Goal: Information Seeking & Learning: Learn about a topic

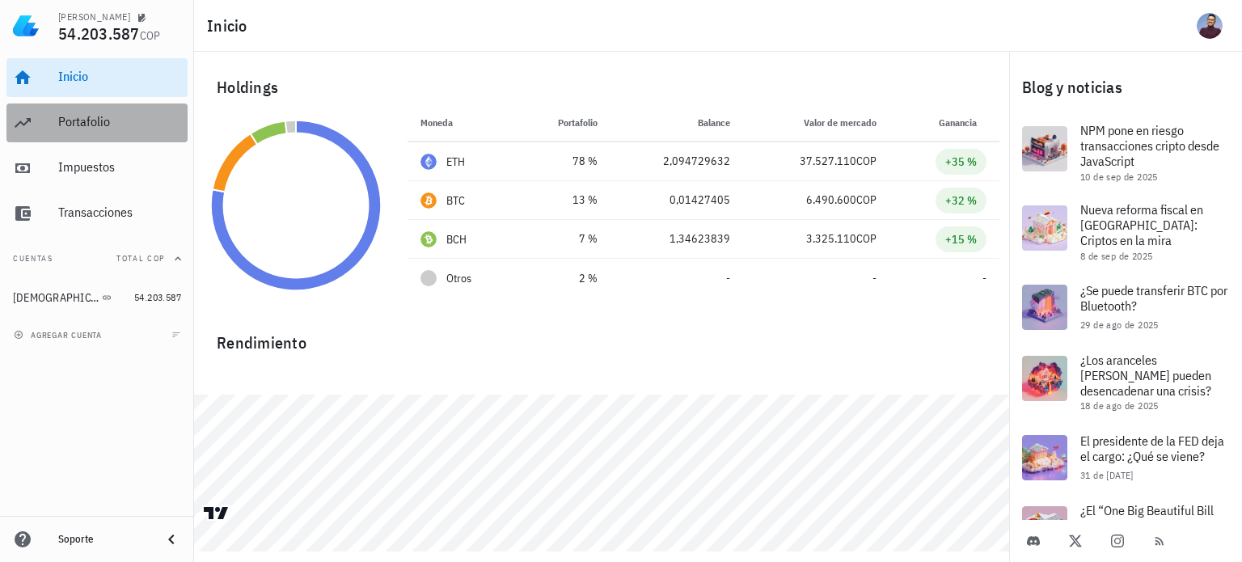
click at [74, 129] on div "Portafolio" at bounding box center [119, 121] width 123 height 15
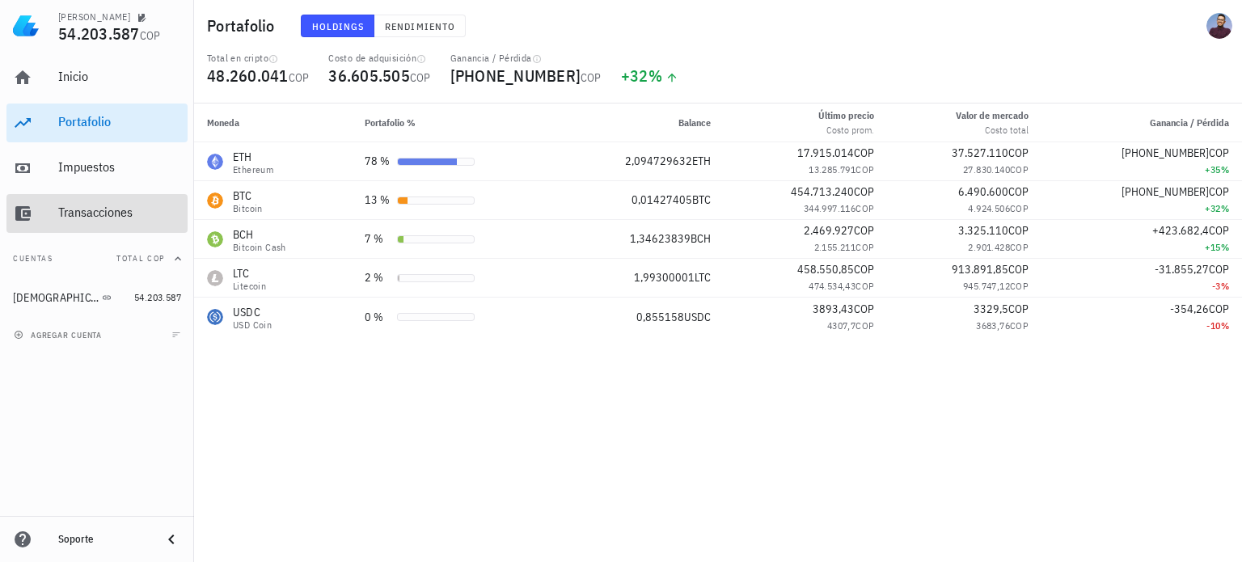
click at [99, 206] on div "Transacciones" at bounding box center [119, 212] width 123 height 15
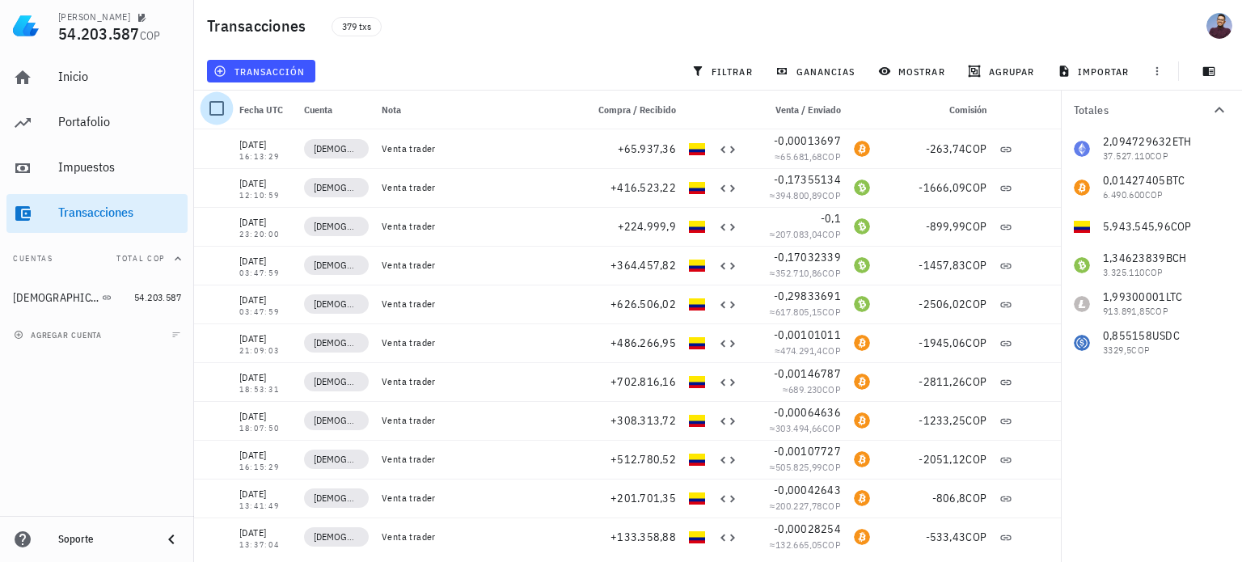
click at [230, 104] on div at bounding box center [217, 109] width 28 height 28
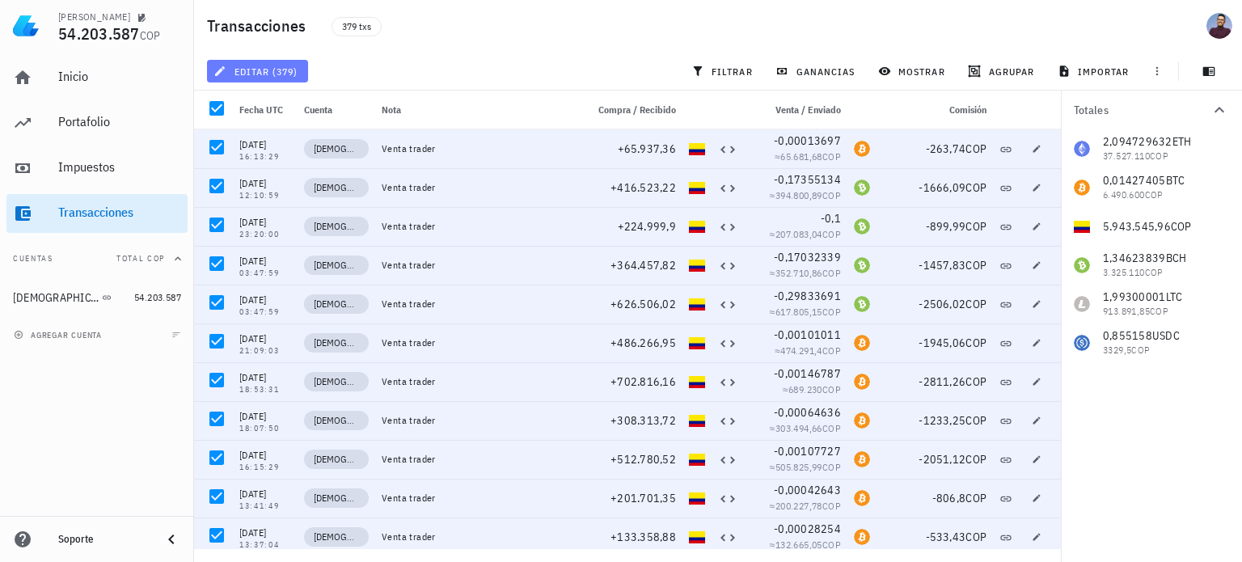
click at [269, 74] on span "editar (379)" at bounding box center [257, 71] width 81 height 13
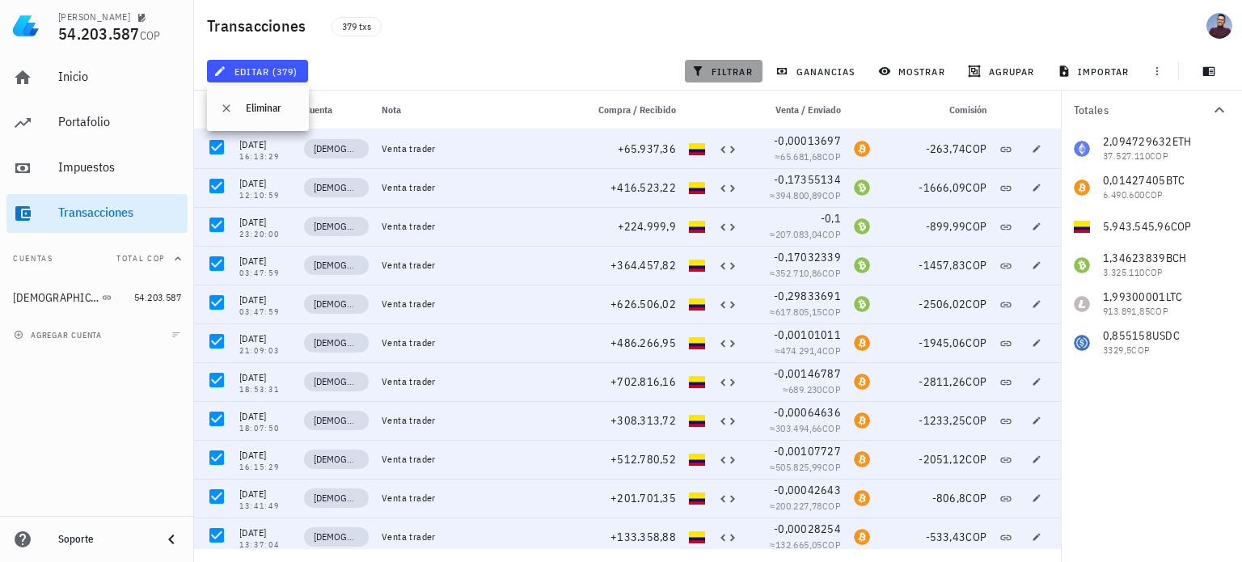
click at [709, 73] on span "filtrar" at bounding box center [724, 71] width 58 height 13
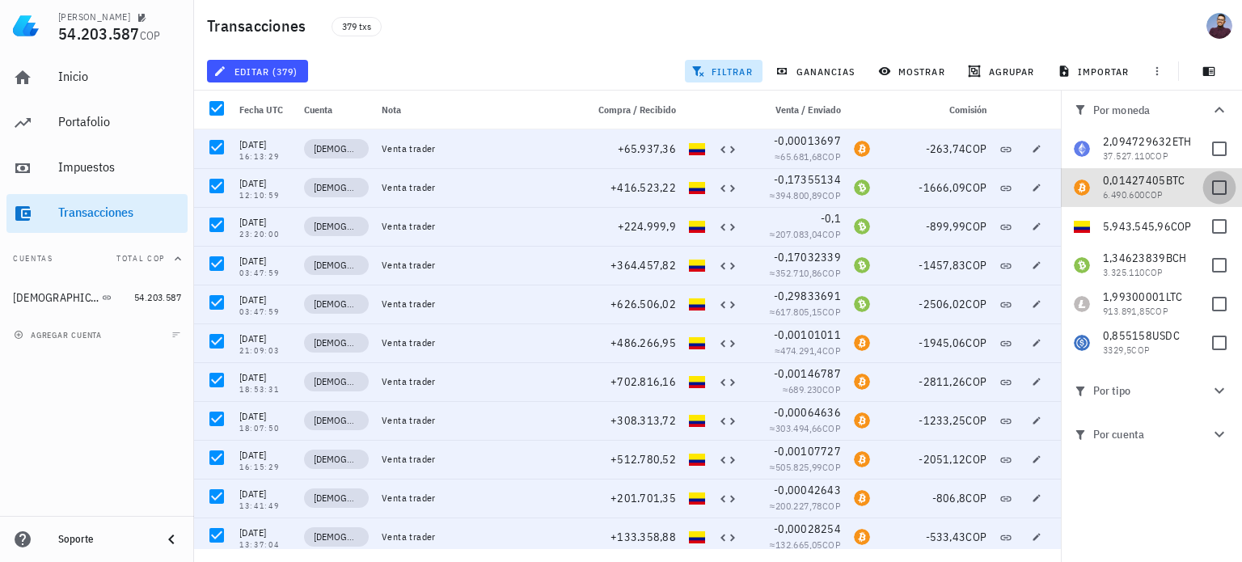
click at [1224, 184] on div at bounding box center [1220, 188] width 28 height 28
checkbox input "true"
click at [209, 119] on div at bounding box center [217, 109] width 28 height 28
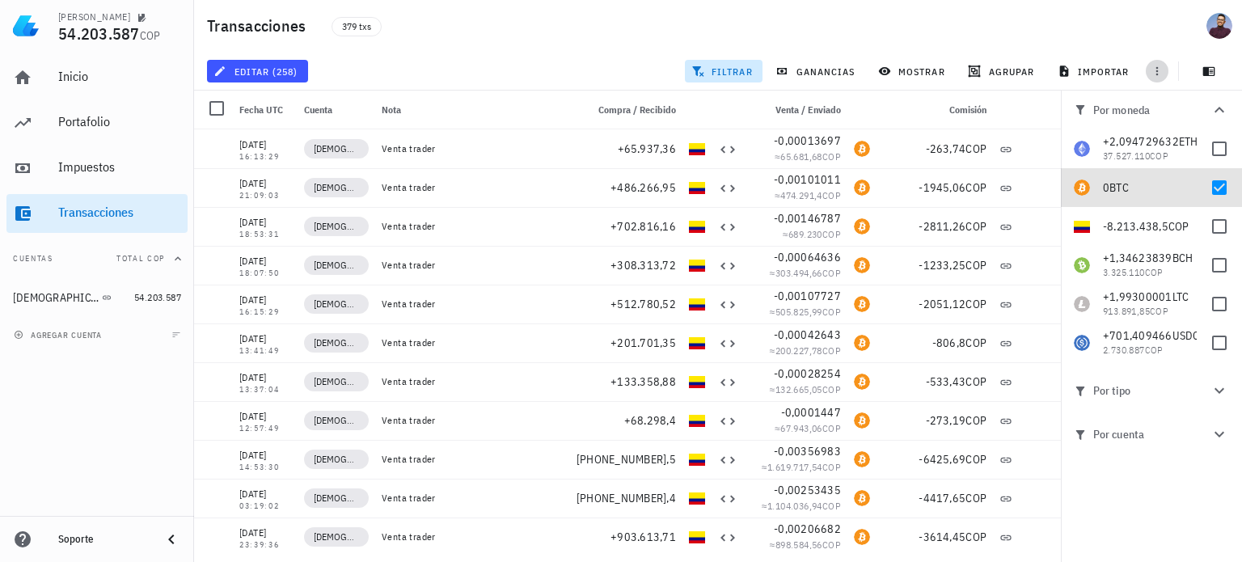
click at [1168, 68] on span "button" at bounding box center [1157, 71] width 23 height 13
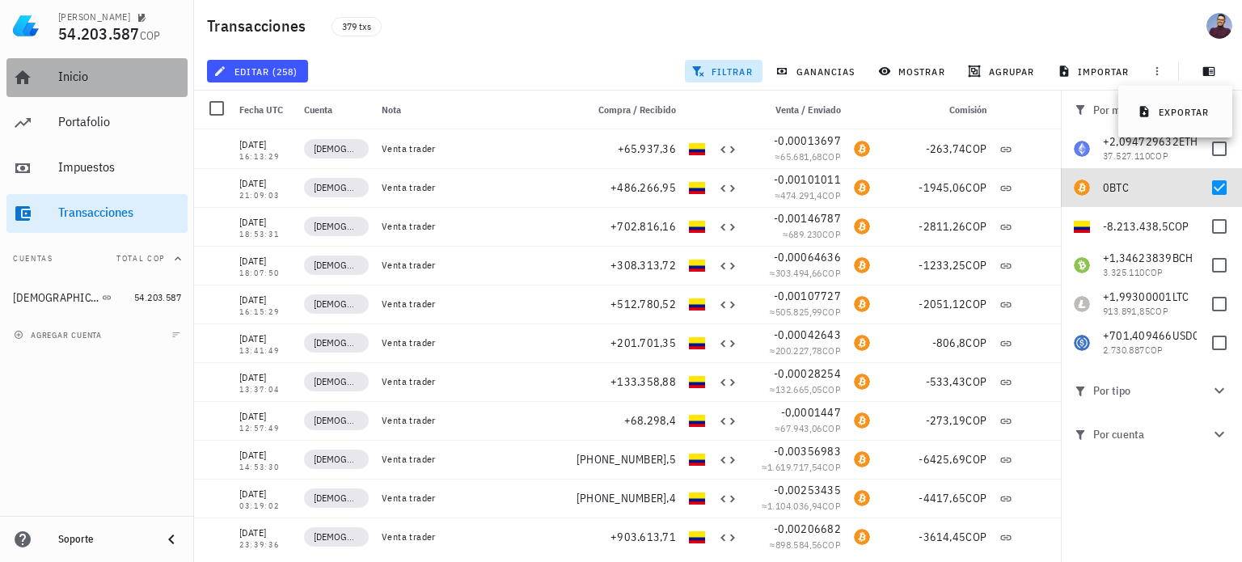
click at [70, 88] on div "Inicio" at bounding box center [119, 77] width 123 height 36
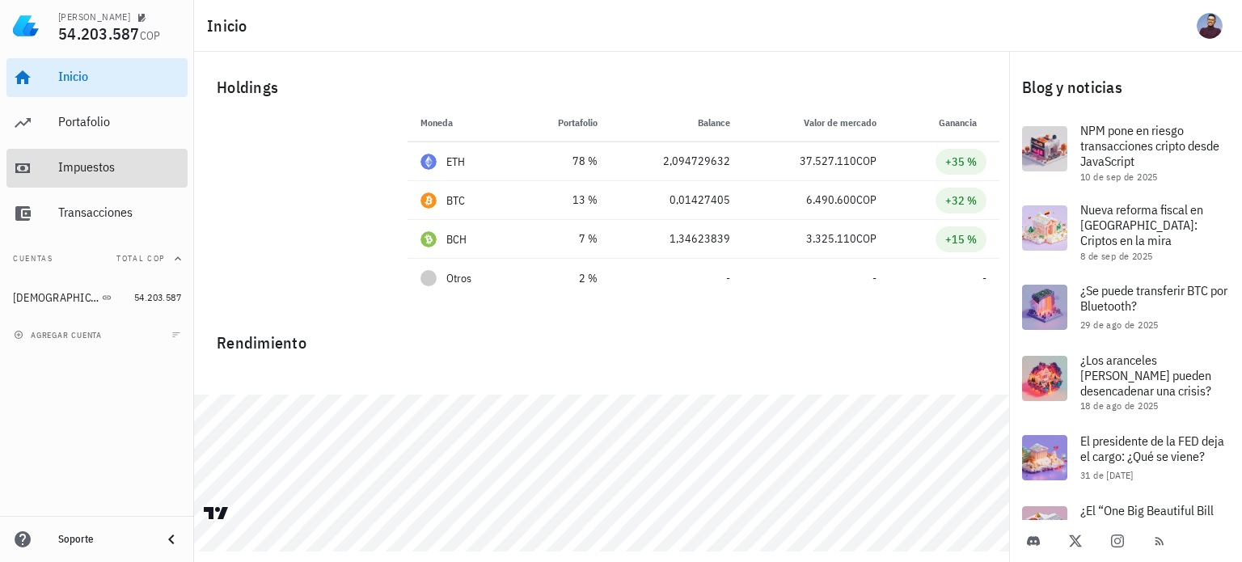
click at [106, 158] on div "Impuestos" at bounding box center [119, 168] width 123 height 36
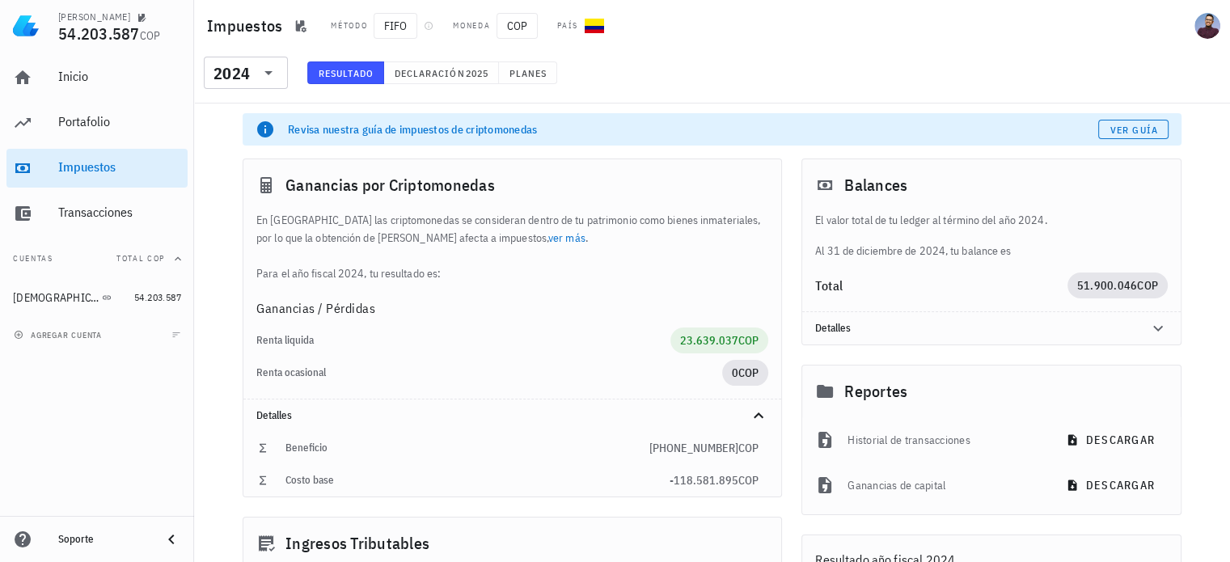
scroll to position [81, 0]
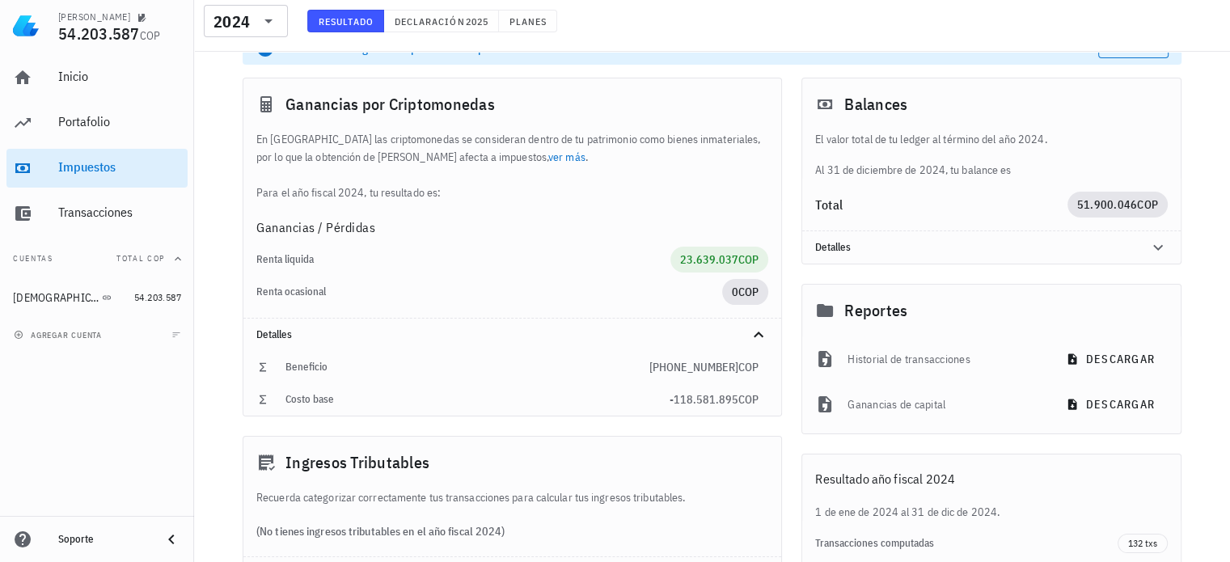
click at [548, 157] on link "ver más" at bounding box center [566, 157] width 37 height 15
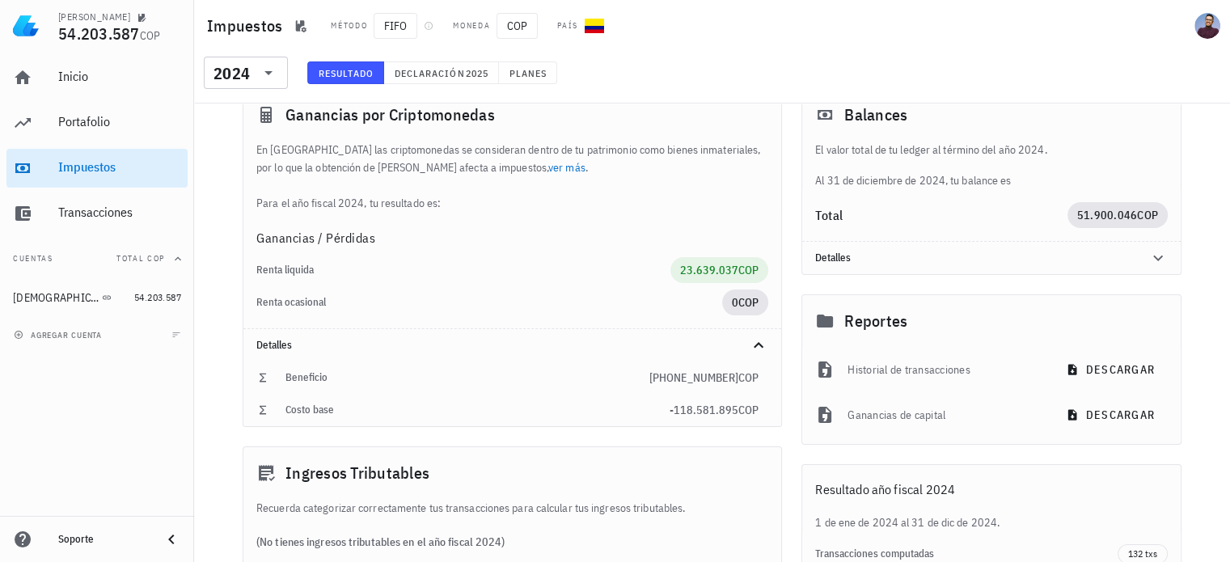
scroll to position [0, 0]
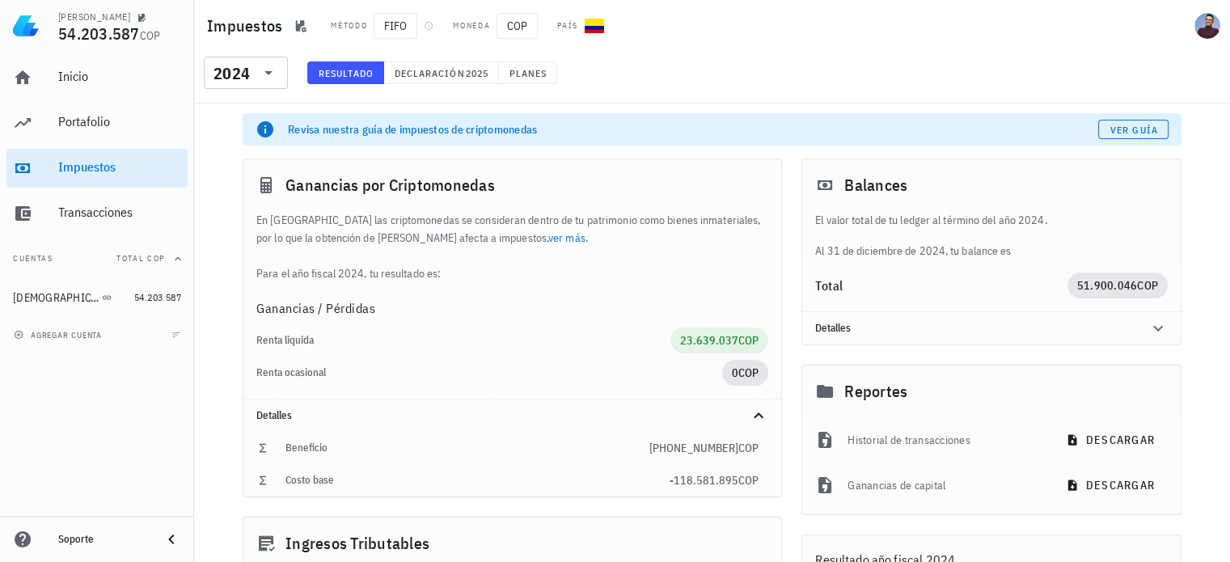
click at [430, 87] on div "Resultado Declaración 2025 Planes" at bounding box center [432, 77] width 269 height 32
click at [429, 75] on span "Declaración" at bounding box center [429, 73] width 71 height 12
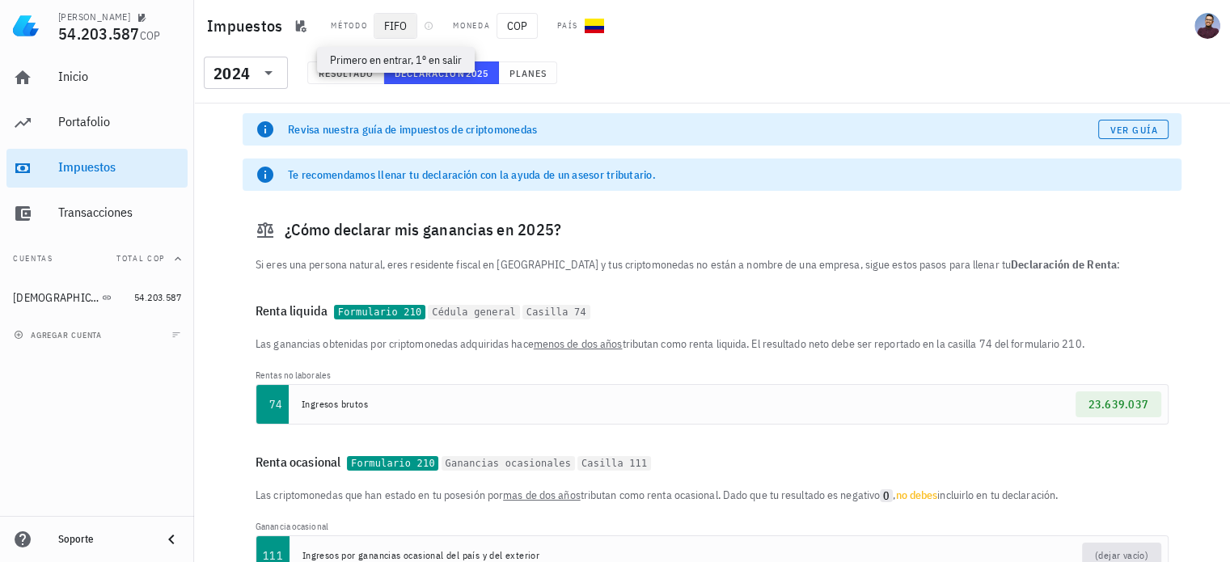
click at [404, 30] on span "FIFO" at bounding box center [396, 26] width 44 height 26
click at [303, 25] on icon "button" at bounding box center [301, 26] width 11 height 12
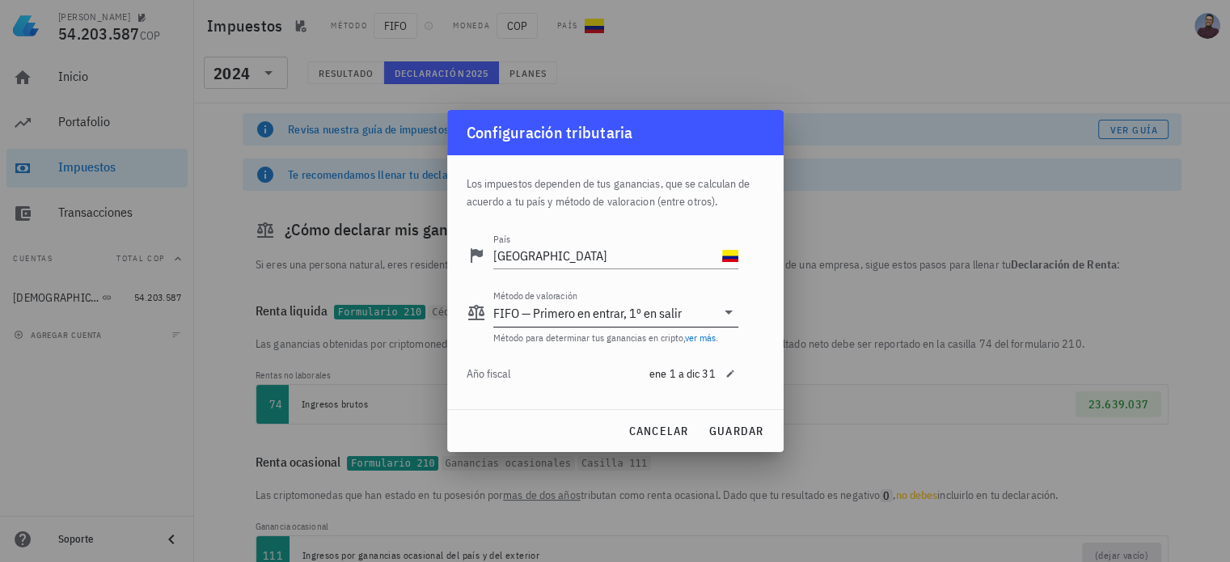
click at [719, 316] on icon at bounding box center [728, 312] width 19 height 19
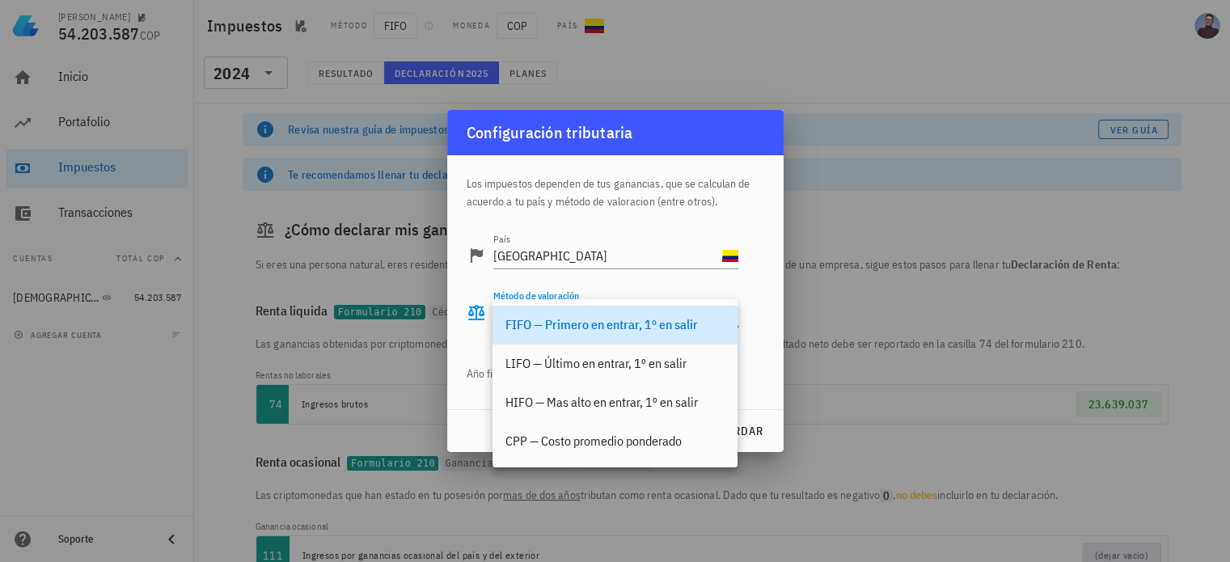
click at [751, 302] on div "País Colombia Método de valoración FIFO — Primero en entrar, 1º en salir Método…" at bounding box center [616, 314] width 298 height 189
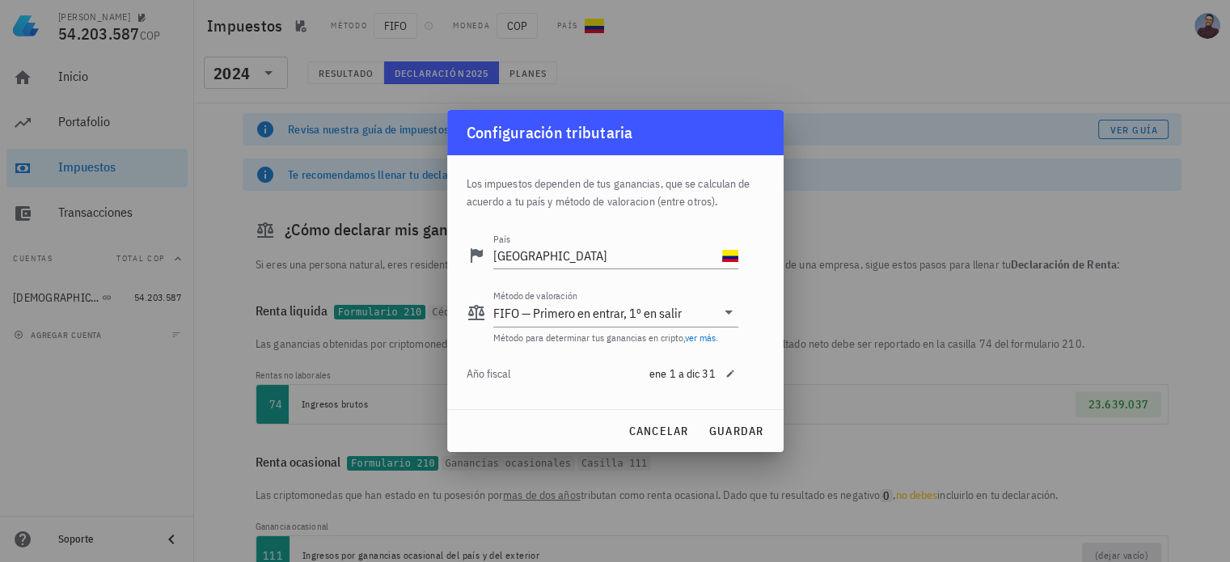
click at [812, 69] on div at bounding box center [615, 281] width 1230 height 562
click at [709, 57] on div at bounding box center [615, 281] width 1230 height 562
click at [689, 54] on div at bounding box center [615, 281] width 1230 height 562
click at [750, 447] on div "cancelar guardar" at bounding box center [615, 431] width 336 height 42
click at [747, 441] on button "guardar" at bounding box center [736, 431] width 69 height 29
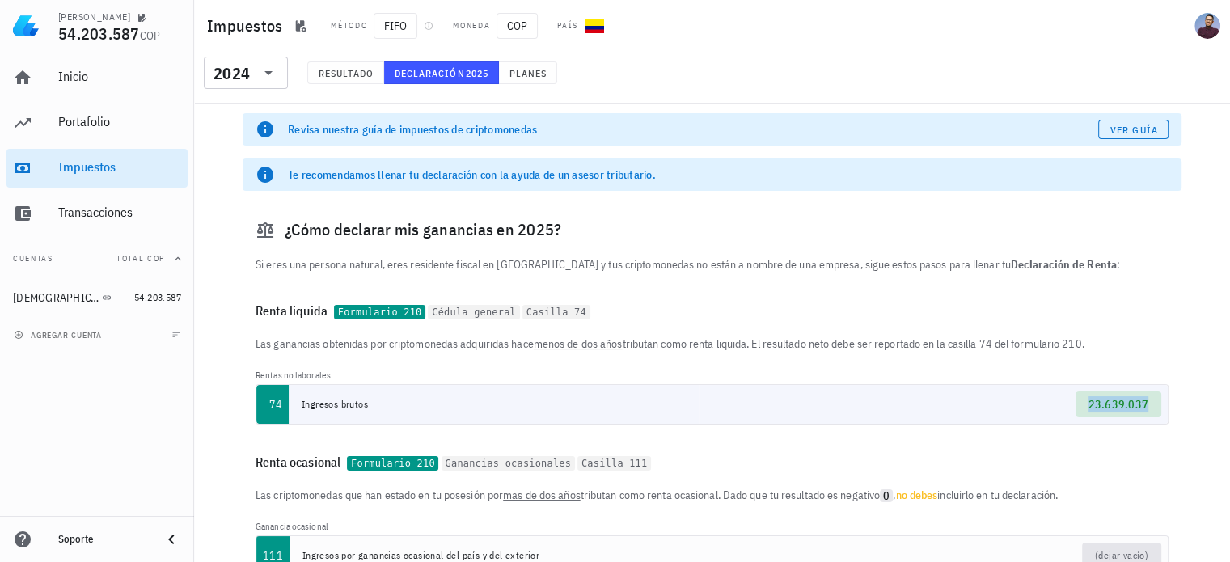
click at [1138, 399] on span "23.639.037" at bounding box center [1119, 404] width 61 height 15
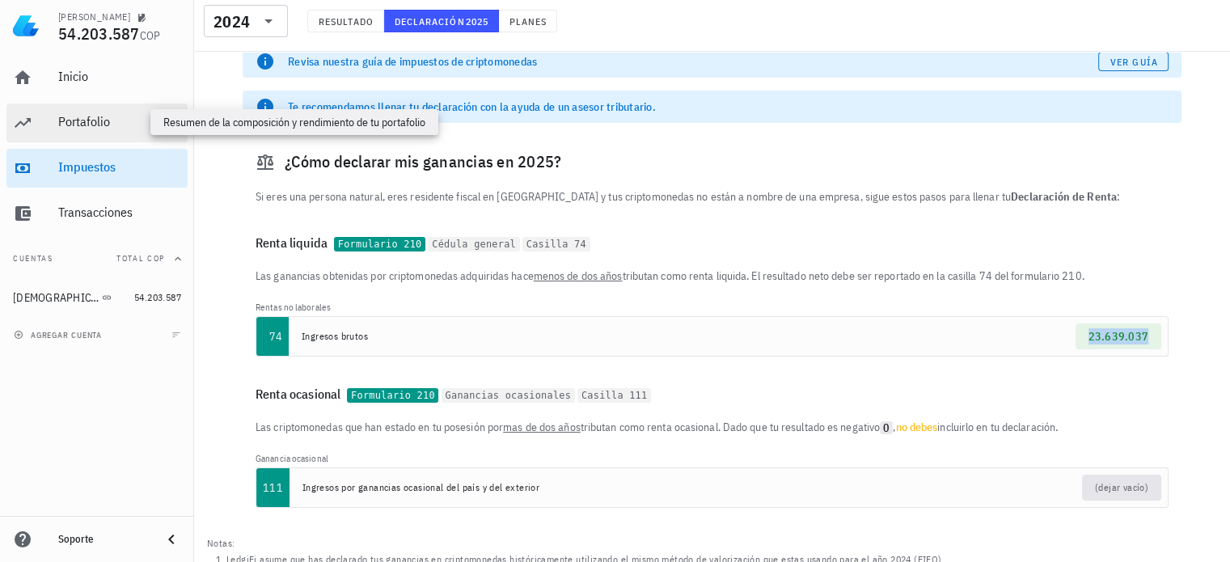
scroll to position [127, 0]
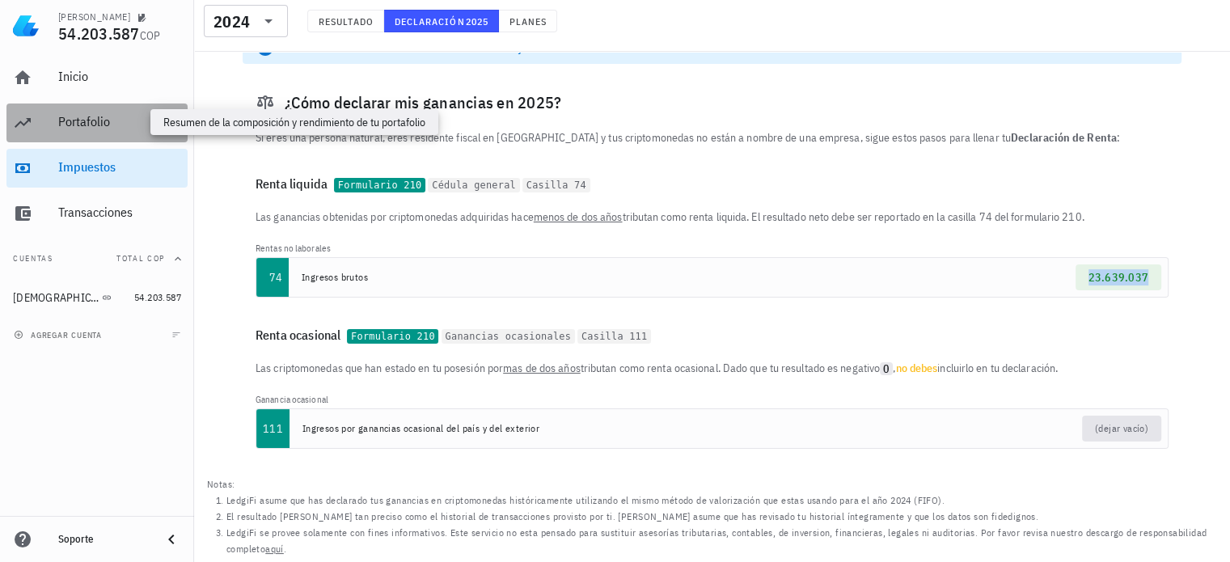
click at [98, 122] on div "Portafolio" at bounding box center [119, 121] width 123 height 15
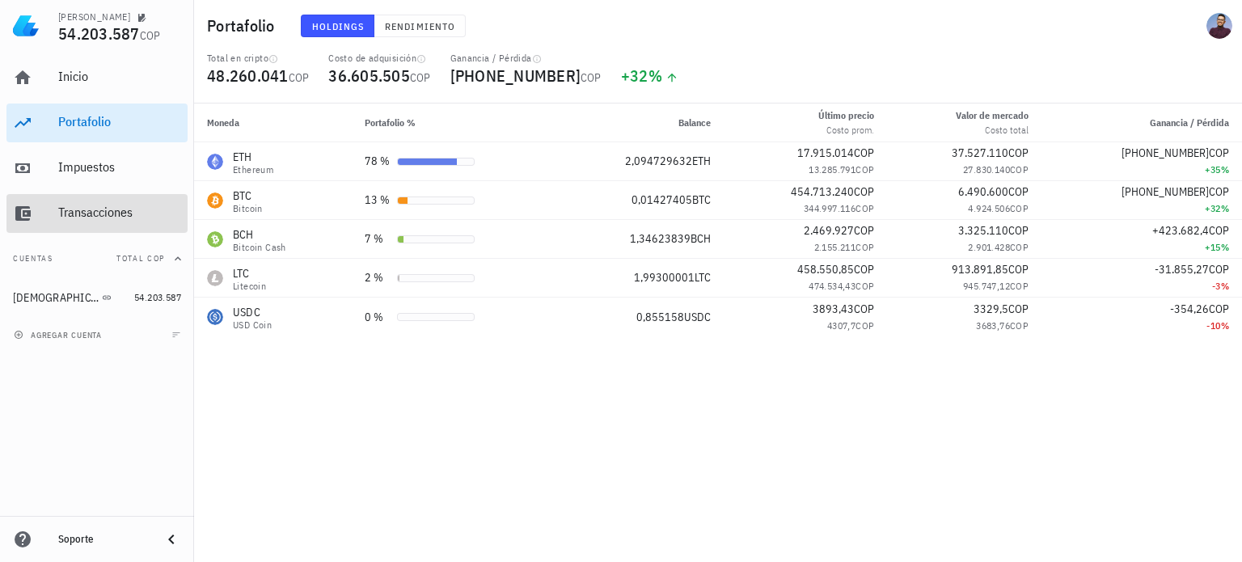
click at [115, 216] on div "Transacciones" at bounding box center [119, 212] width 123 height 15
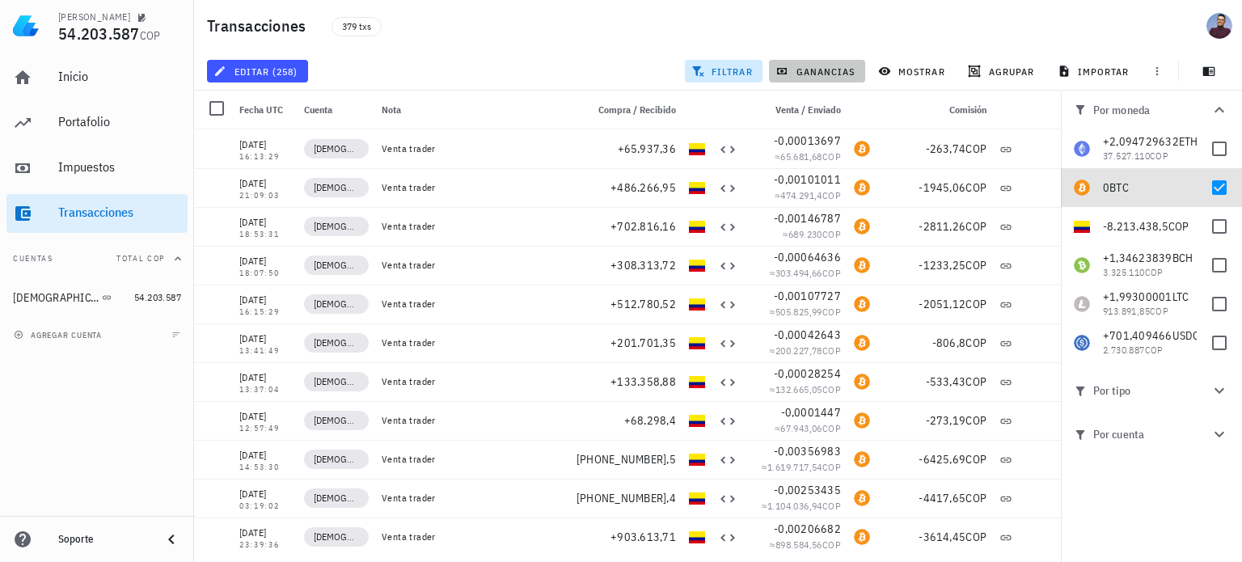
click at [786, 67] on icon "button" at bounding box center [782, 71] width 13 height 13
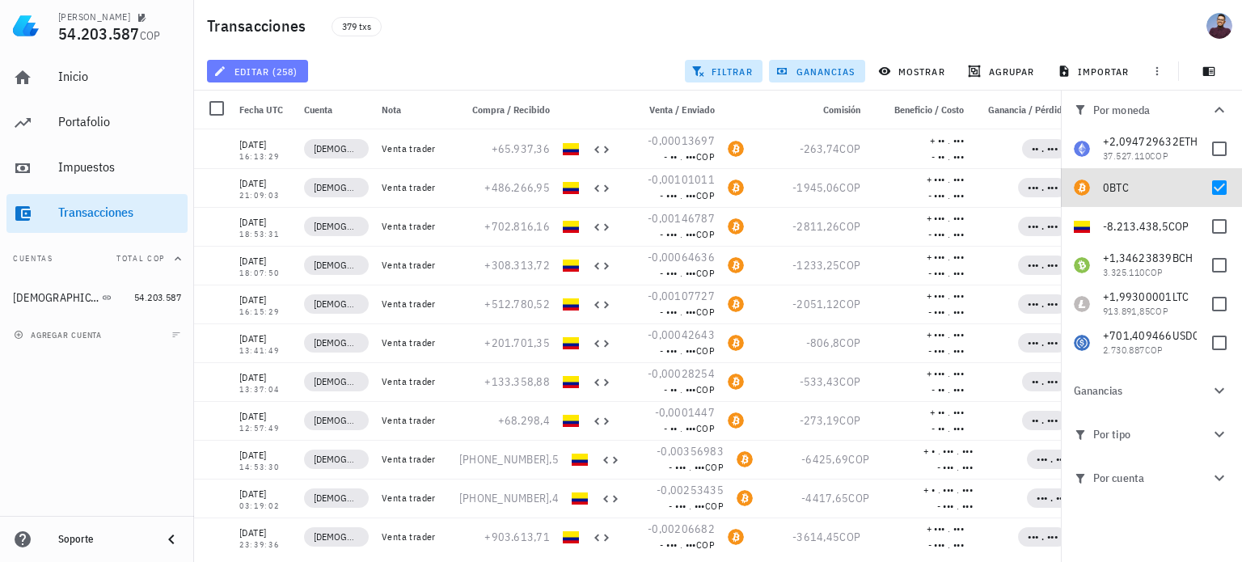
click at [297, 78] on button "editar (258)" at bounding box center [257, 71] width 101 height 23
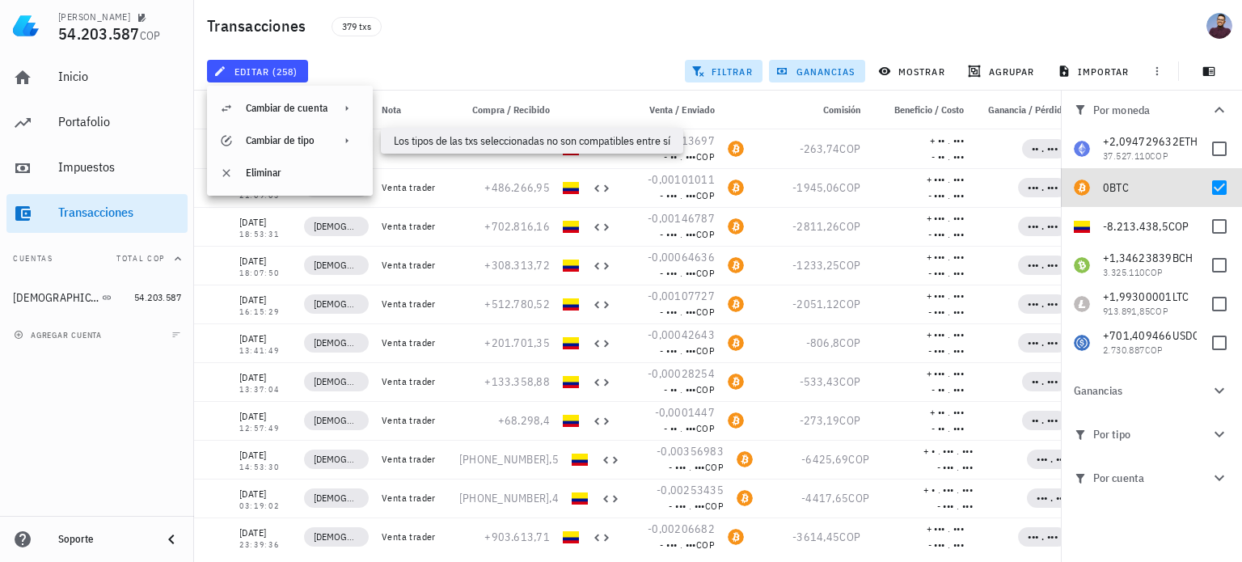
click at [328, 142] on div "Cambiar de tipo" at bounding box center [290, 141] width 166 height 32
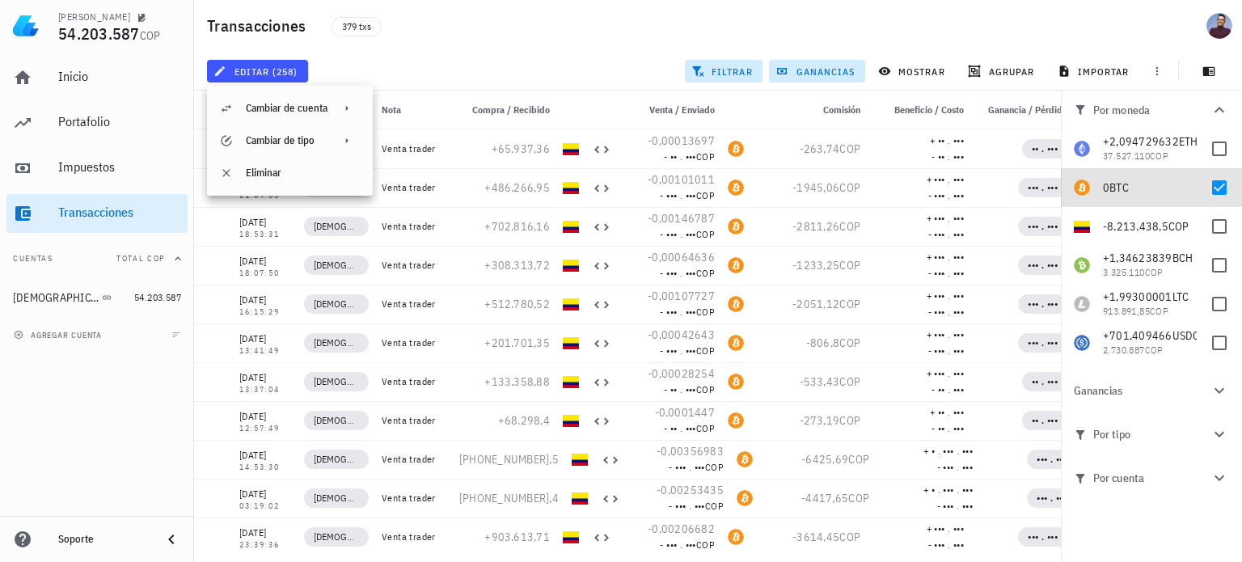
click at [349, 138] on icon at bounding box center [347, 140] width 13 height 13
click at [456, 28] on div "379 txs" at bounding box center [561, 26] width 479 height 40
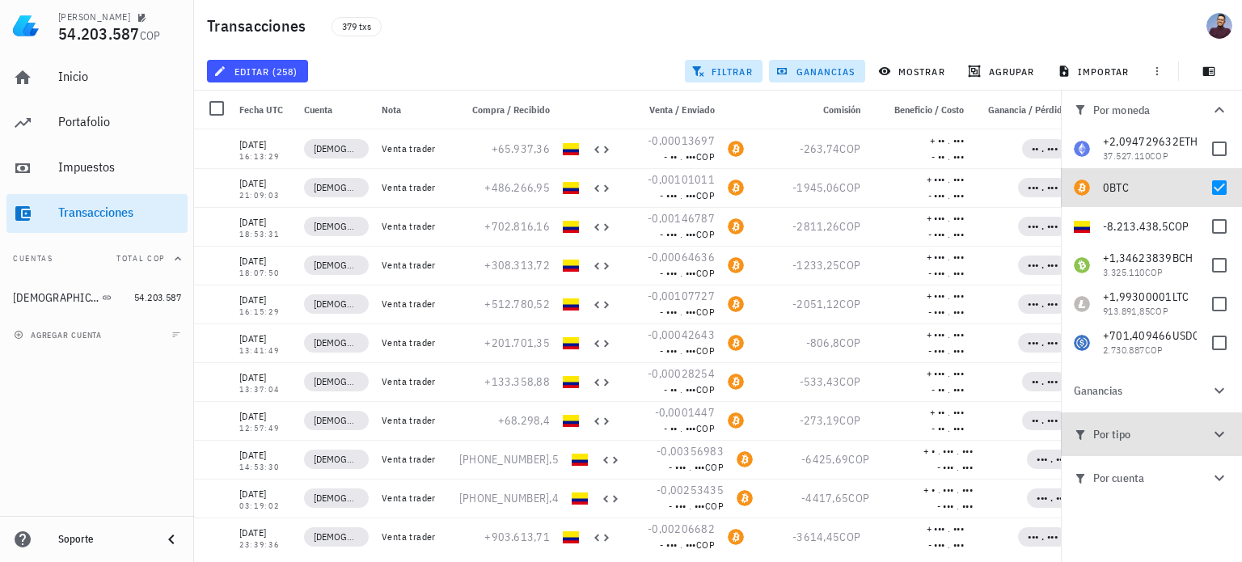
click at [1223, 438] on icon "button" at bounding box center [1219, 434] width 19 height 19
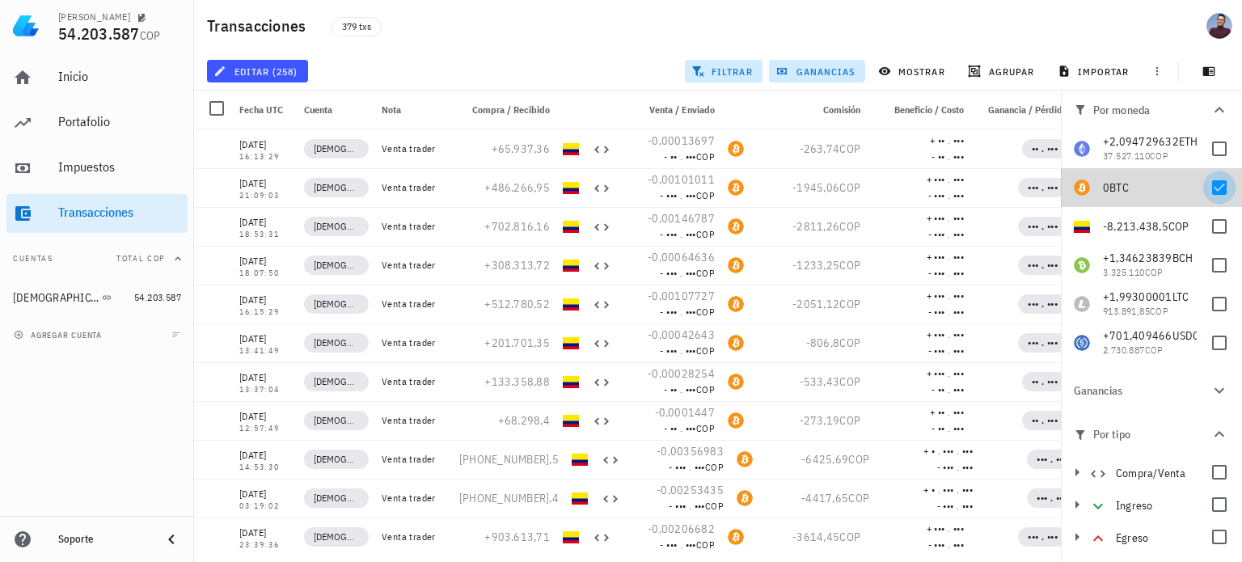
click at [1206, 190] on div at bounding box center [1220, 188] width 28 height 28
checkbox input "false"
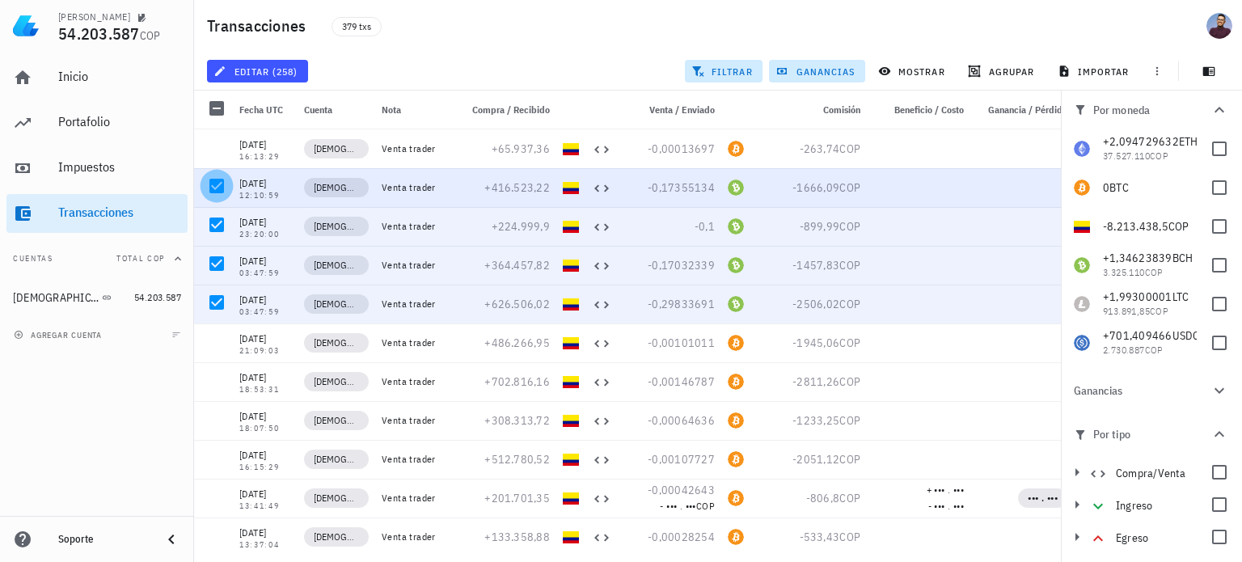
click at [210, 187] on div at bounding box center [217, 186] width 28 height 28
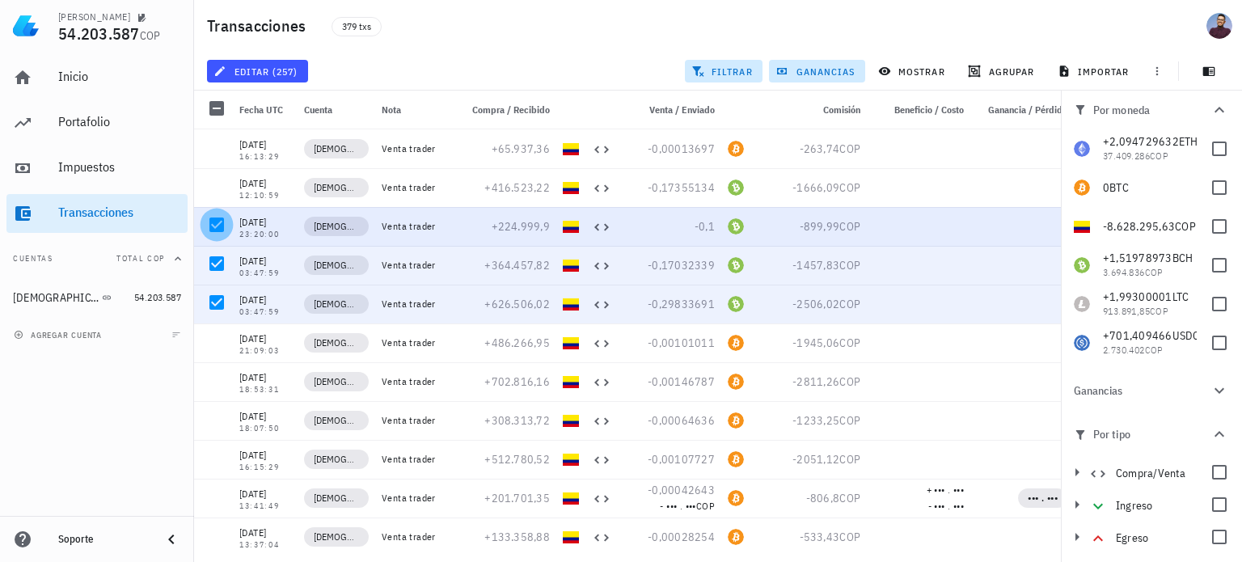
click at [214, 216] on div at bounding box center [217, 225] width 28 height 28
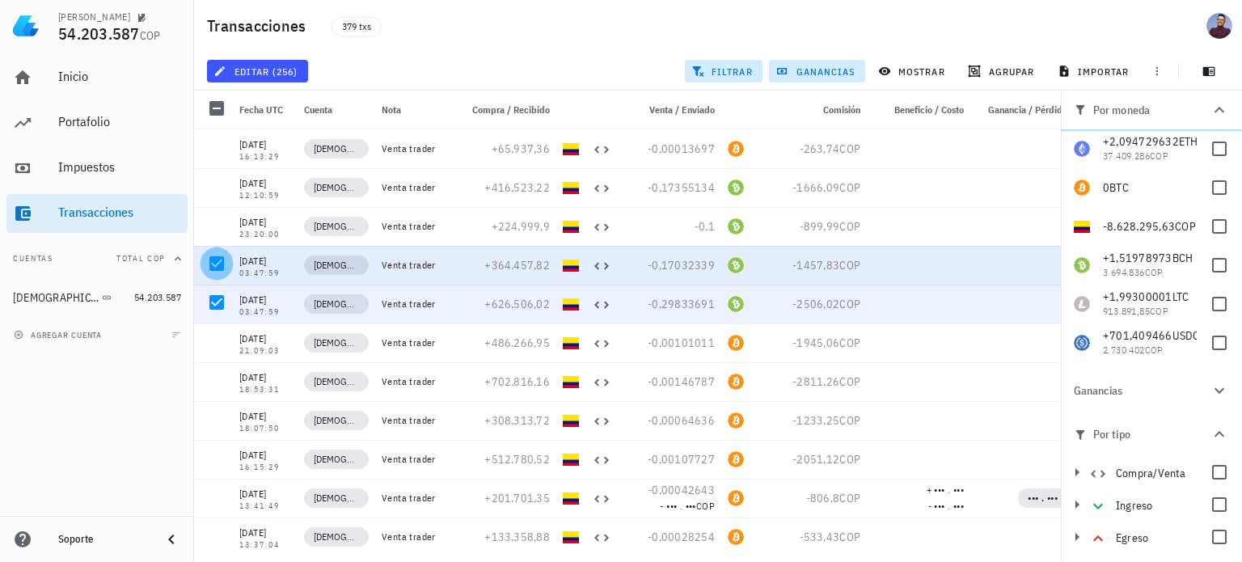
click at [215, 262] on div at bounding box center [217, 264] width 28 height 28
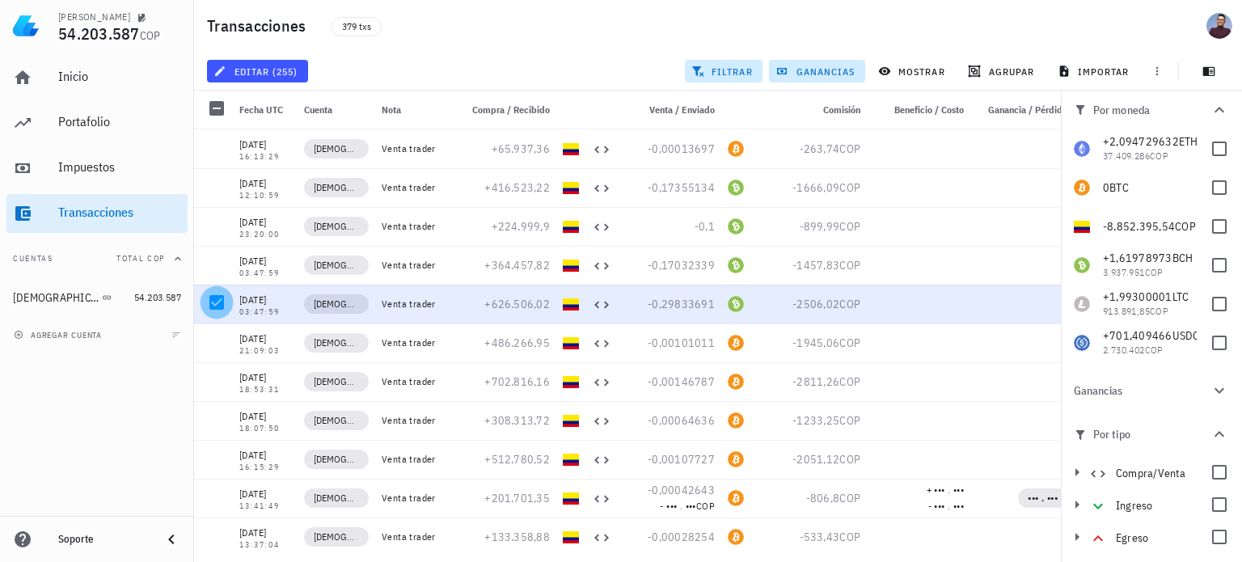
click at [215, 302] on div at bounding box center [217, 303] width 28 height 28
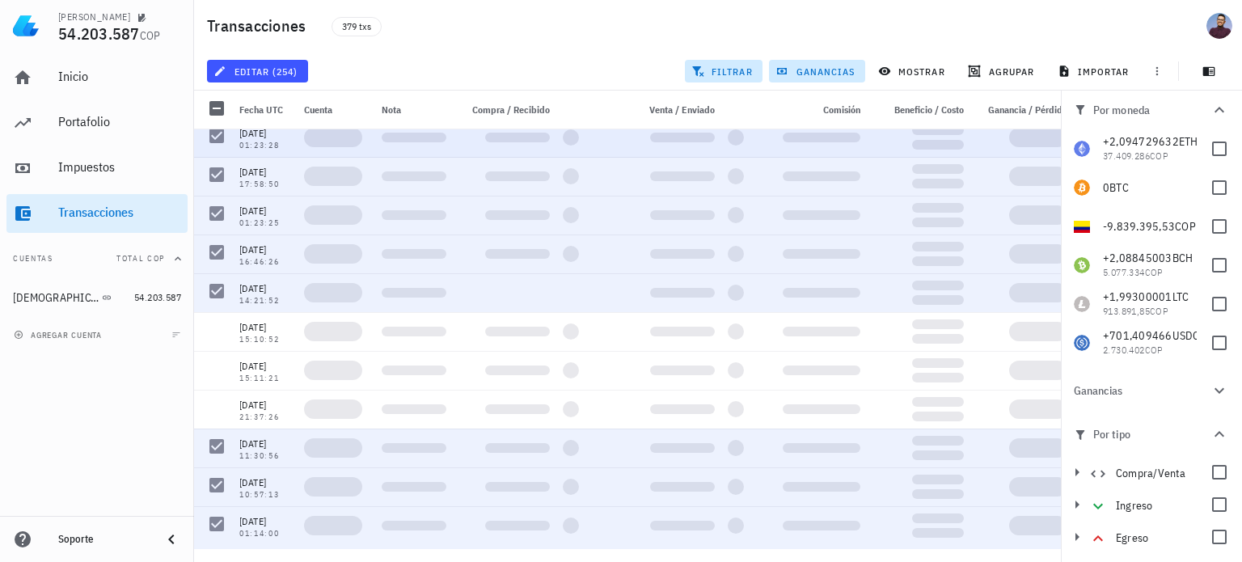
scroll to position [647, 0]
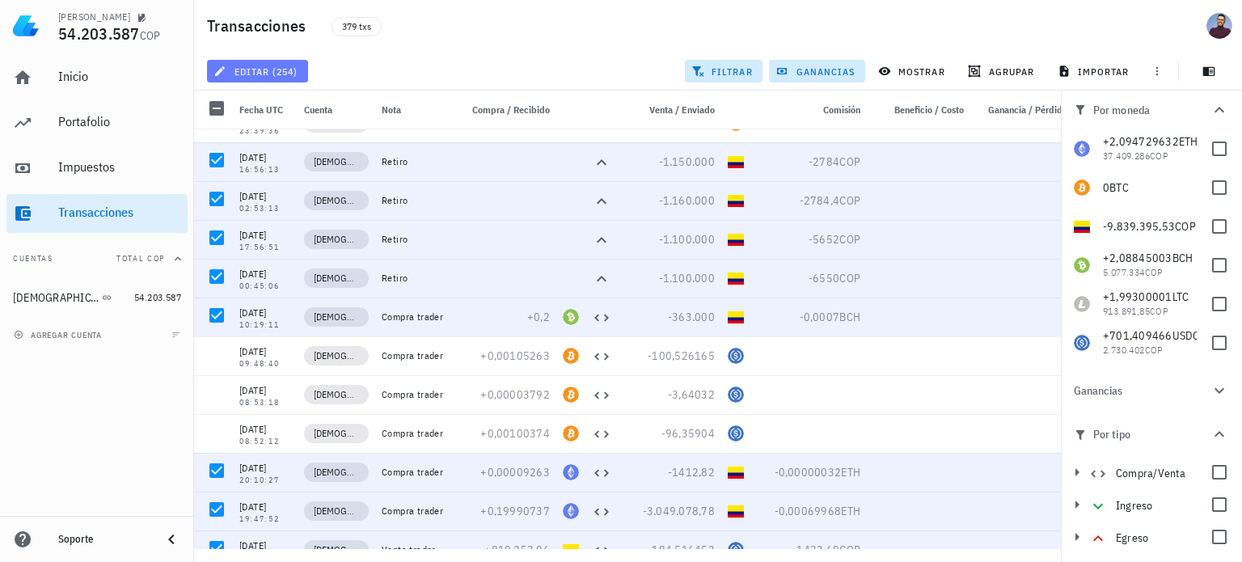
click at [245, 73] on span "editar (254)" at bounding box center [257, 71] width 81 height 13
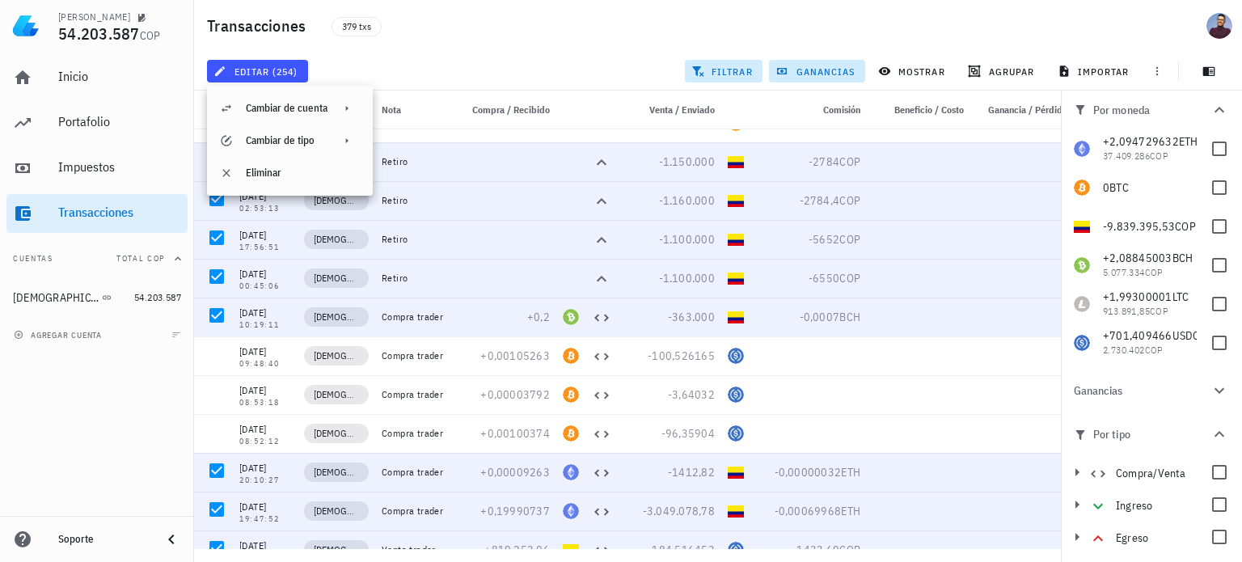
click at [534, 70] on div "editar (254) filtrar ganancias mostrar agrupar importar" at bounding box center [718, 71] width 1029 height 39
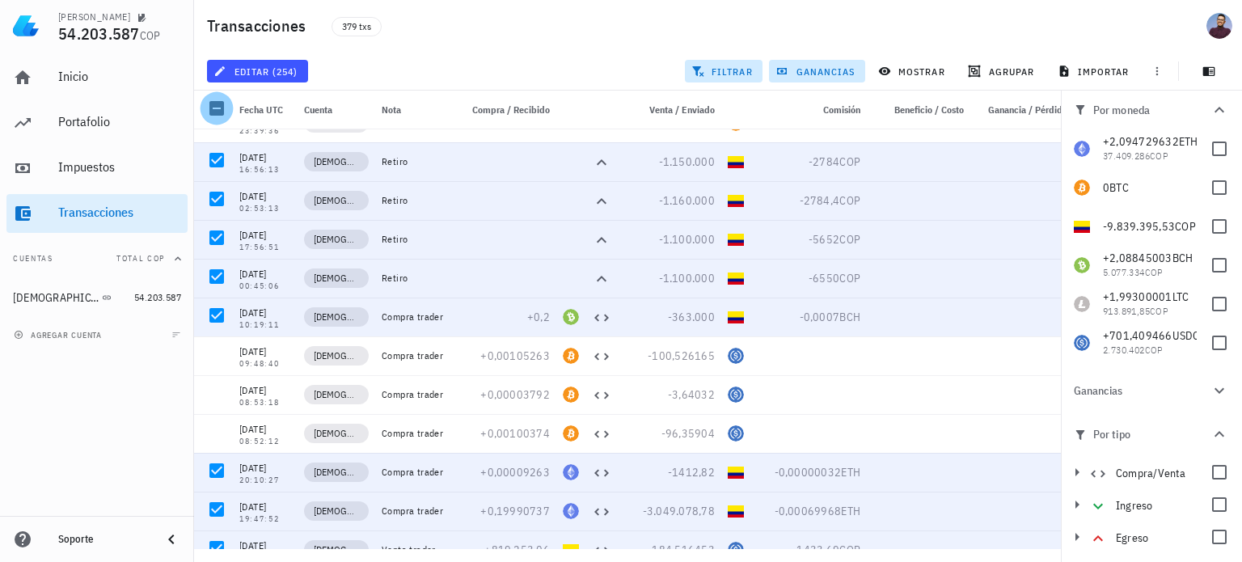
click at [212, 117] on div at bounding box center [217, 109] width 28 height 28
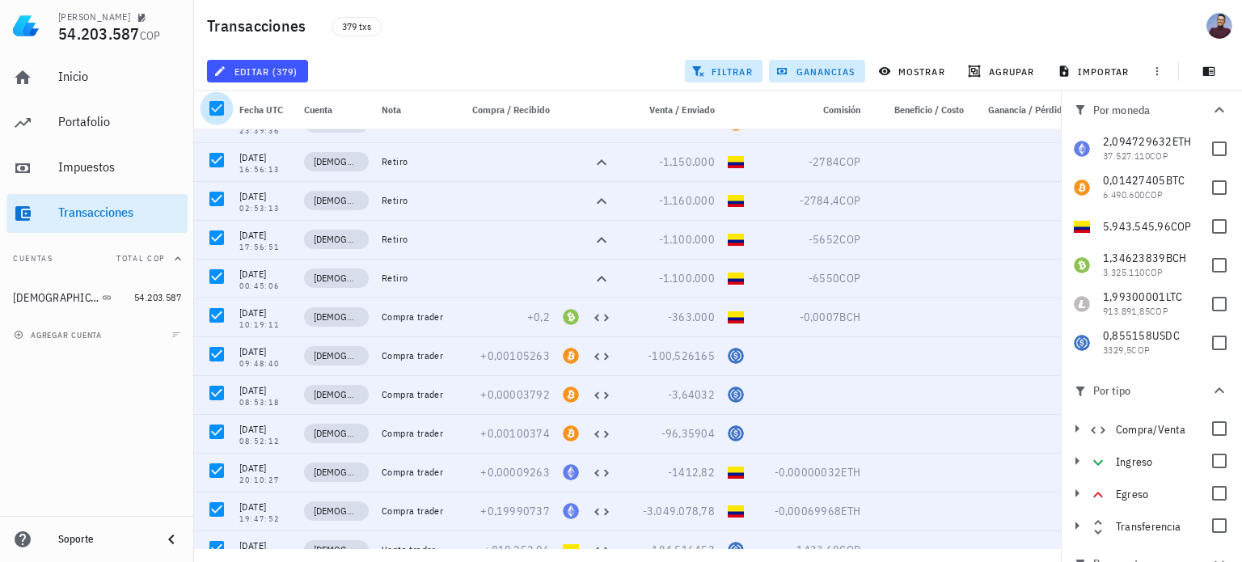
click at [210, 116] on div at bounding box center [217, 109] width 28 height 28
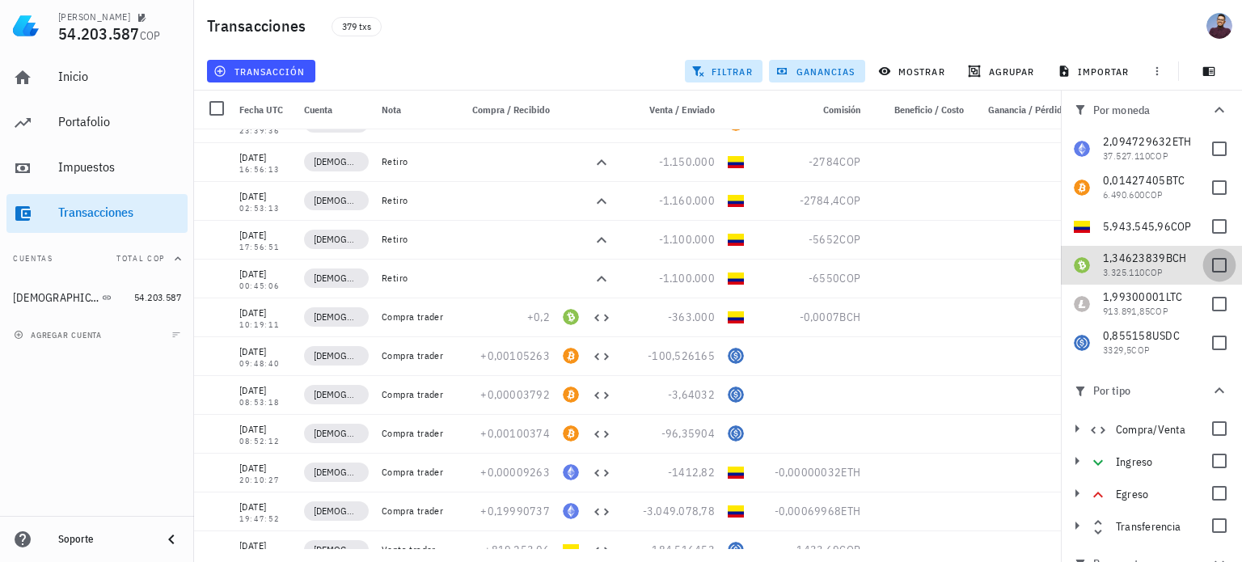
click at [1217, 265] on div at bounding box center [1220, 266] width 28 height 28
checkbox input "true"
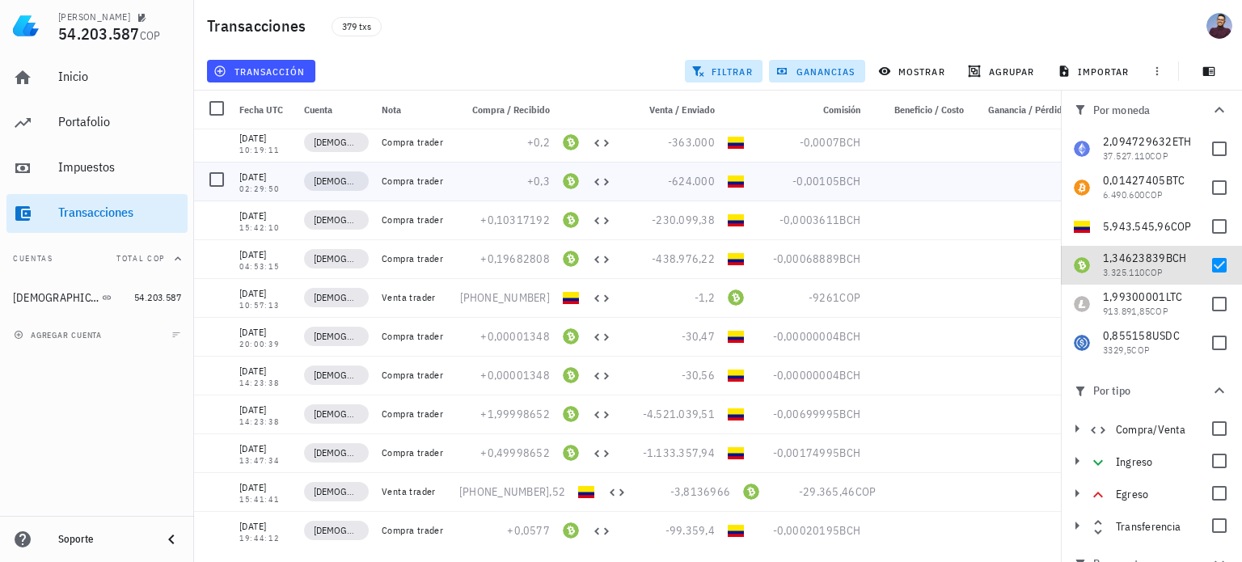
scroll to position [0, 0]
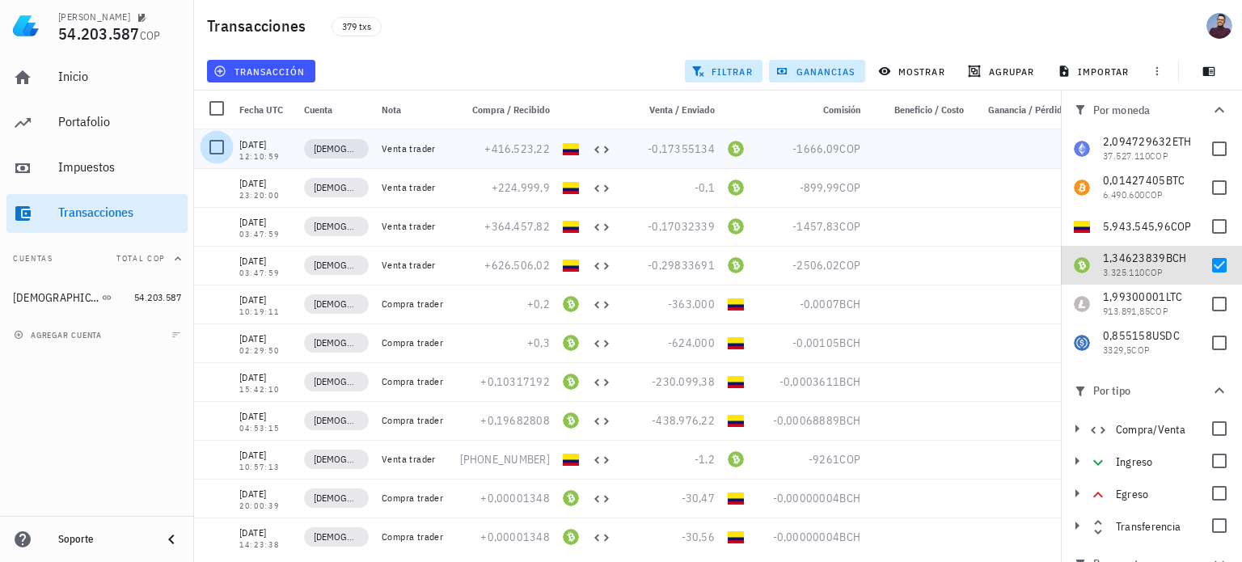
click at [227, 150] on div at bounding box center [217, 147] width 28 height 28
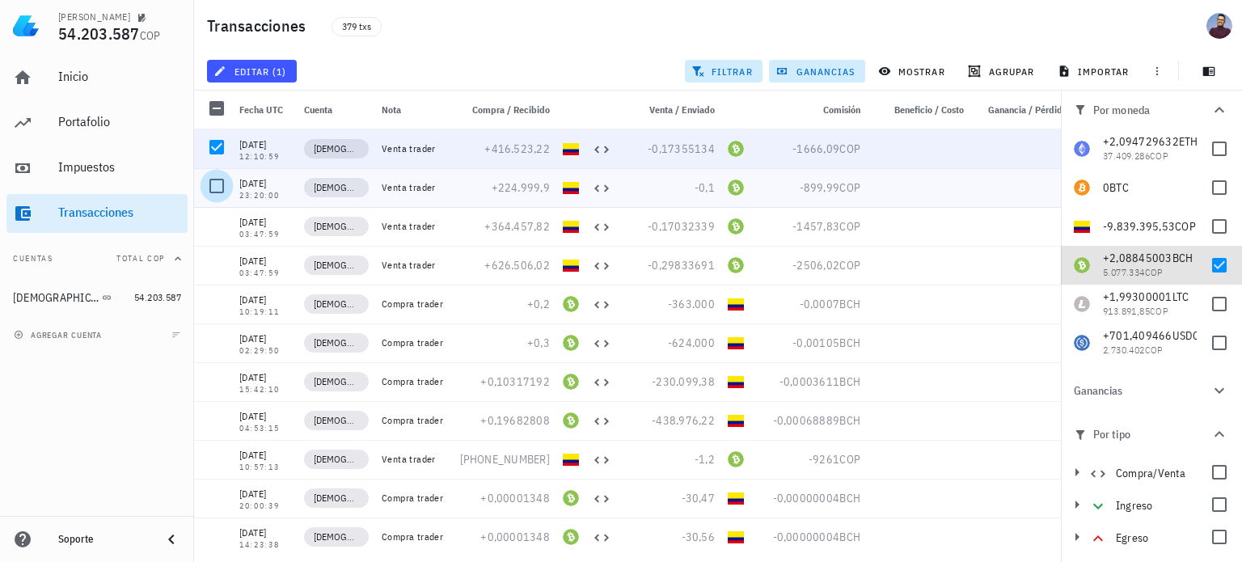
click at [226, 184] on div at bounding box center [217, 186] width 28 height 28
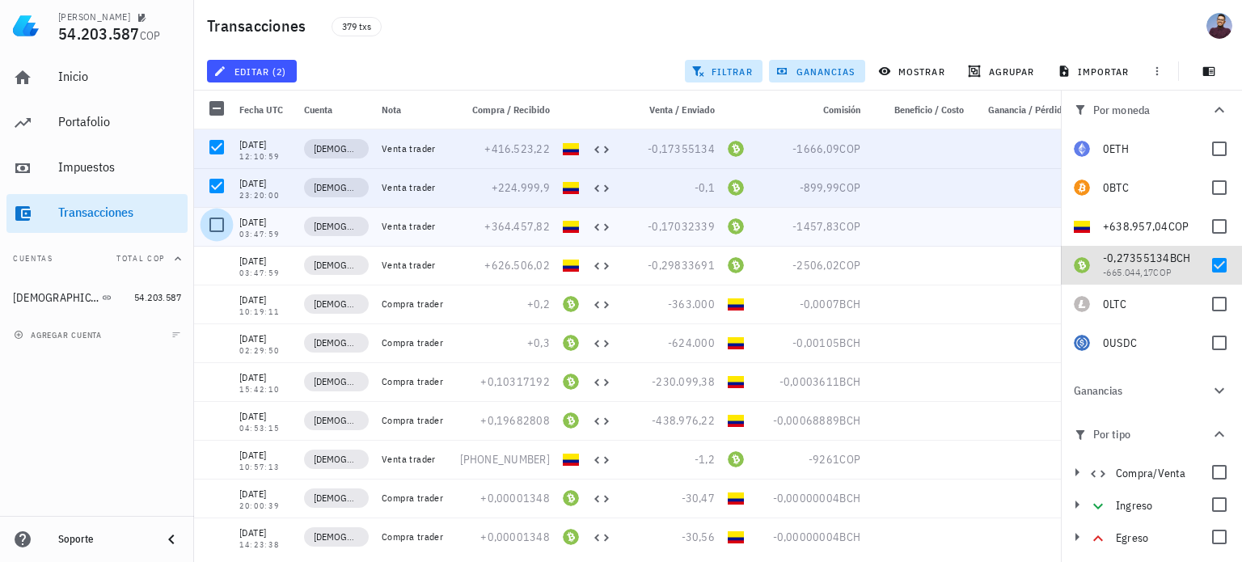
click at [217, 231] on div at bounding box center [217, 225] width 28 height 28
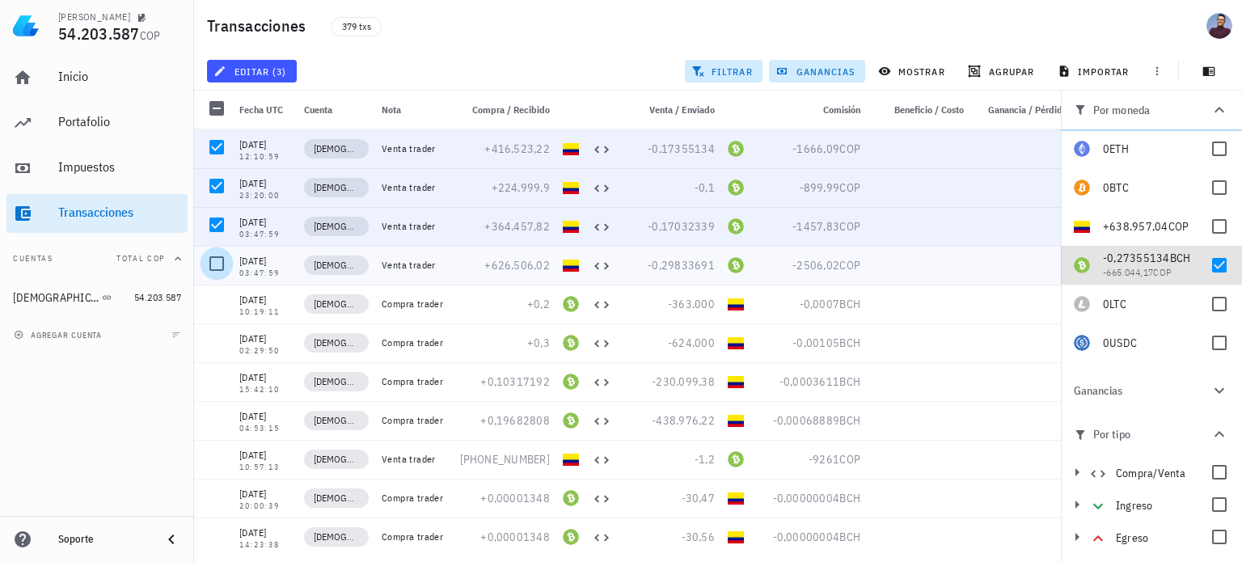
click at [214, 272] on div at bounding box center [217, 264] width 28 height 28
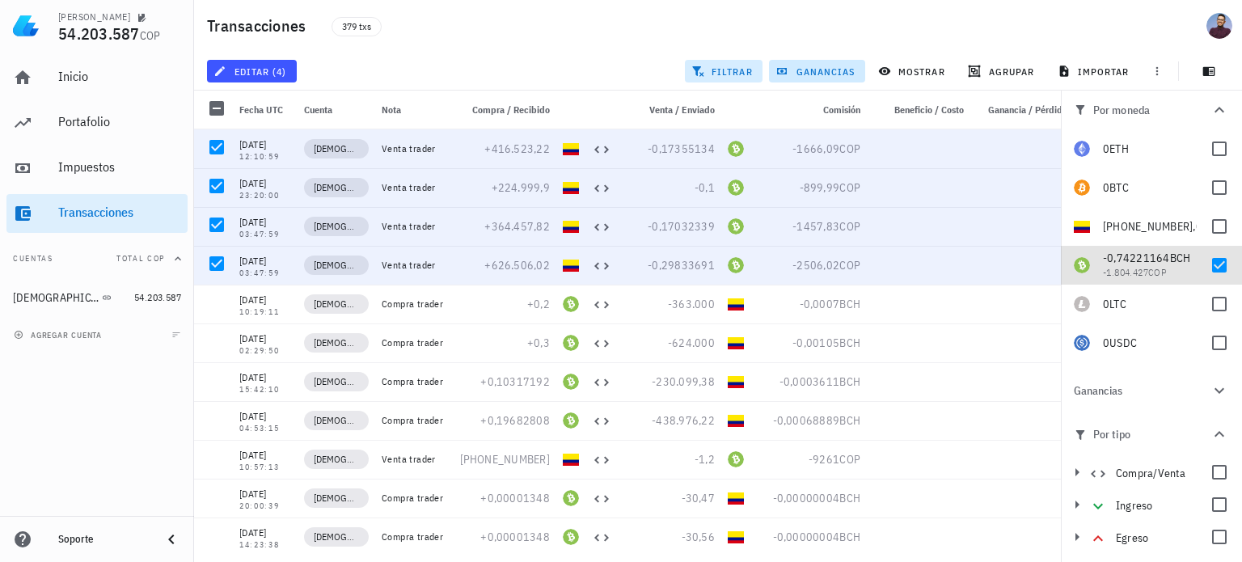
click at [740, 67] on span "filtrar" at bounding box center [724, 71] width 58 height 13
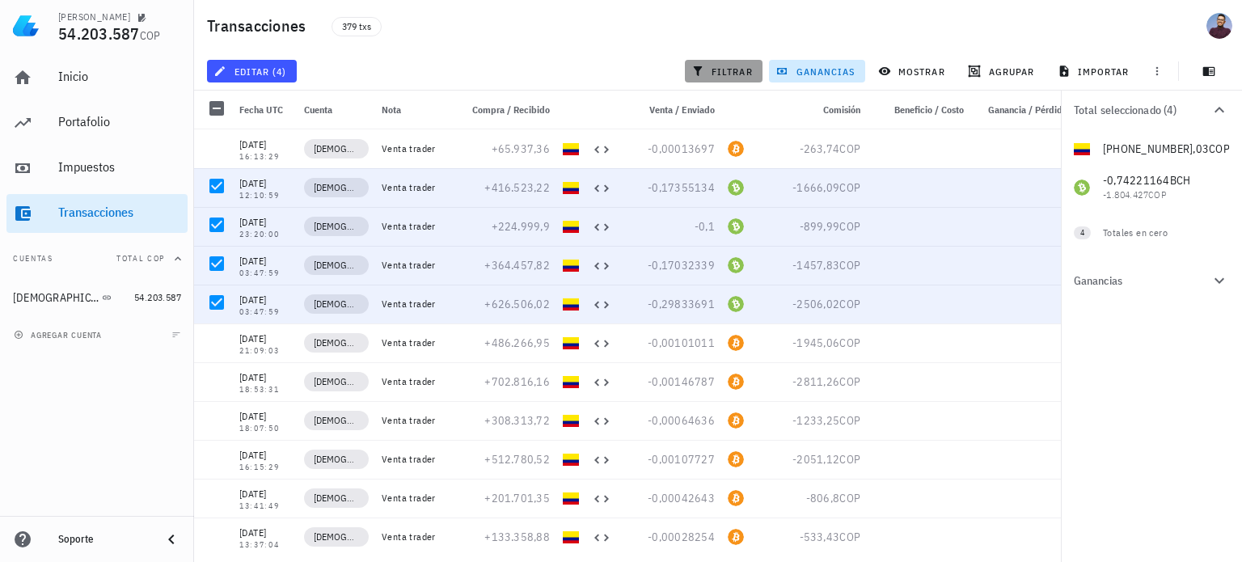
click at [740, 67] on span "filtrar" at bounding box center [724, 71] width 58 height 13
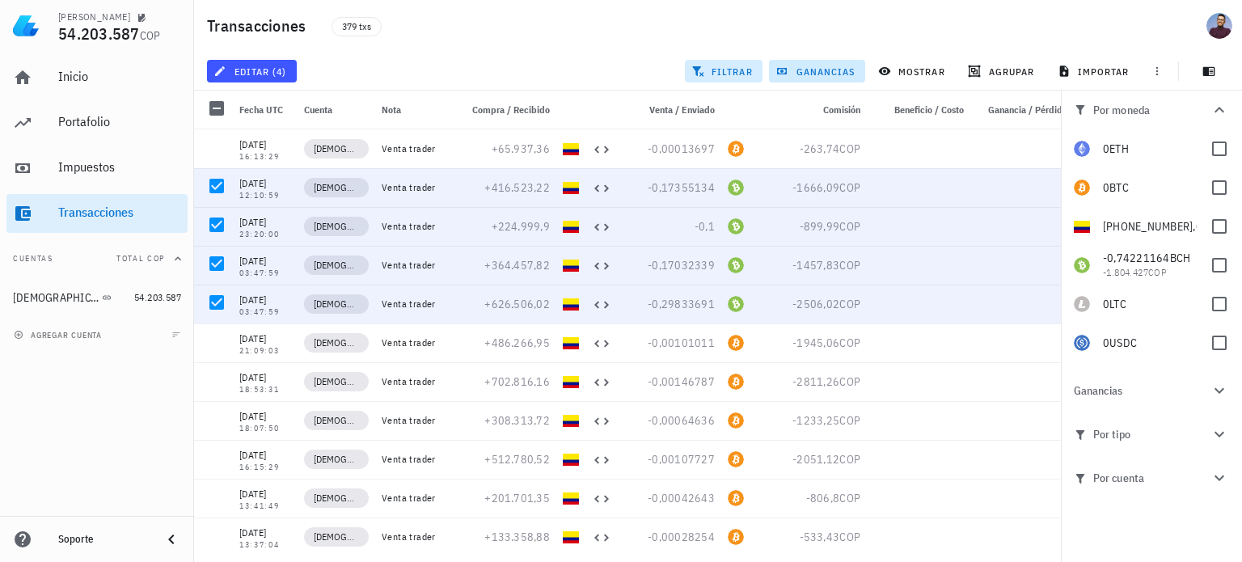
click at [740, 67] on span "filtrar" at bounding box center [724, 71] width 58 height 13
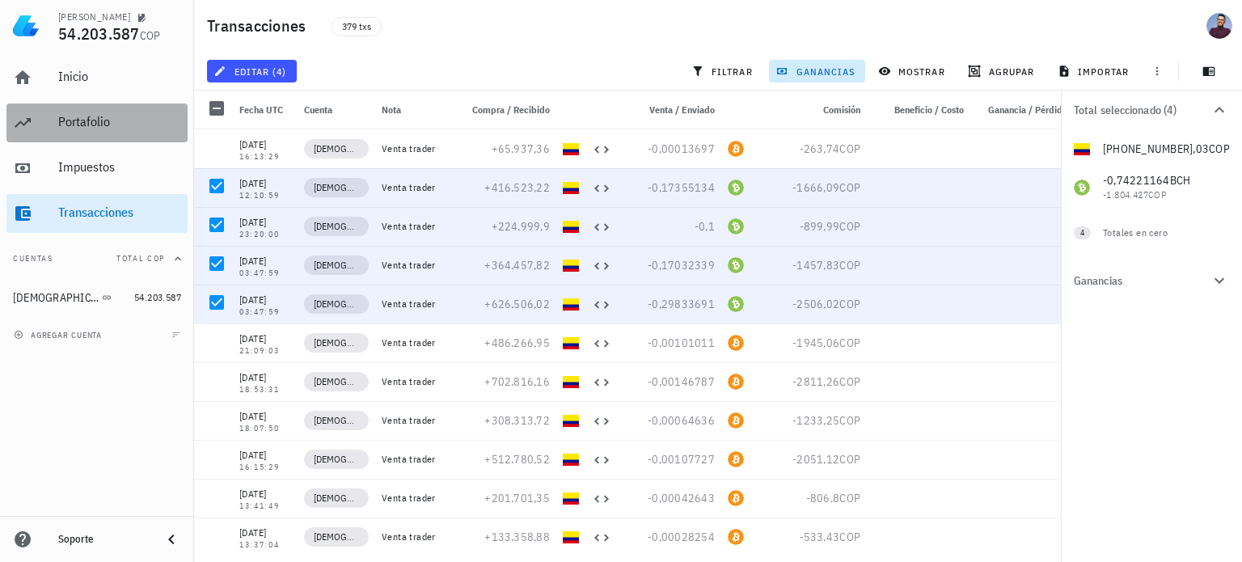
click at [61, 113] on div "Portafolio" at bounding box center [119, 122] width 123 height 36
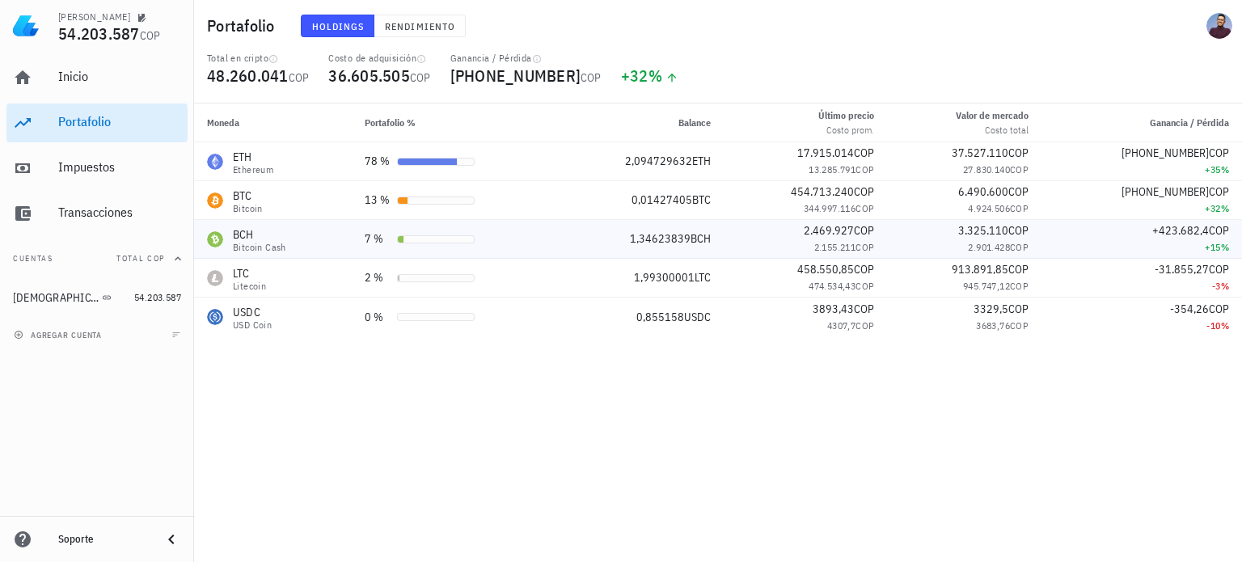
click at [556, 232] on td "7 %" at bounding box center [454, 239] width 204 height 39
drag, startPoint x: 105, startPoint y: 226, endPoint x: 438, endPoint y: 130, distance: 345.9
click at [105, 226] on div "Transacciones" at bounding box center [119, 213] width 123 height 36
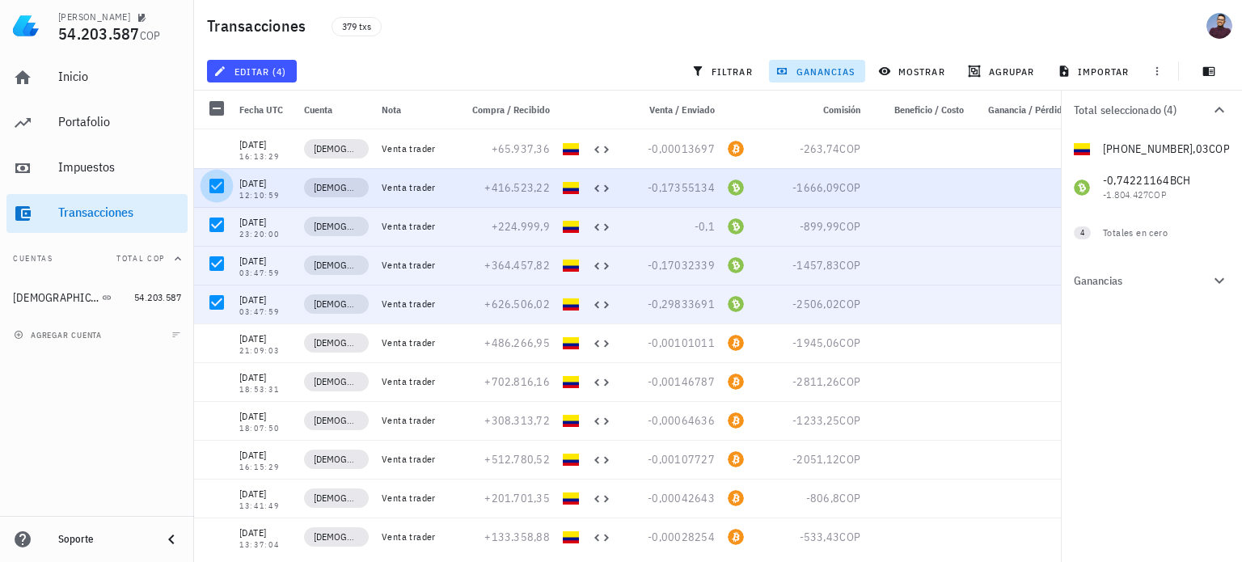
click at [210, 190] on div at bounding box center [217, 186] width 28 height 28
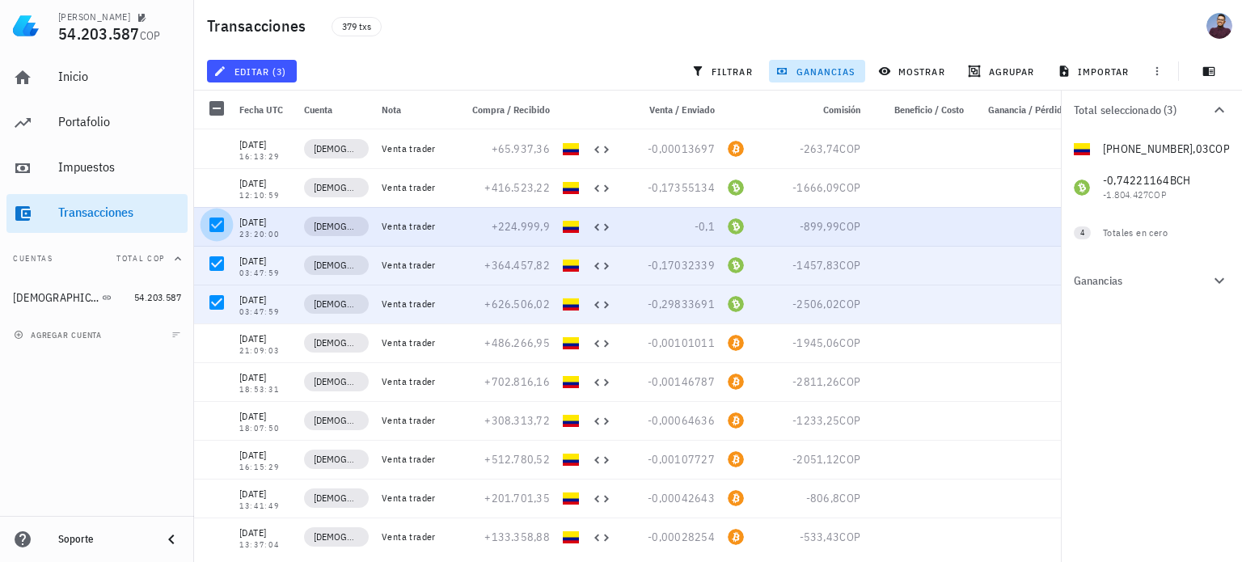
click at [217, 232] on div at bounding box center [217, 225] width 28 height 28
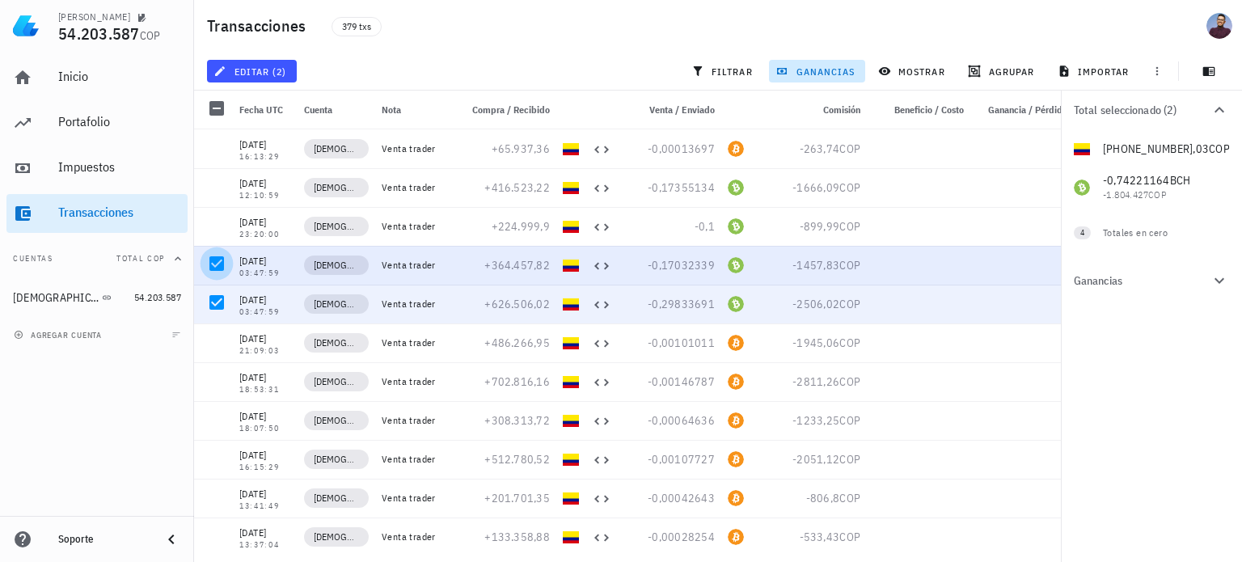
click at [218, 271] on div at bounding box center [217, 264] width 28 height 28
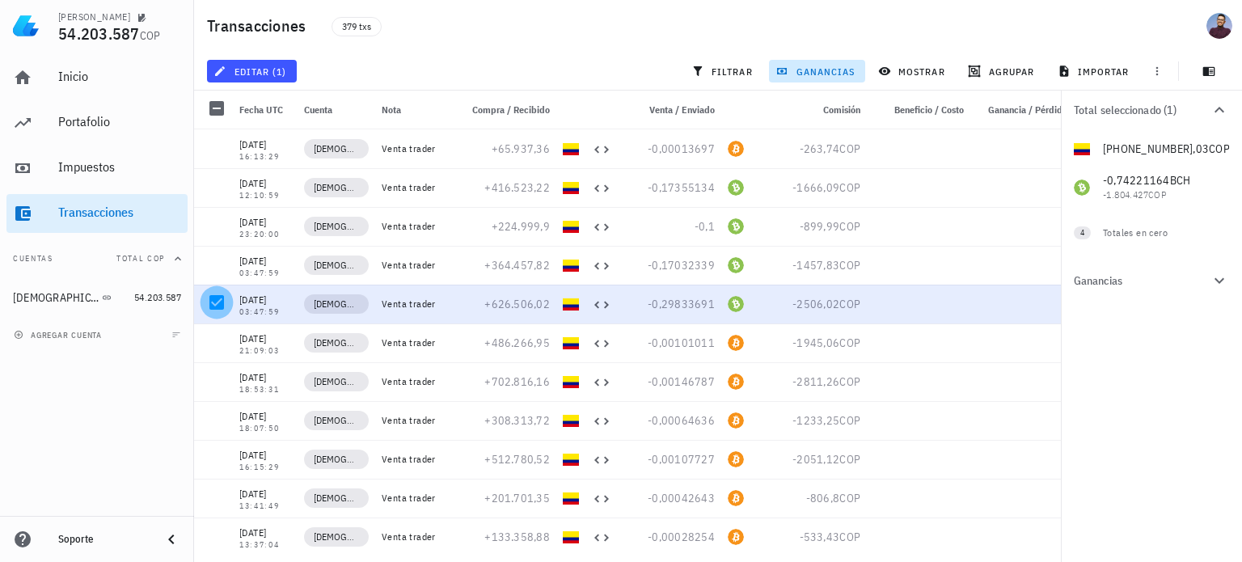
click at [215, 297] on div at bounding box center [217, 303] width 28 height 28
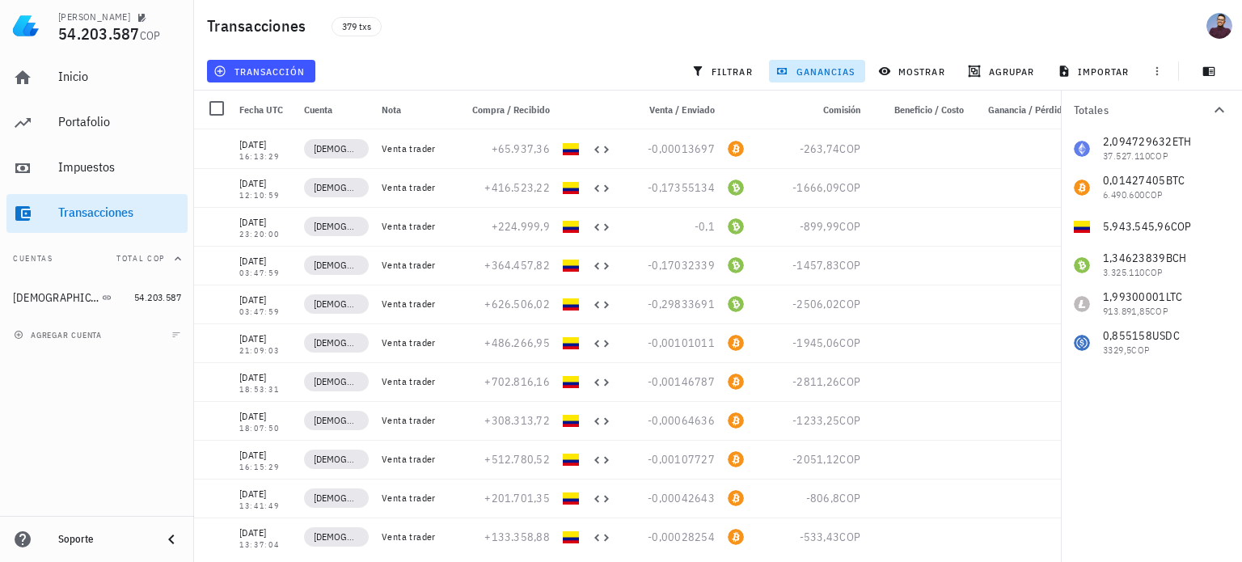
click at [677, 112] on span "Venta / Enviado" at bounding box center [683, 110] width 66 height 12
click at [671, 108] on span "Venta / Enviado" at bounding box center [683, 110] width 66 height 12
click at [722, 74] on span "filtrar" at bounding box center [724, 71] width 58 height 13
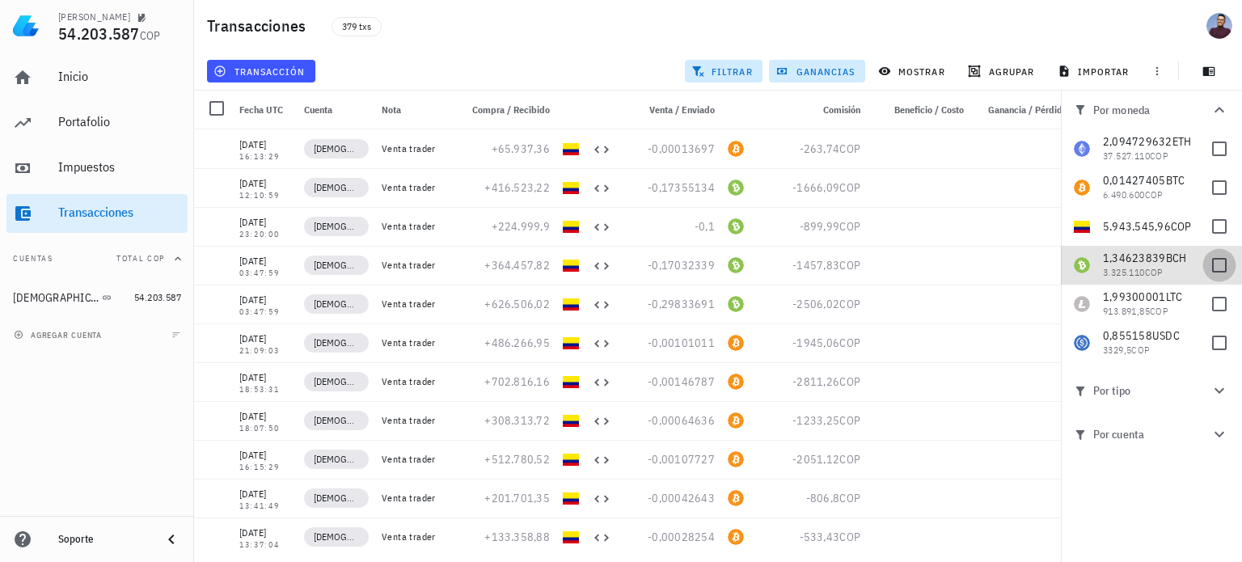
click at [1217, 252] on div at bounding box center [1220, 266] width 28 height 28
checkbox input "true"
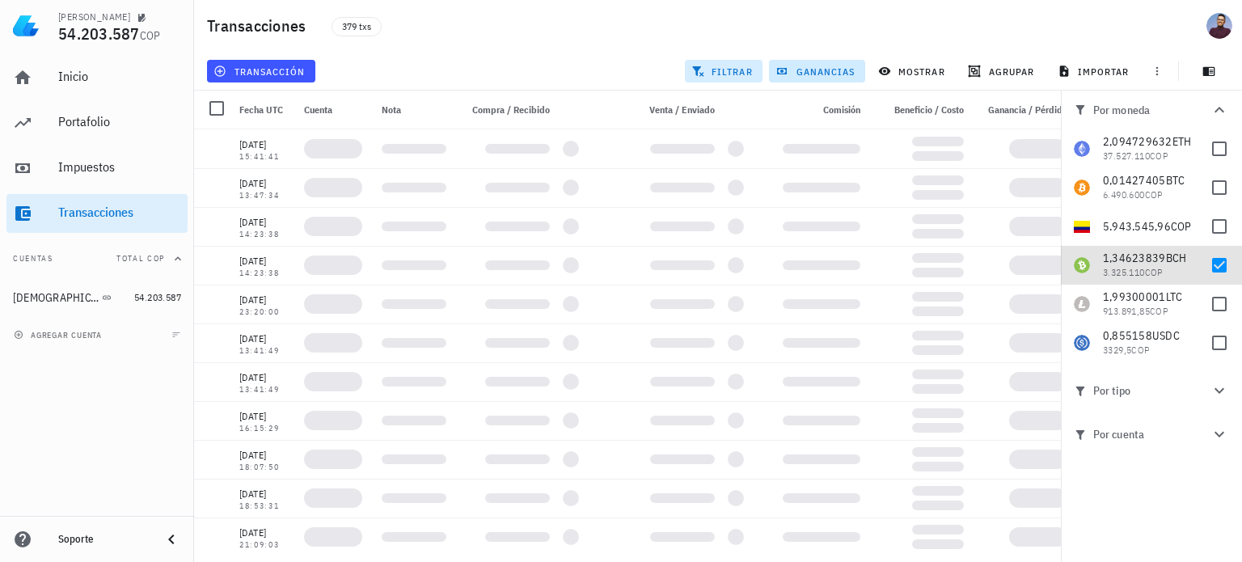
click at [716, 74] on span "filtrar" at bounding box center [724, 71] width 58 height 13
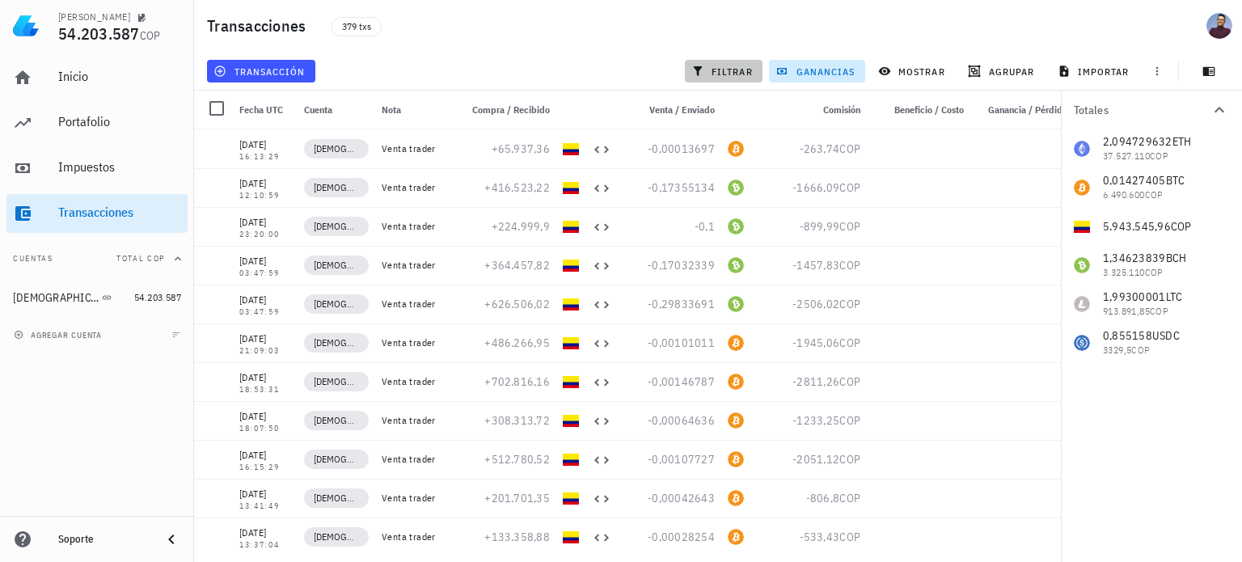
click at [734, 62] on button "filtrar" at bounding box center [724, 71] width 78 height 23
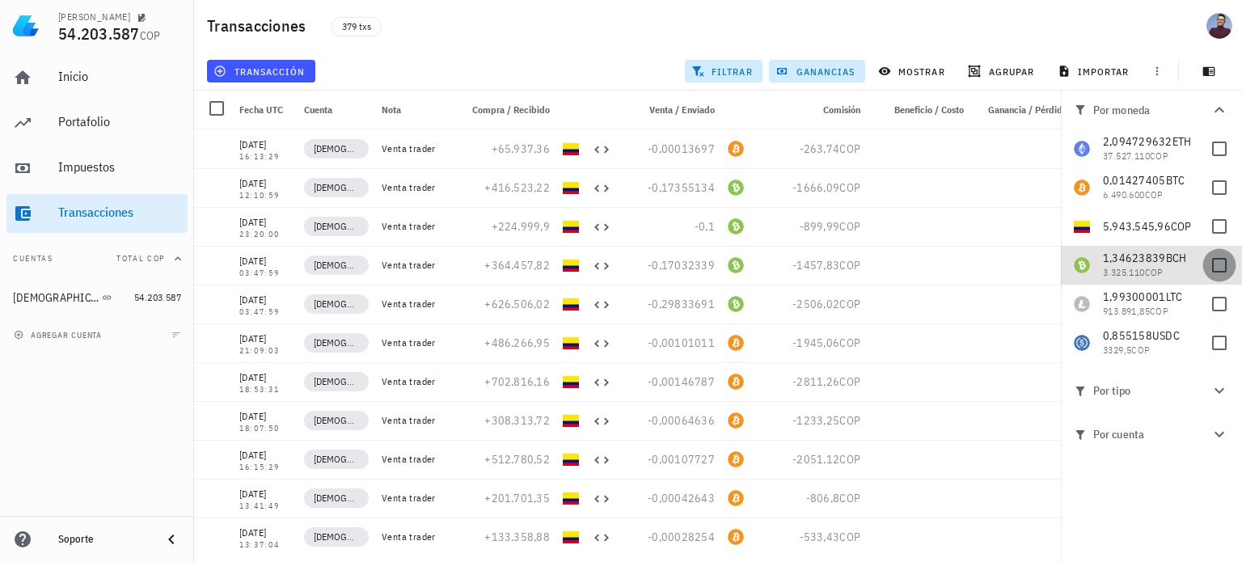
click at [1233, 269] on div at bounding box center [1220, 266] width 28 height 28
checkbox input "true"
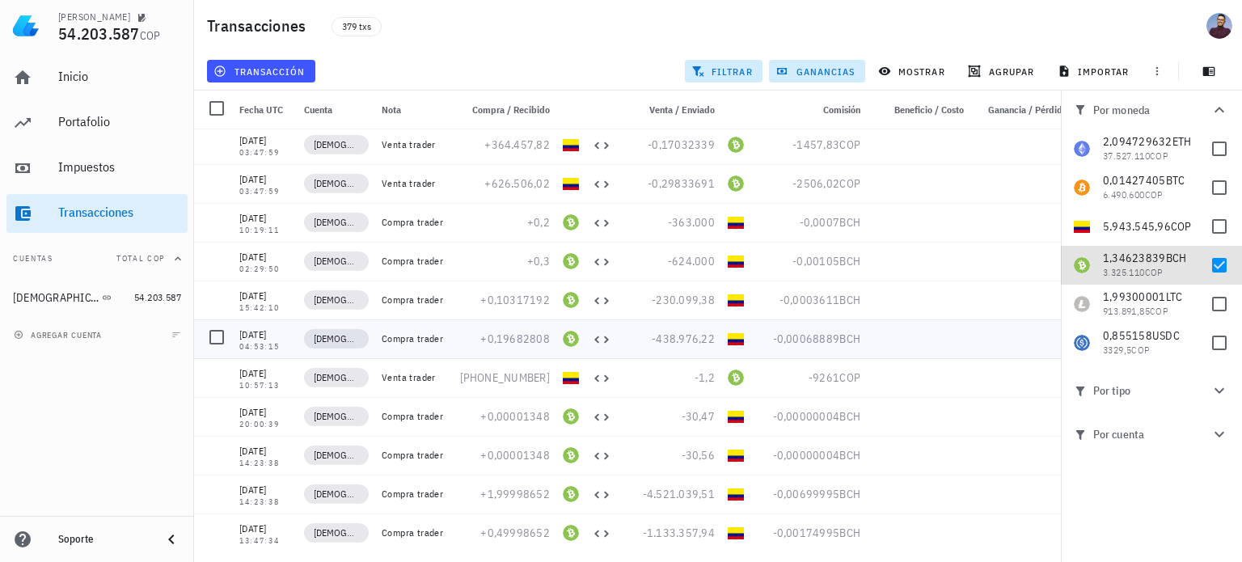
scroll to position [81, 0]
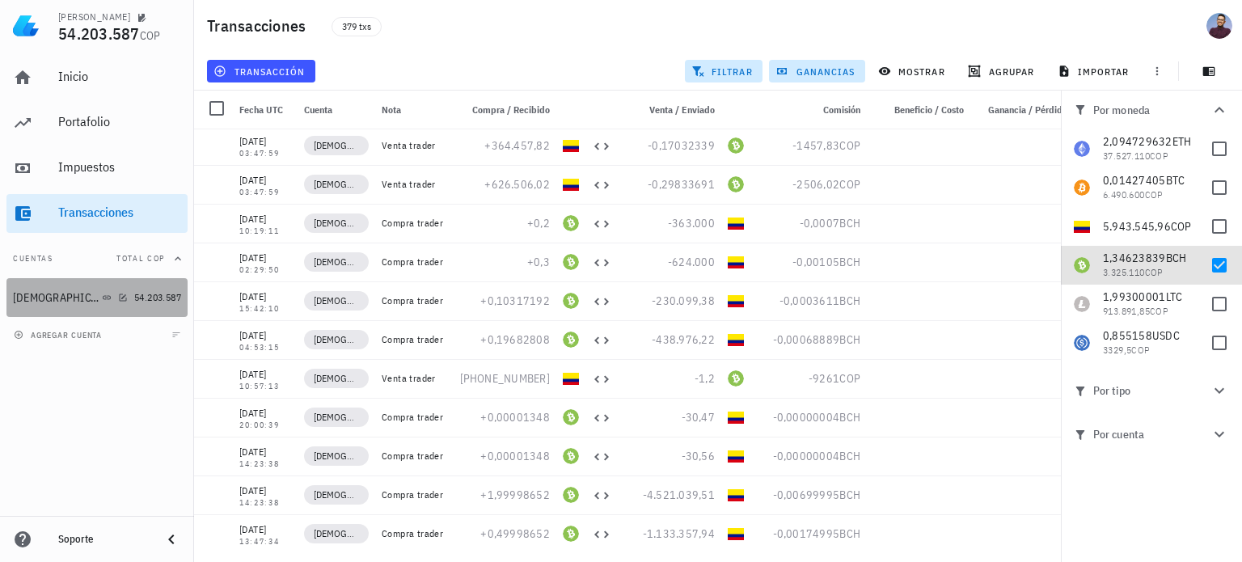
click at [90, 294] on div "[DEMOGRAPHIC_DATA]" at bounding box center [70, 297] width 115 height 15
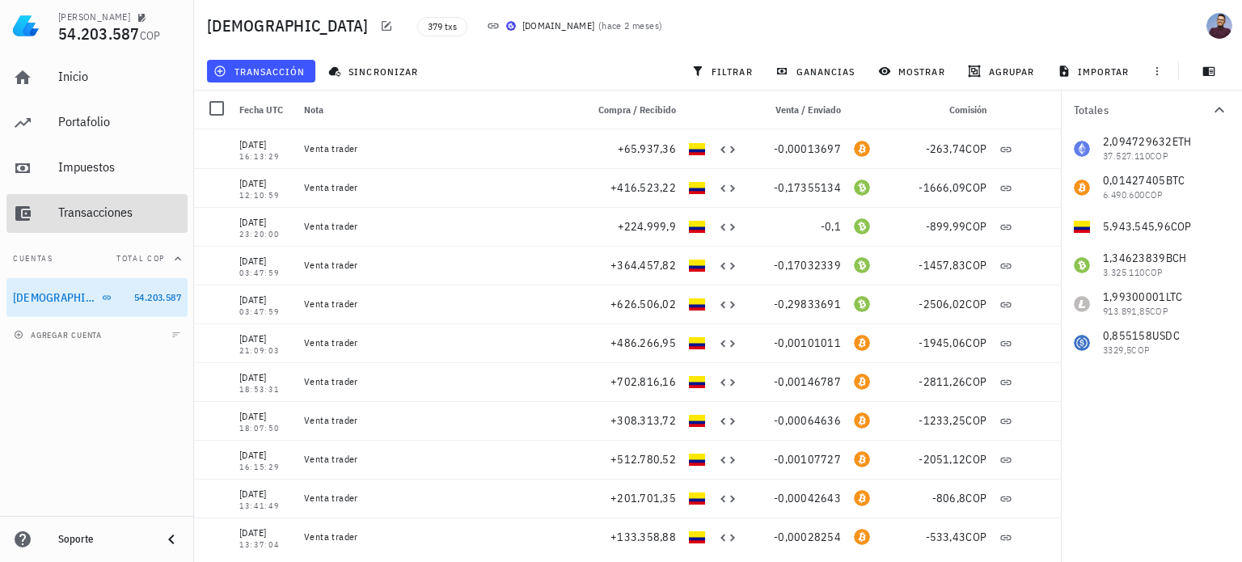
click at [60, 194] on link "Transacciones" at bounding box center [96, 213] width 181 height 39
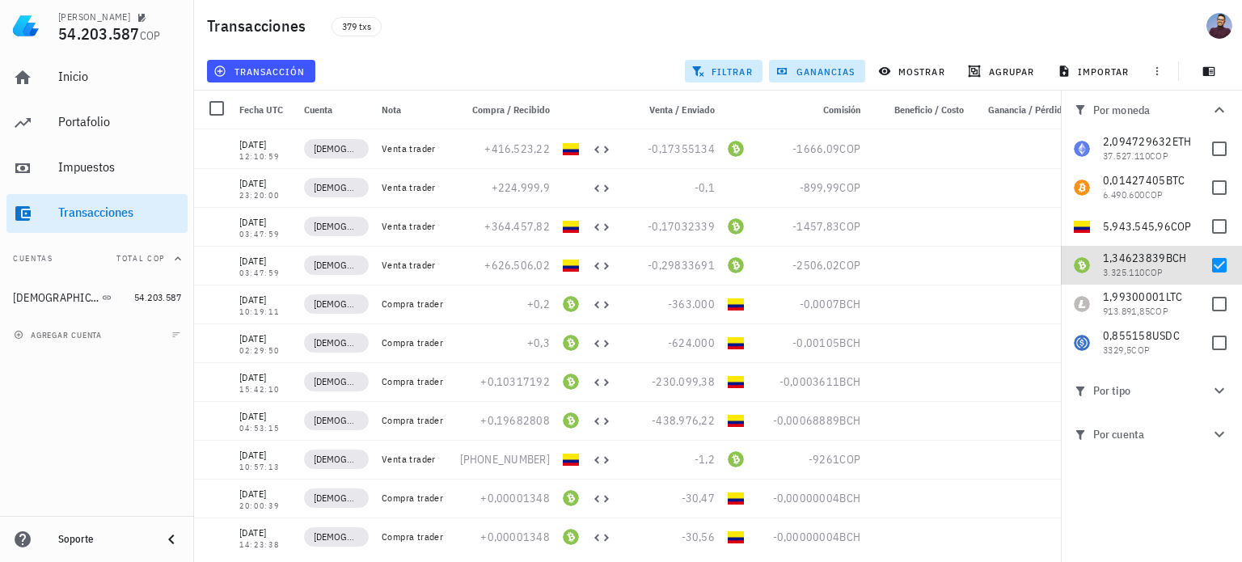
scroll to position [81, 0]
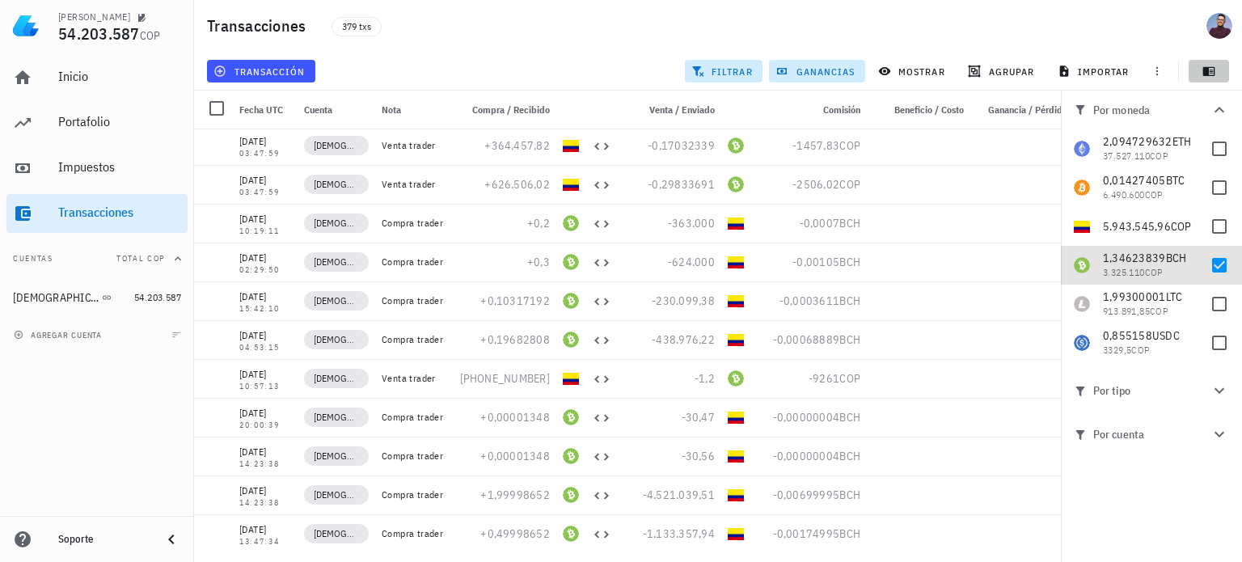
click at [1212, 70] on icon "button" at bounding box center [1209, 71] width 13 height 13
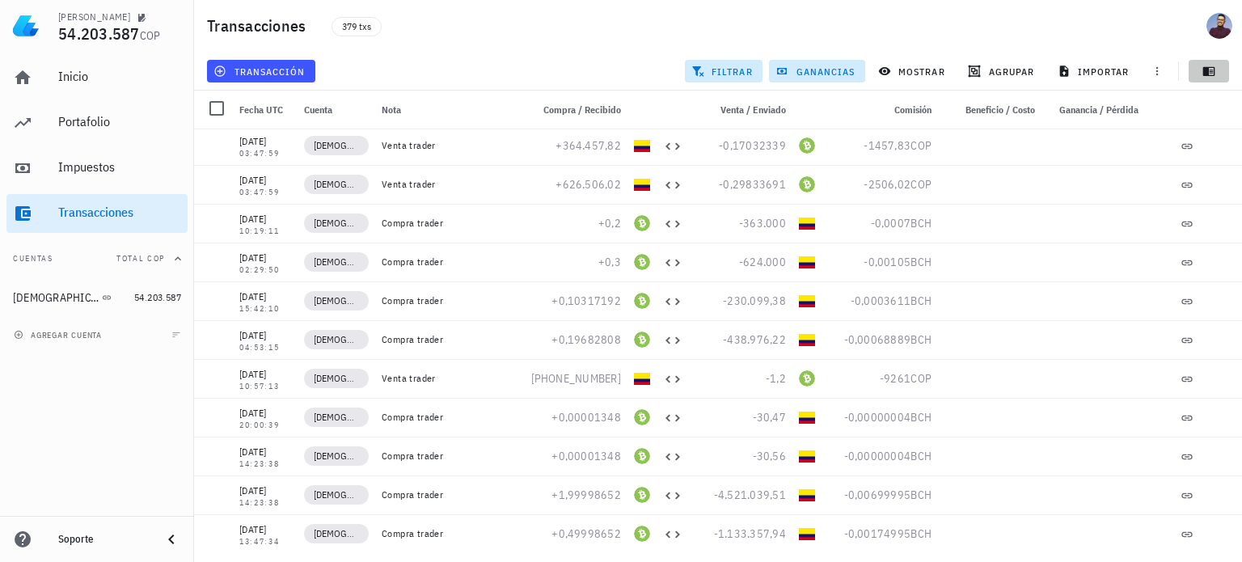
click at [1212, 70] on icon "button" at bounding box center [1209, 71] width 13 height 13
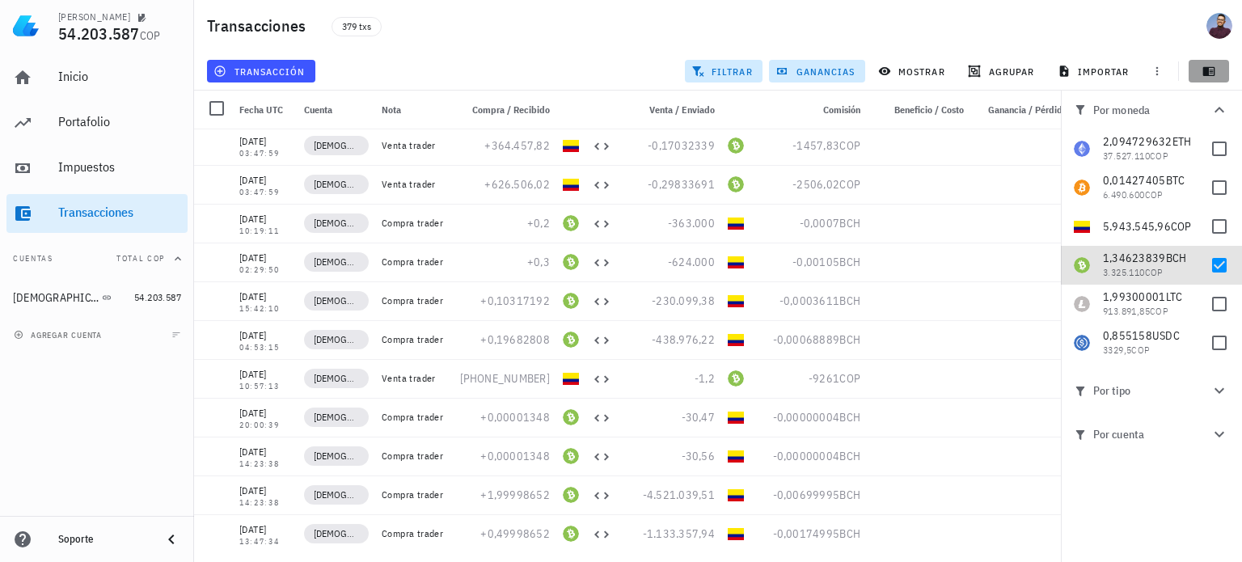
click at [1212, 70] on icon "button" at bounding box center [1209, 71] width 13 height 13
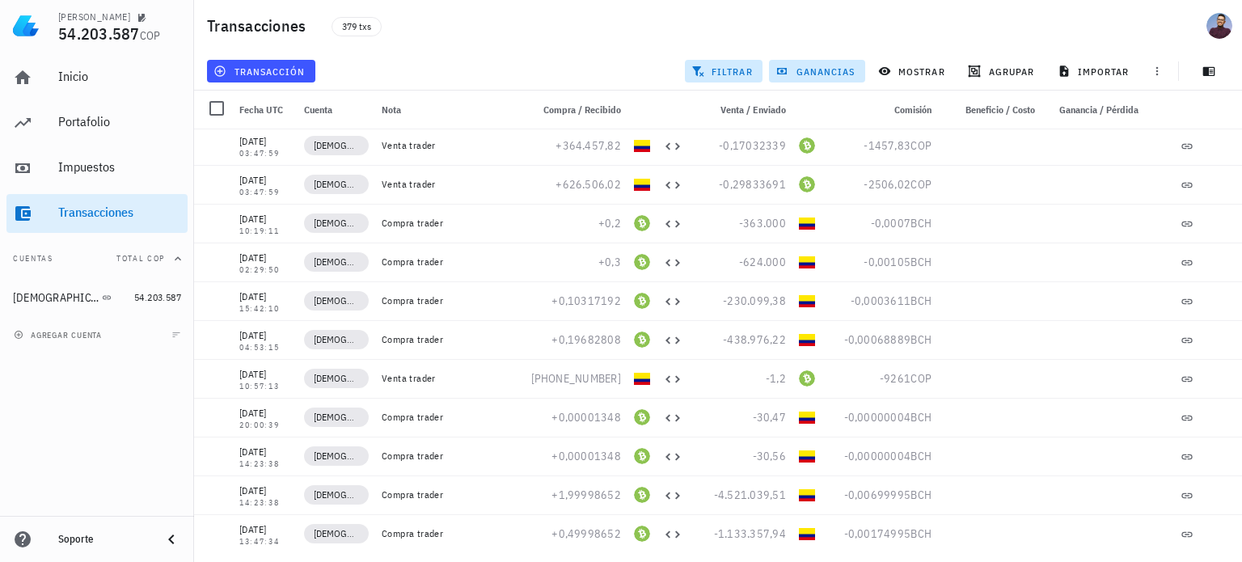
click at [766, 108] on span "Venta / Enviado" at bounding box center [754, 110] width 66 height 12
click at [879, 74] on icon "button" at bounding box center [884, 71] width 13 height 13
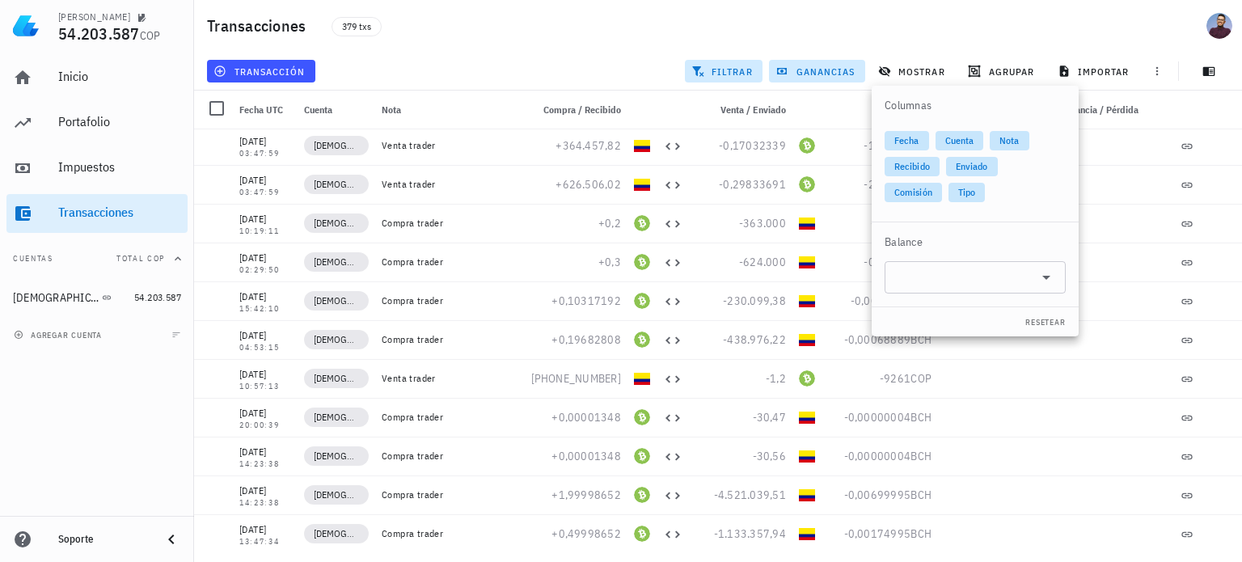
click at [987, 294] on div "​" at bounding box center [975, 283] width 207 height 45
click at [1046, 283] on icon at bounding box center [1046, 277] width 19 height 19
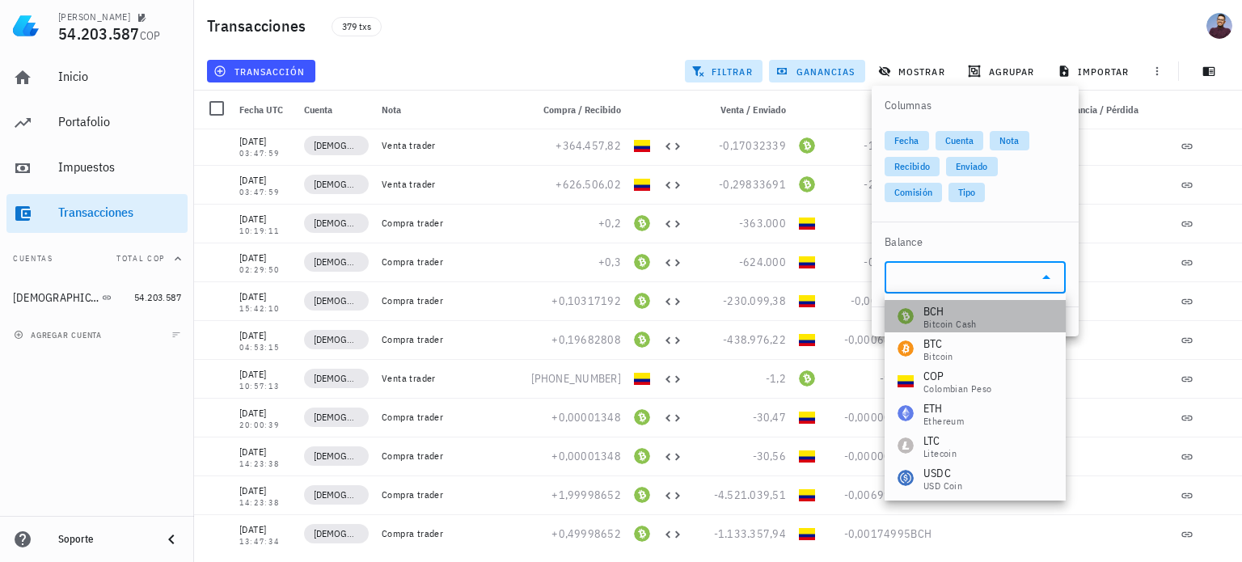
click at [1001, 315] on div "BCH Bitcoin Cash" at bounding box center [975, 316] width 181 height 32
type input "BCH"
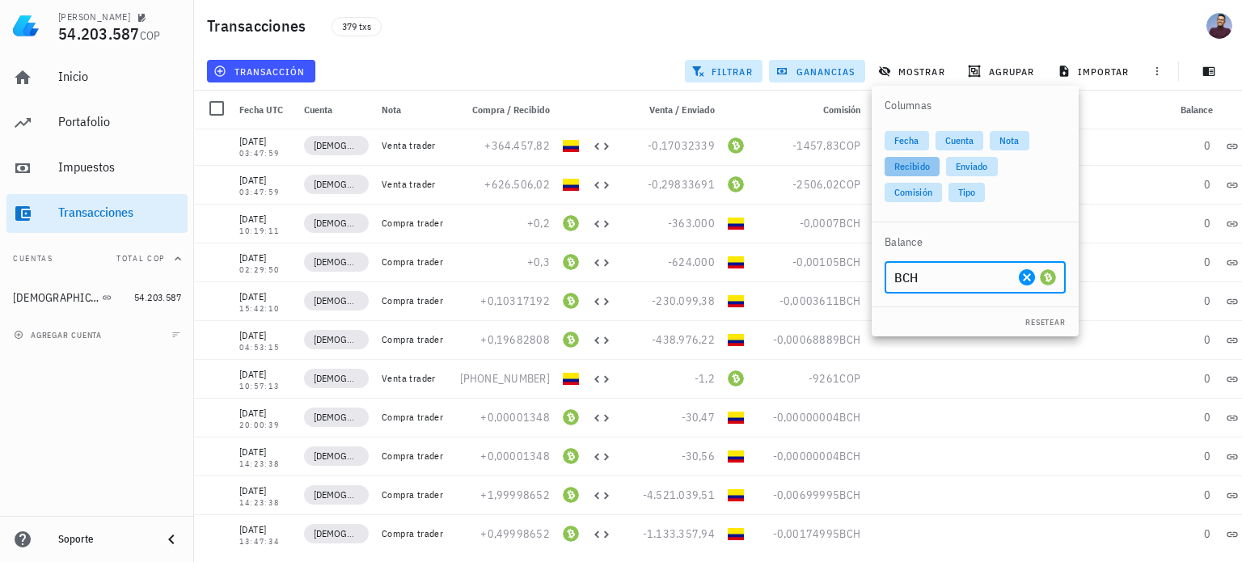
click at [893, 164] on span "Recibido" at bounding box center [912, 166] width 55 height 19
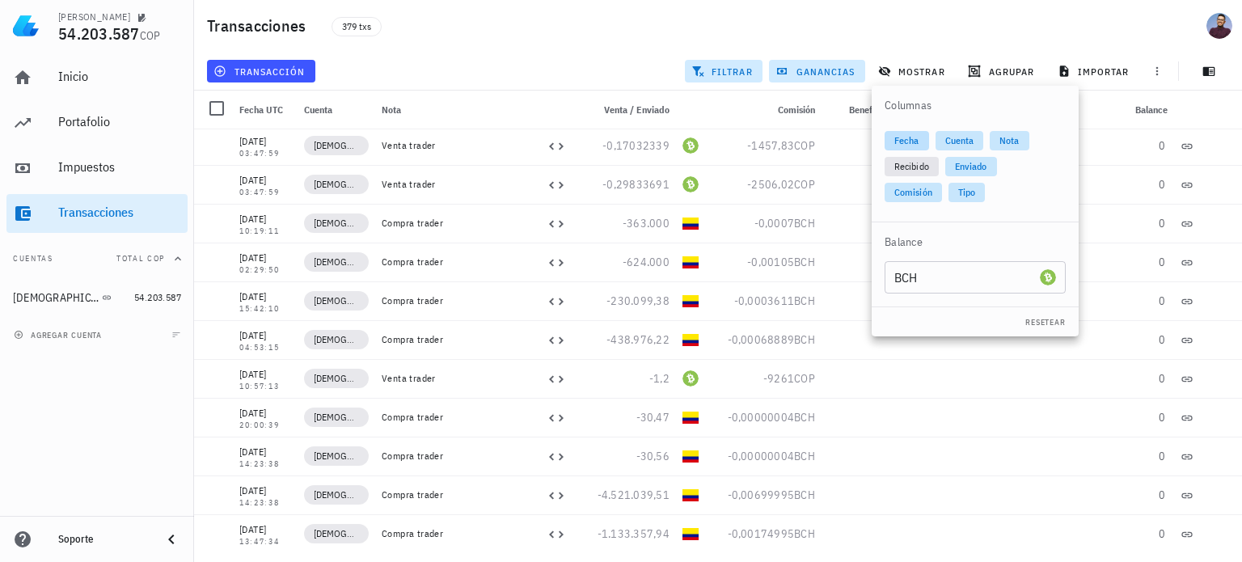
click at [925, 135] on span "Fecha" at bounding box center [907, 140] width 44 height 19
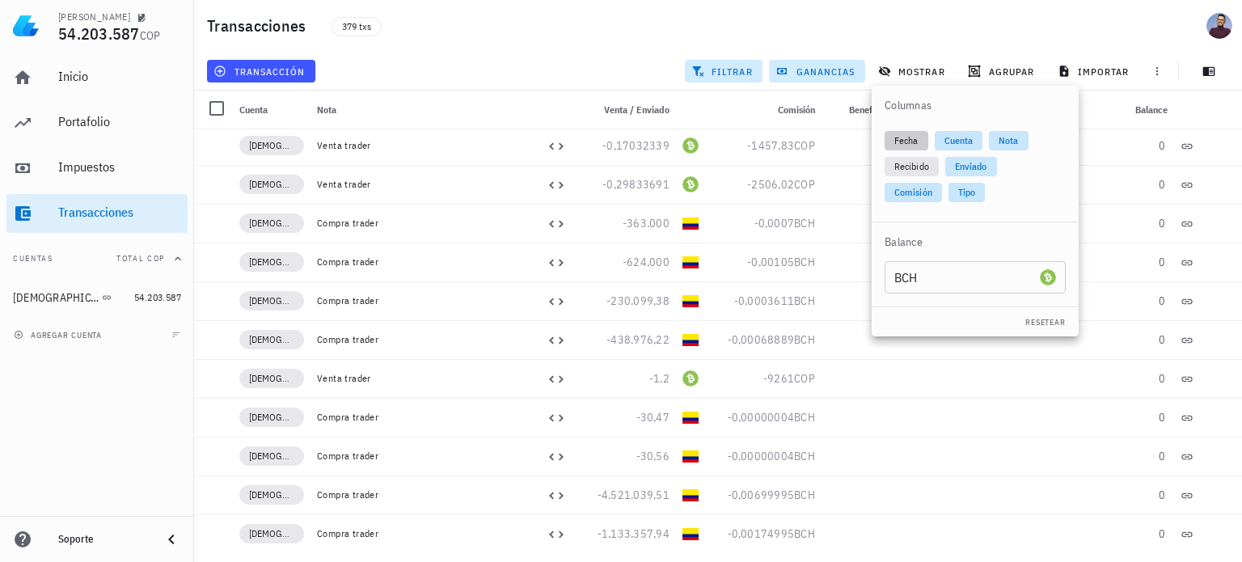
click at [907, 143] on span "Fecha" at bounding box center [907, 140] width 24 height 19
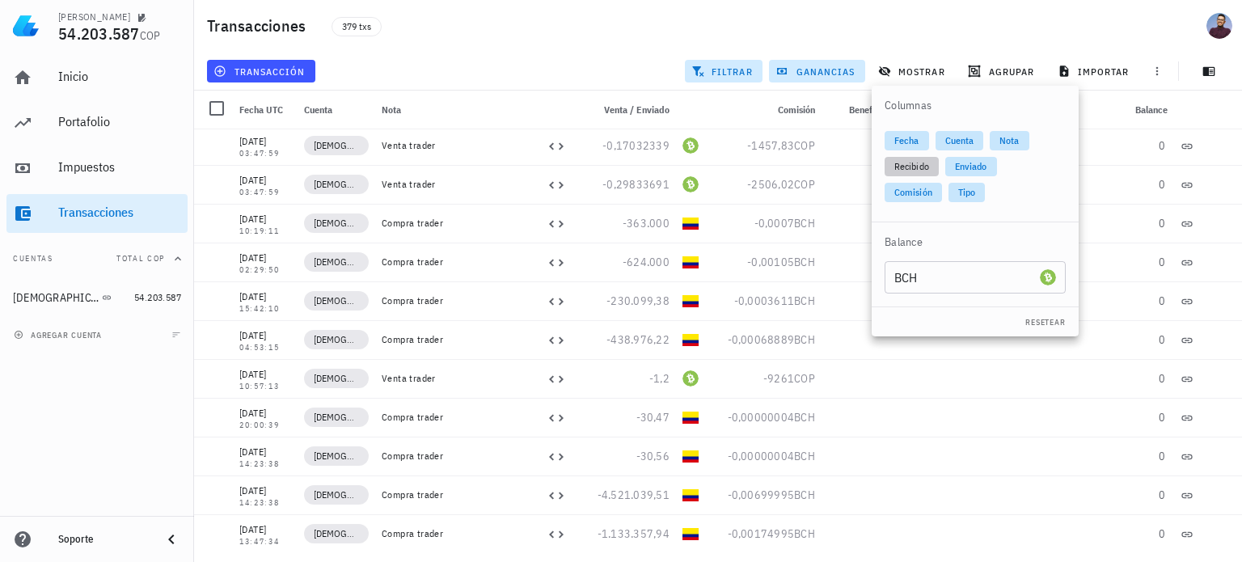
click at [912, 163] on span "Recibido" at bounding box center [912, 166] width 35 height 19
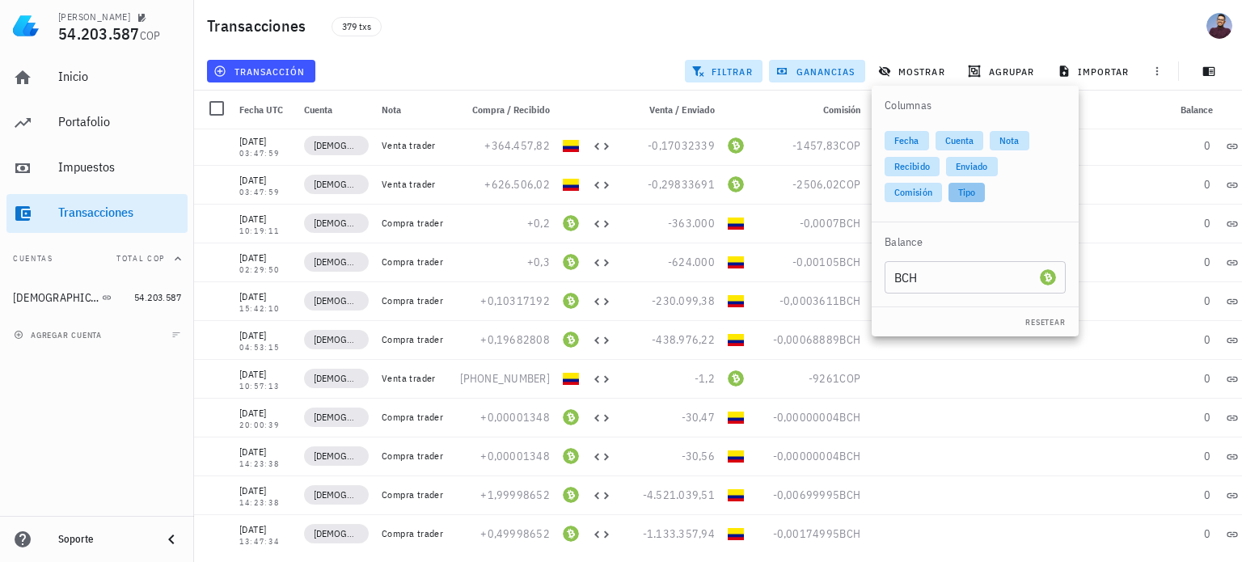
click at [971, 197] on span "Tipo" at bounding box center [967, 192] width 17 height 19
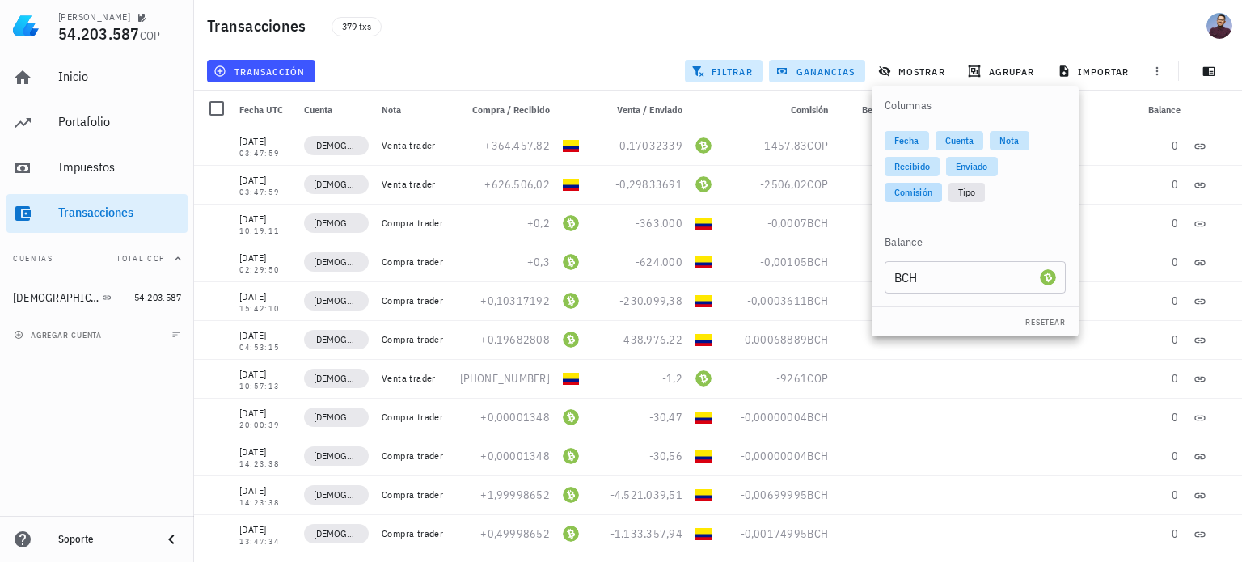
click at [902, 195] on span "Comisión" at bounding box center [914, 192] width 38 height 19
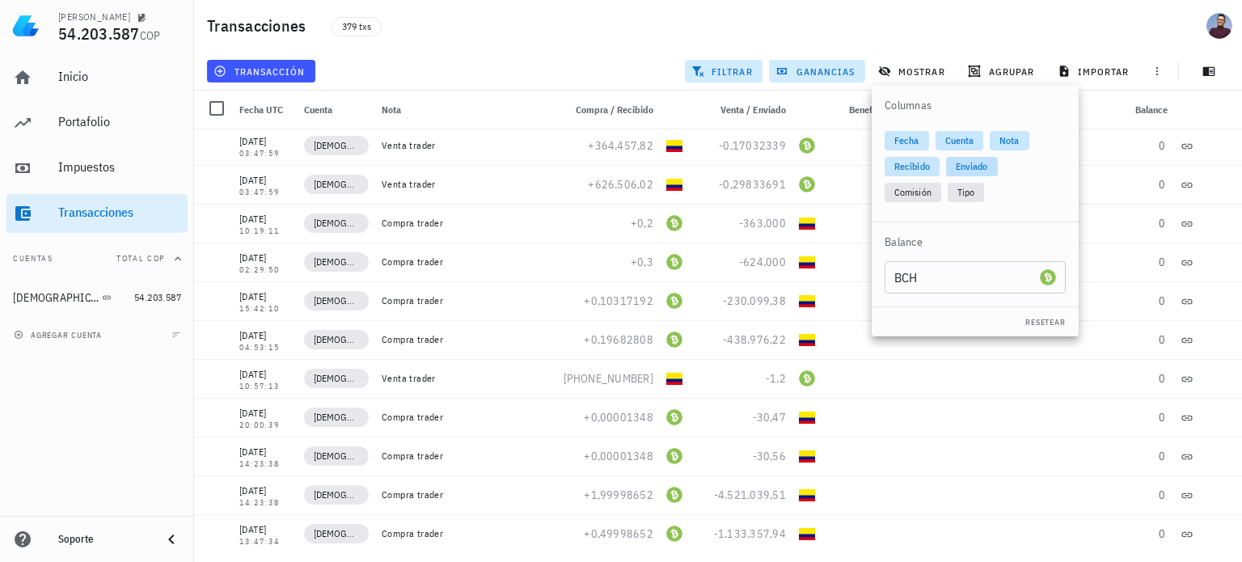
click at [967, 171] on span "Enviado" at bounding box center [972, 166] width 32 height 19
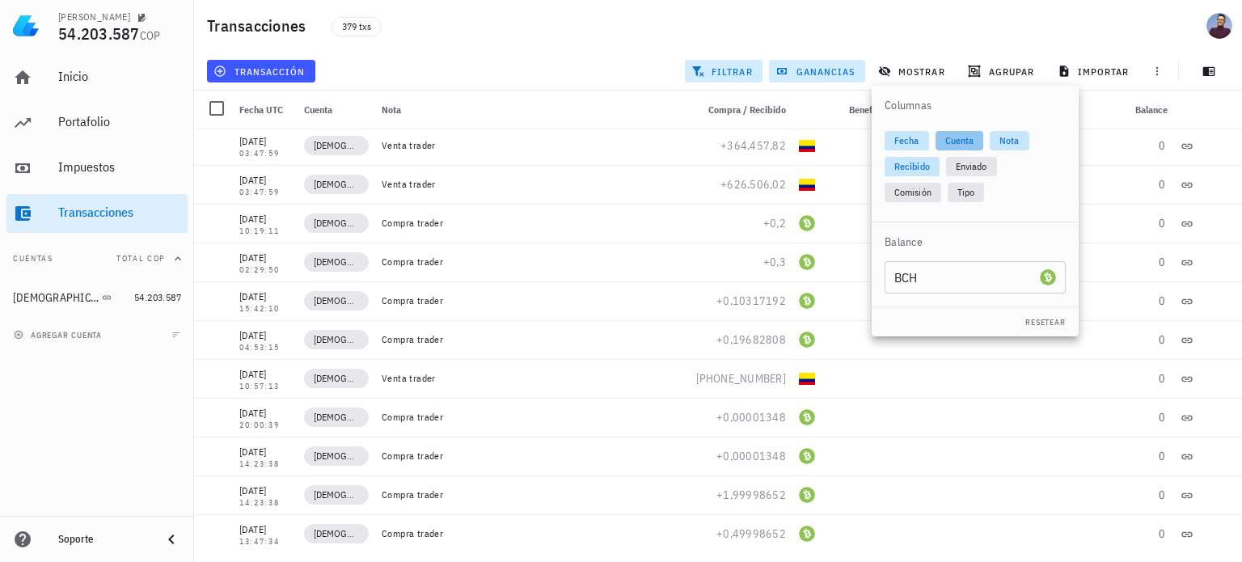
click at [967, 140] on span "Cuenta" at bounding box center [960, 140] width 29 height 19
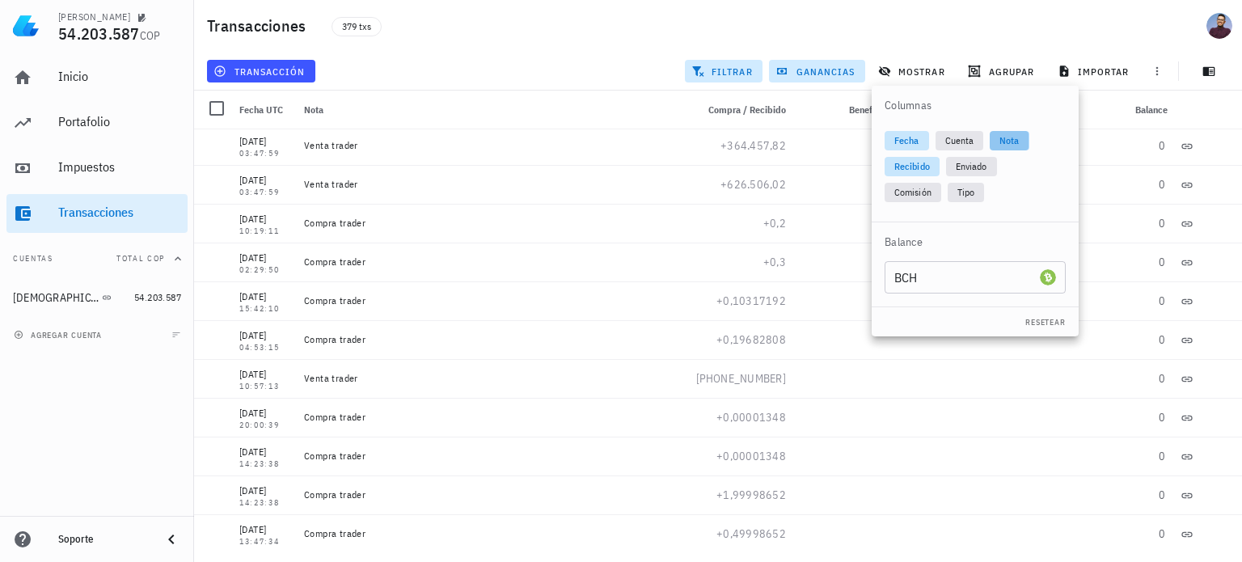
click at [1005, 144] on span "Nota" at bounding box center [1009, 140] width 19 height 19
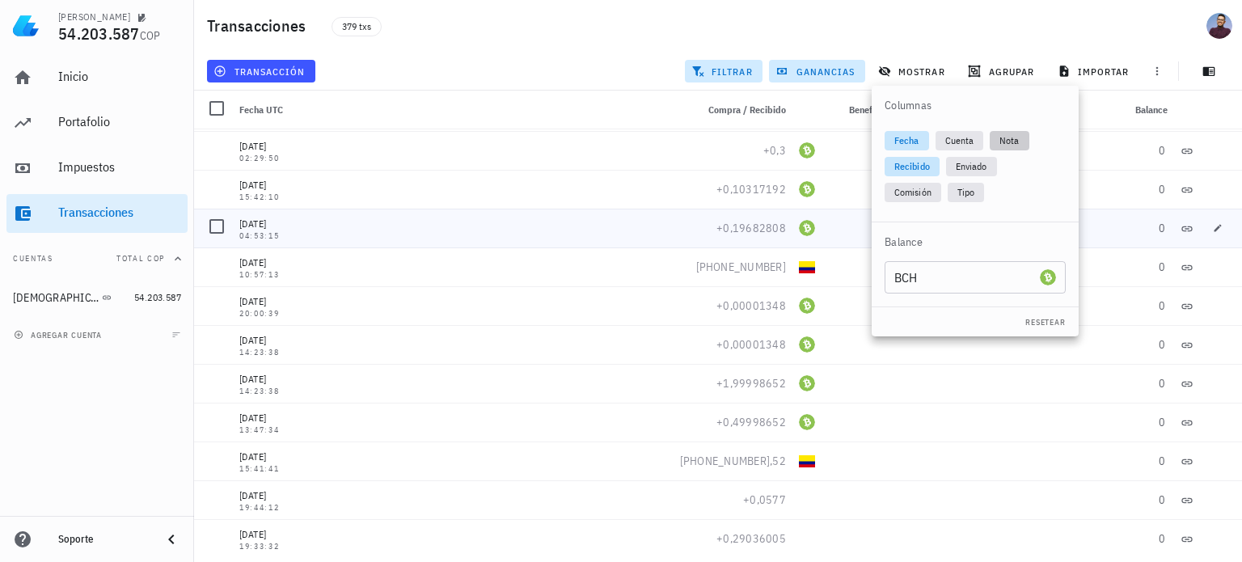
scroll to position [243, 0]
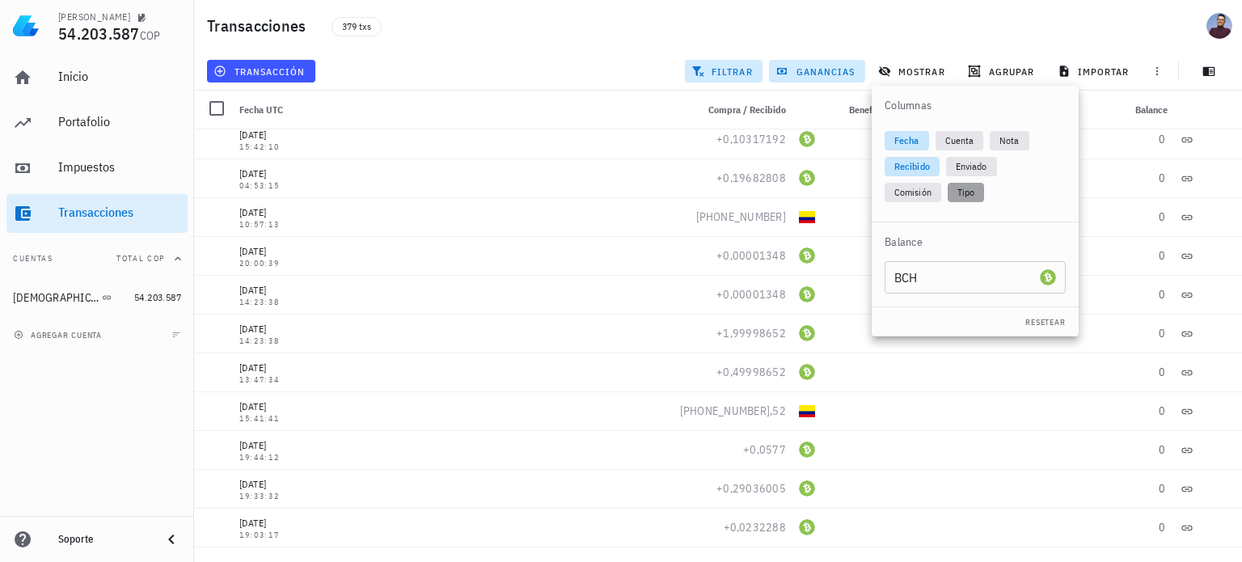
click at [963, 195] on span "Tipo" at bounding box center [966, 192] width 17 height 19
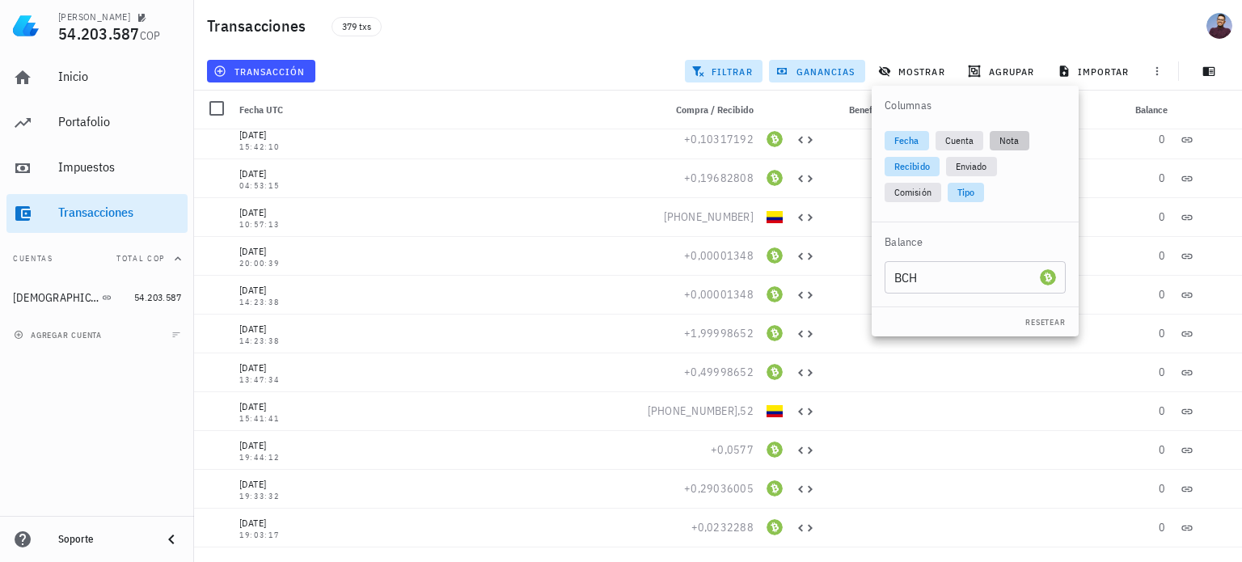
click at [1017, 135] on span "Nota" at bounding box center [1009, 140] width 19 height 19
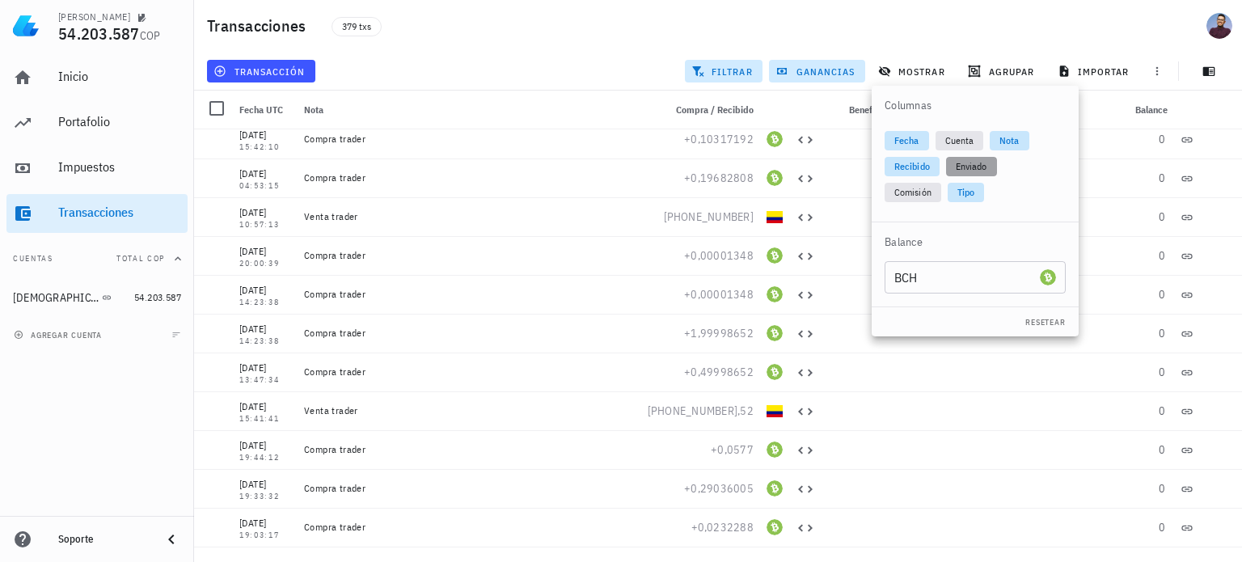
click at [968, 169] on span "Enviado" at bounding box center [972, 166] width 32 height 19
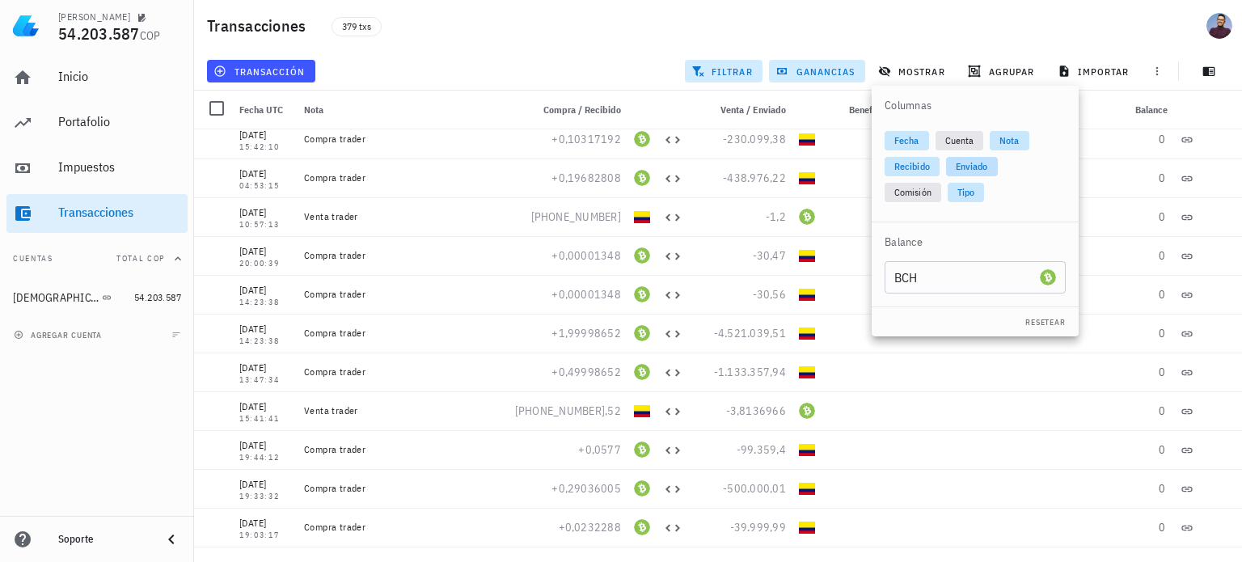
click at [968, 169] on span "Enviado" at bounding box center [972, 166] width 32 height 19
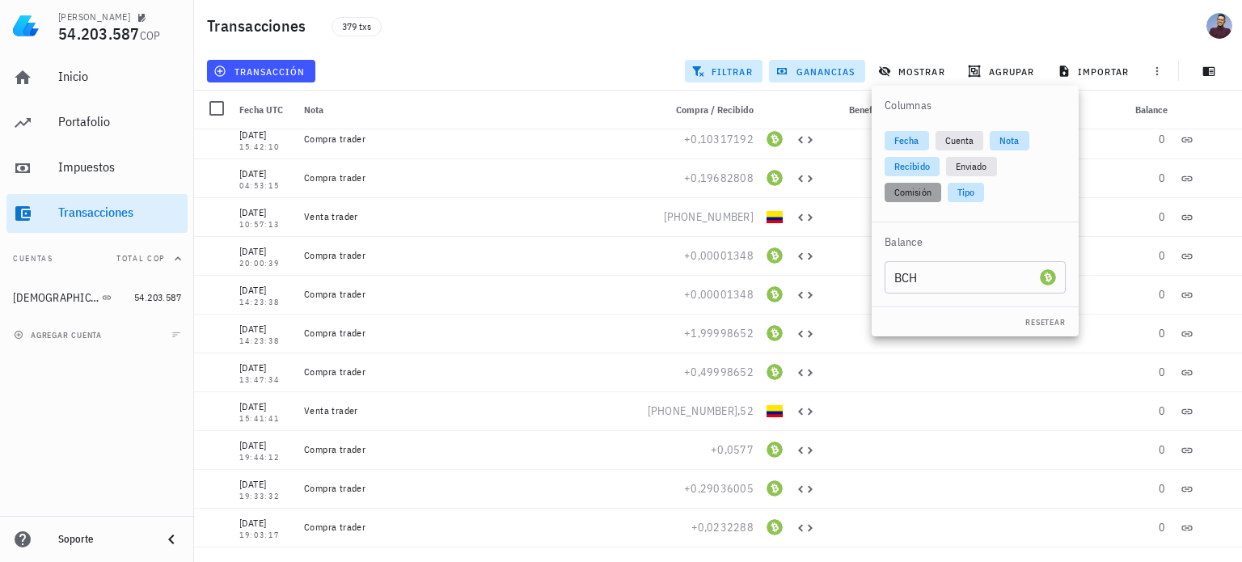
click at [920, 197] on span "Comisión" at bounding box center [913, 192] width 37 height 19
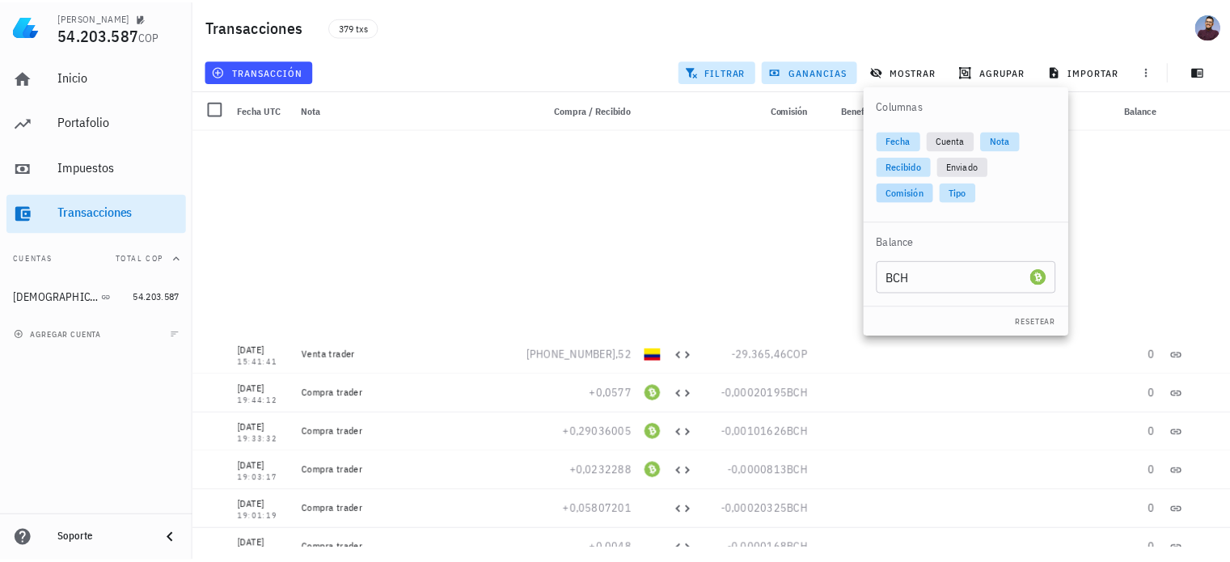
scroll to position [809, 0]
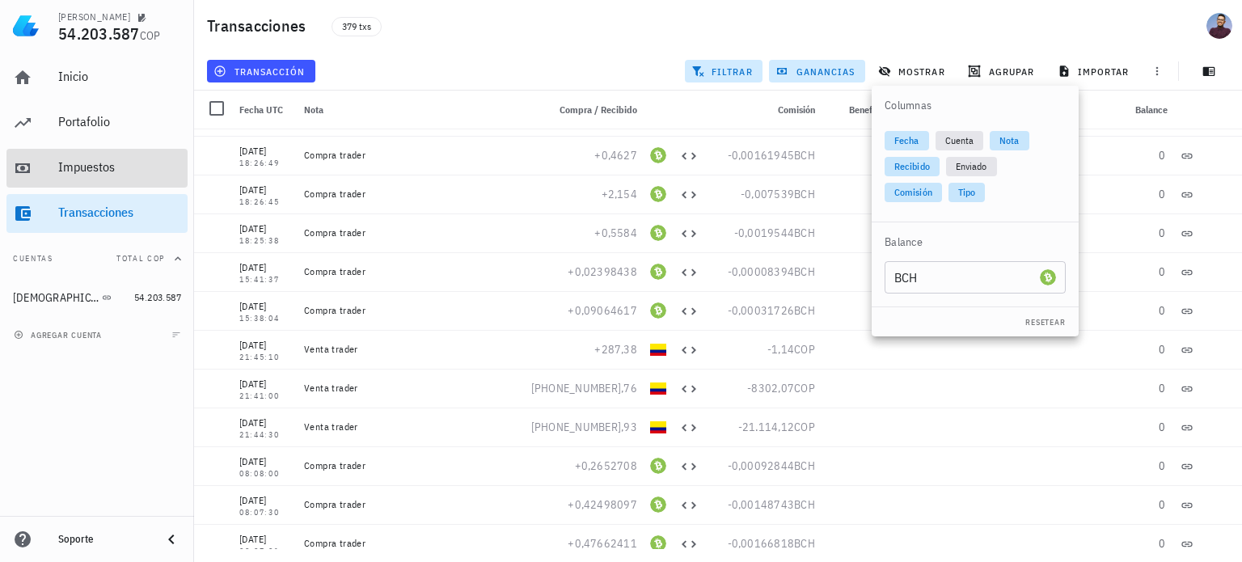
drag, startPoint x: 91, startPoint y: 177, endPoint x: 181, endPoint y: 146, distance: 94.9
click at [91, 177] on div "Impuestos" at bounding box center [119, 168] width 123 height 36
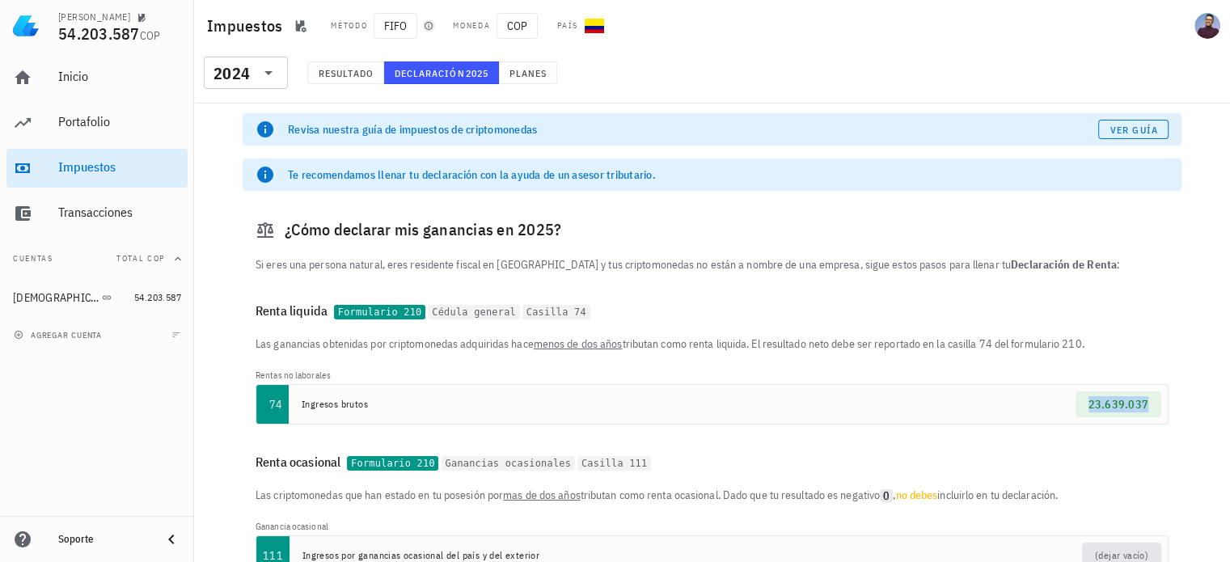
click at [427, 23] on icon "button" at bounding box center [429, 26] width 10 height 10
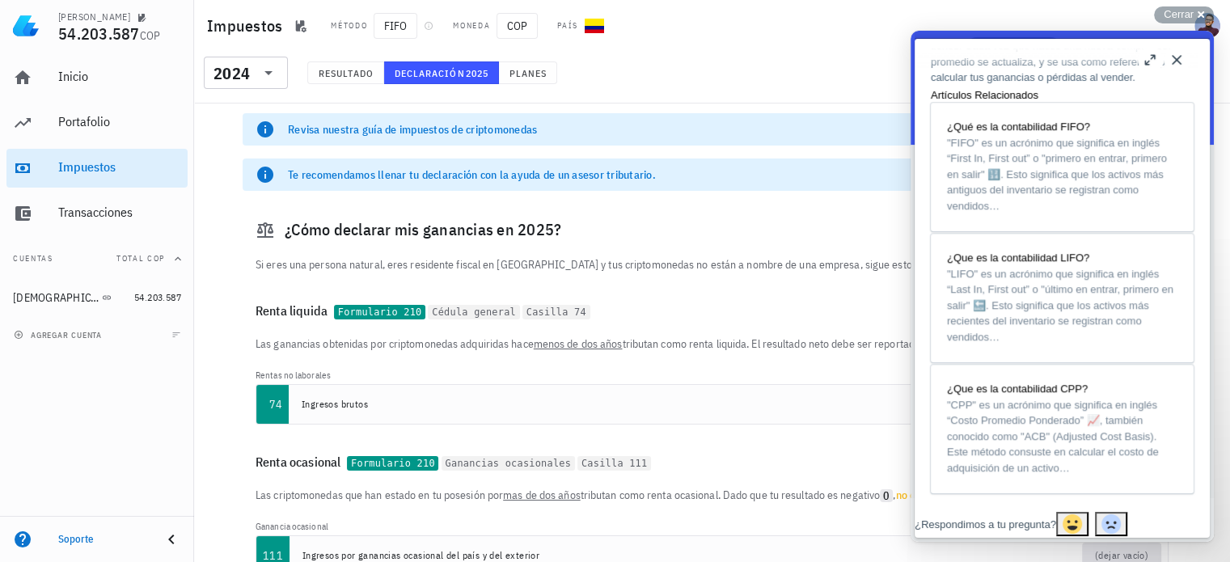
scroll to position [1052, 0]
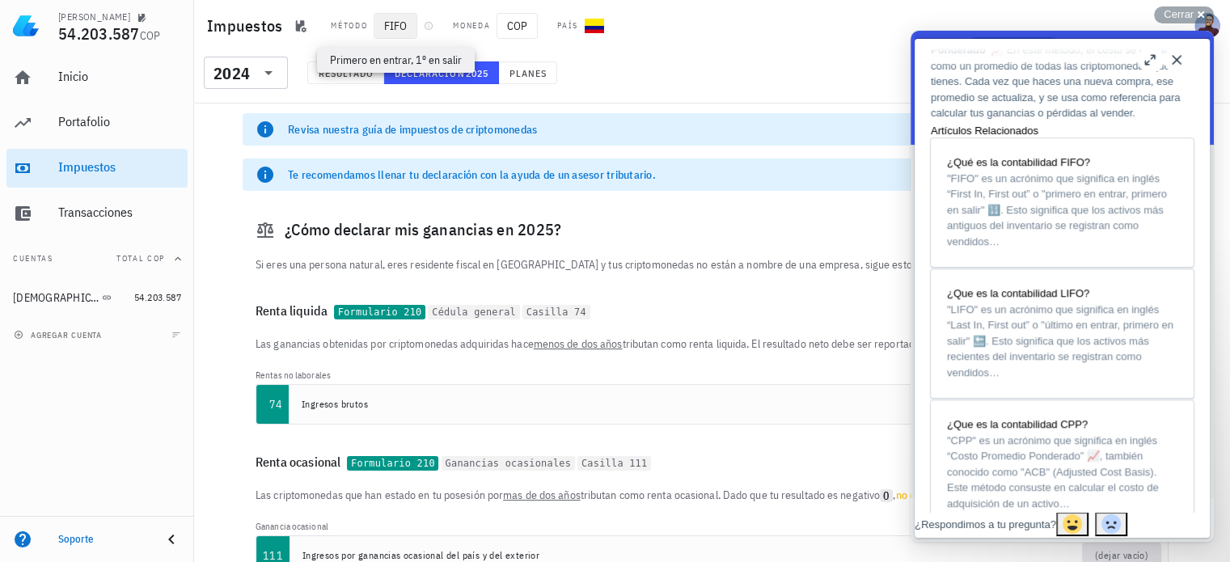
click at [380, 22] on span "FIFO" at bounding box center [396, 26] width 44 height 26
click at [397, 28] on span "FIFO" at bounding box center [396, 26] width 44 height 26
click at [399, 31] on span "FIFO" at bounding box center [396, 26] width 44 height 26
click at [404, 35] on span "FIFO" at bounding box center [396, 26] width 44 height 26
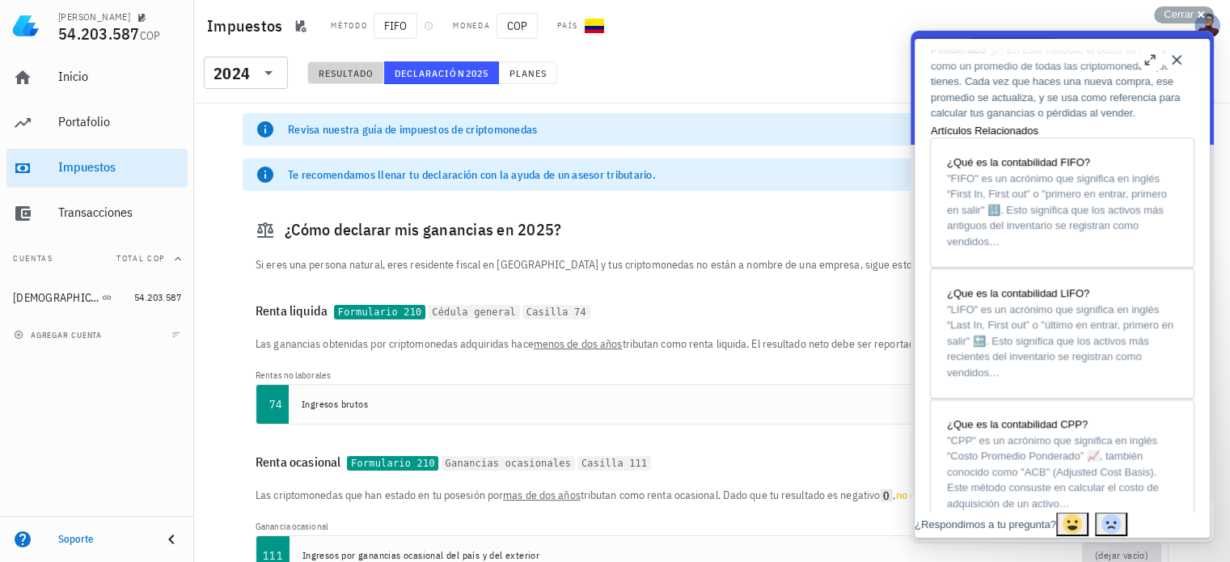
click at [370, 65] on button "Resultado" at bounding box center [345, 72] width 77 height 23
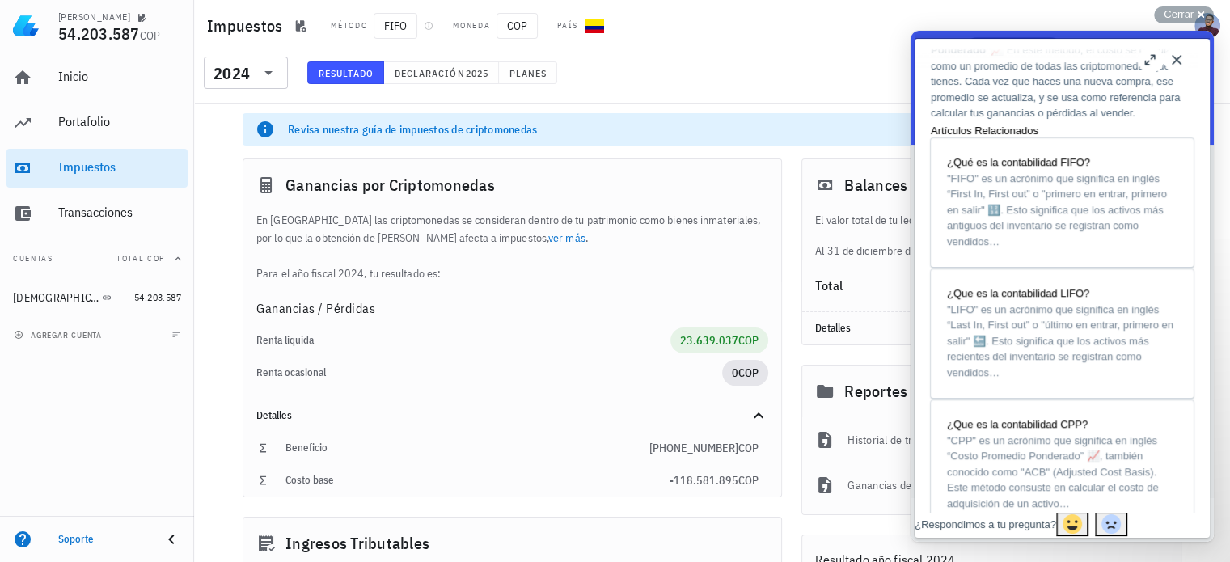
click at [1182, 60] on button "Close" at bounding box center [1177, 60] width 26 height 26
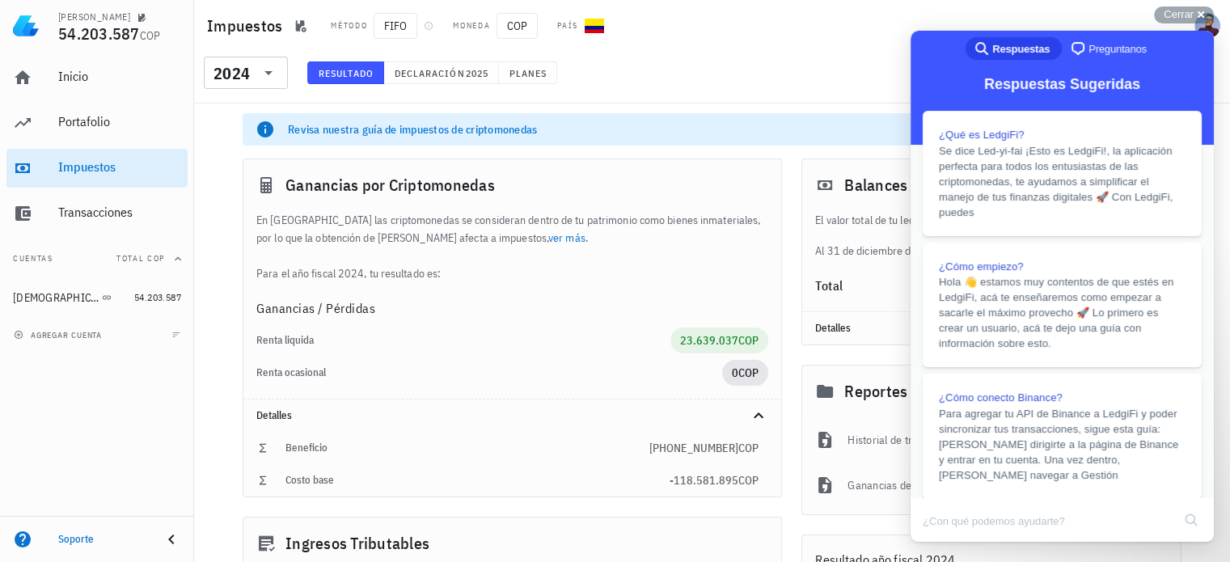
click at [836, 96] on div "​ 2024 Resultado Declaración 2025 Planes" at bounding box center [712, 78] width 1030 height 42
click at [799, 116] on div "Revisa nuestra guía de impuestos de criptomonedas Ver guía" at bounding box center [712, 129] width 939 height 32
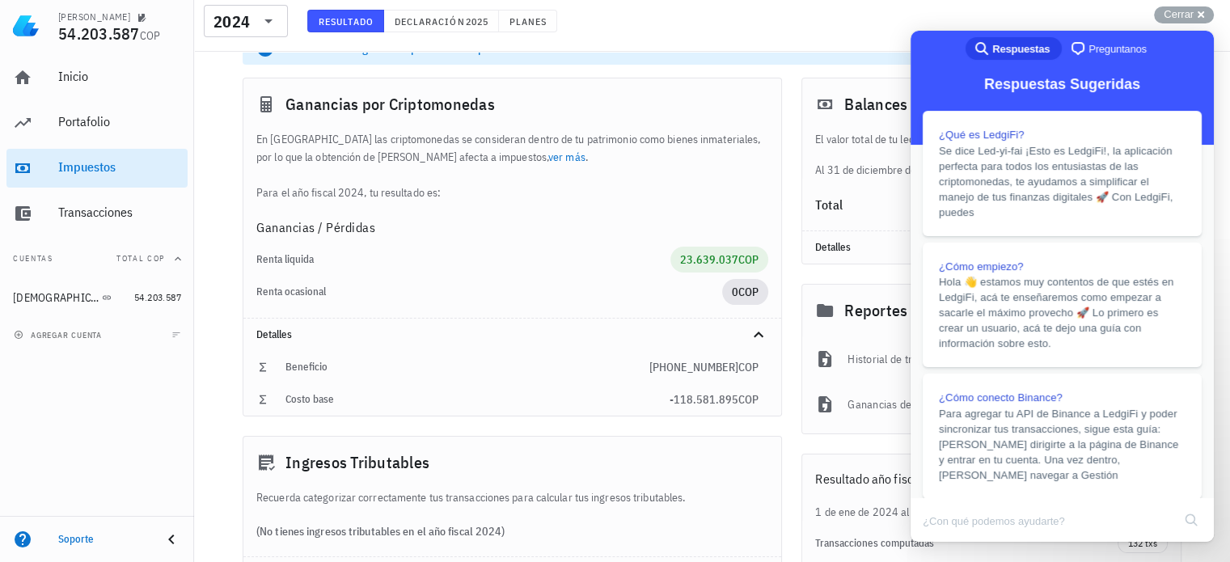
click at [1193, 2] on div "​ 2024 Resultado Declaración 2025 Planes" at bounding box center [712, 26] width 1036 height 52
click at [1192, 15] on span "Cerrar" at bounding box center [1179, 14] width 30 height 12
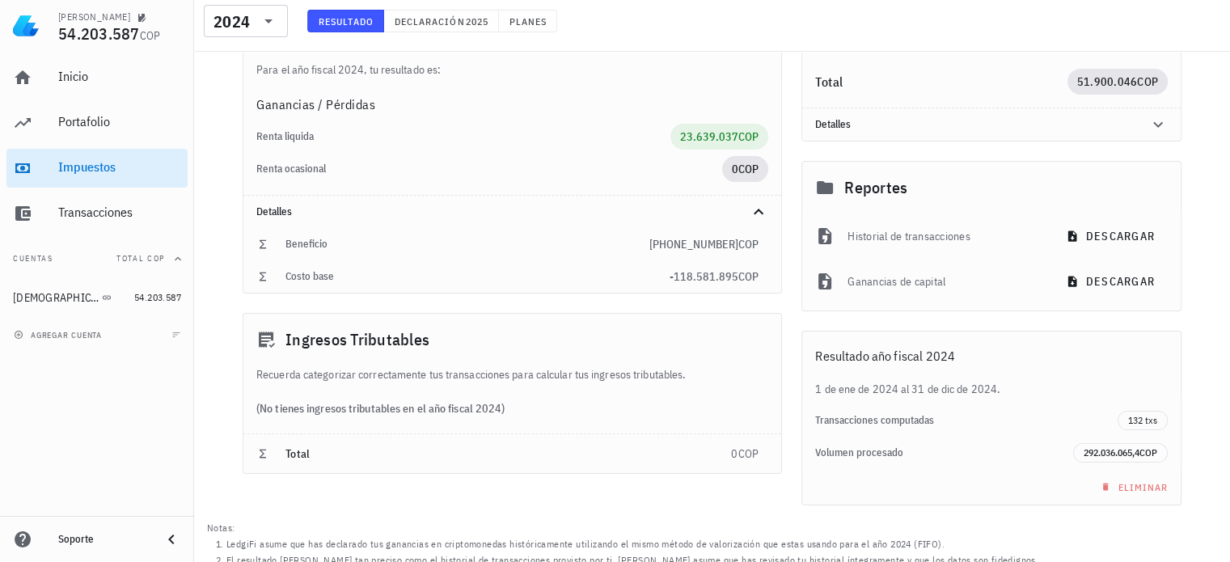
scroll to position [165, 0]
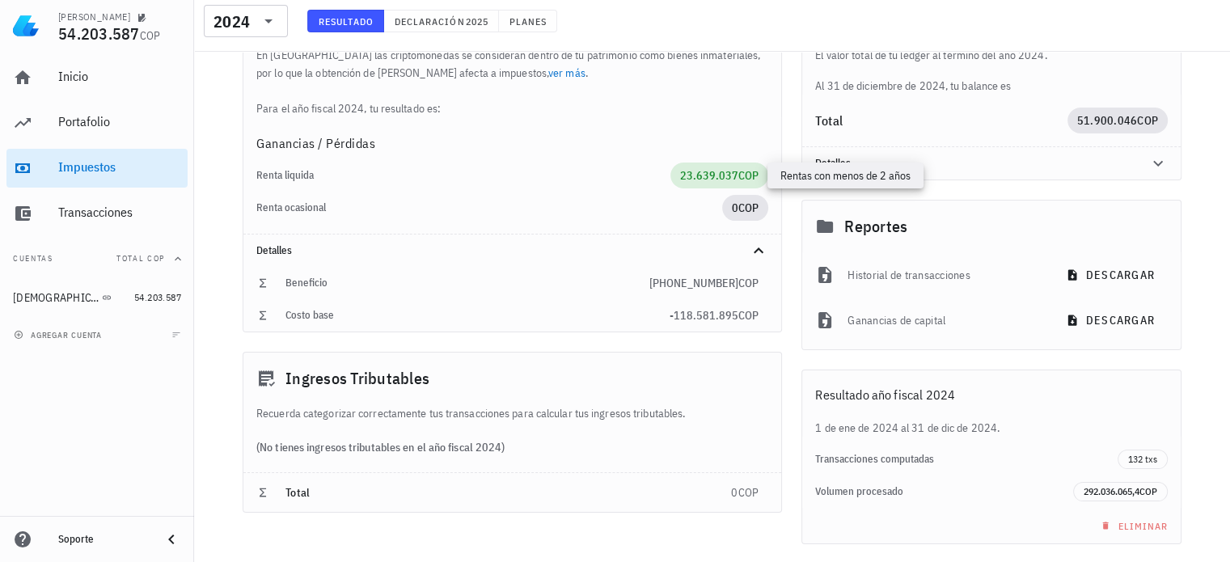
click at [758, 177] on span "COP" at bounding box center [749, 175] width 20 height 15
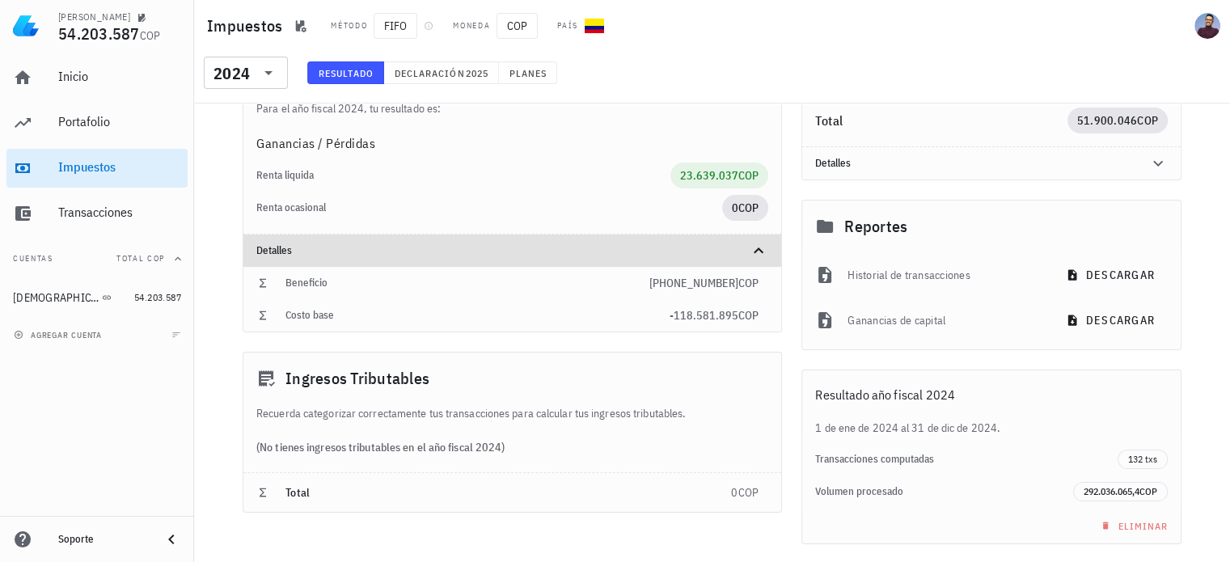
scroll to position [0, 0]
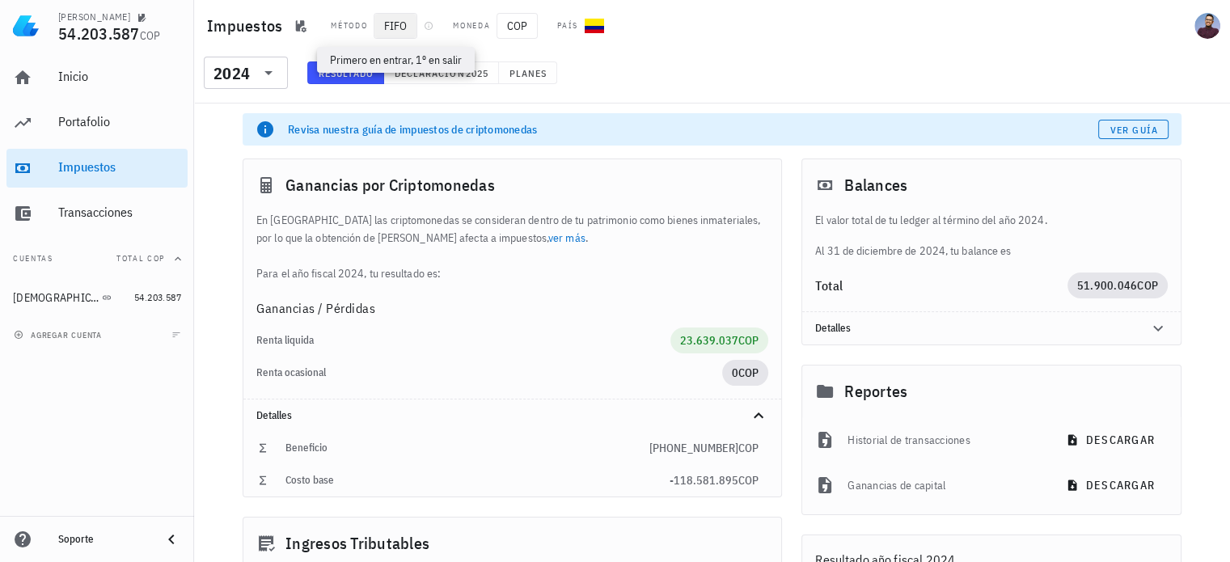
click at [382, 28] on span "FIFO" at bounding box center [396, 26] width 44 height 26
click at [392, 31] on span "FIFO" at bounding box center [396, 26] width 44 height 26
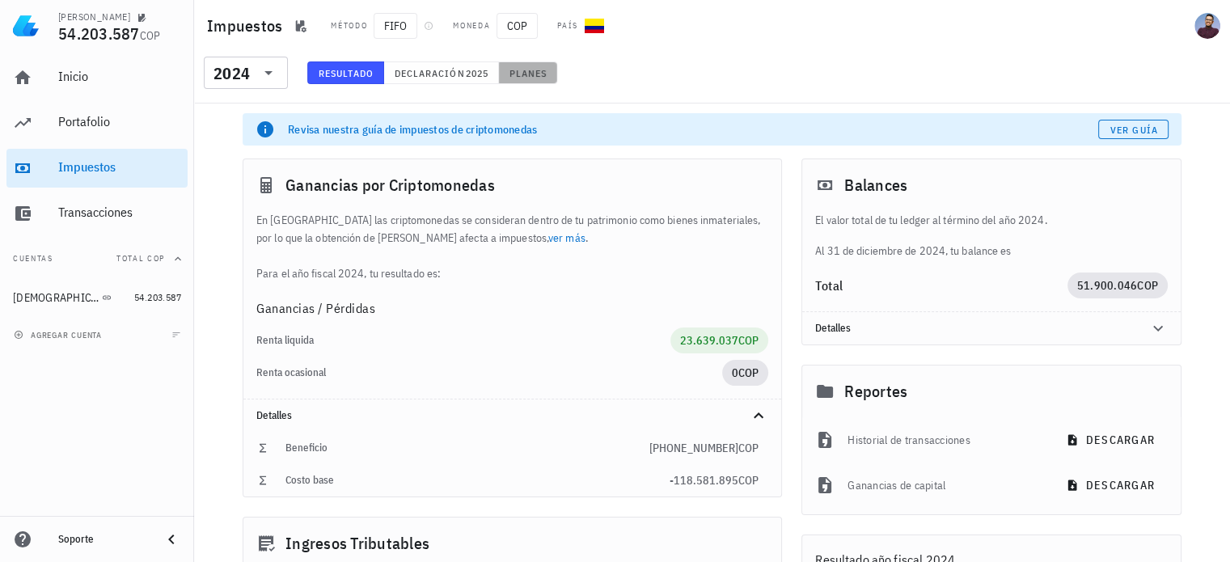
click at [529, 67] on span "Planes" at bounding box center [528, 73] width 39 height 12
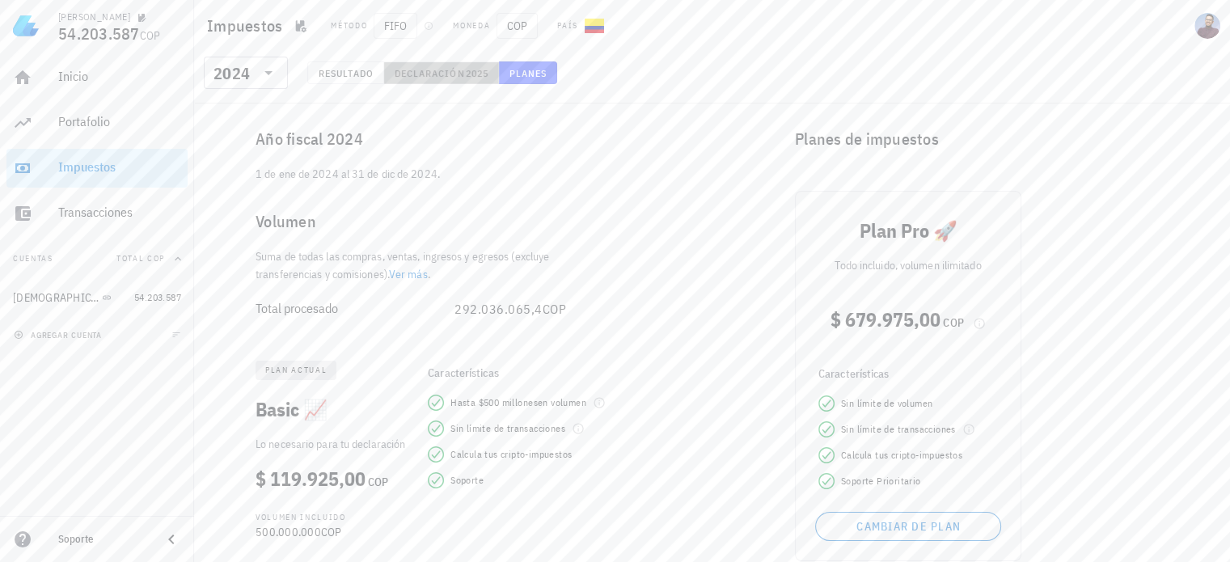
click at [442, 76] on span "Declaración" at bounding box center [429, 73] width 71 height 12
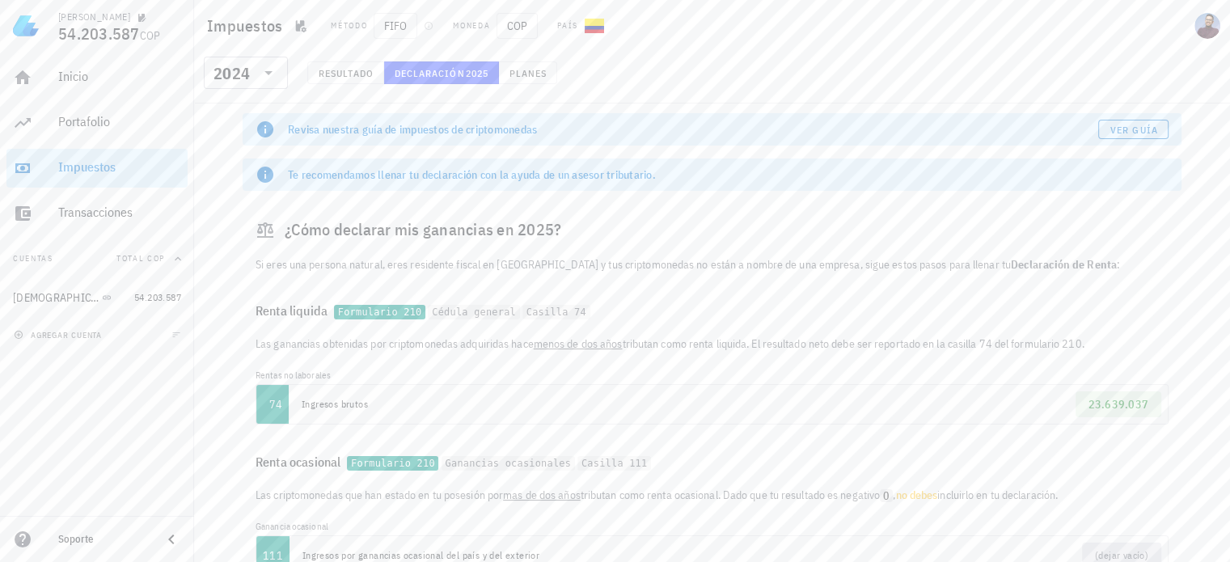
scroll to position [127, 0]
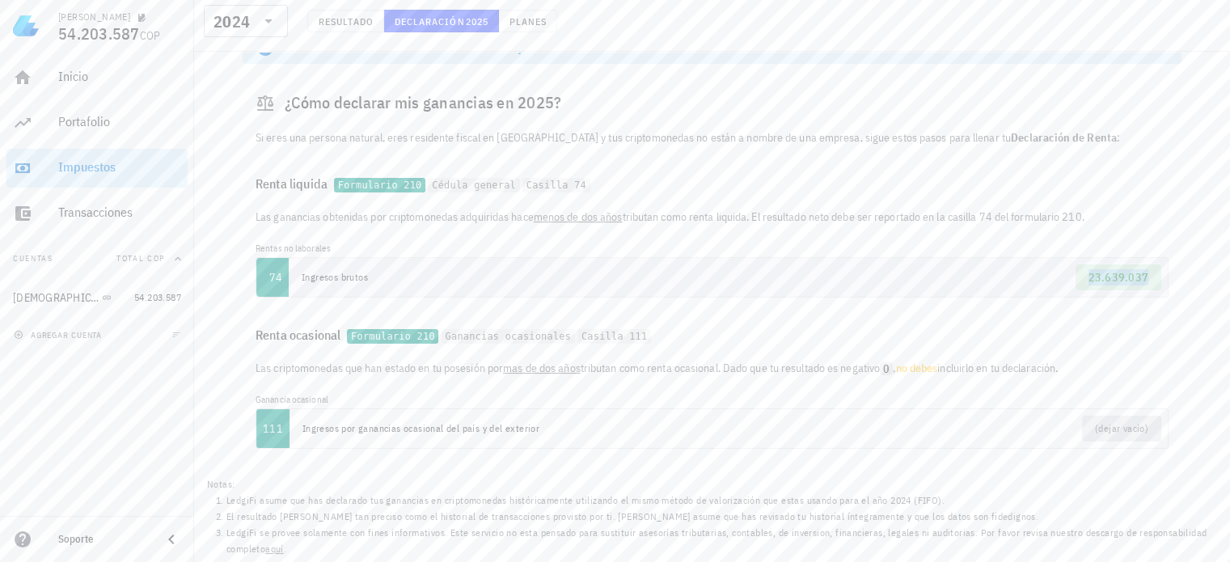
drag, startPoint x: 1155, startPoint y: 277, endPoint x: 1092, endPoint y: 271, distance: 63.3
click at [1083, 272] on span "23.639.037" at bounding box center [1119, 278] width 87 height 26
copy span "23.639.037"
click at [117, 124] on div "Portafolio" at bounding box center [119, 121] width 123 height 15
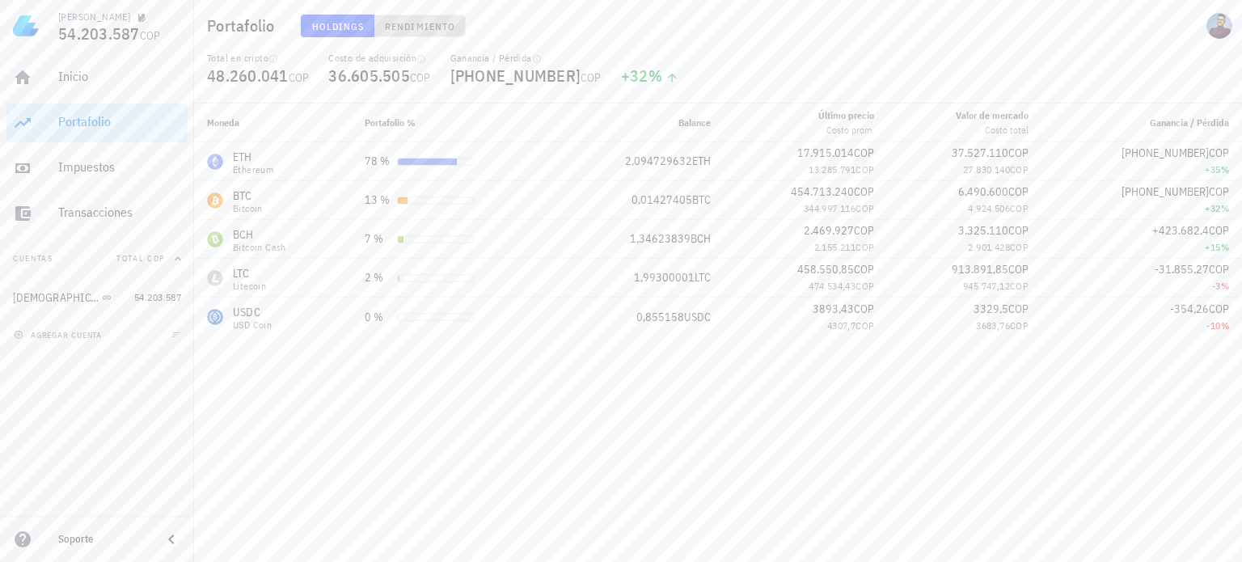
click at [434, 33] on button "Rendimiento" at bounding box center [420, 26] width 91 height 23
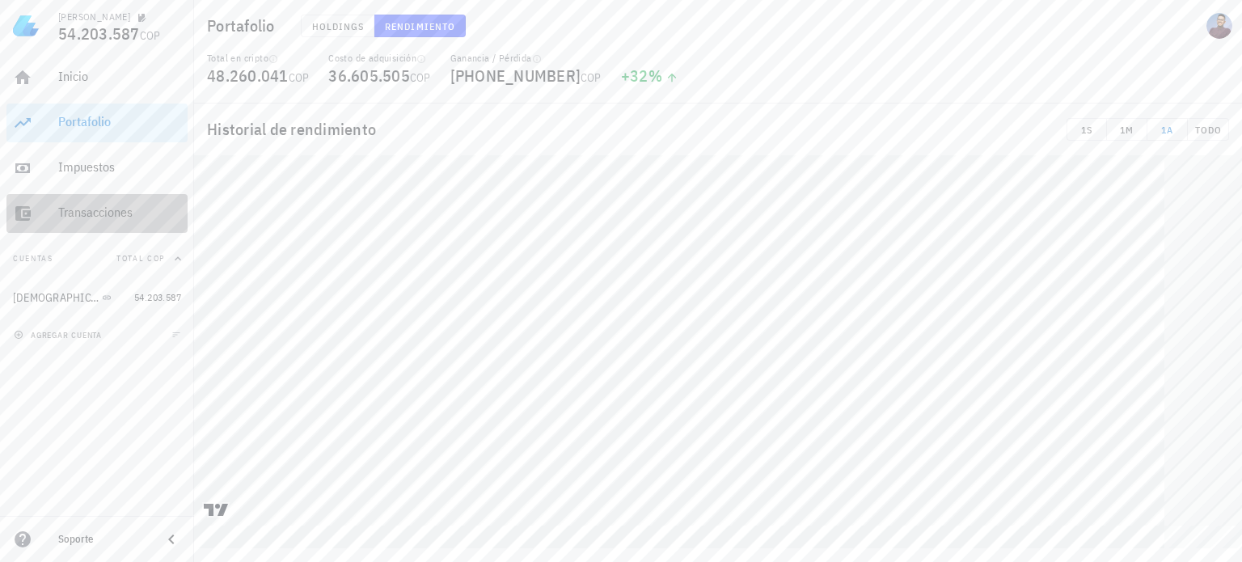
click at [97, 202] on div "Transacciones" at bounding box center [119, 213] width 123 height 36
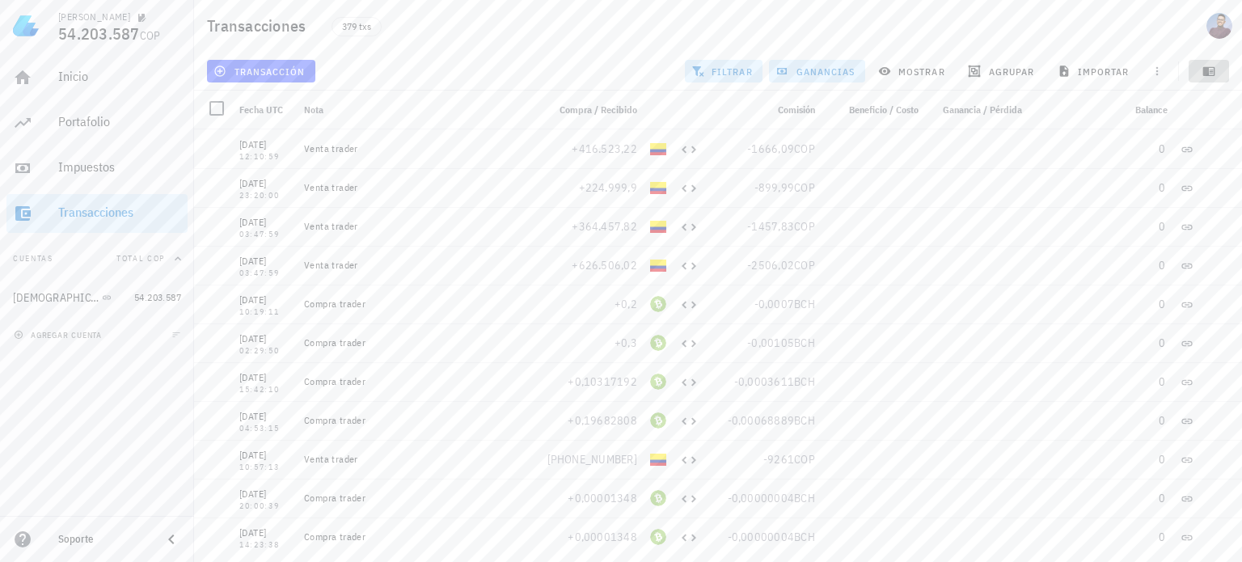
click at [1213, 71] on icon "button" at bounding box center [1210, 71] width 12 height 9
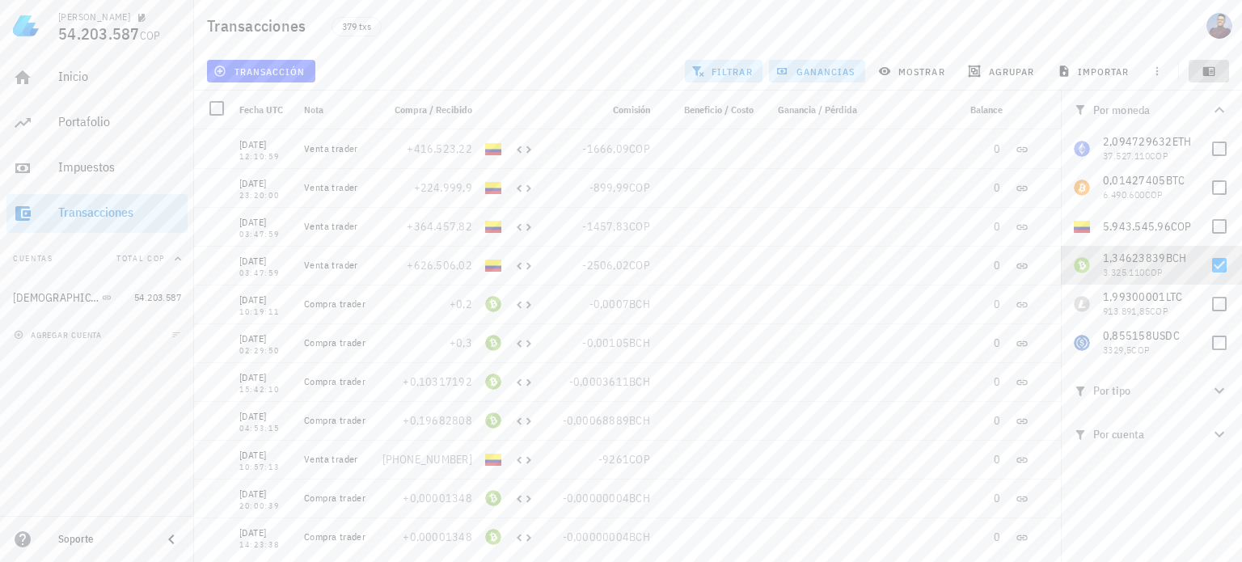
click at [1213, 71] on icon "button" at bounding box center [1210, 71] width 12 height 9
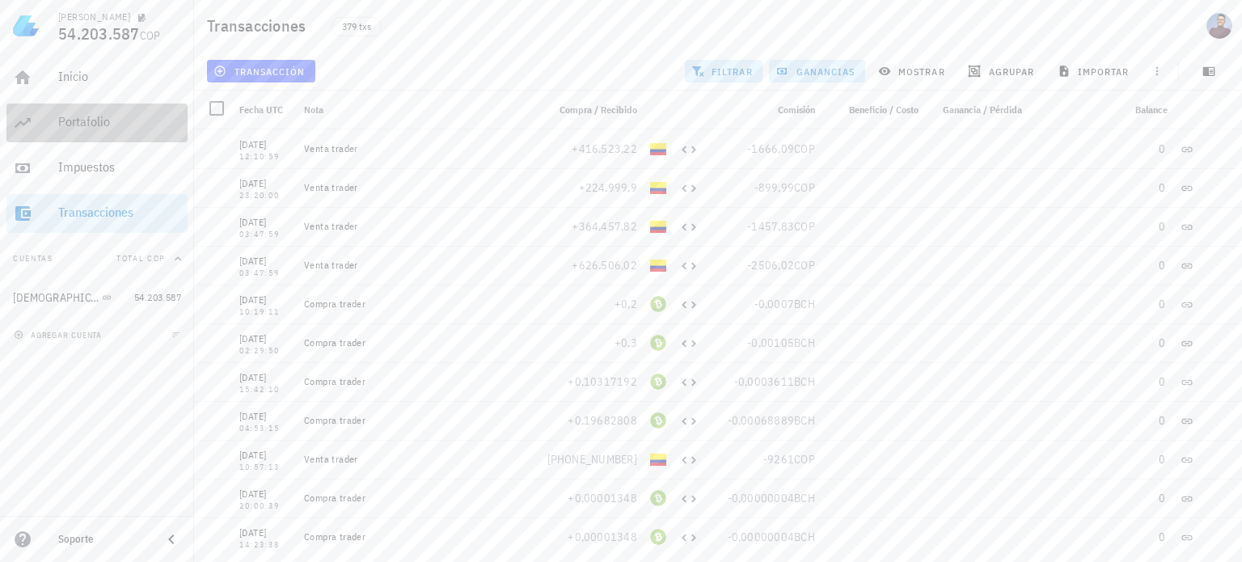
click at [139, 135] on div "Portafolio" at bounding box center [119, 122] width 123 height 36
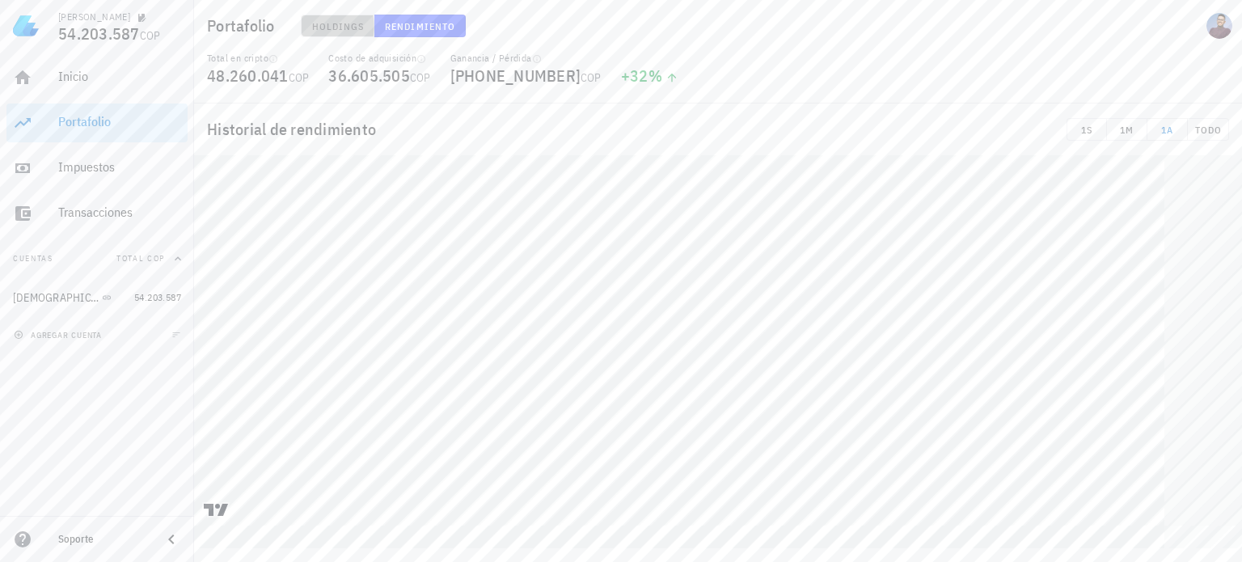
click at [346, 32] on span "Holdings" at bounding box center [337, 26] width 53 height 12
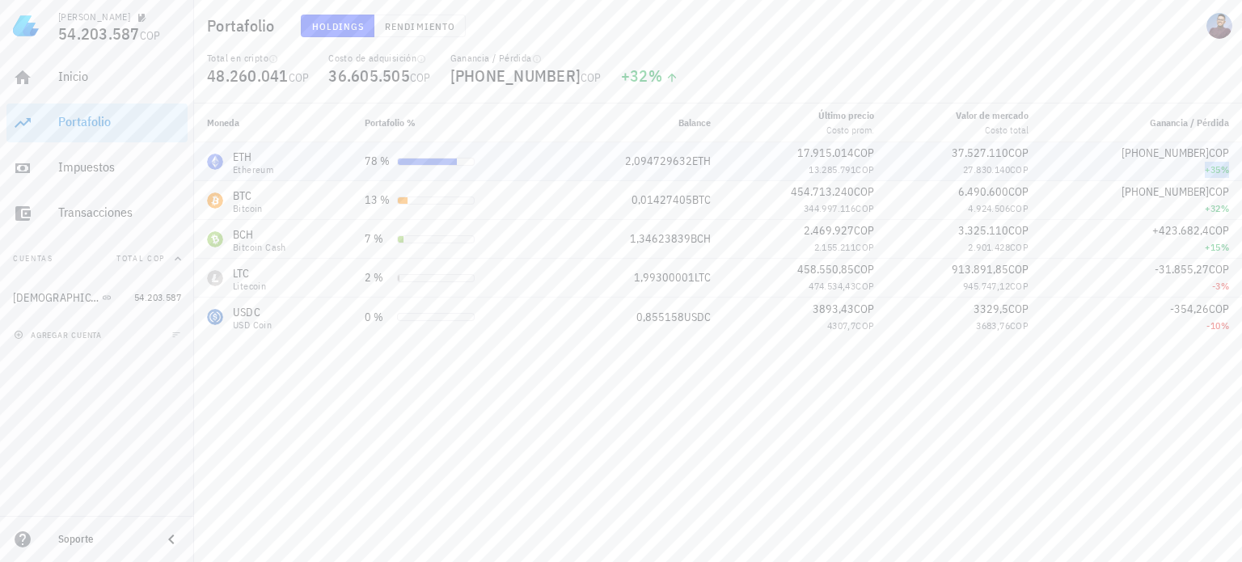
click at [1184, 171] on div "+35 %" at bounding box center [1142, 170] width 175 height 16
click at [767, 171] on div "13.285.791 COP" at bounding box center [806, 170] width 138 height 16
click at [331, 200] on div "BTC Bitcoin" at bounding box center [273, 201] width 132 height 26
click at [333, 239] on div "BCH Bitcoin Cash" at bounding box center [273, 239] width 132 height 26
click at [336, 279] on div "LTC Litecoin" at bounding box center [273, 278] width 132 height 26
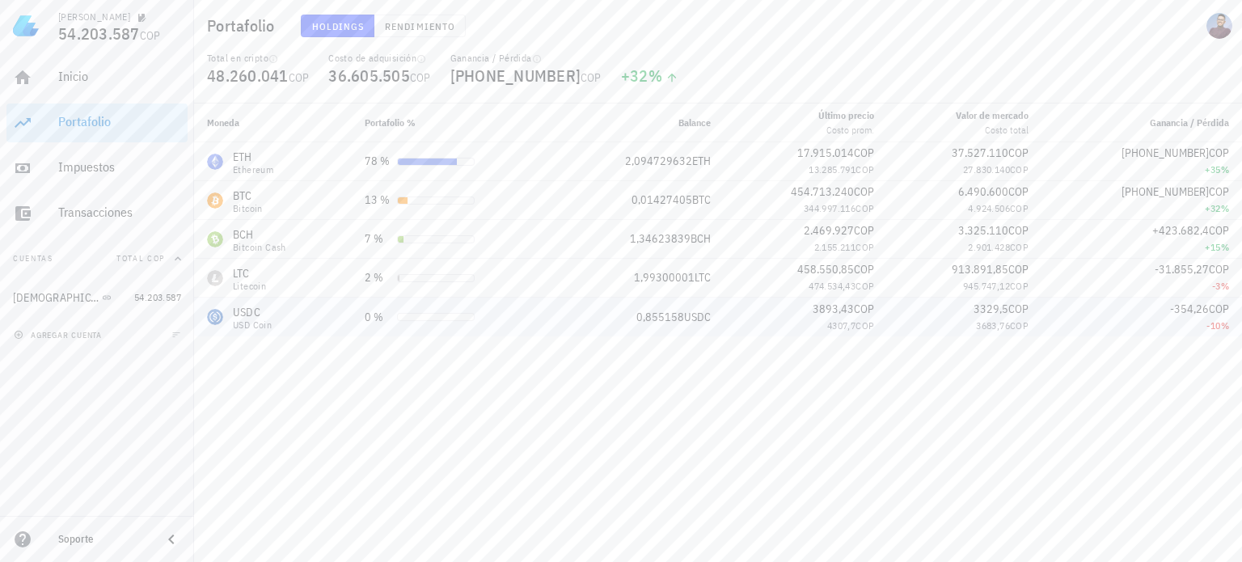
click at [342, 323] on td "USDC USD Coin" at bounding box center [273, 317] width 158 height 39
click at [104, 232] on link "Transacciones" at bounding box center [96, 213] width 181 height 39
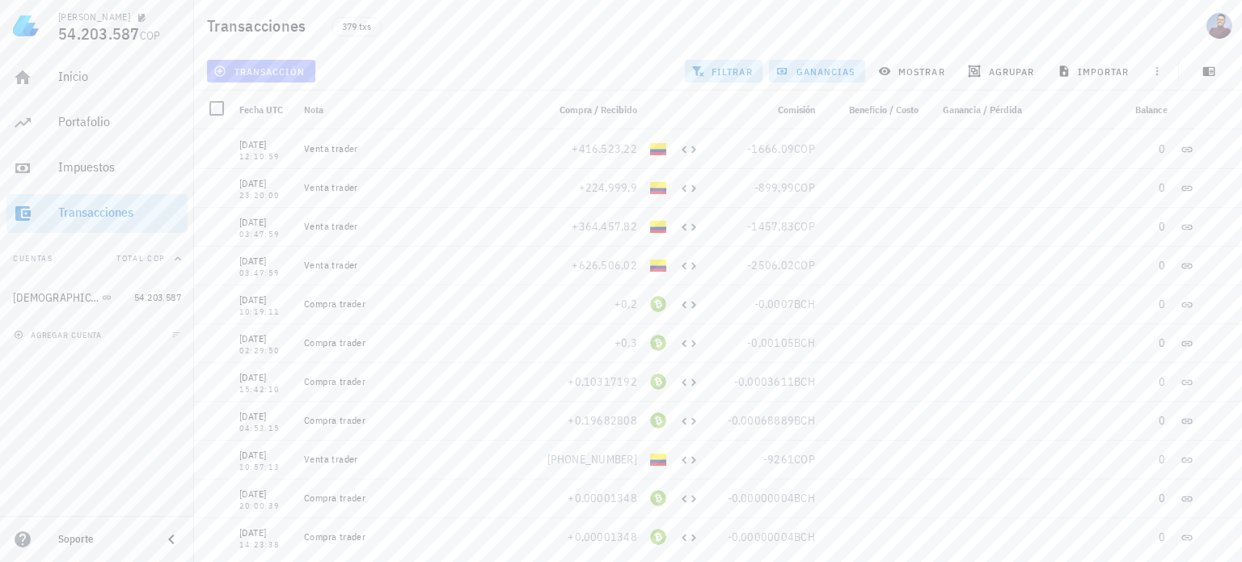
click at [288, 74] on span "transacción" at bounding box center [261, 71] width 88 height 13
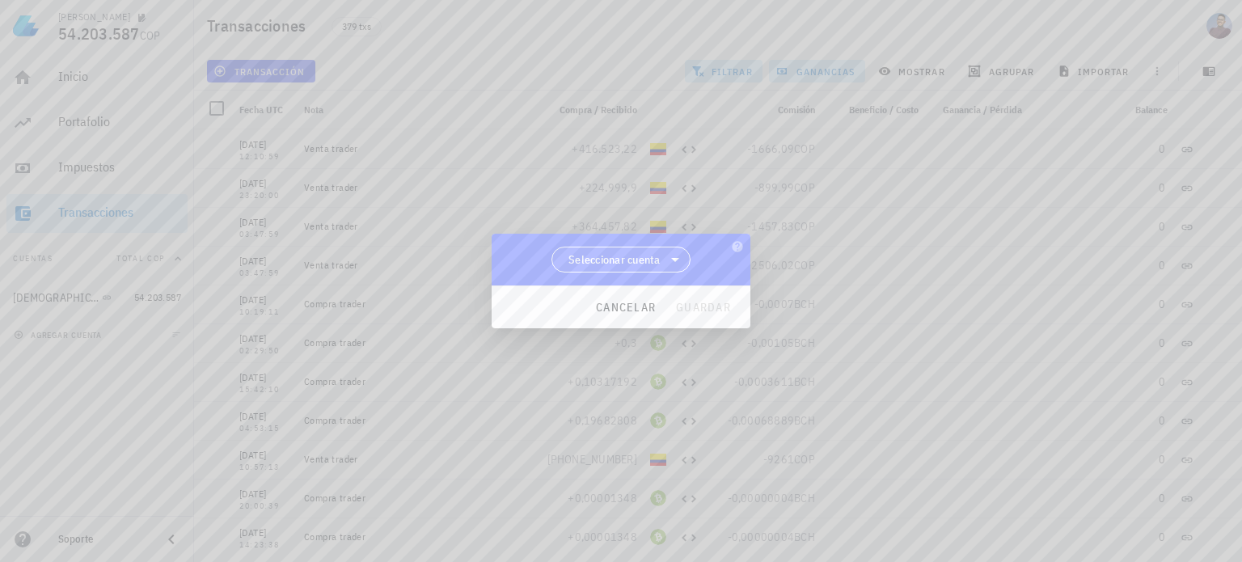
click at [589, 260] on span "Seleccionar cuenta" at bounding box center [615, 260] width 92 height 16
click at [589, 299] on div "[DEMOGRAPHIC_DATA]" at bounding box center [627, 301] width 124 height 15
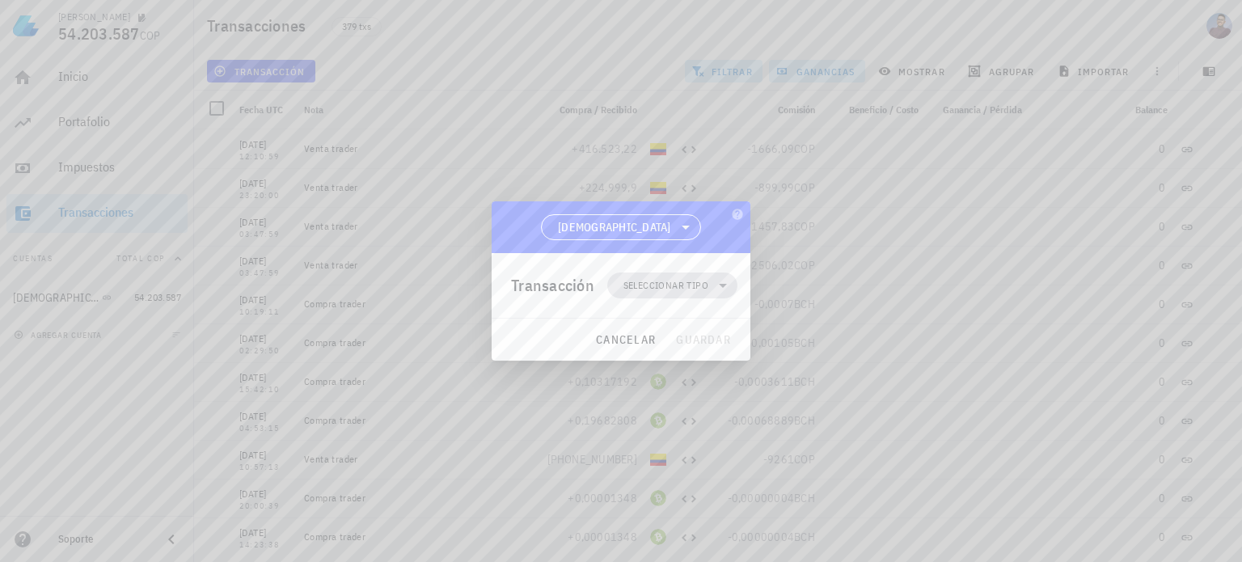
click at [686, 287] on span "Seleccionar tipo" at bounding box center [666, 285] width 85 height 16
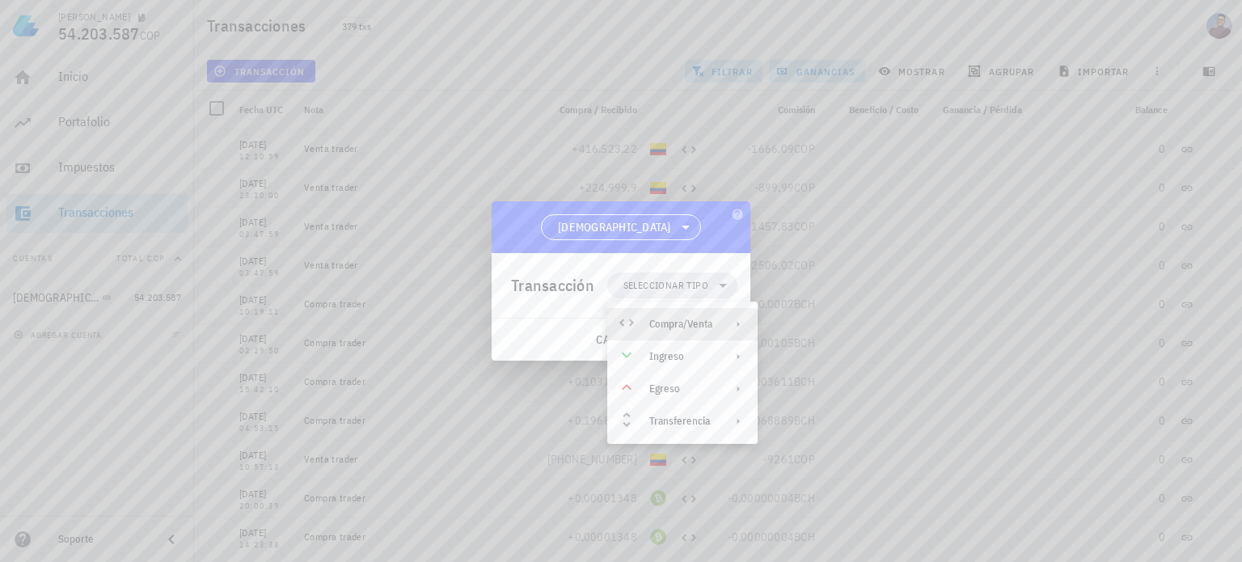
click at [705, 330] on div "Compra/Venta" at bounding box center [681, 324] width 63 height 13
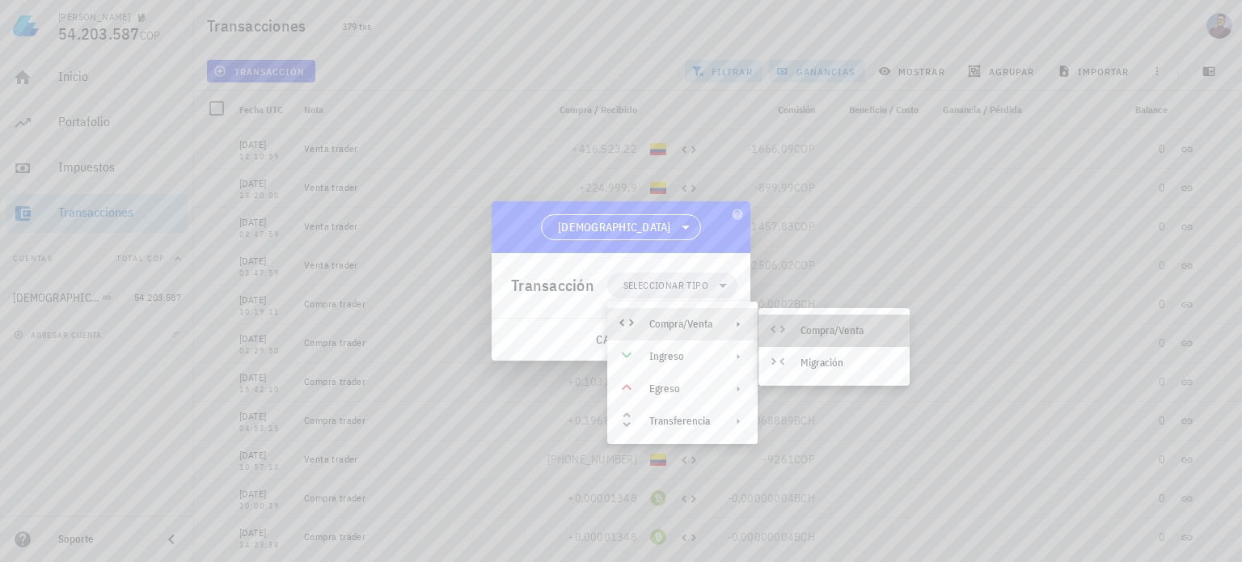
click at [832, 334] on div "Compra/Venta" at bounding box center [849, 330] width 96 height 13
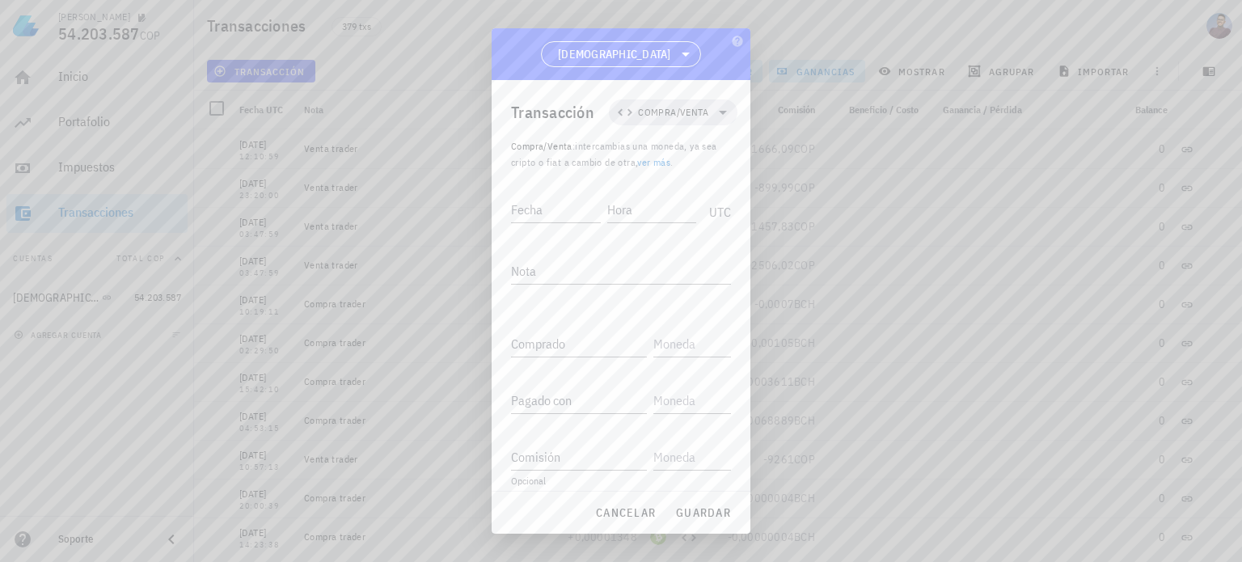
scroll to position [11, 0]
click at [592, 342] on input "Comprado" at bounding box center [579, 333] width 136 height 26
click at [698, 510] on div "cancelar guardar" at bounding box center [621, 513] width 259 height 42
click at [566, 342] on input "Comprado" at bounding box center [579, 333] width 136 height 26
click at [622, 511] on span "cancelar" at bounding box center [625, 513] width 61 height 15
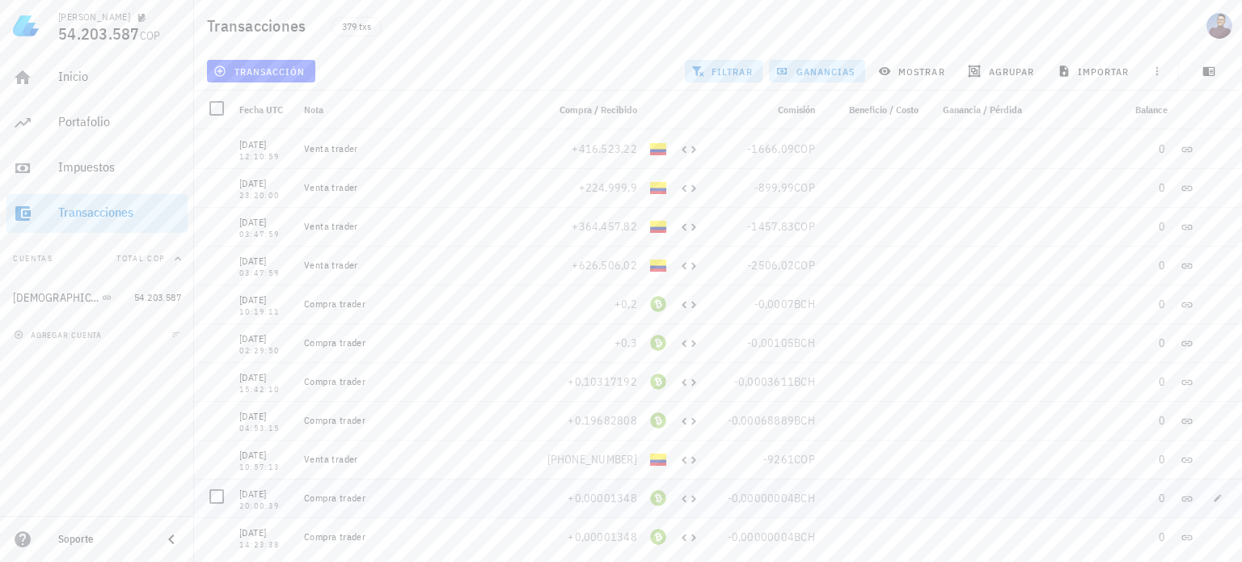
scroll to position [0, 0]
click at [1169, 112] on div "Balance" at bounding box center [1116, 110] width 116 height 39
click at [931, 66] on span "mostrar" at bounding box center [914, 71] width 64 height 13
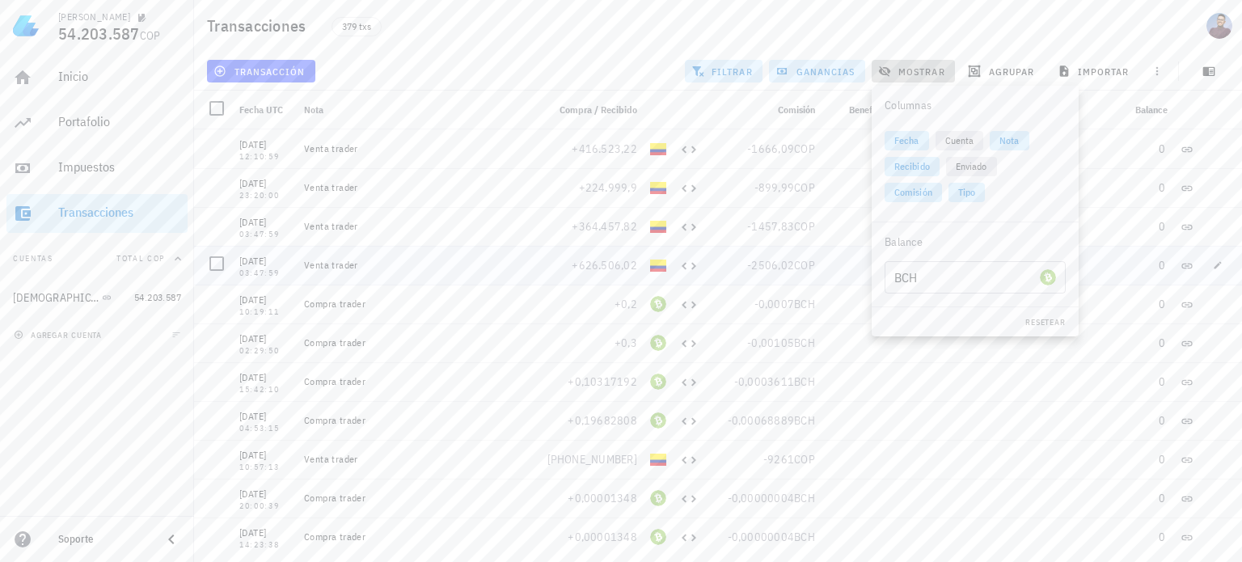
scroll to position [81, 0]
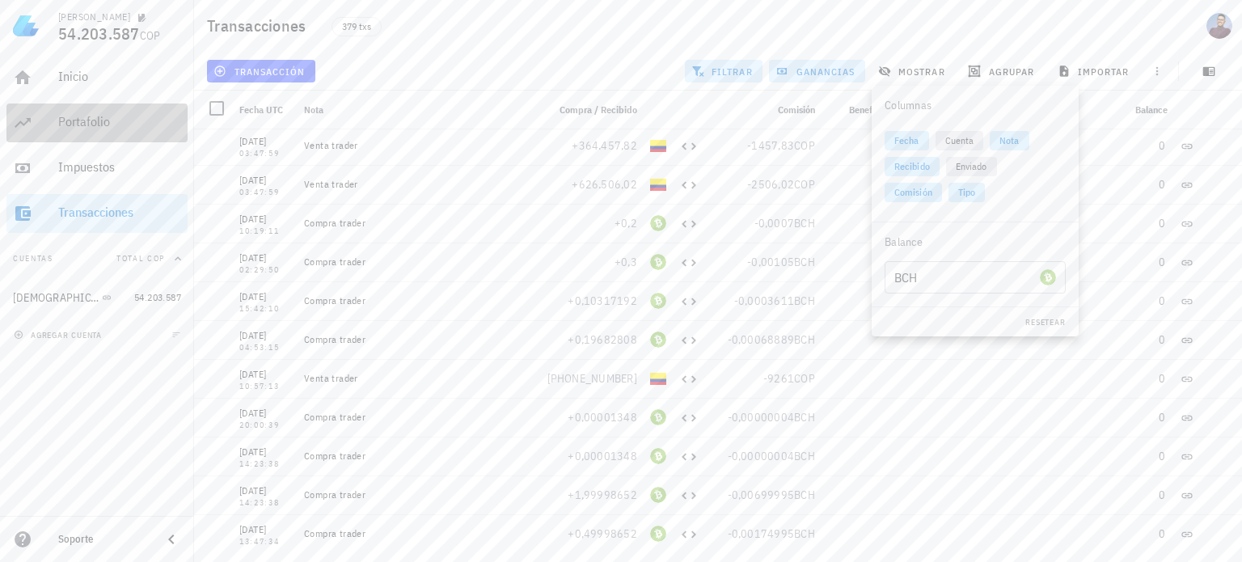
click at [111, 130] on div "Portafolio" at bounding box center [119, 122] width 123 height 36
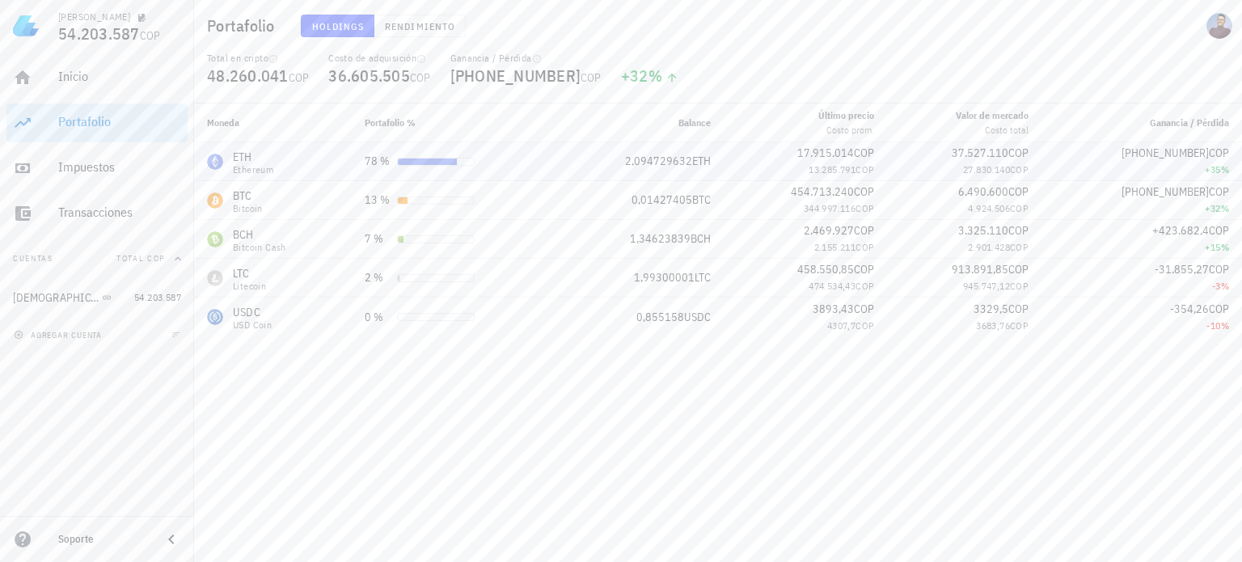
click at [298, 163] on div "ETH Ethereum" at bounding box center [273, 162] width 132 height 26
click at [502, 161] on div "78 %" at bounding box center [454, 161] width 178 height 17
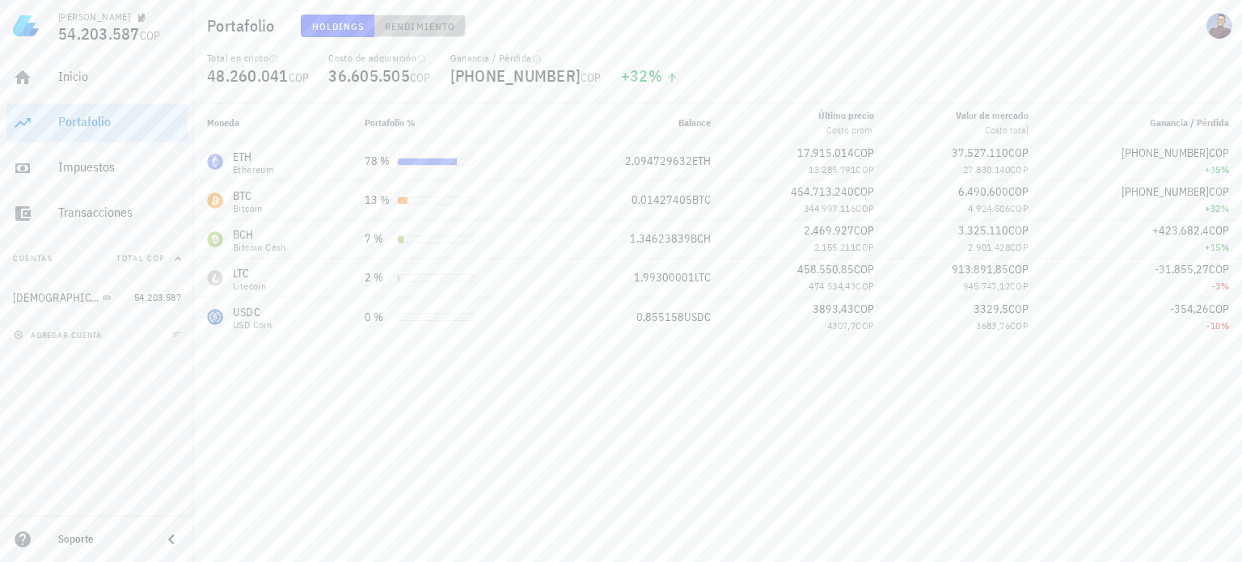
click at [442, 32] on button "Rendimiento" at bounding box center [420, 26] width 91 height 23
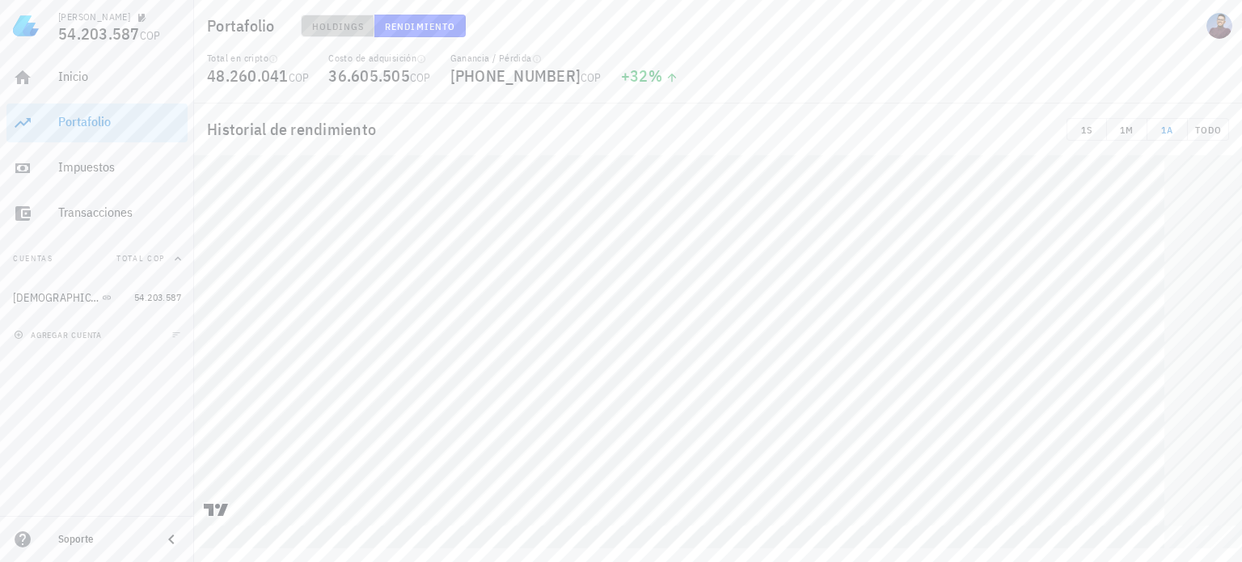
click at [311, 26] on span "Holdings" at bounding box center [337, 26] width 53 height 12
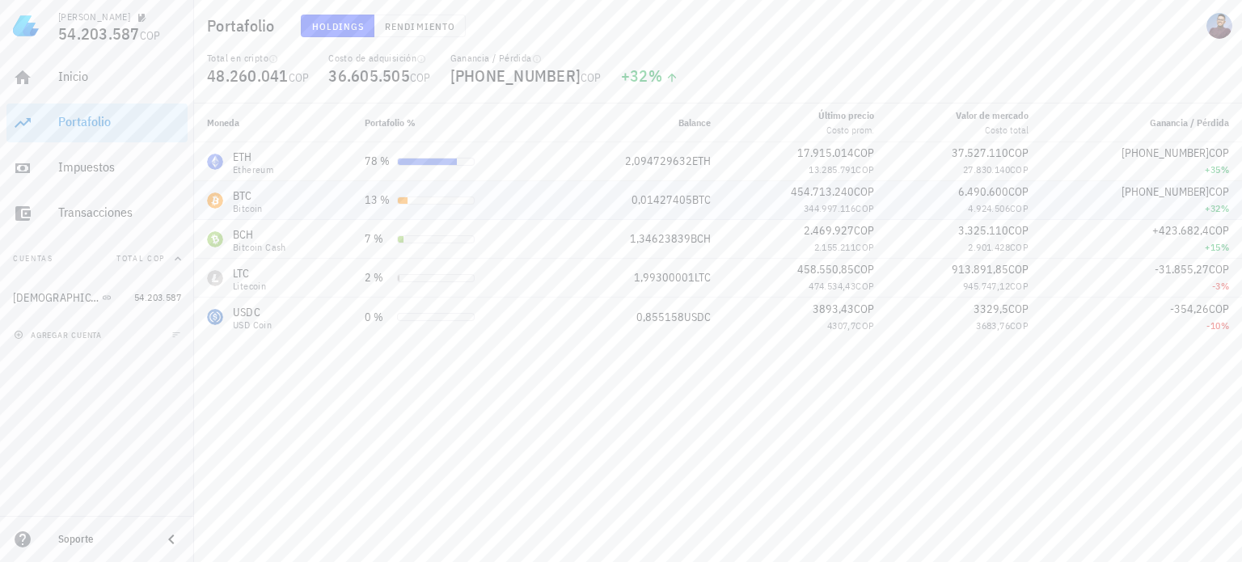
click at [349, 200] on td "BTC Bitcoin" at bounding box center [273, 200] width 158 height 39
click at [142, 221] on div "Transacciones" at bounding box center [119, 213] width 123 height 36
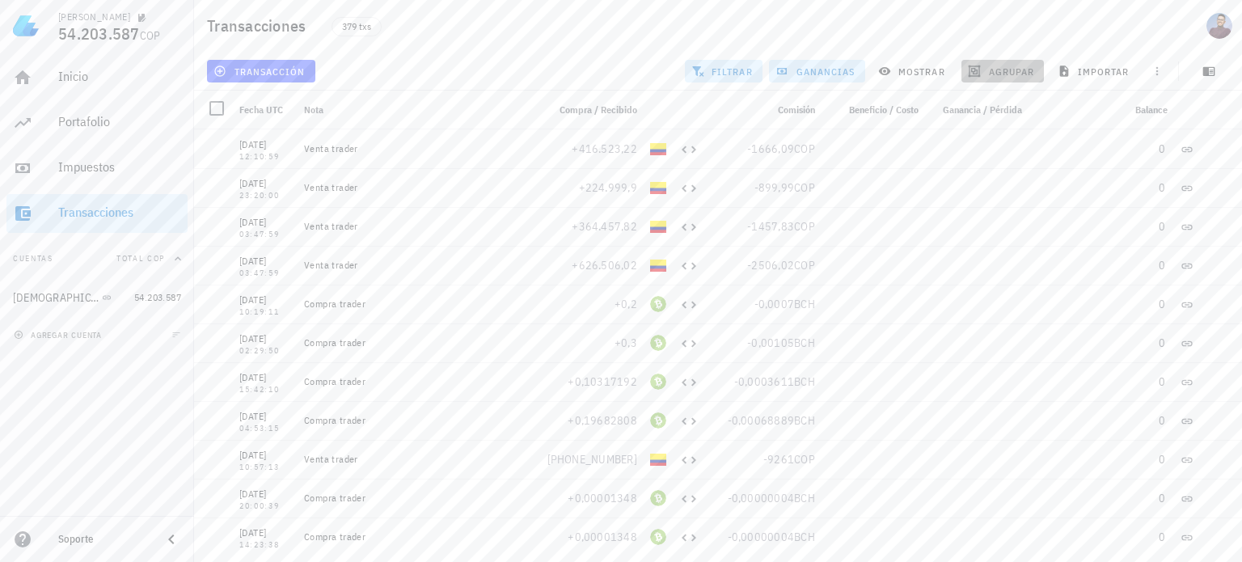
click at [1020, 70] on span "agrupar" at bounding box center [1002, 71] width 63 height 13
click at [991, 243] on div "Año" at bounding box center [1010, 237] width 71 height 13
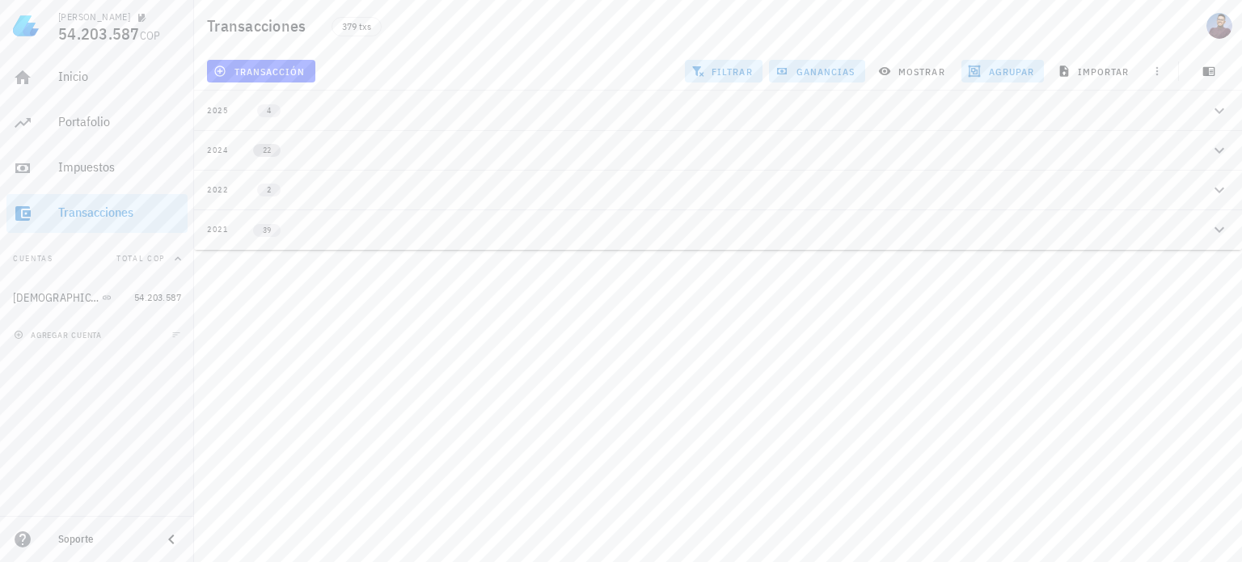
click at [269, 154] on span "22" at bounding box center [267, 150] width 8 height 13
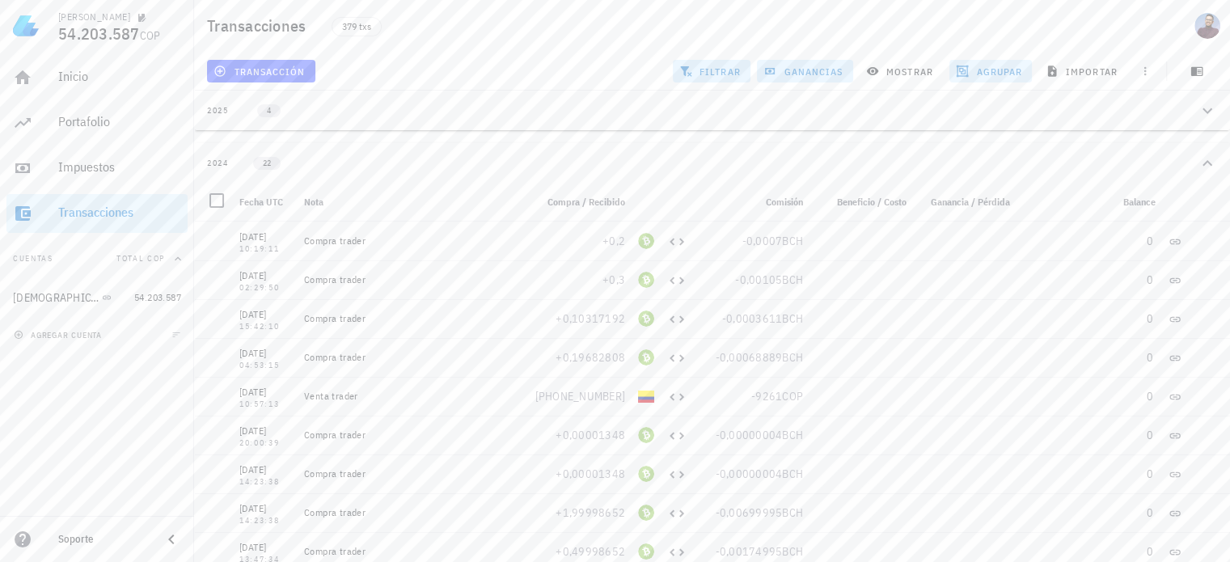
click at [997, 78] on button "agrupar" at bounding box center [991, 71] width 83 height 23
click at [844, 35] on div "Transacciones 379 txs" at bounding box center [712, 26] width 1036 height 52
click at [828, 67] on span "ganancias" at bounding box center [805, 71] width 76 height 13
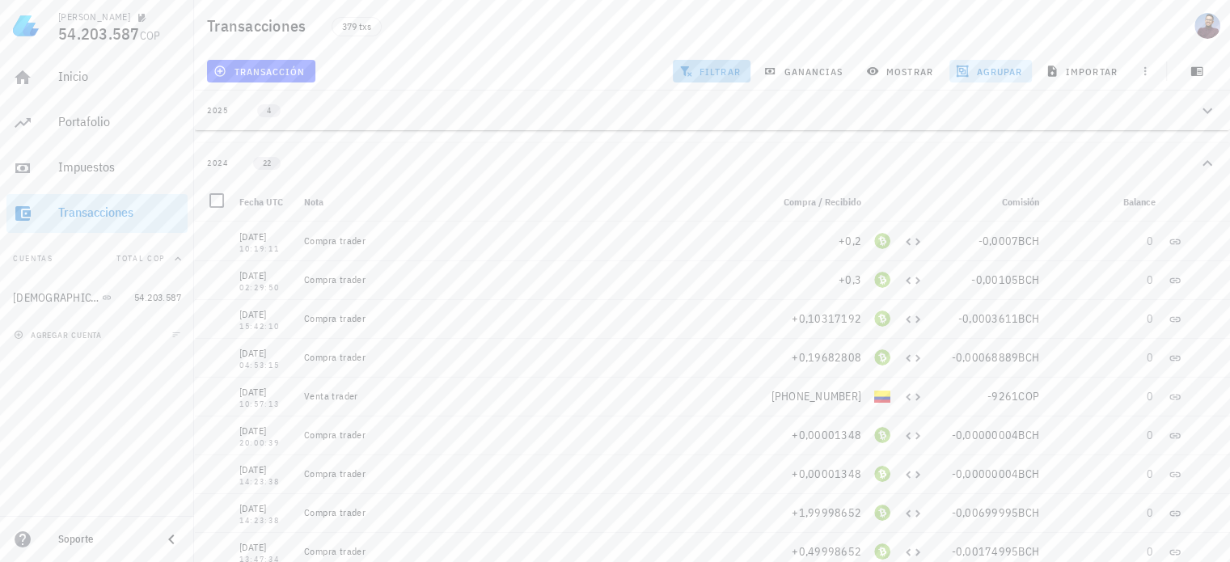
click at [730, 74] on span "filtrar" at bounding box center [712, 71] width 58 height 13
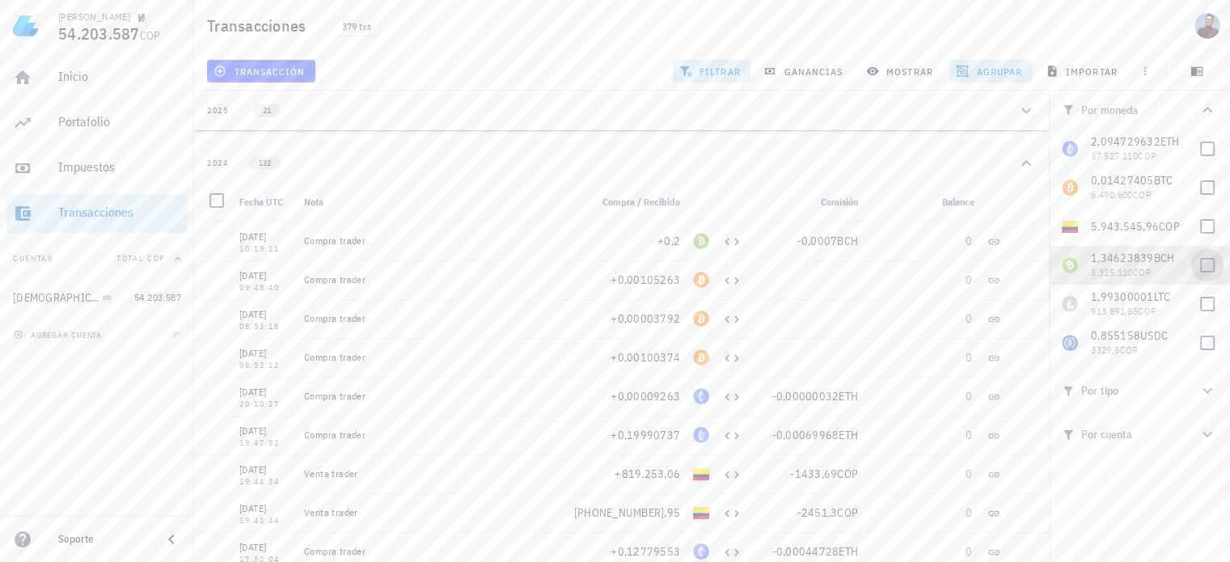
click at [1211, 258] on div at bounding box center [1208, 266] width 28 height 28
checkbox input "true"
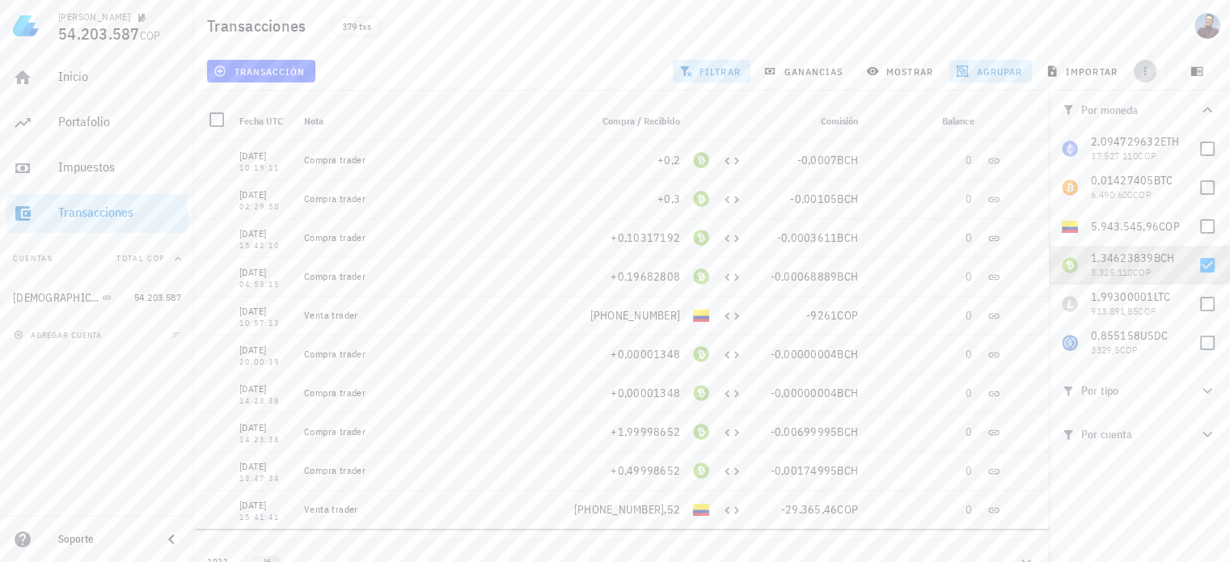
click at [1142, 70] on icon "button" at bounding box center [1145, 71] width 13 height 13
click at [1211, 391] on icon "button" at bounding box center [1207, 390] width 19 height 19
click at [1200, 435] on div at bounding box center [1208, 429] width 28 height 28
click at [1194, 494] on div at bounding box center [1208, 494] width 28 height 28
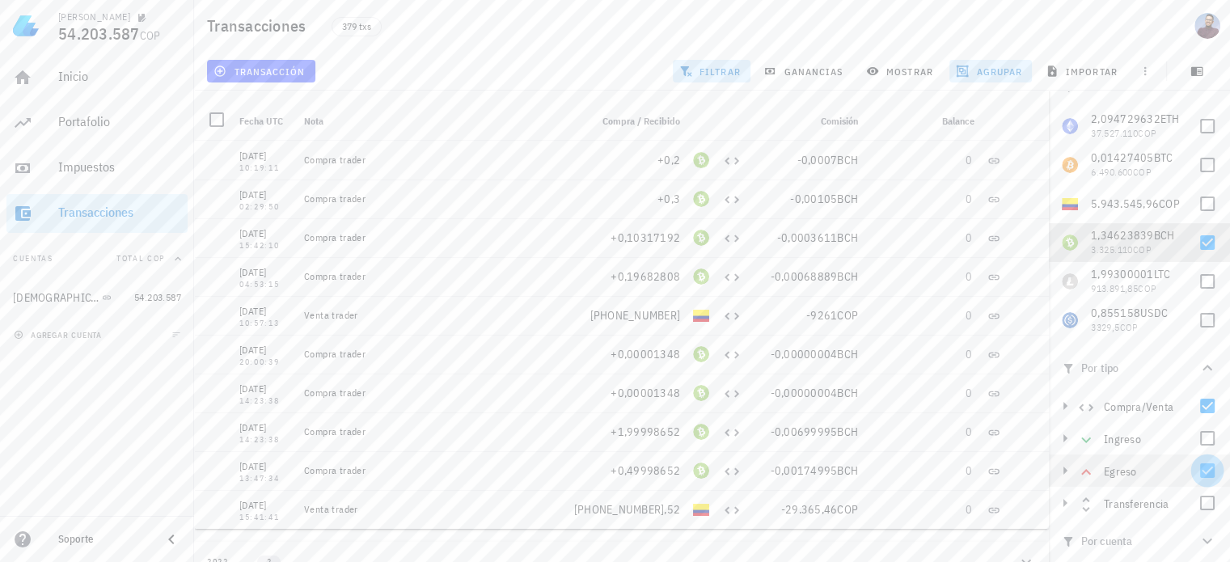
click at [1197, 471] on div at bounding box center [1208, 471] width 28 height 28
click at [1203, 540] on icon "button" at bounding box center [1208, 542] width 10 height 6
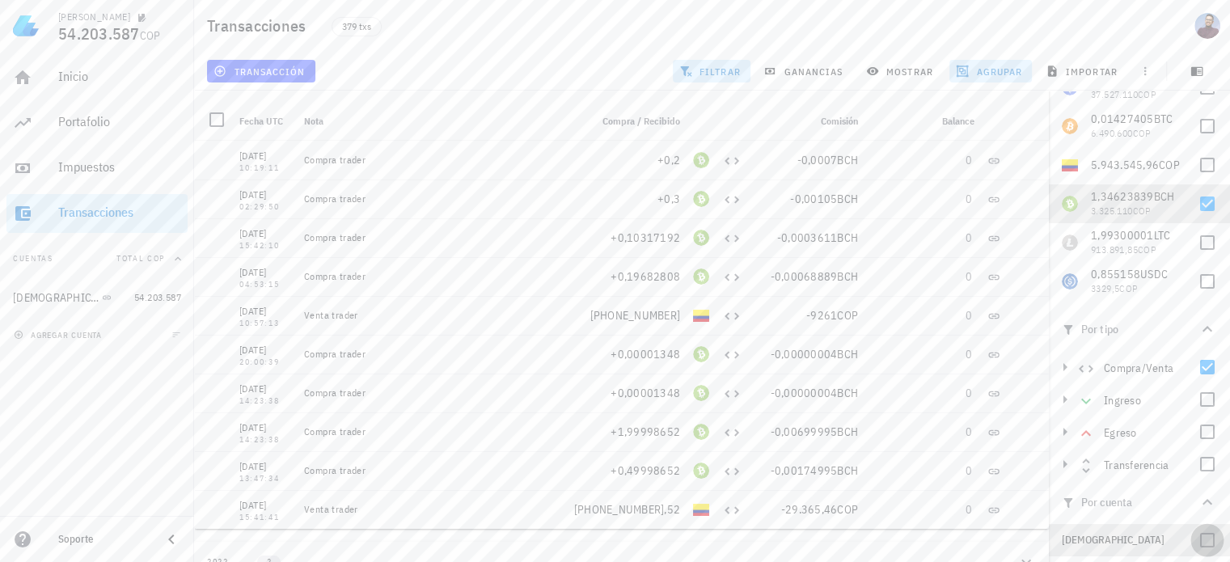
click at [1197, 547] on div at bounding box center [1208, 541] width 28 height 28
checkbox input "true"
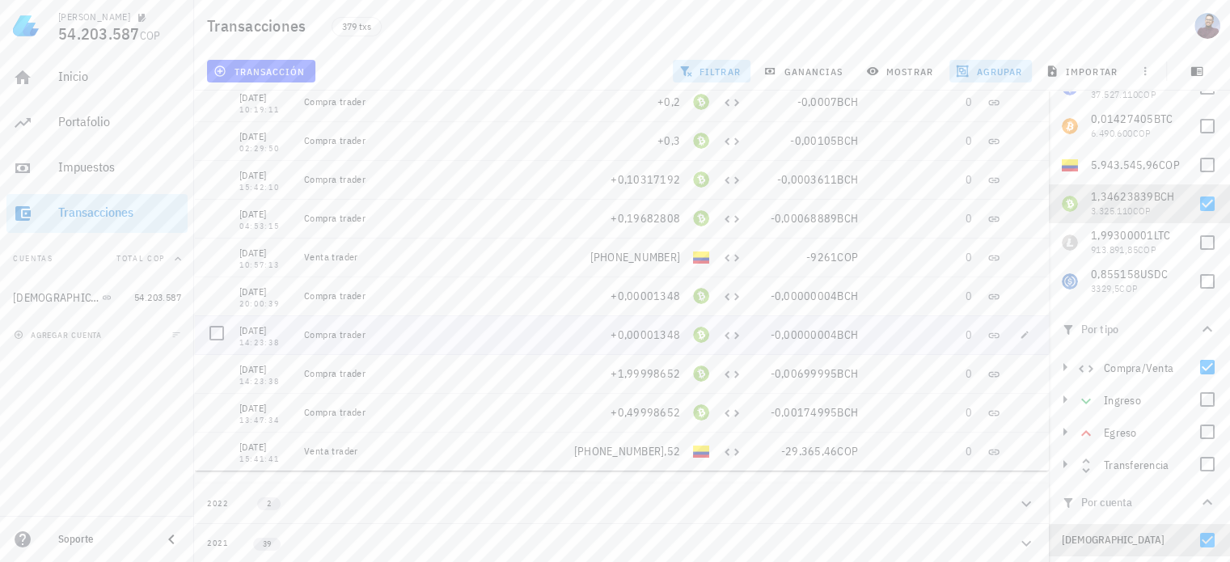
scroll to position [81, 0]
click at [1115, 70] on span "importar" at bounding box center [1083, 71] width 69 height 13
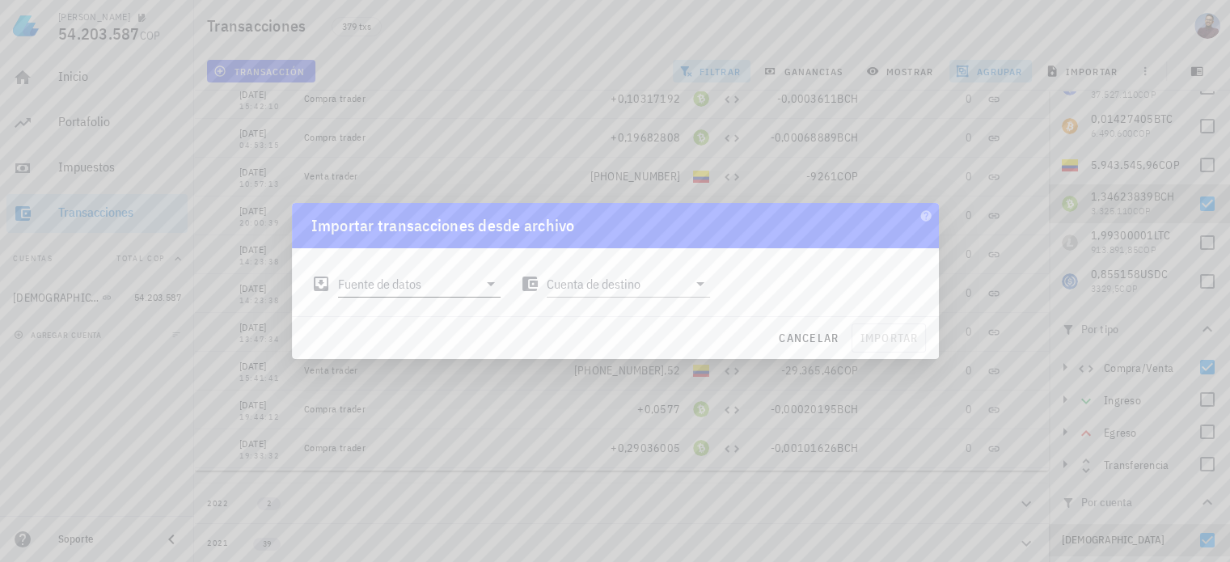
click at [443, 294] on input "Fuente de datos" at bounding box center [408, 284] width 141 height 26
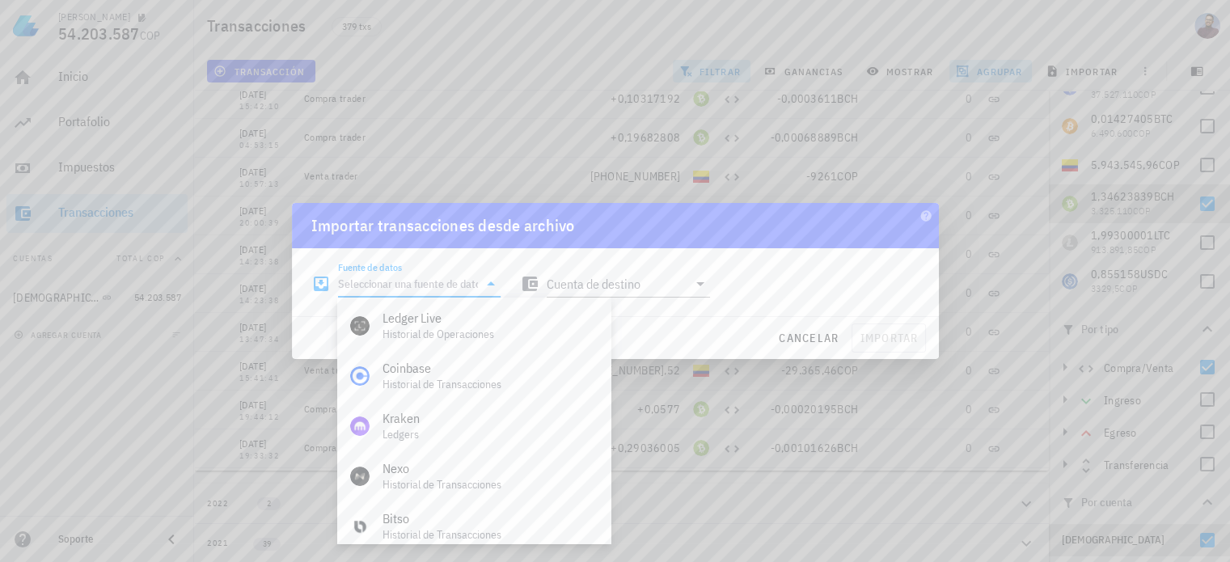
scroll to position [0, 0]
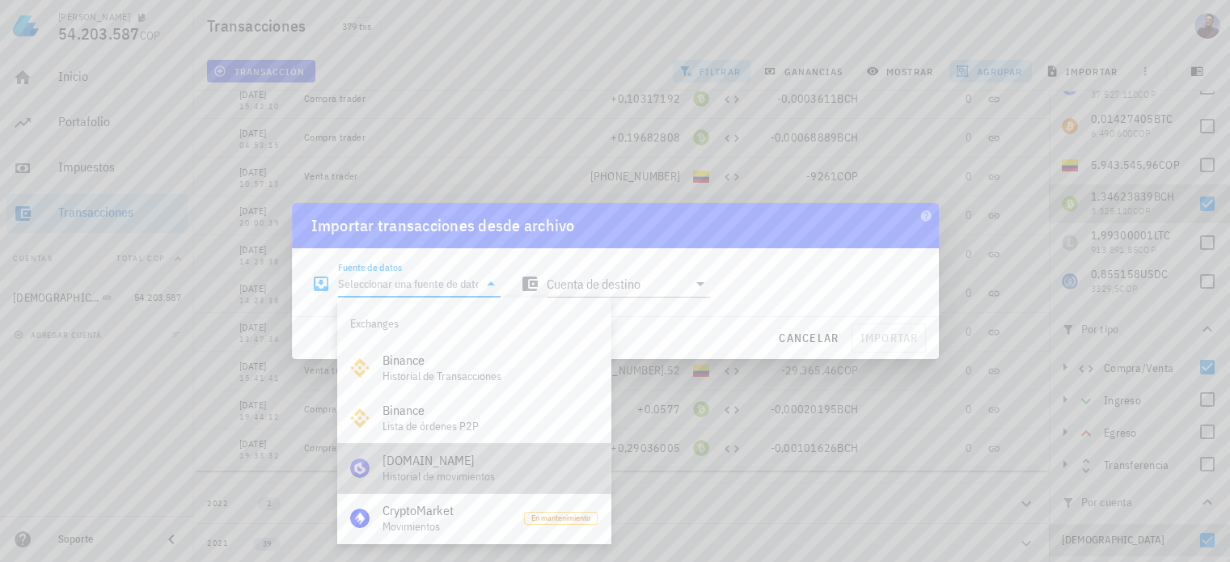
click at [472, 459] on div "[DOMAIN_NAME]" at bounding box center [490, 460] width 215 height 15
type input "[DOMAIN_NAME] (Historial de movimientos)"
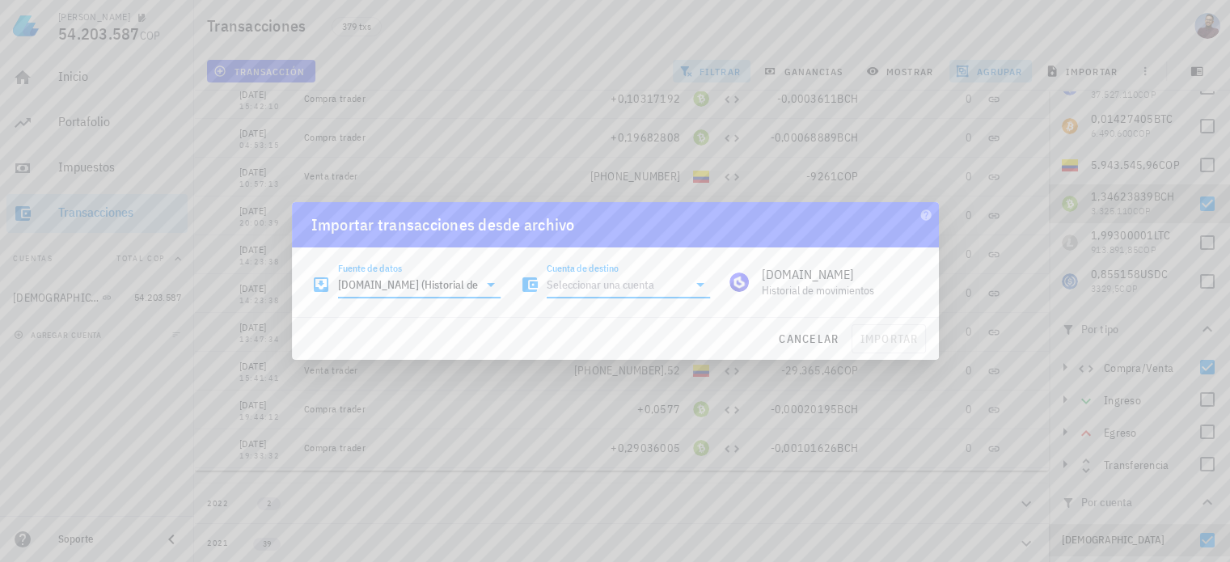
click at [662, 290] on input "Cuenta de destino" at bounding box center [617, 285] width 141 height 26
click at [1032, 35] on div at bounding box center [615, 281] width 1230 height 562
click at [698, 290] on icon at bounding box center [700, 284] width 19 height 19
click at [686, 320] on div "[DEMOGRAPHIC_DATA]" at bounding box center [629, 323] width 138 height 15
type input "[DEMOGRAPHIC_DATA]"
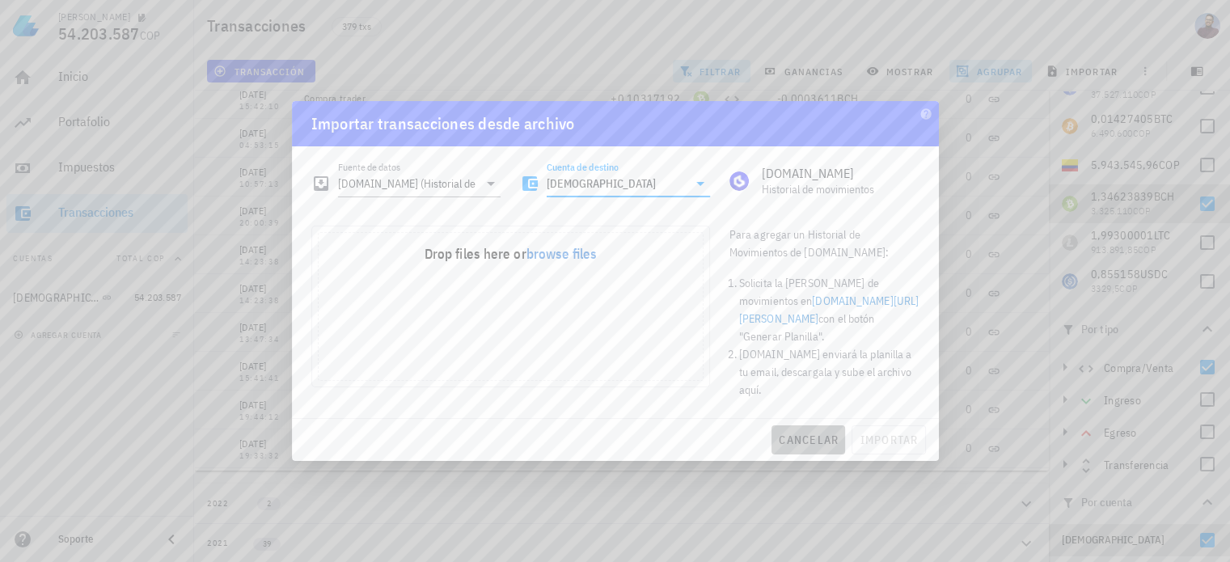
click at [802, 425] on button "cancelar" at bounding box center [809, 439] width 74 height 29
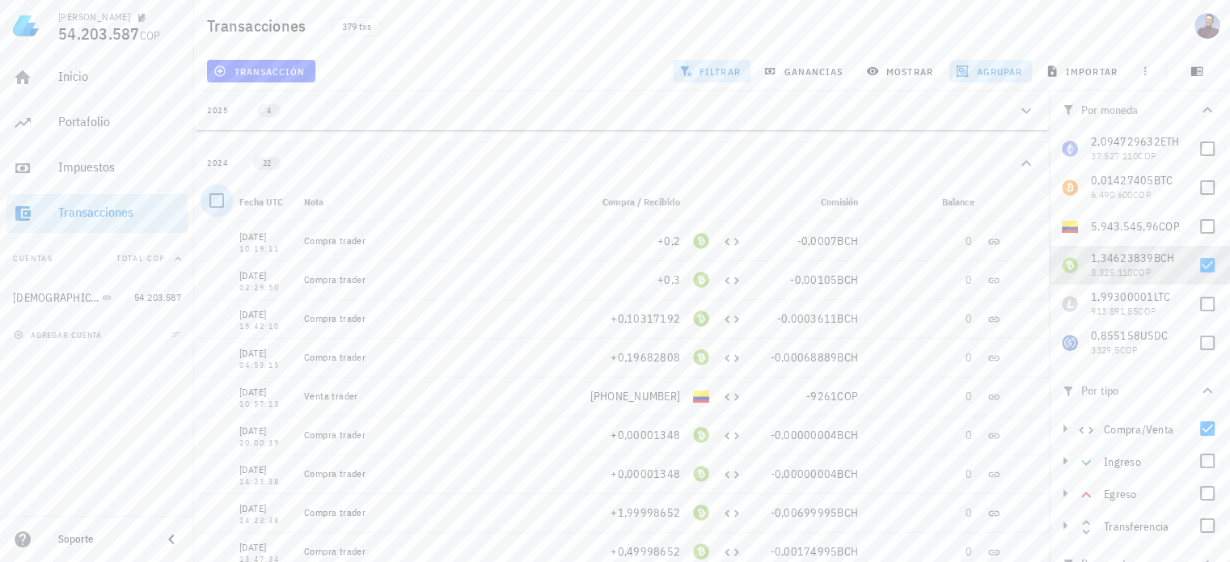
click at [218, 202] on div at bounding box center [217, 201] width 28 height 28
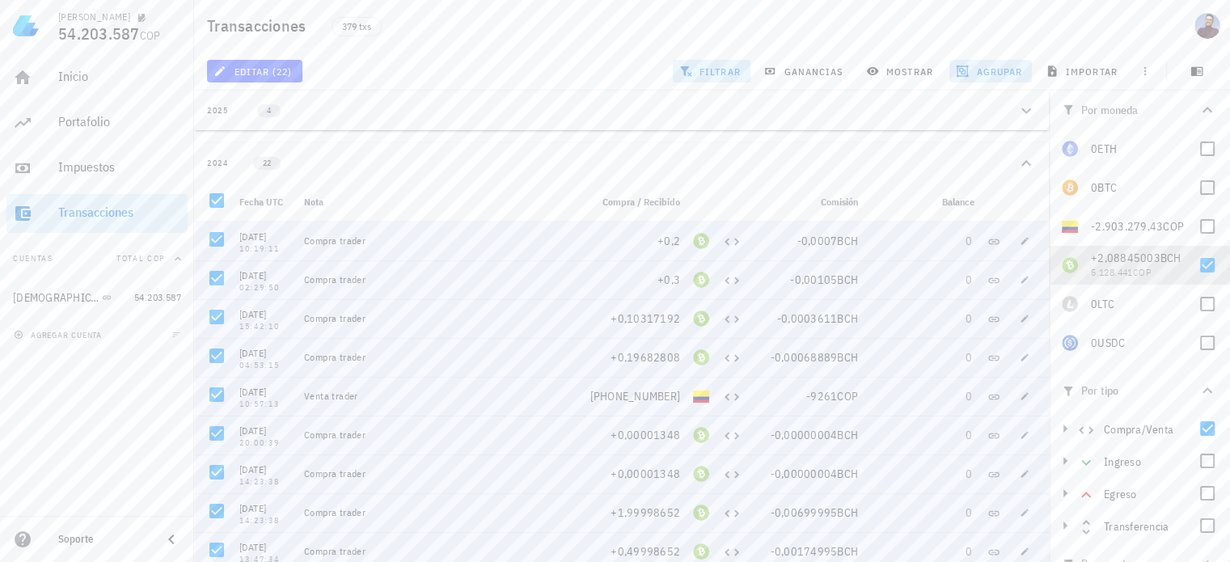
scroll to position [81, 0]
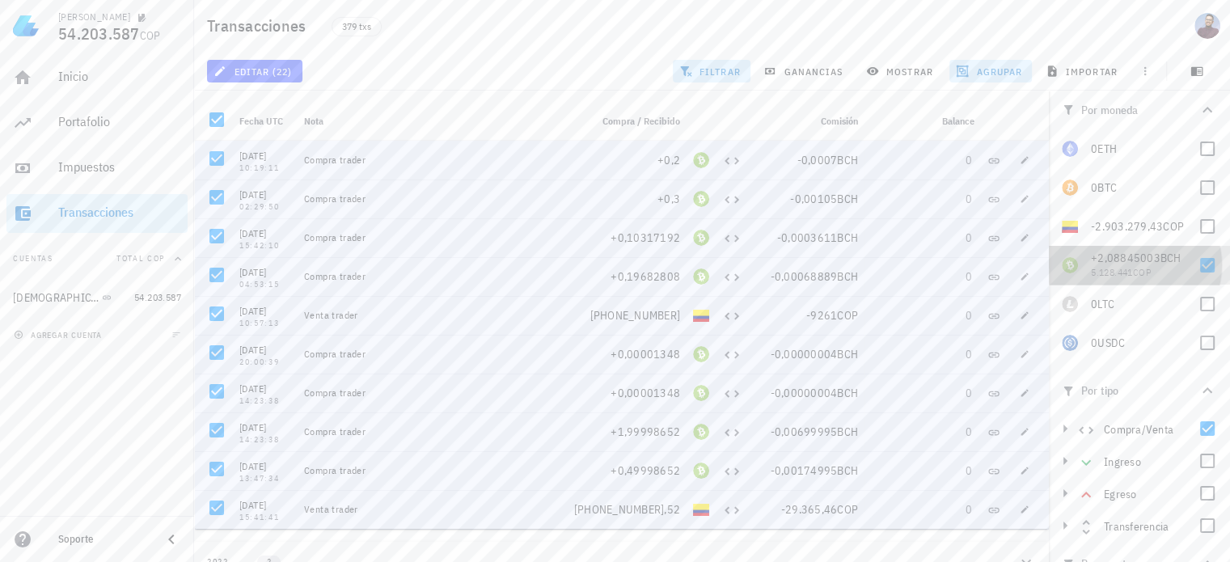
drag, startPoint x: 1135, startPoint y: 275, endPoint x: 1115, endPoint y: 277, distance: 20.4
click at [1115, 277] on span "5.128.441 COP" at bounding box center [1121, 272] width 61 height 12
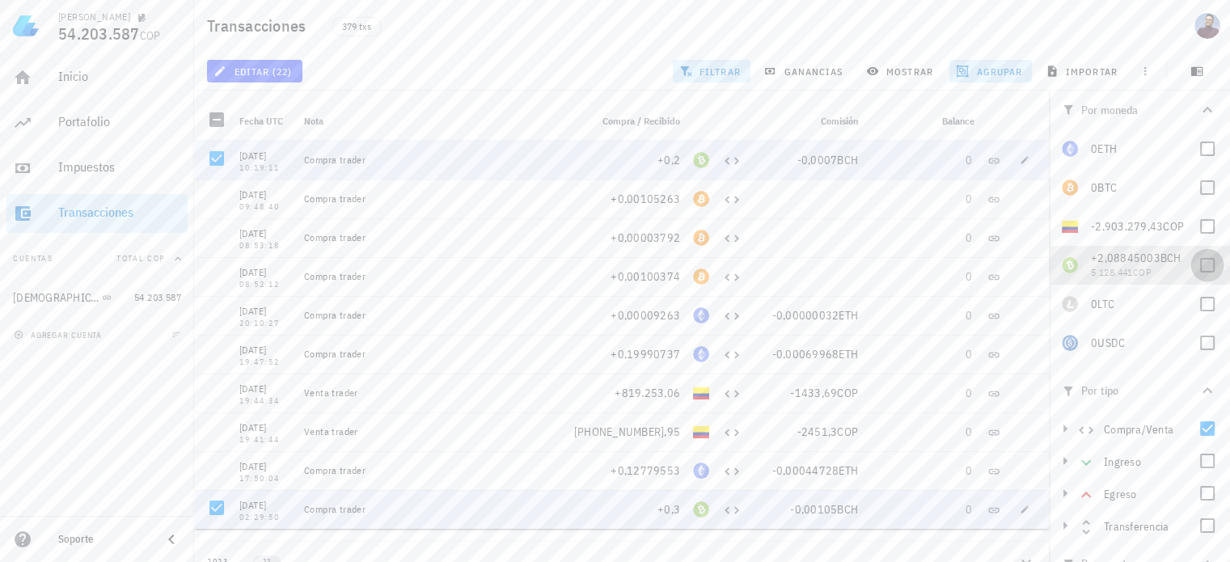
click at [1198, 269] on div at bounding box center [1208, 266] width 28 height 28
checkbox input "true"
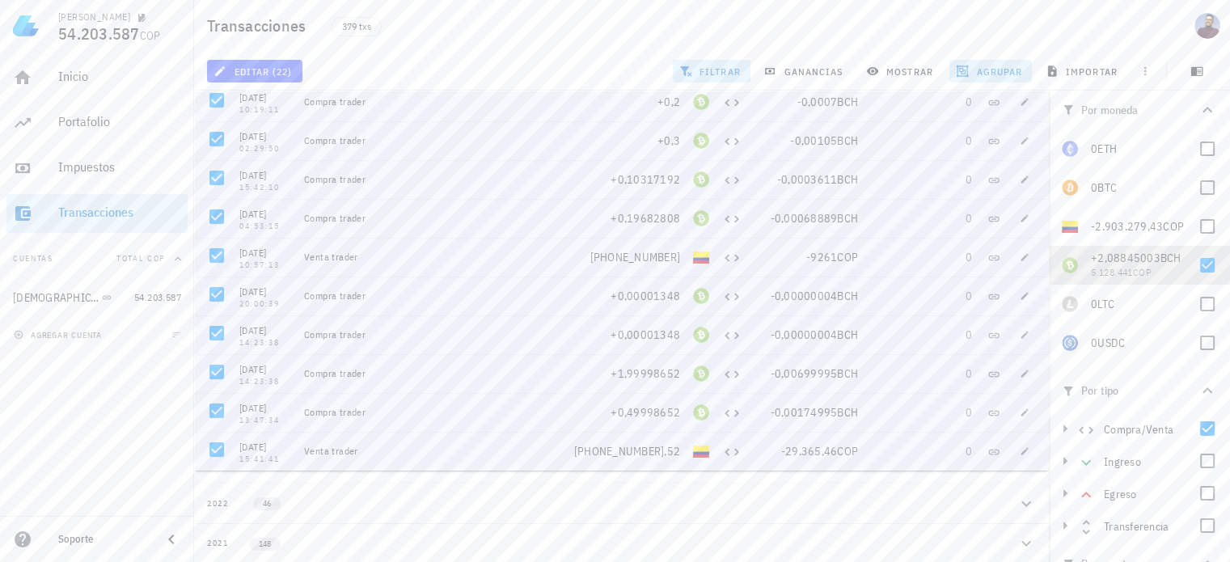
scroll to position [0, 0]
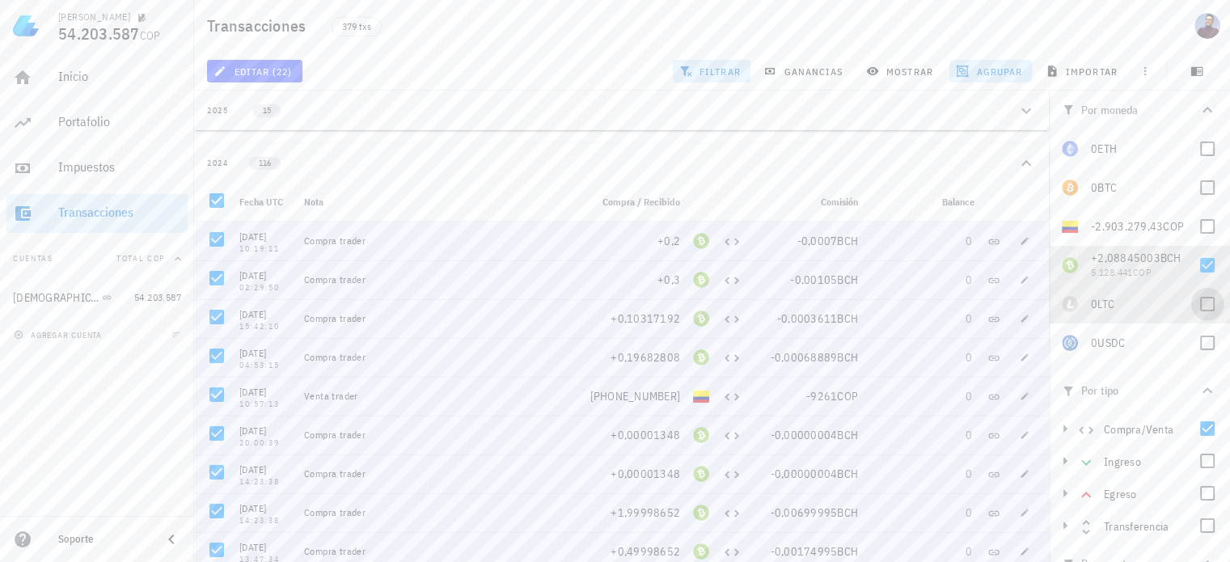
click at [1197, 299] on div at bounding box center [1208, 304] width 28 height 28
checkbox input "true"
click at [1202, 268] on div at bounding box center [1208, 266] width 28 height 28
checkbox input "false"
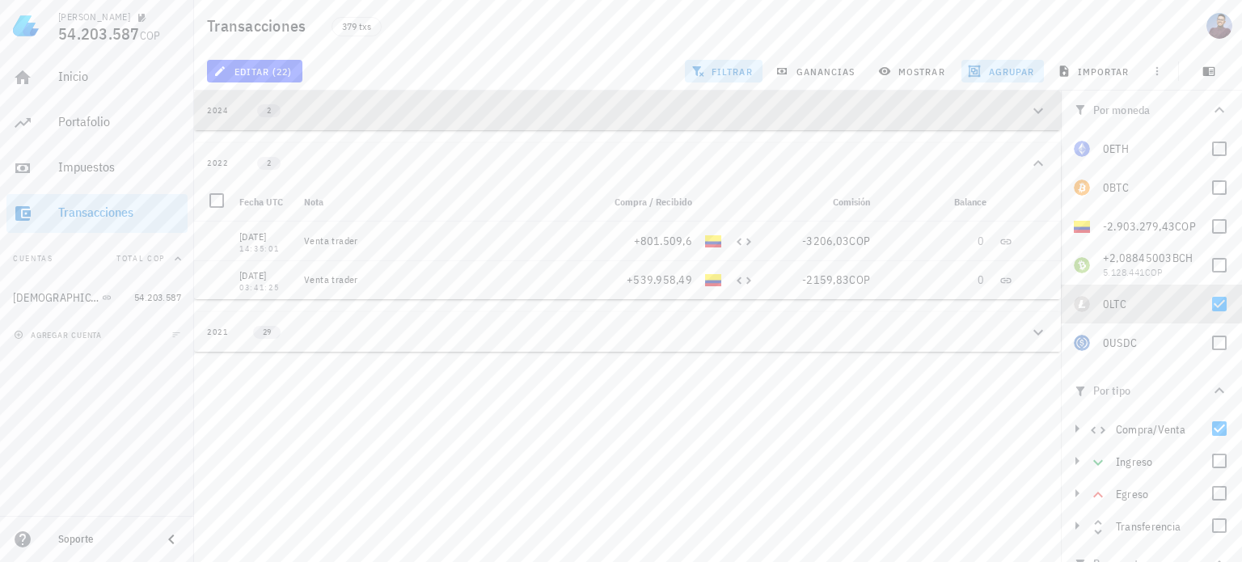
click at [367, 113] on div "2024 2" at bounding box center [618, 111] width 822 height 14
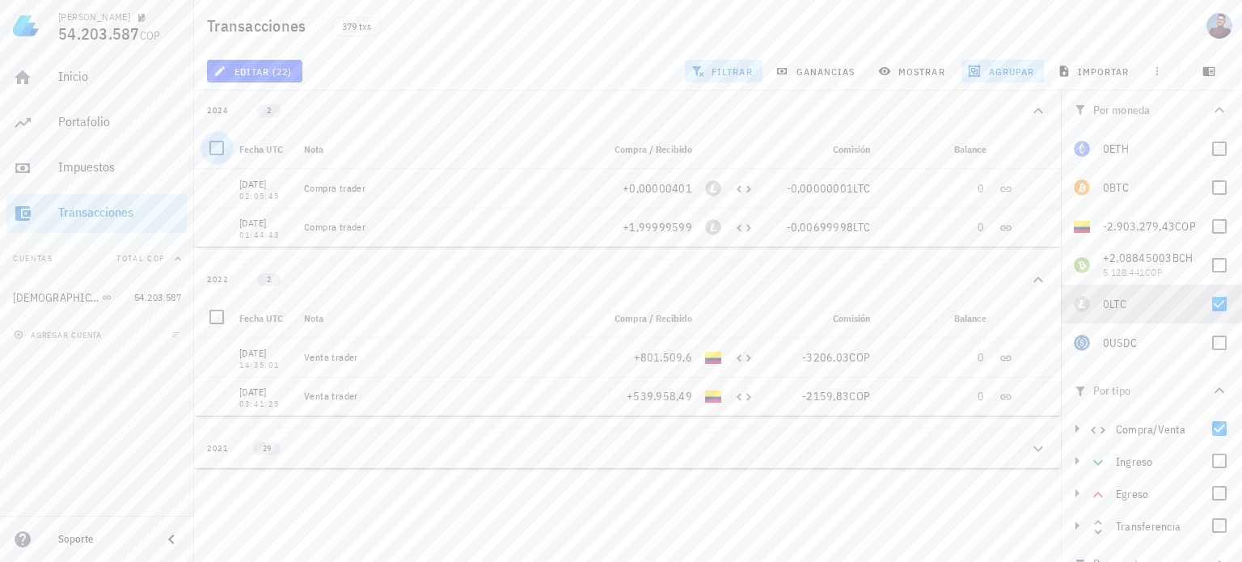
click at [214, 150] on div at bounding box center [217, 148] width 28 height 28
click at [744, 77] on span "filtrar" at bounding box center [724, 71] width 58 height 13
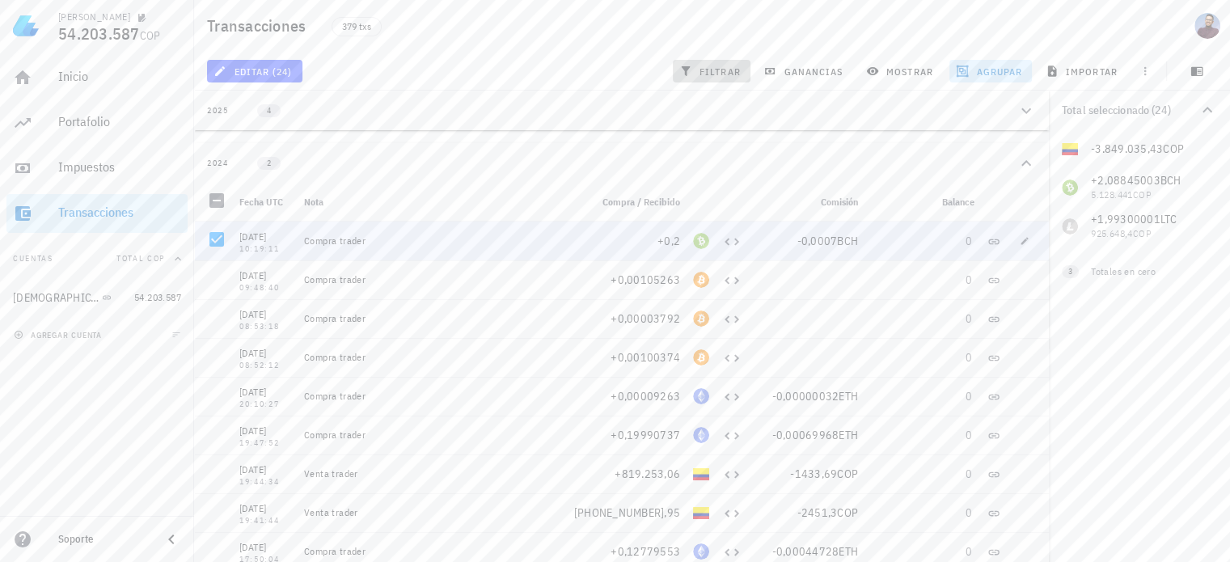
click at [725, 77] on span "filtrar" at bounding box center [712, 71] width 58 height 13
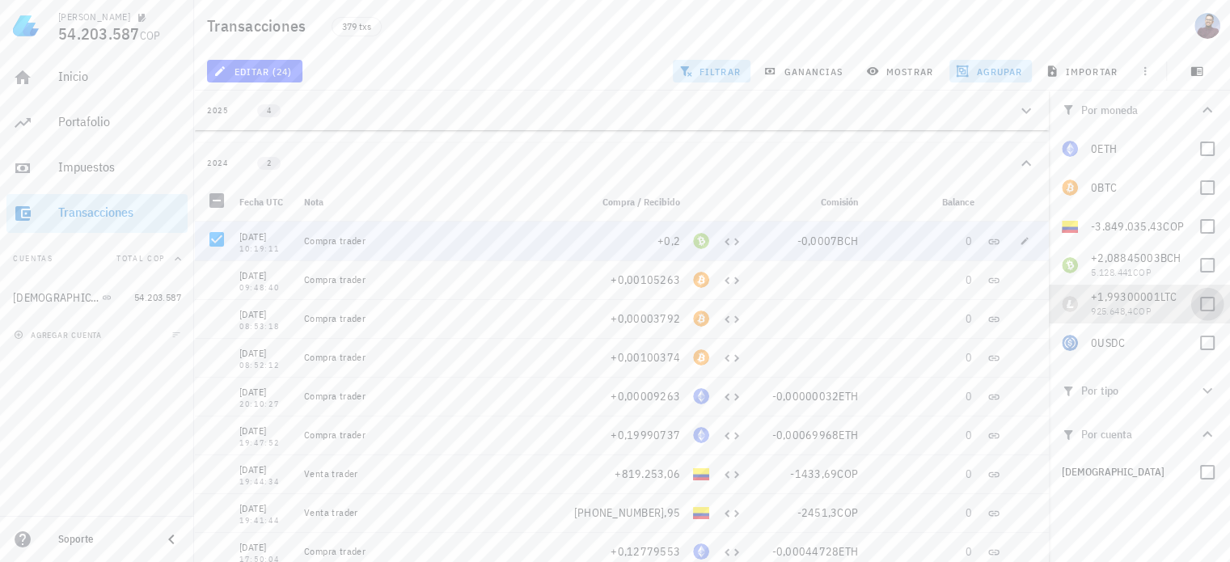
click at [1206, 301] on div at bounding box center [1208, 304] width 28 height 28
checkbox input "true"
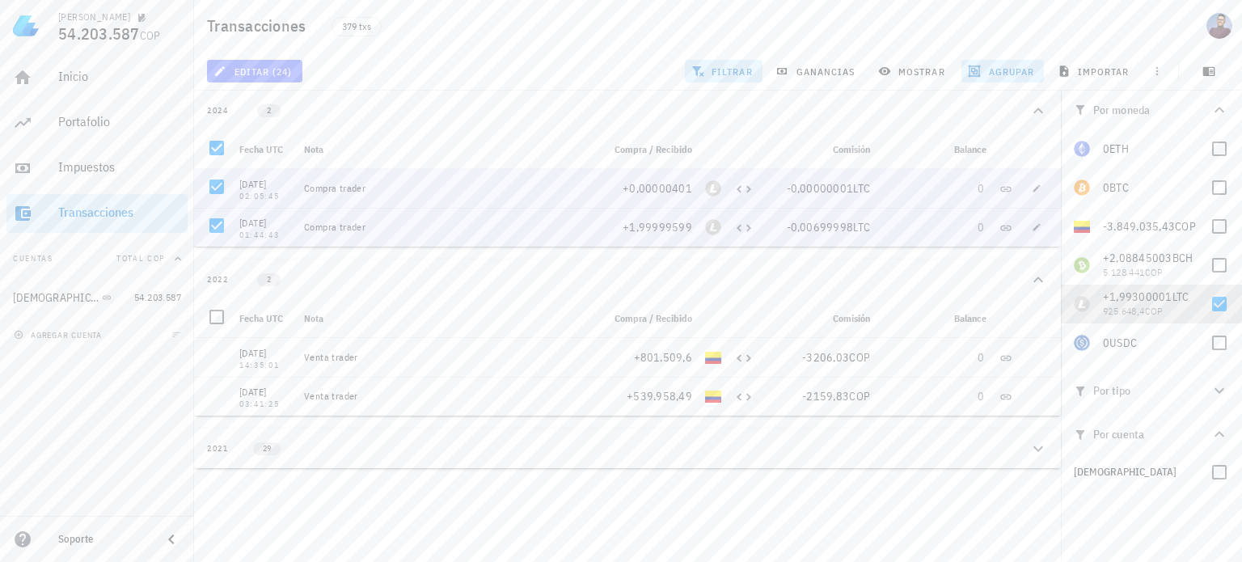
click at [265, 80] on button "editar (24)" at bounding box center [254, 71] width 95 height 23
click at [326, 141] on div "Cambiar de tipo" at bounding box center [287, 140] width 82 height 13
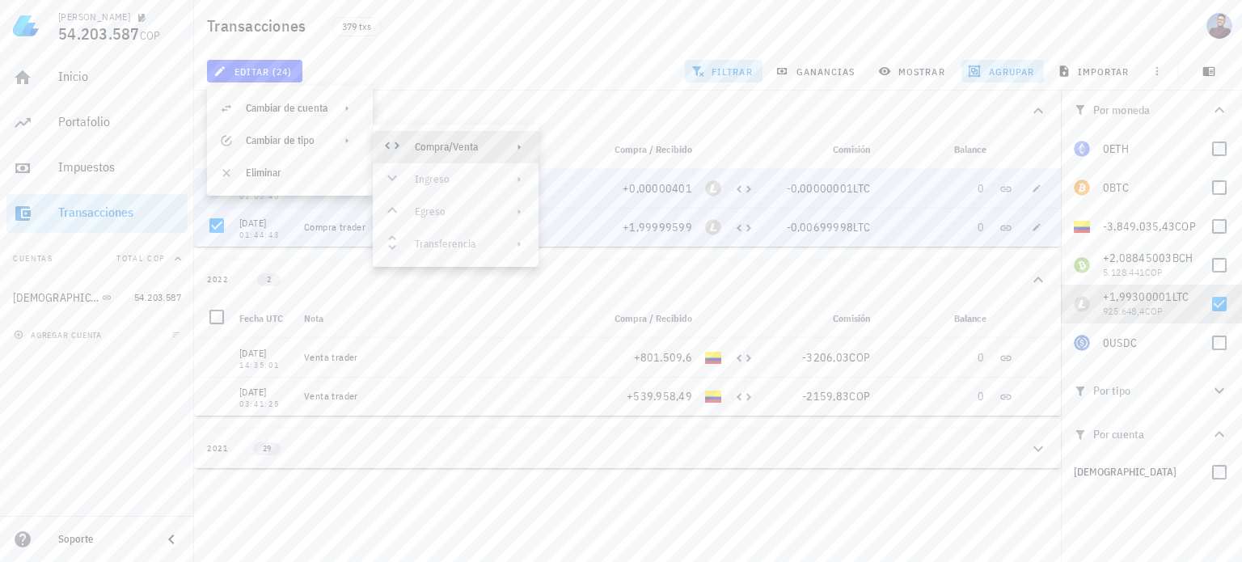
click at [458, 67] on div "editar (24) filtrar ganancias mostrar agrupar importar" at bounding box center [718, 71] width 1029 height 39
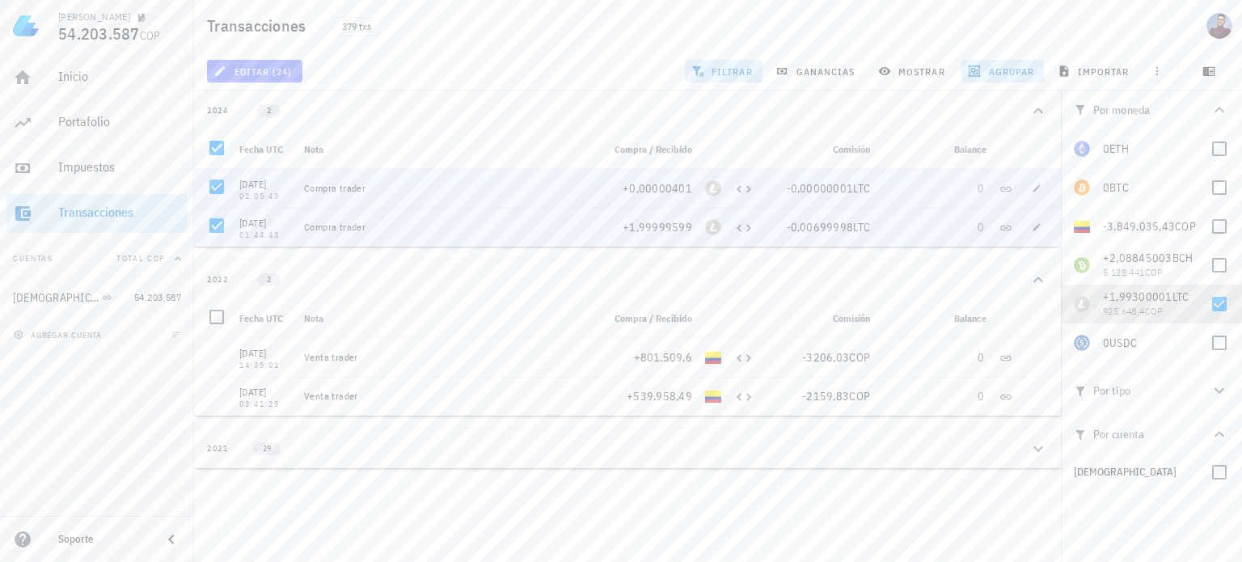
click at [293, 70] on button "editar (24)" at bounding box center [254, 71] width 95 height 23
click at [379, 72] on div "editar (24) filtrar ganancias mostrar agrupar importar" at bounding box center [718, 71] width 1029 height 39
click at [275, 116] on span "2" at bounding box center [268, 110] width 23 height 13
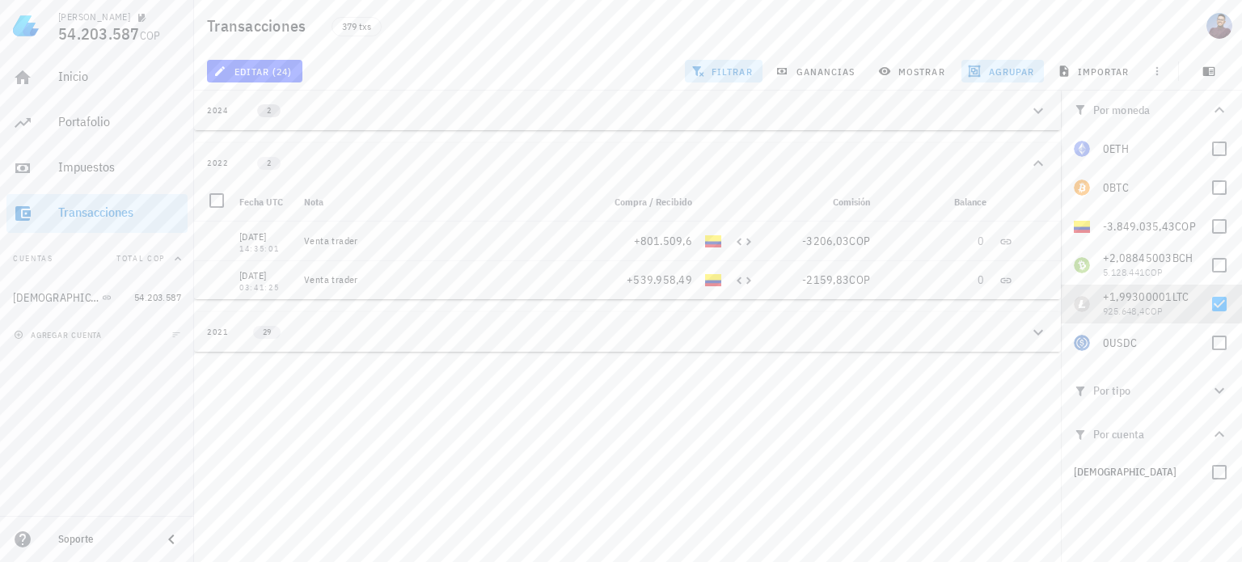
click at [273, 113] on span "2" at bounding box center [268, 110] width 23 height 13
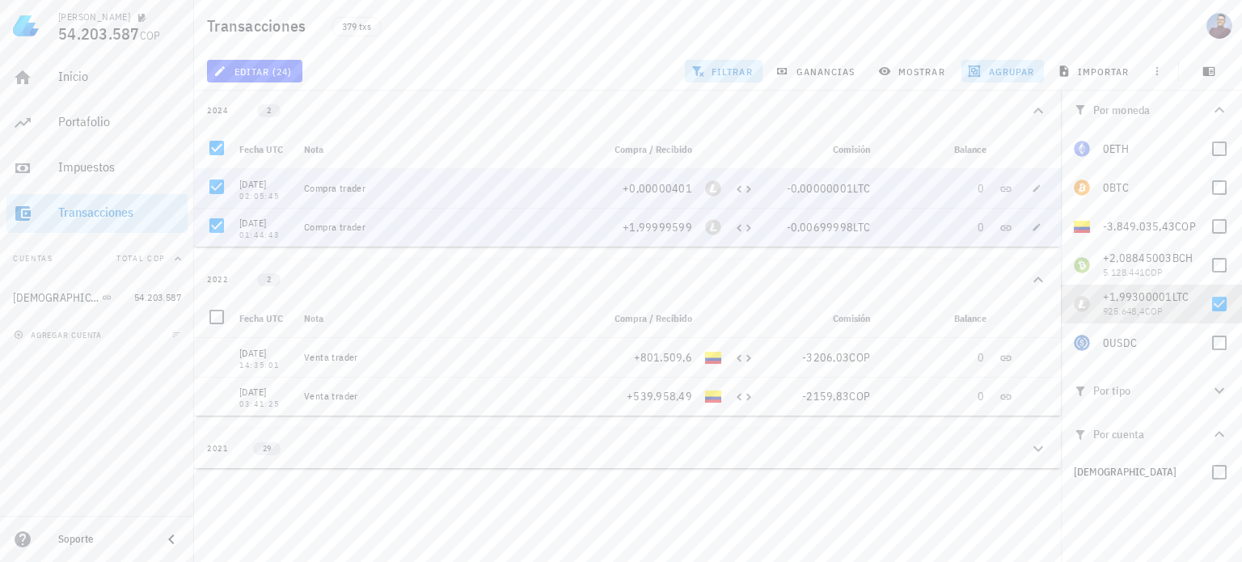
click at [1047, 112] on icon "button" at bounding box center [1038, 110] width 19 height 19
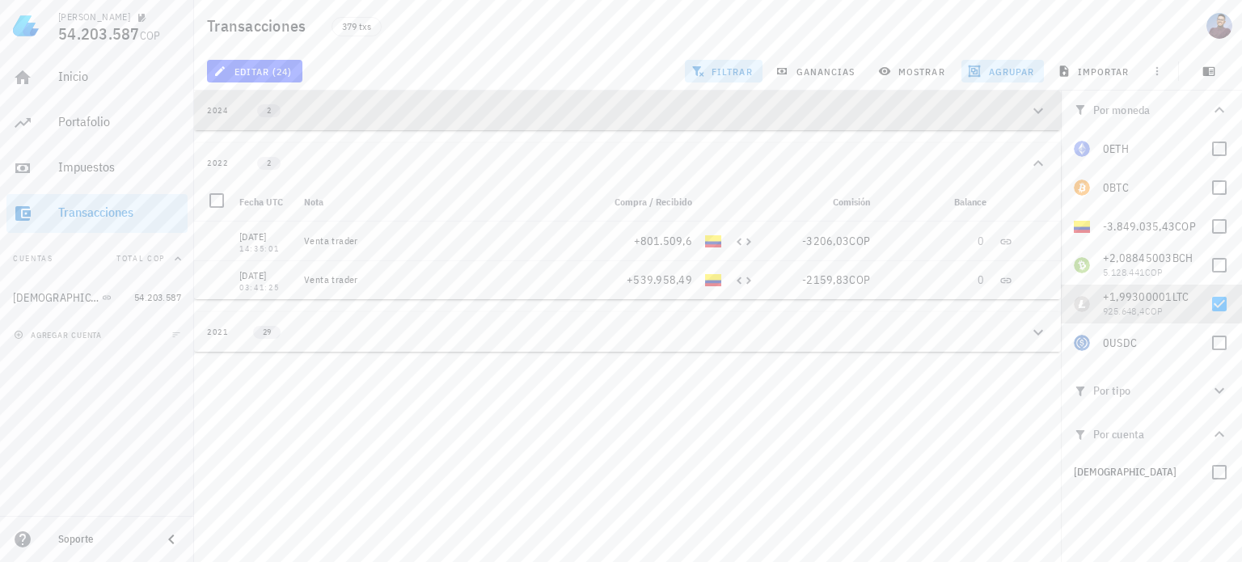
click at [1040, 108] on icon "button" at bounding box center [1038, 110] width 19 height 19
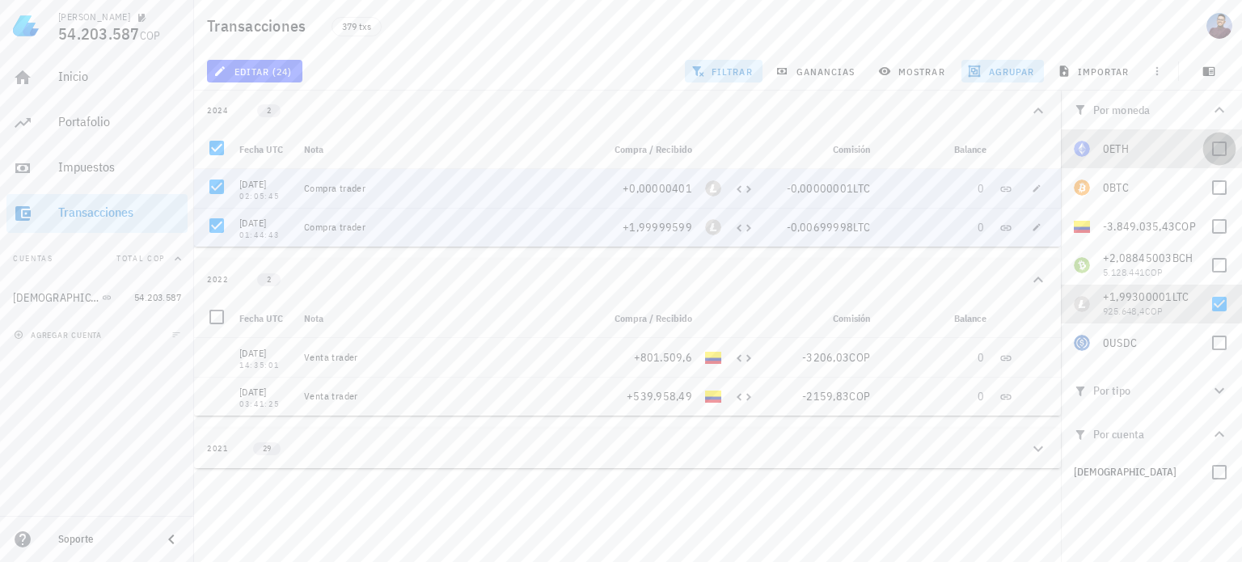
click at [1221, 151] on div at bounding box center [1220, 149] width 28 height 28
checkbox input "true"
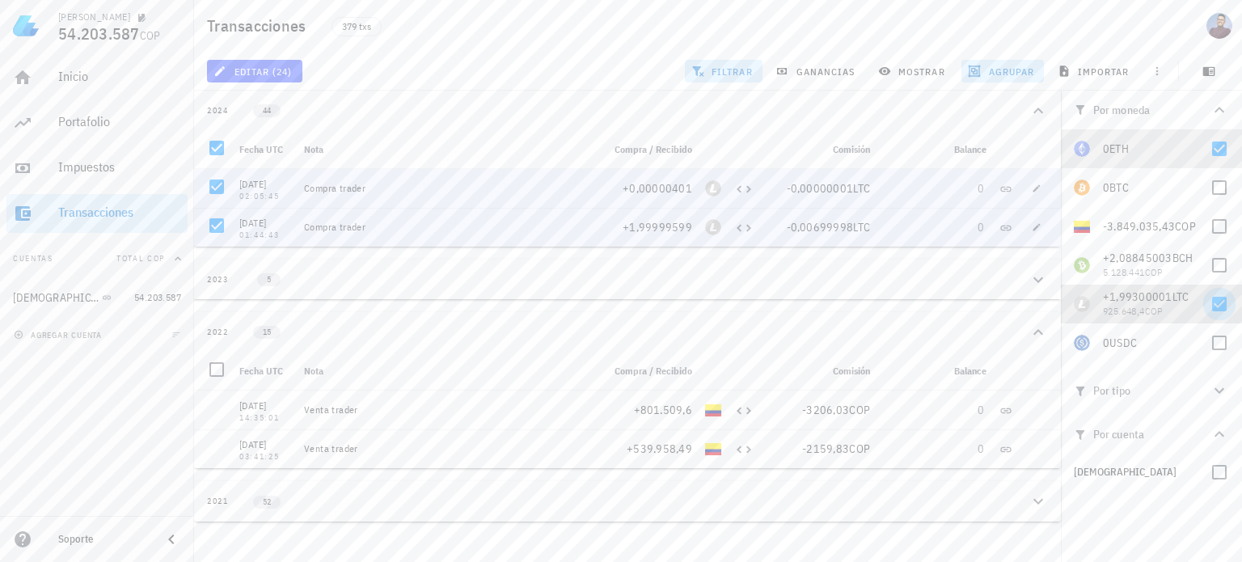
click at [1221, 307] on div at bounding box center [1220, 304] width 28 height 28
checkbox input "false"
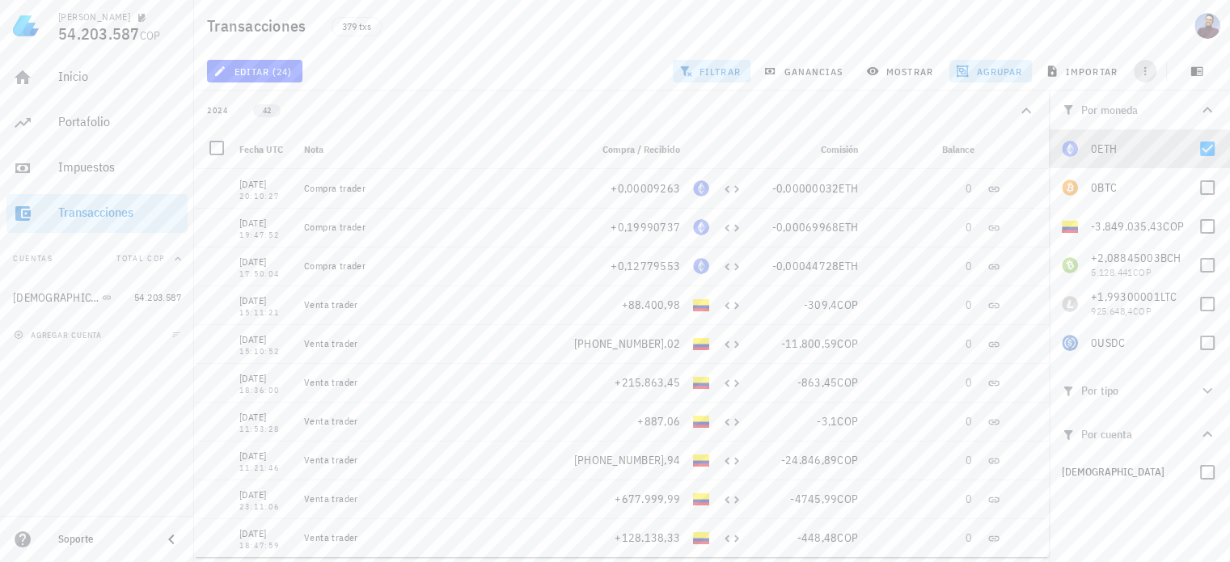
click at [1140, 71] on icon "button" at bounding box center [1145, 71] width 13 height 13
click at [214, 154] on div at bounding box center [217, 148] width 28 height 28
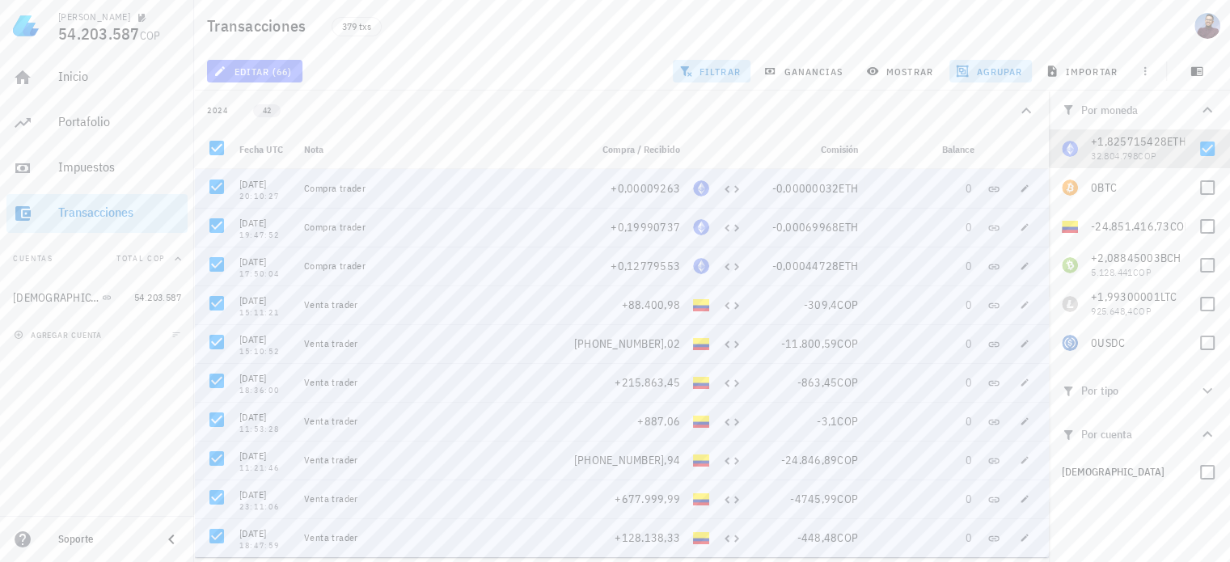
click at [262, 74] on span "editar (66)" at bounding box center [254, 71] width 75 height 13
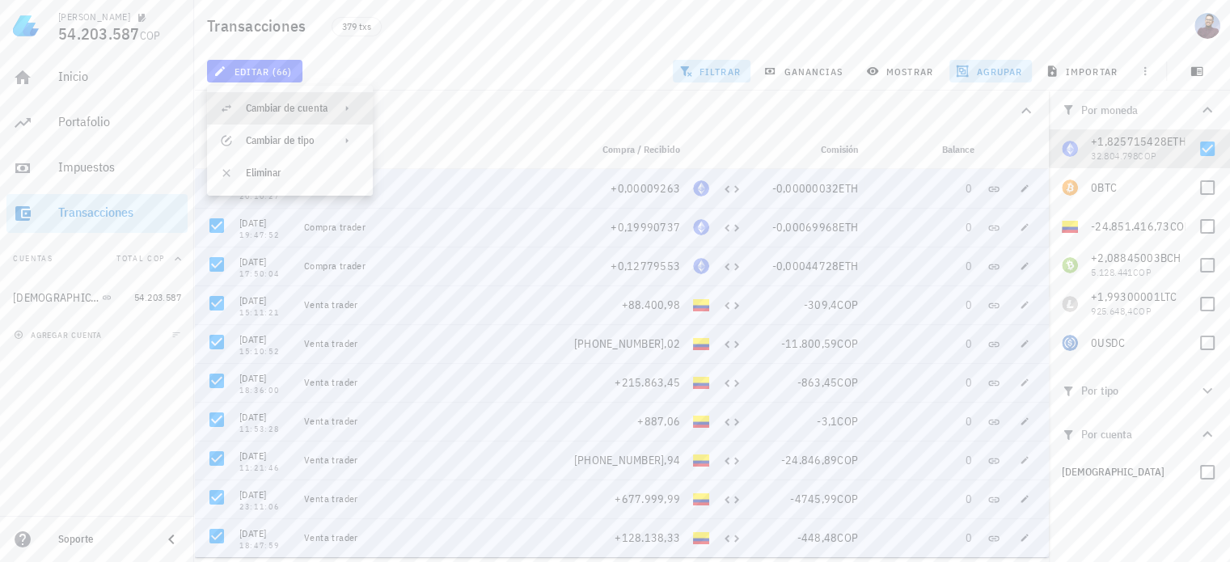
click at [341, 109] on icon at bounding box center [347, 108] width 13 height 13
click at [440, 64] on div "editar (66) filtrar ganancias mostrar agrupar importar" at bounding box center [712, 71] width 1017 height 39
click at [684, 72] on icon "button" at bounding box center [685, 71] width 11 height 11
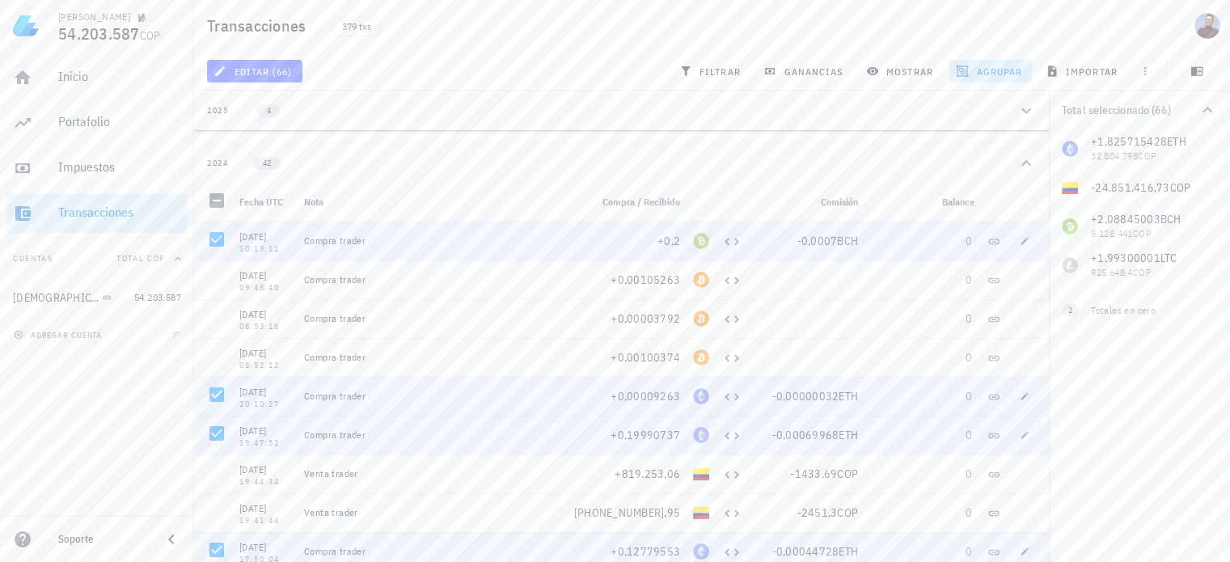
click at [1149, 154] on div "+1,825715428 ETH 32.804.798 COP 0 BTC -24.851.416,73 COP +2,08845003 BCH 5.128.…" at bounding box center [1139, 206] width 181 height 155
click at [1212, 106] on icon "button" at bounding box center [1207, 109] width 19 height 19
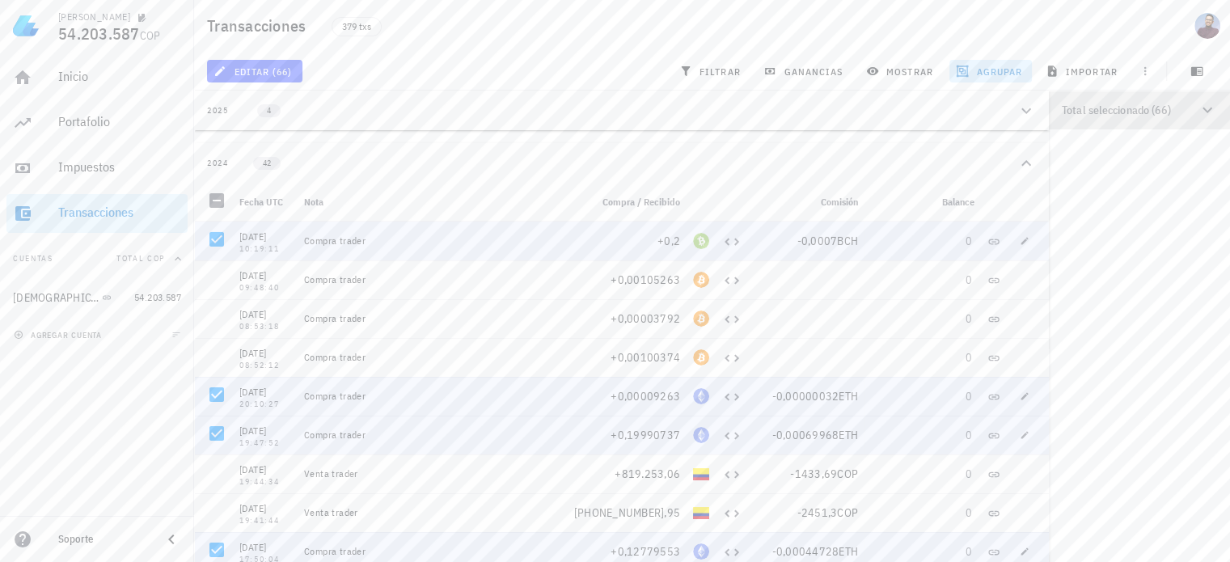
click at [1212, 106] on icon "button" at bounding box center [1207, 109] width 19 height 19
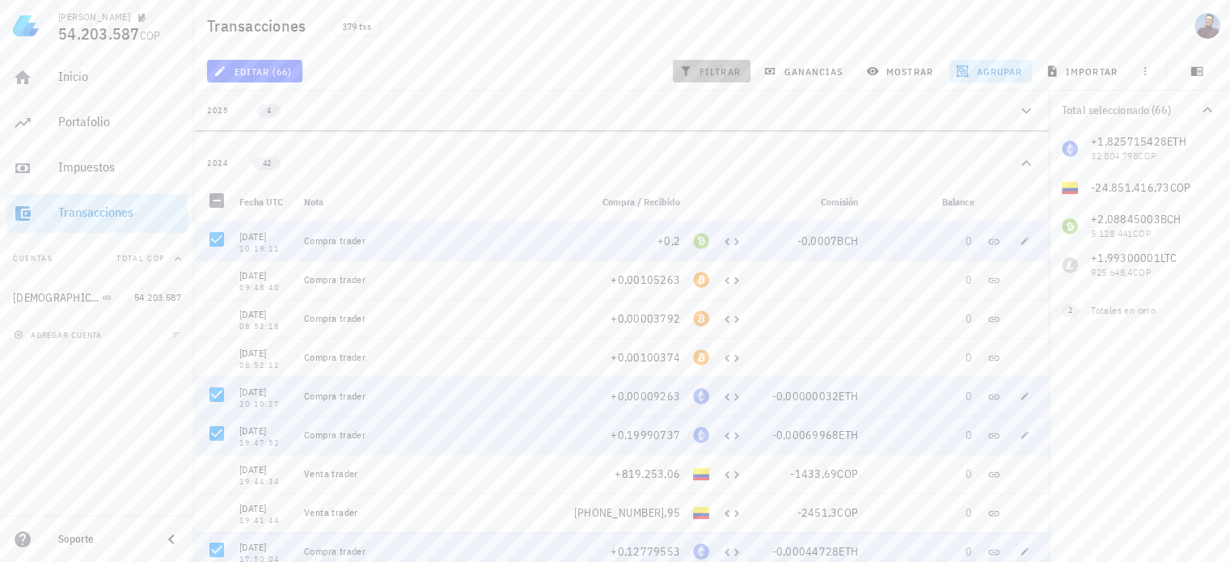
click at [728, 67] on span "filtrar" at bounding box center [712, 71] width 58 height 13
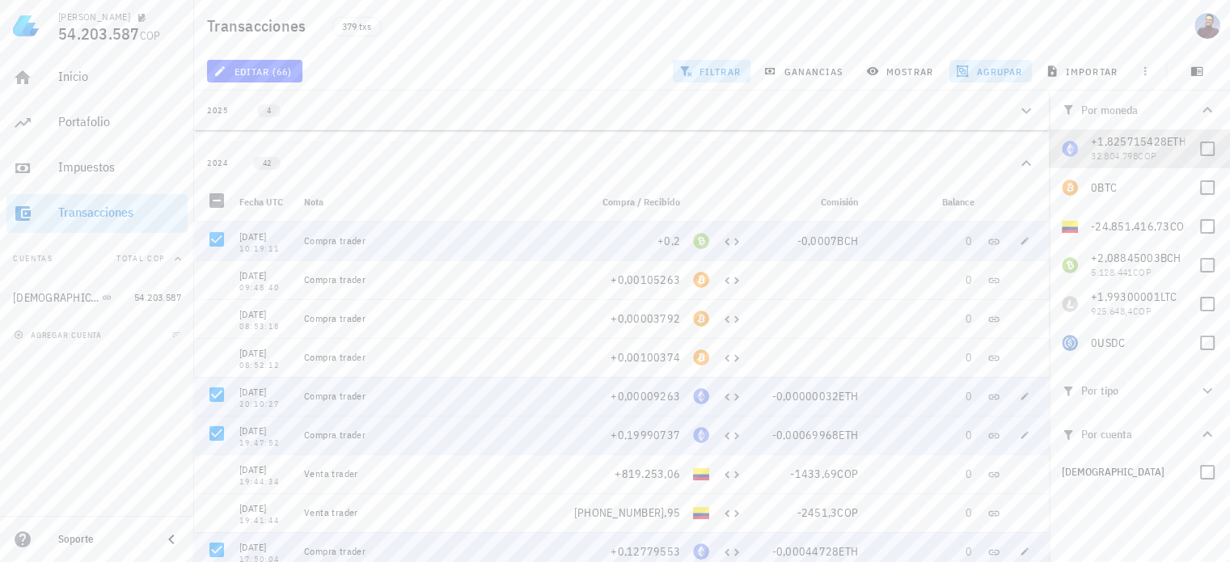
click at [1221, 154] on div "+1,825715428 ETH 32.804.798 COP" at bounding box center [1139, 148] width 181 height 39
checkbox input "true"
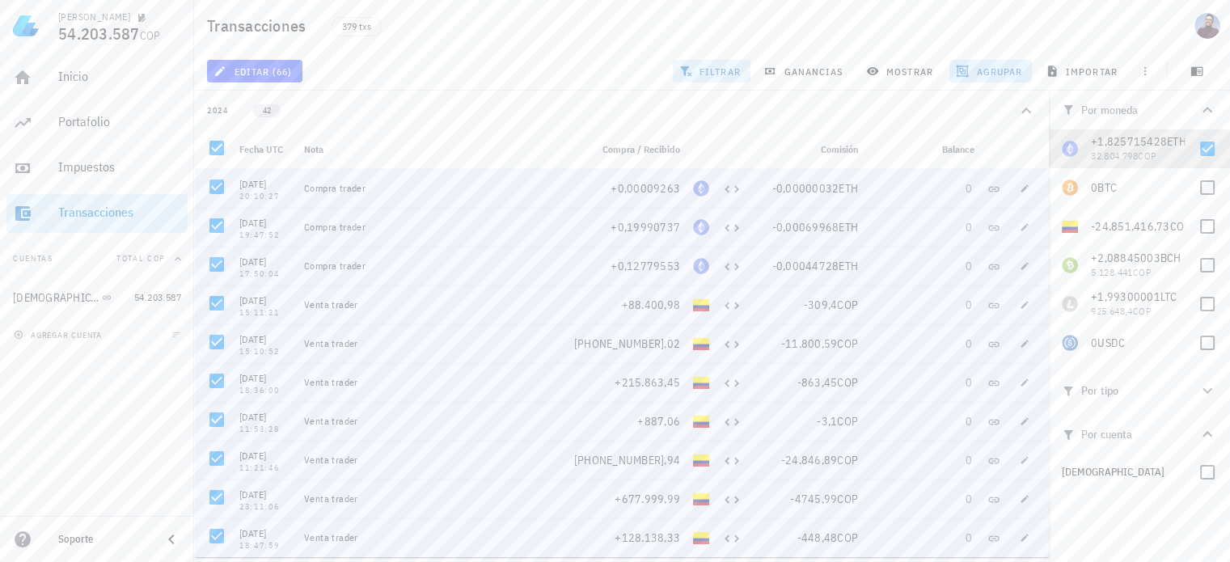
click at [709, 72] on span "filtrar" at bounding box center [712, 71] width 58 height 13
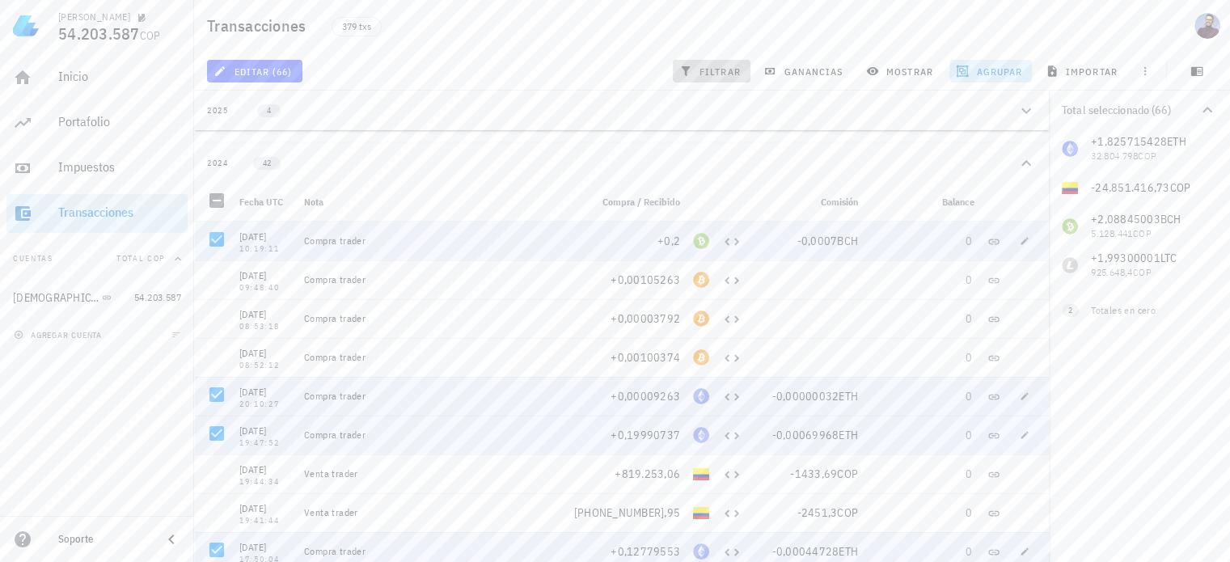
click at [722, 74] on span "filtrar" at bounding box center [712, 71] width 58 height 13
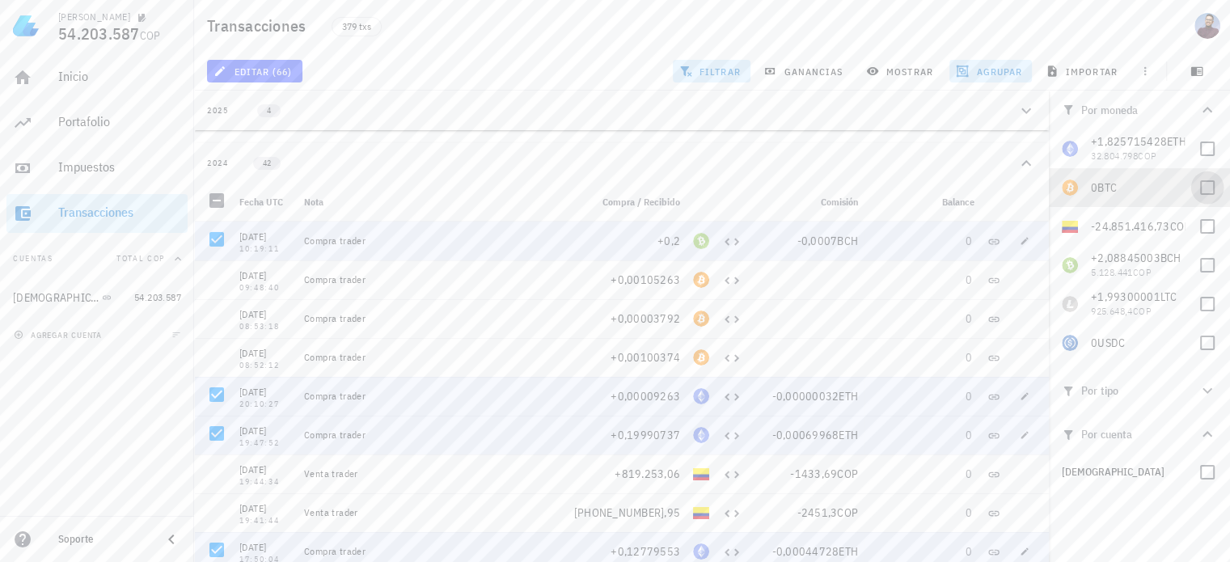
click at [1209, 188] on div at bounding box center [1208, 188] width 28 height 28
checkbox input "true"
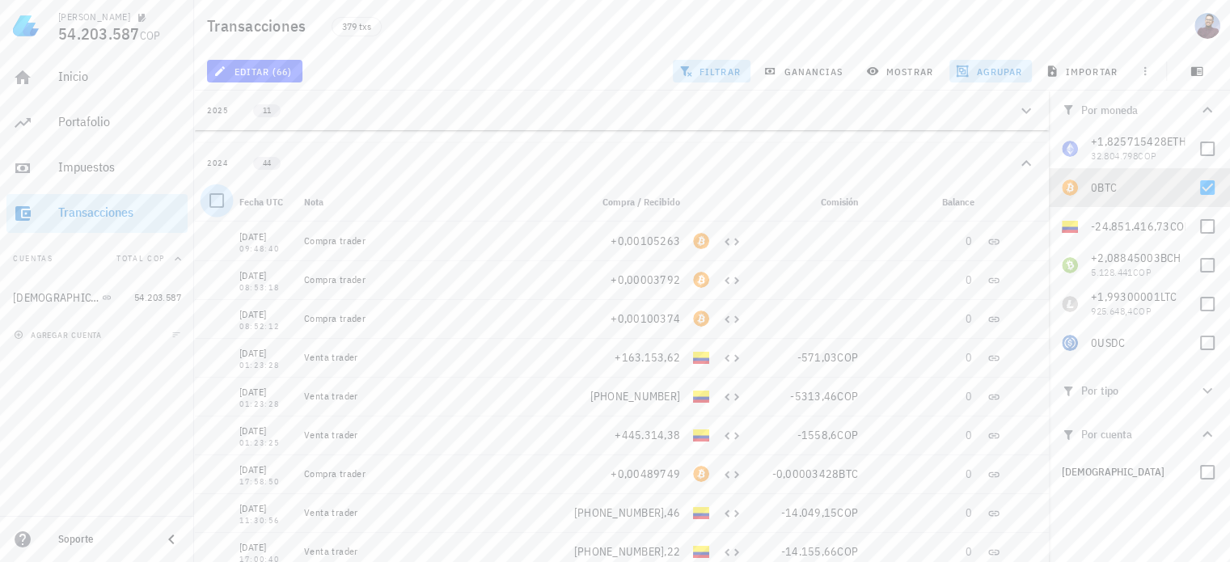
click at [218, 197] on div at bounding box center [217, 201] width 28 height 28
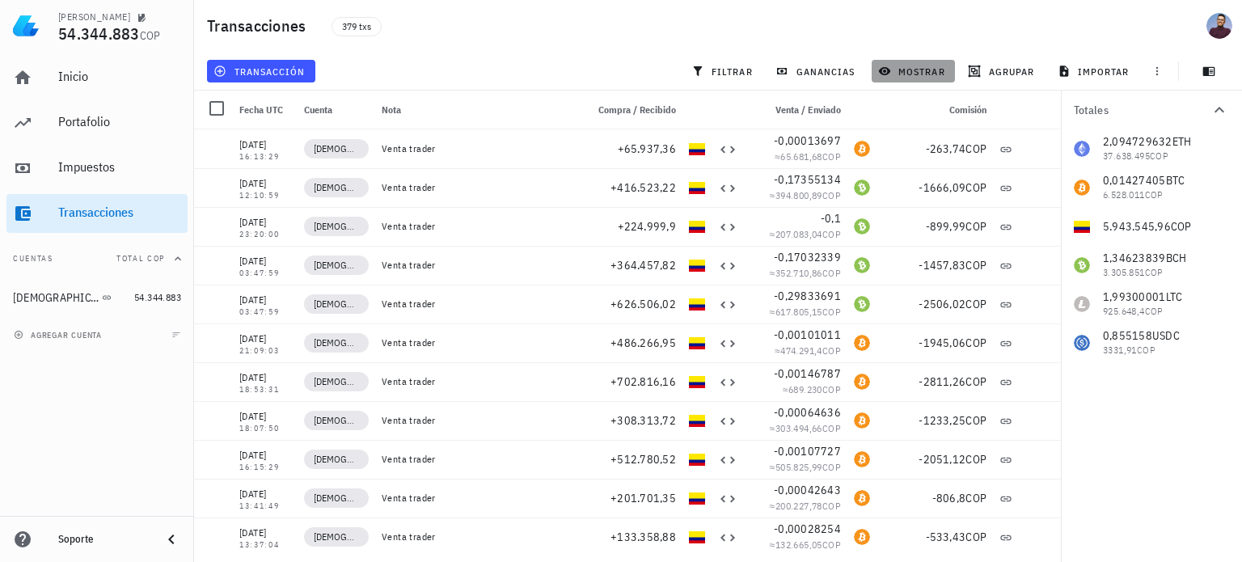
click at [915, 64] on button "mostrar" at bounding box center [913, 71] width 83 height 23
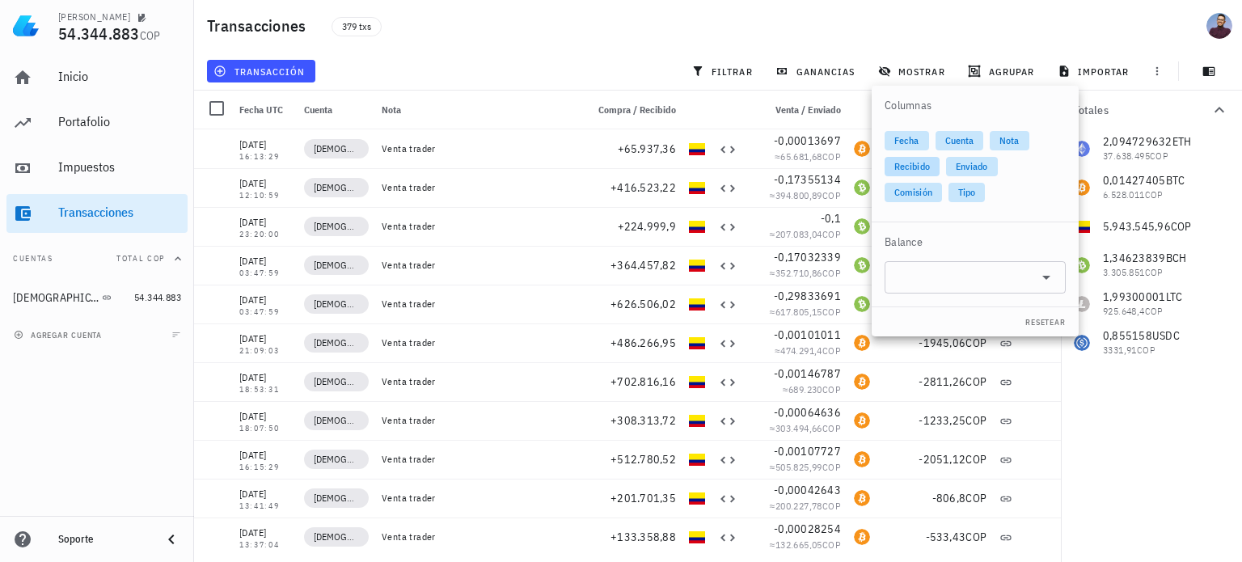
click at [922, 167] on span "Recibido" at bounding box center [913, 166] width 36 height 19
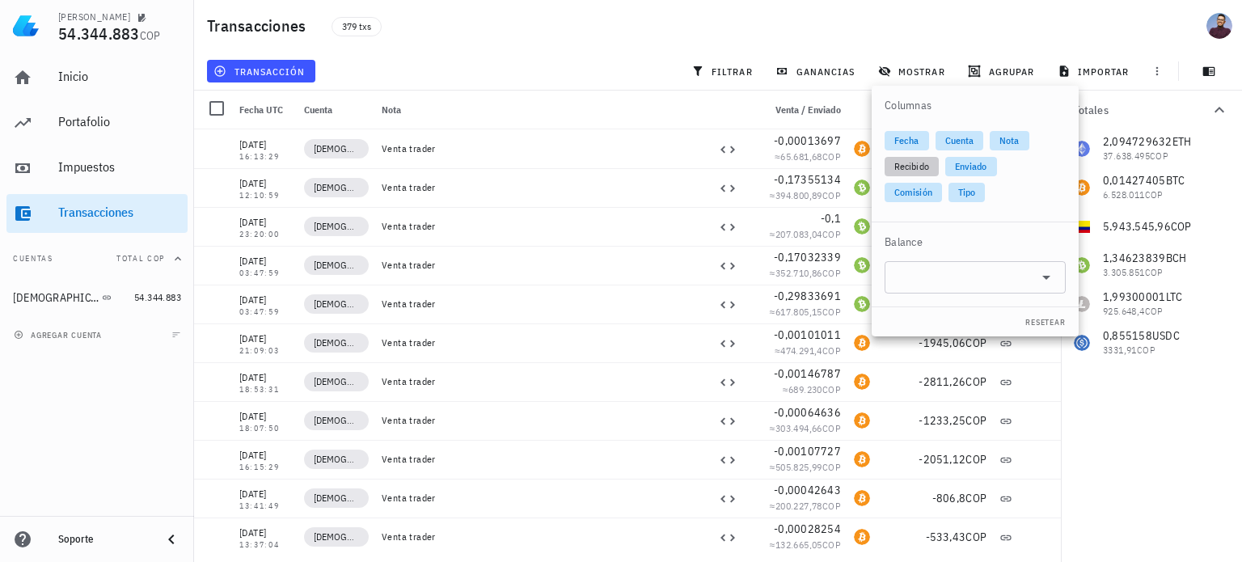
click at [909, 163] on span "Recibido" at bounding box center [912, 166] width 35 height 19
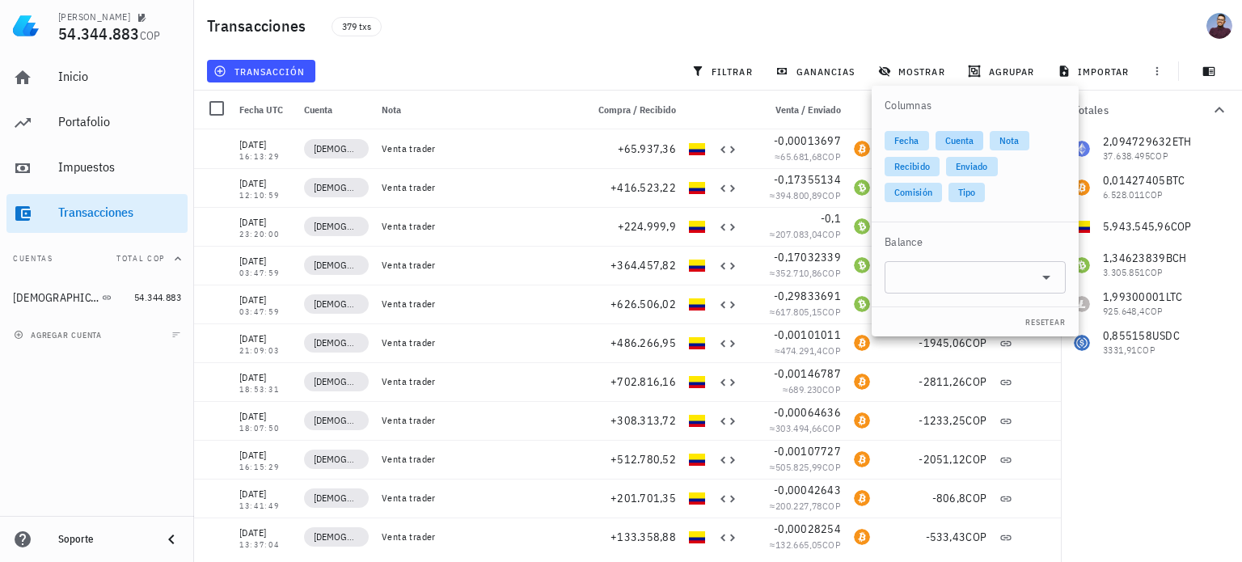
click at [958, 141] on span "Cuenta" at bounding box center [960, 140] width 29 height 19
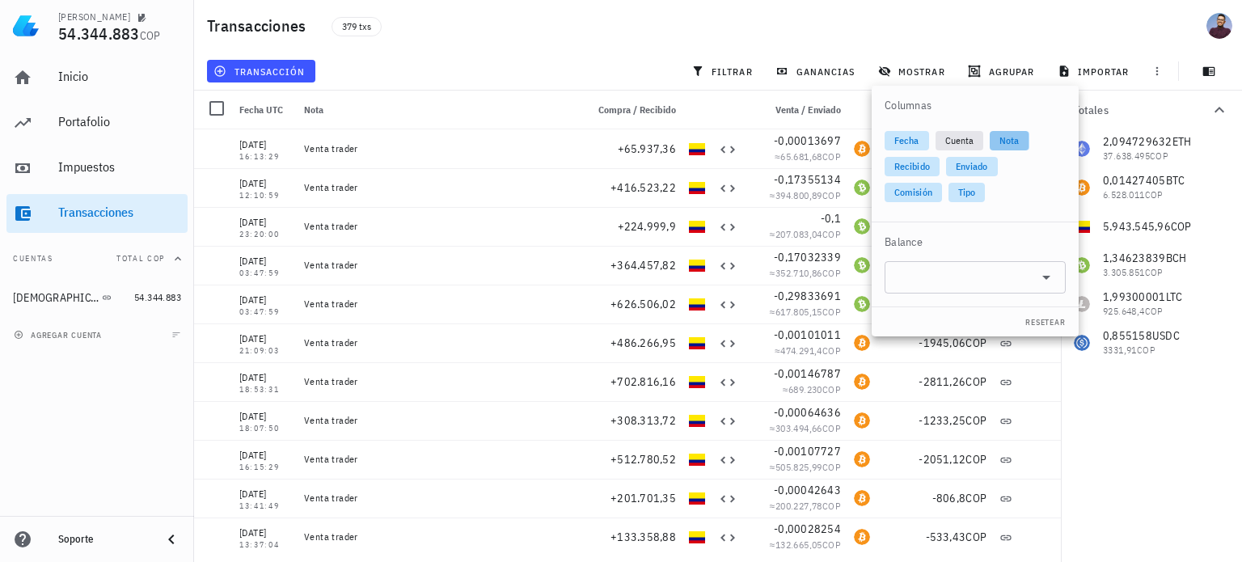
click at [1014, 141] on span "Nota" at bounding box center [1009, 140] width 19 height 19
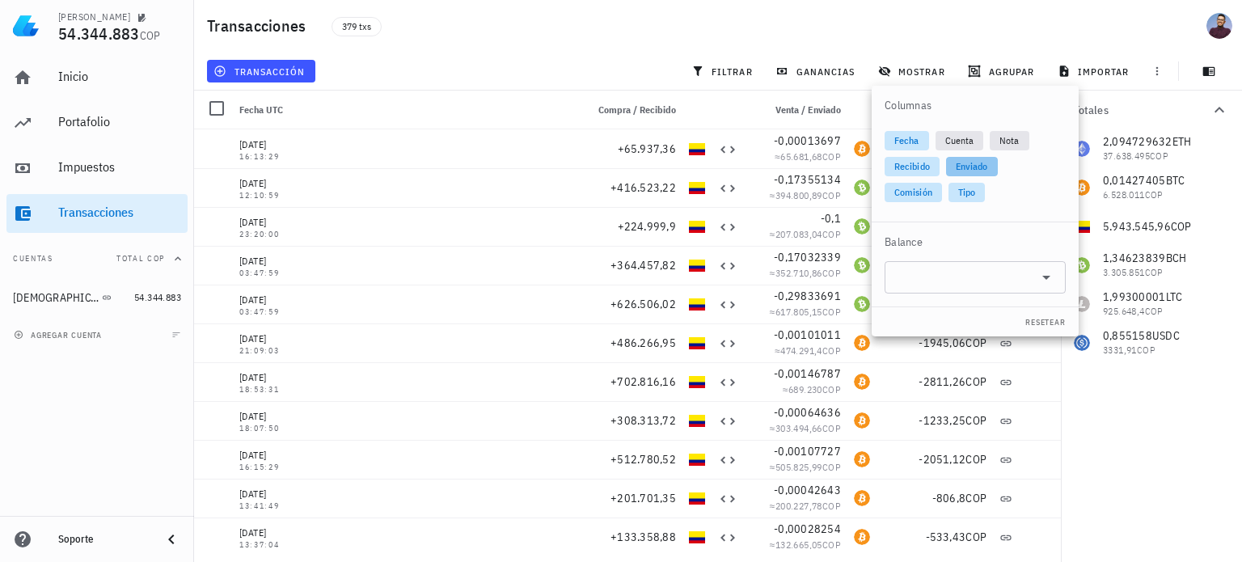
click at [997, 163] on span "Enviado" at bounding box center [972, 166] width 52 height 19
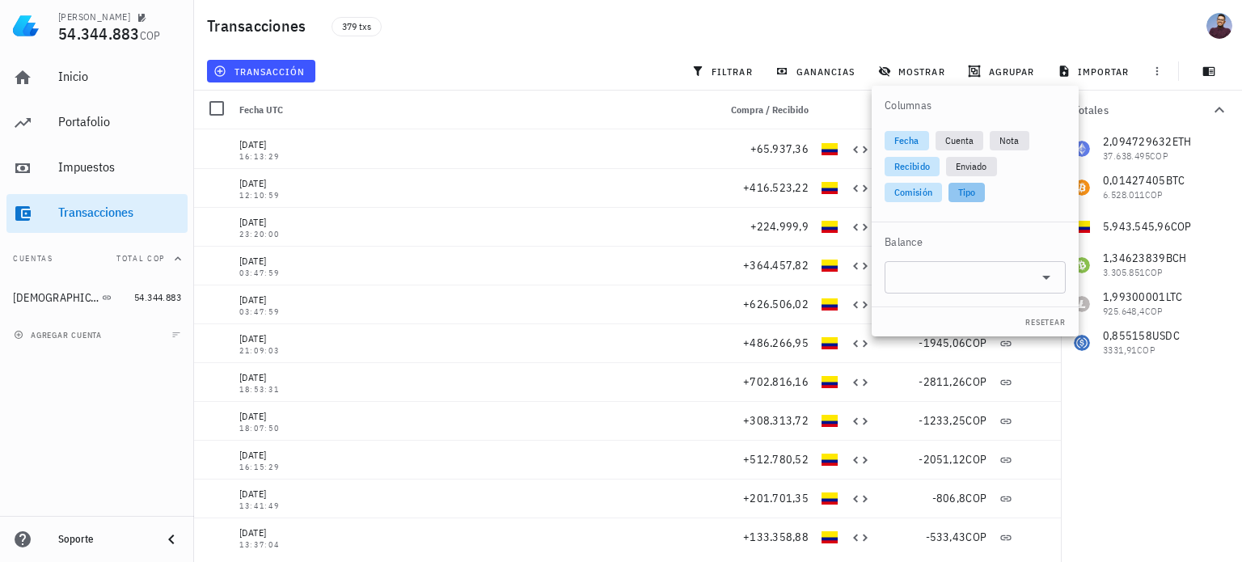
click at [980, 193] on span "Tipo" at bounding box center [967, 192] width 36 height 19
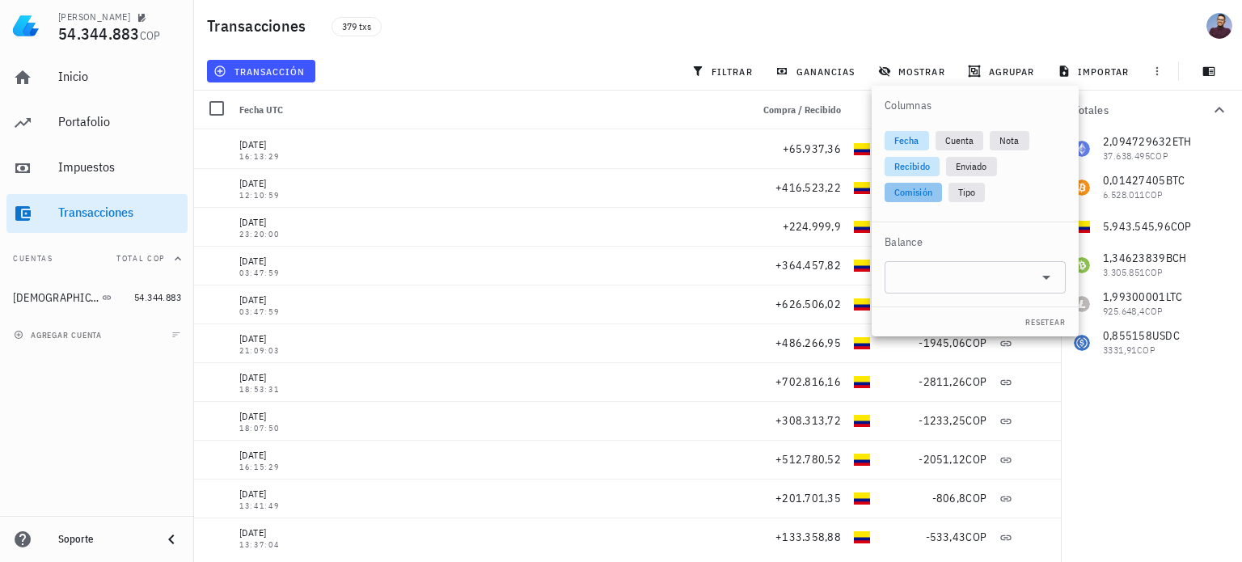
click at [912, 189] on span "Comisión" at bounding box center [914, 192] width 38 height 19
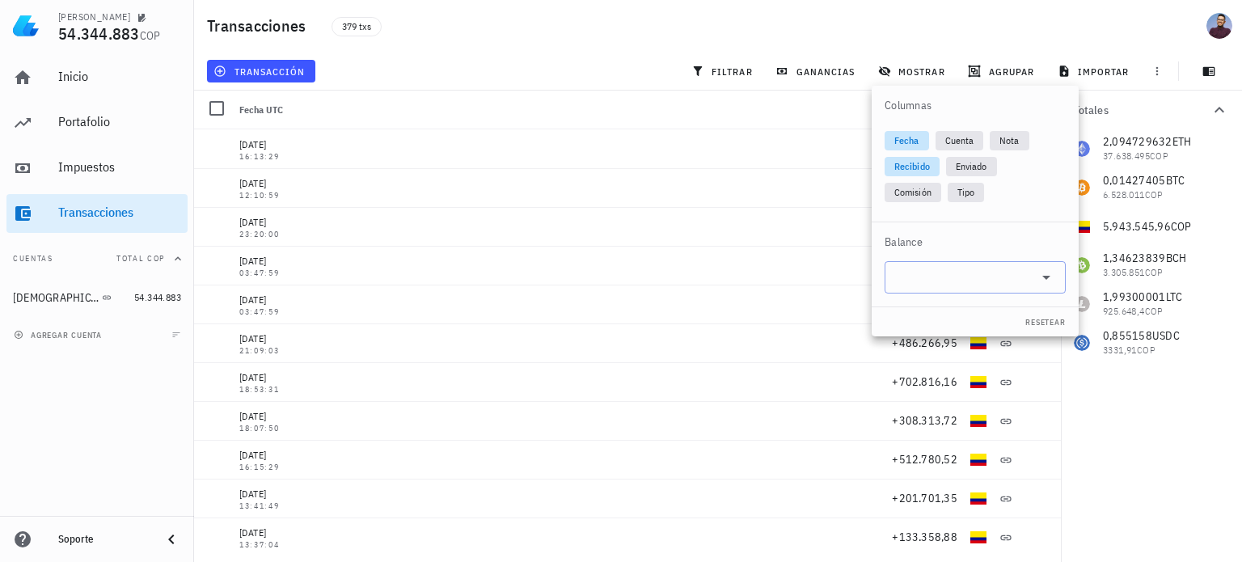
click at [978, 284] on input "text" at bounding box center [963, 278] width 136 height 26
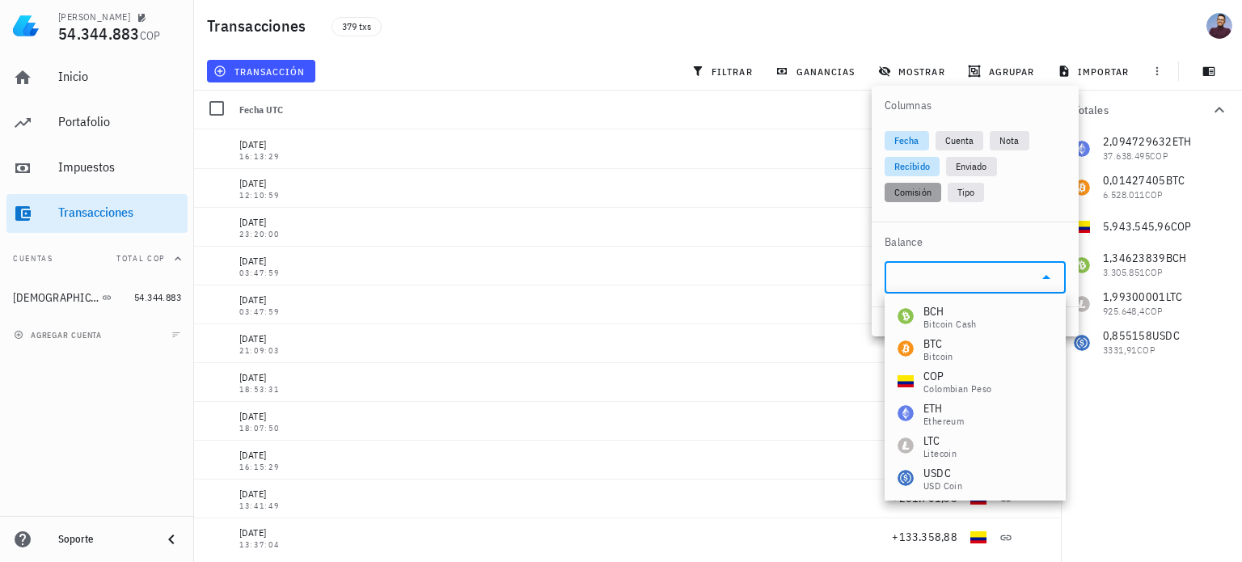
click at [938, 183] on span "Comisión" at bounding box center [913, 192] width 57 height 19
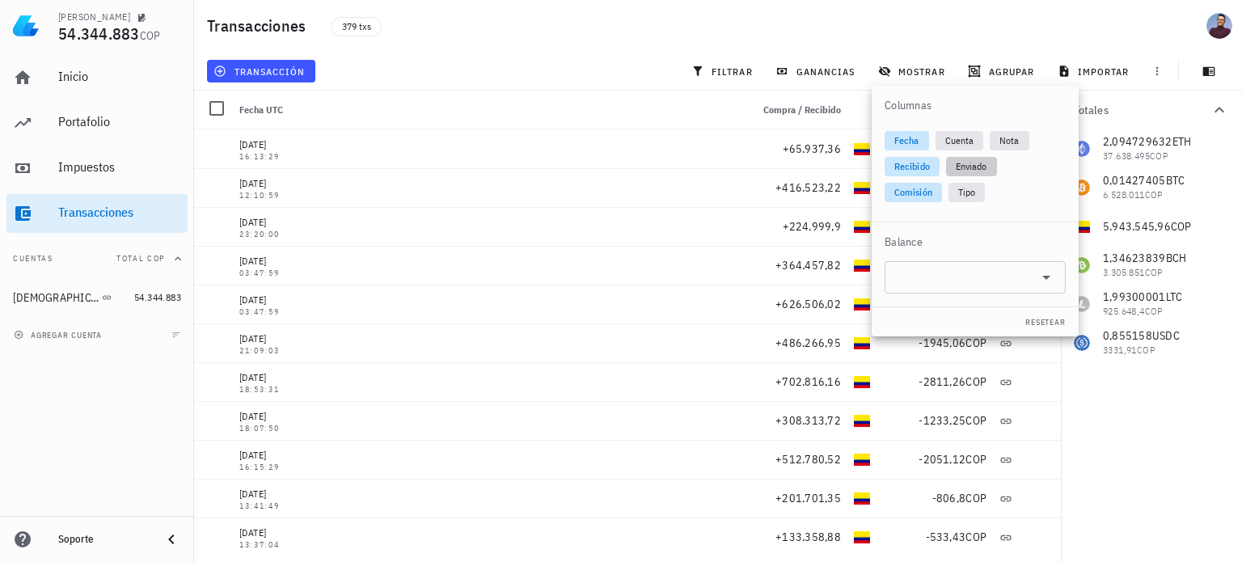
click at [966, 172] on span "Enviado" at bounding box center [972, 166] width 32 height 19
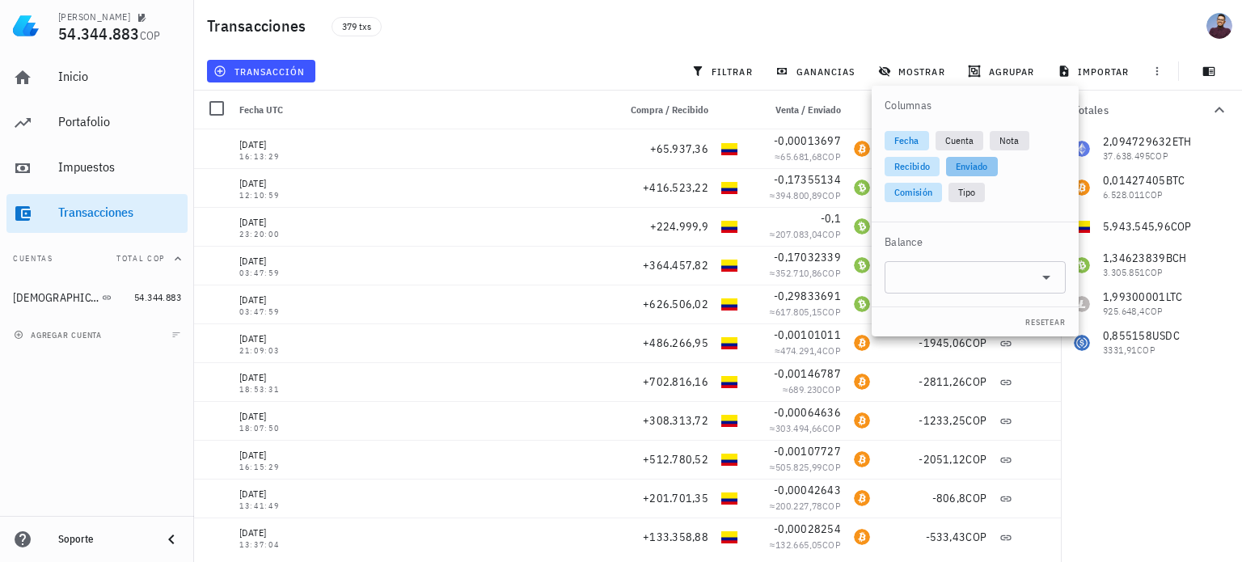
click at [966, 172] on span "Enviado" at bounding box center [972, 166] width 32 height 19
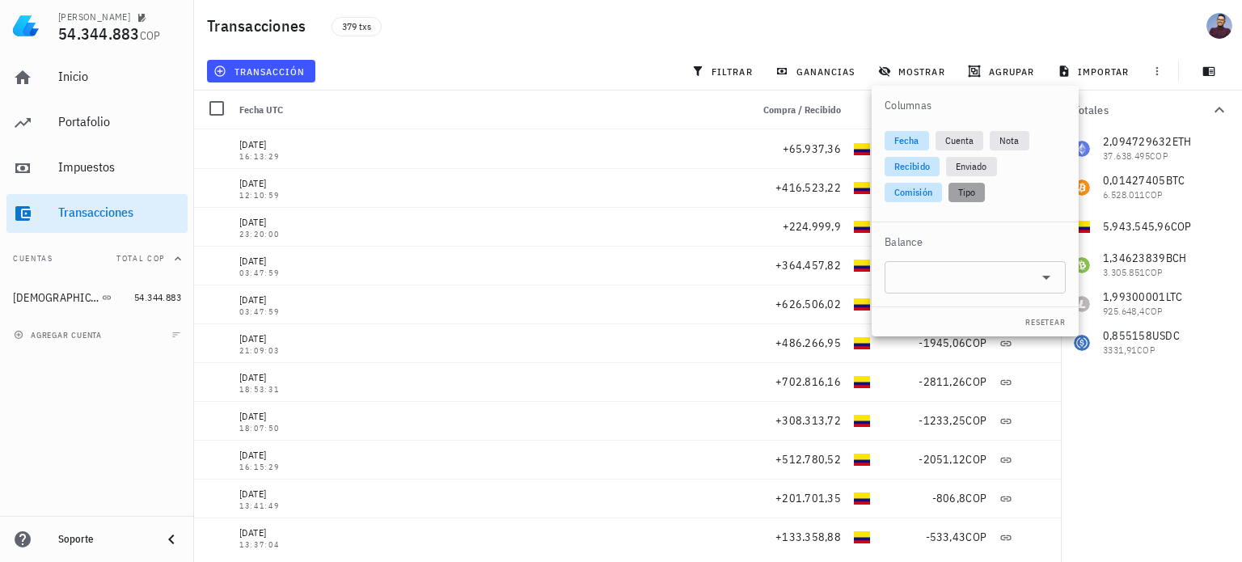
click at [977, 193] on span "Tipo" at bounding box center [967, 192] width 36 height 19
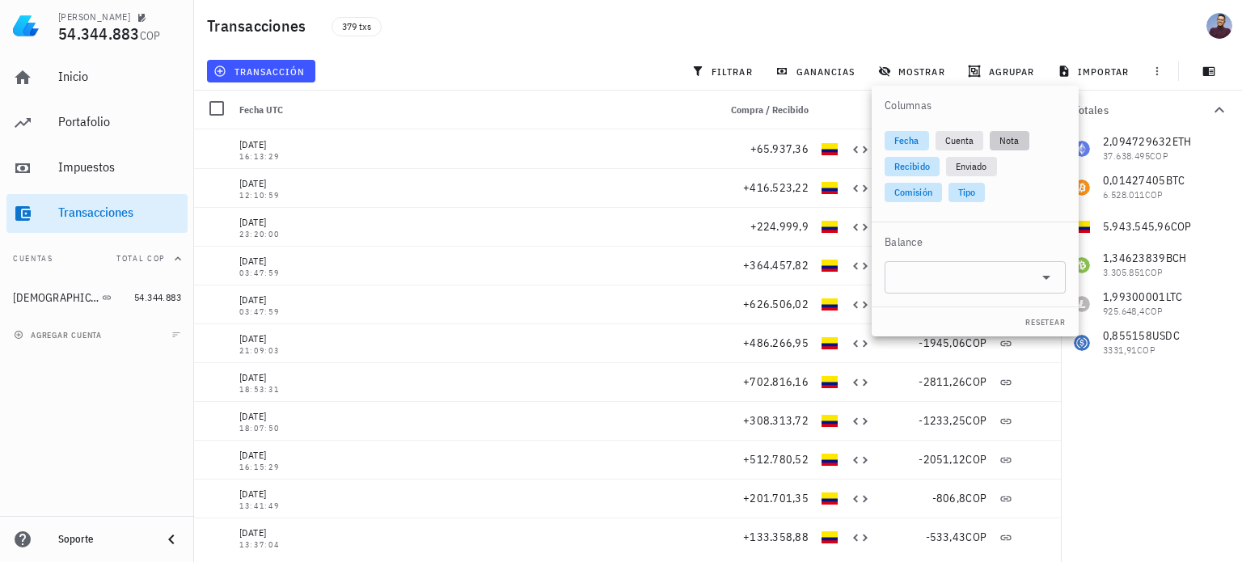
click at [1009, 145] on span "Nota" at bounding box center [1009, 140] width 19 height 19
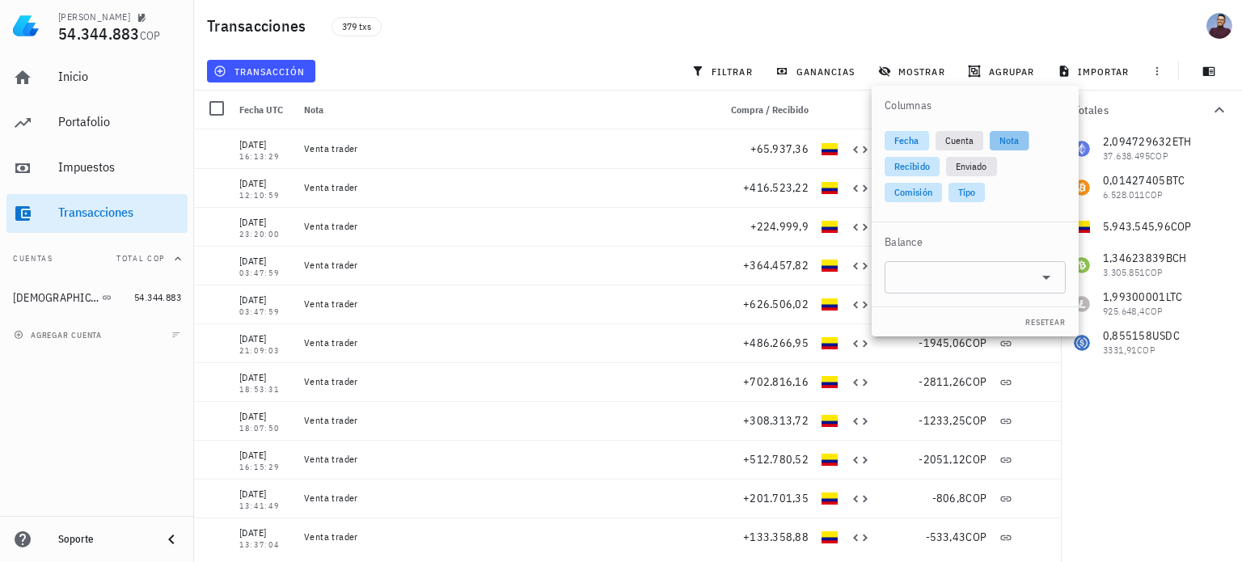
click at [1009, 145] on span "Nota" at bounding box center [1009, 140] width 19 height 19
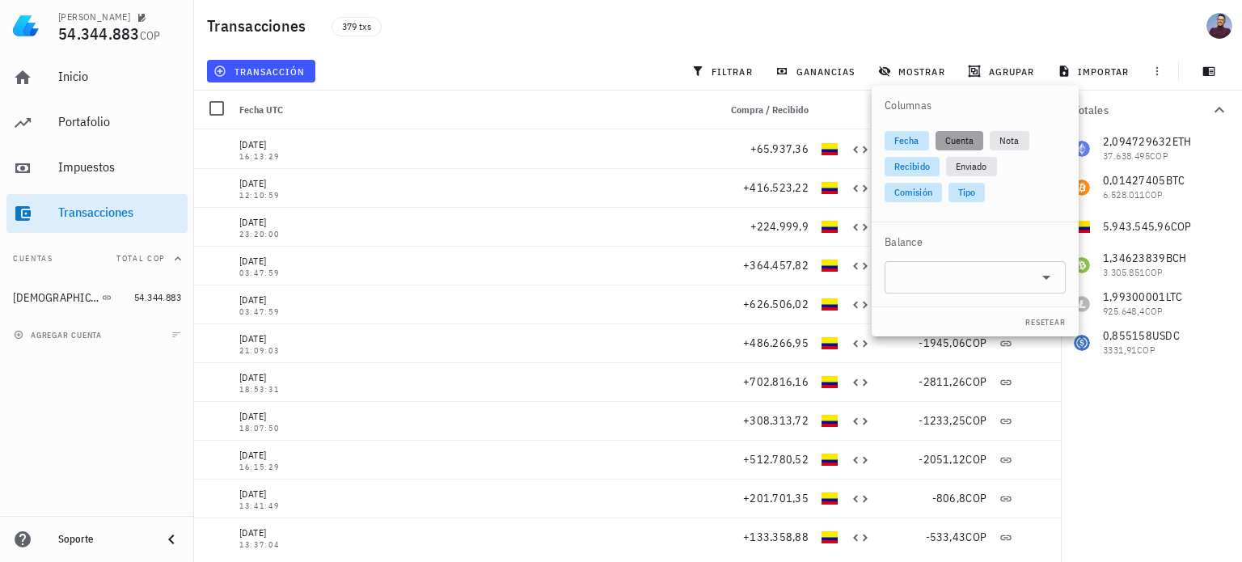
click at [974, 141] on span "Cuenta" at bounding box center [960, 140] width 49 height 19
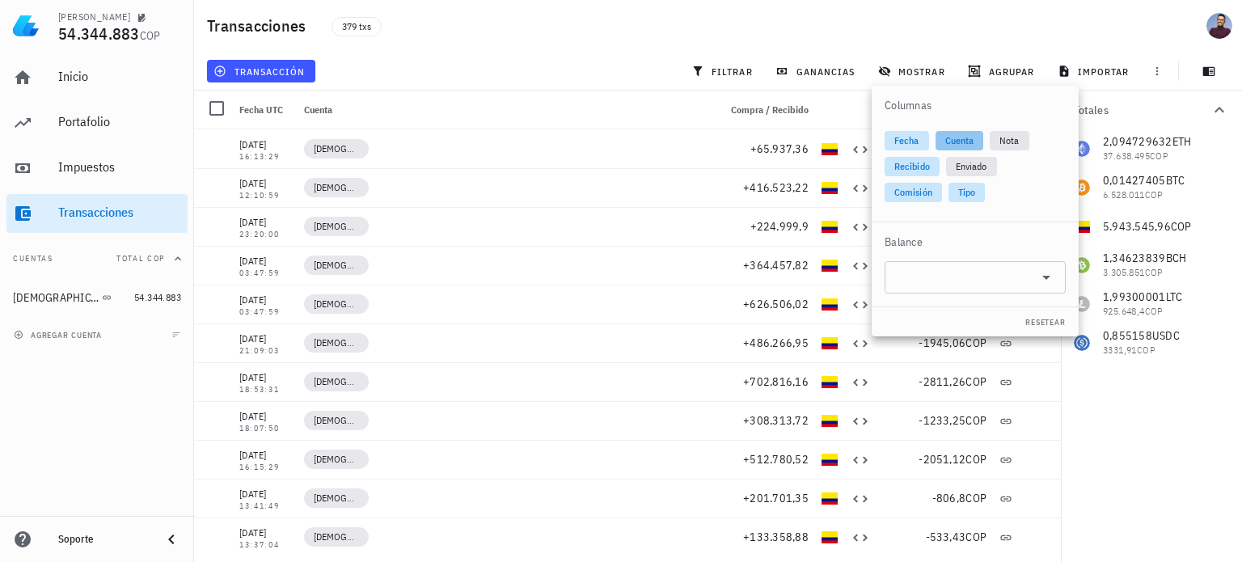
click at [975, 141] on span "Cuenta" at bounding box center [960, 140] width 49 height 19
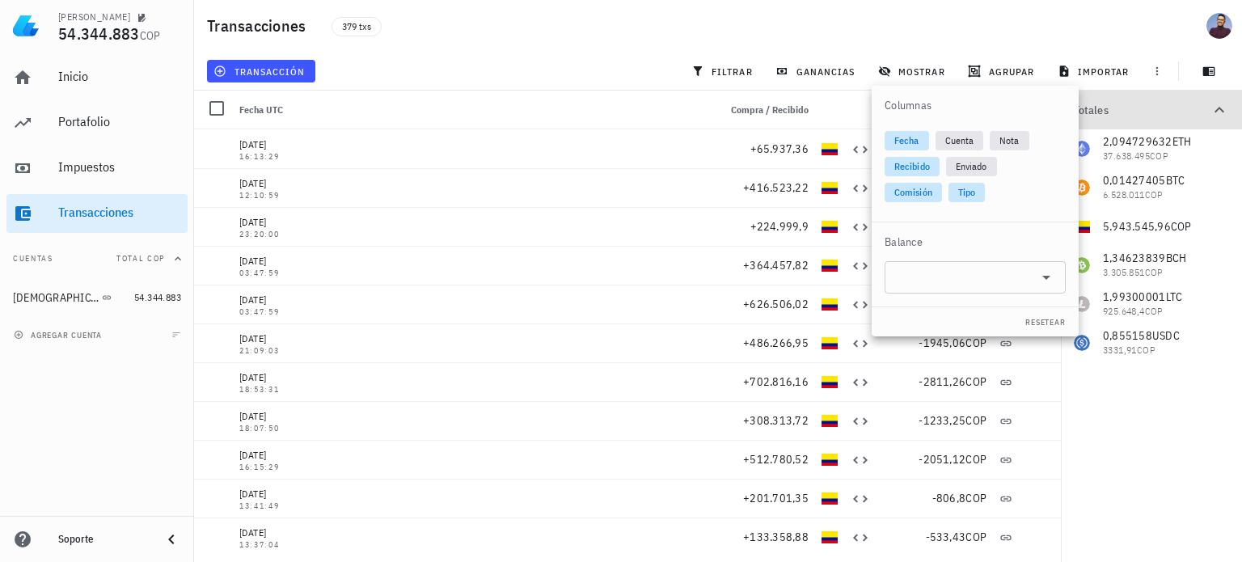
click at [1161, 124] on button "Totales" at bounding box center [1151, 110] width 181 height 39
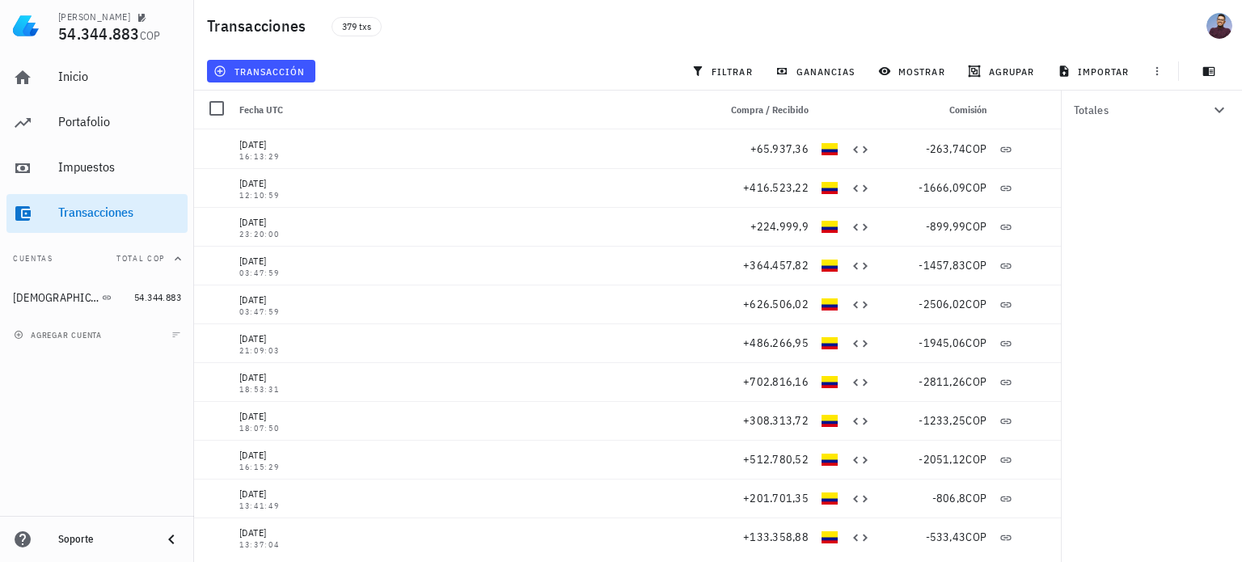
click at [1221, 106] on icon "button" at bounding box center [1219, 109] width 19 height 19
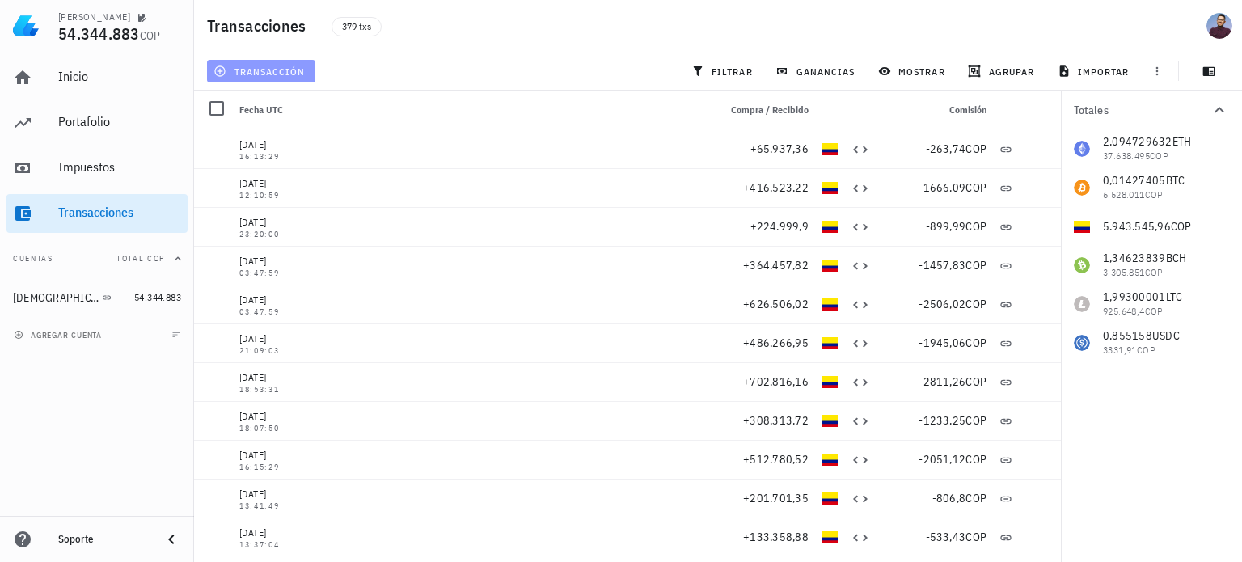
click at [258, 74] on span "transacción" at bounding box center [261, 71] width 88 height 13
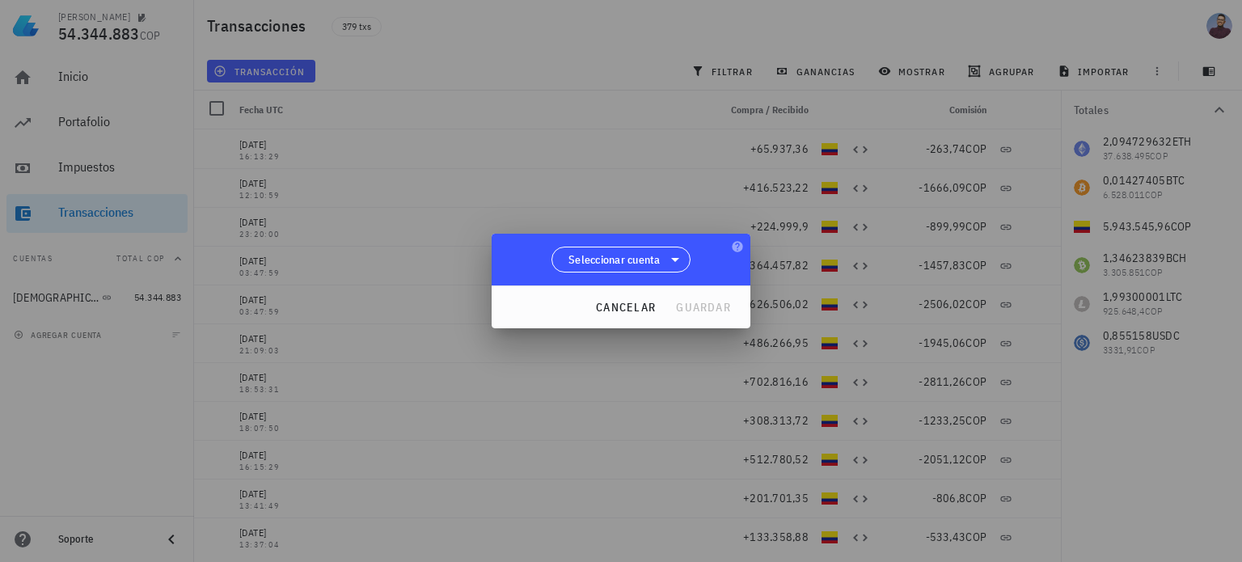
click at [604, 49] on div at bounding box center [621, 281] width 1242 height 562
click at [640, 313] on span "cancelar" at bounding box center [625, 307] width 61 height 15
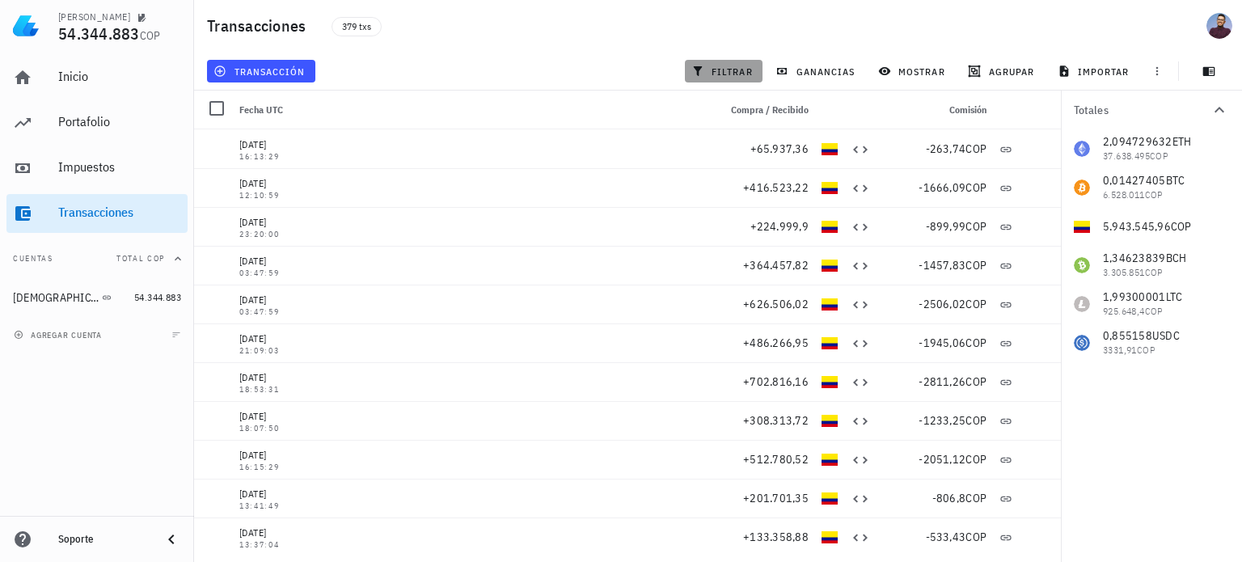
click at [734, 67] on span "filtrar" at bounding box center [724, 71] width 58 height 13
click at [271, 112] on span "Fecha UTC" at bounding box center [261, 110] width 44 height 12
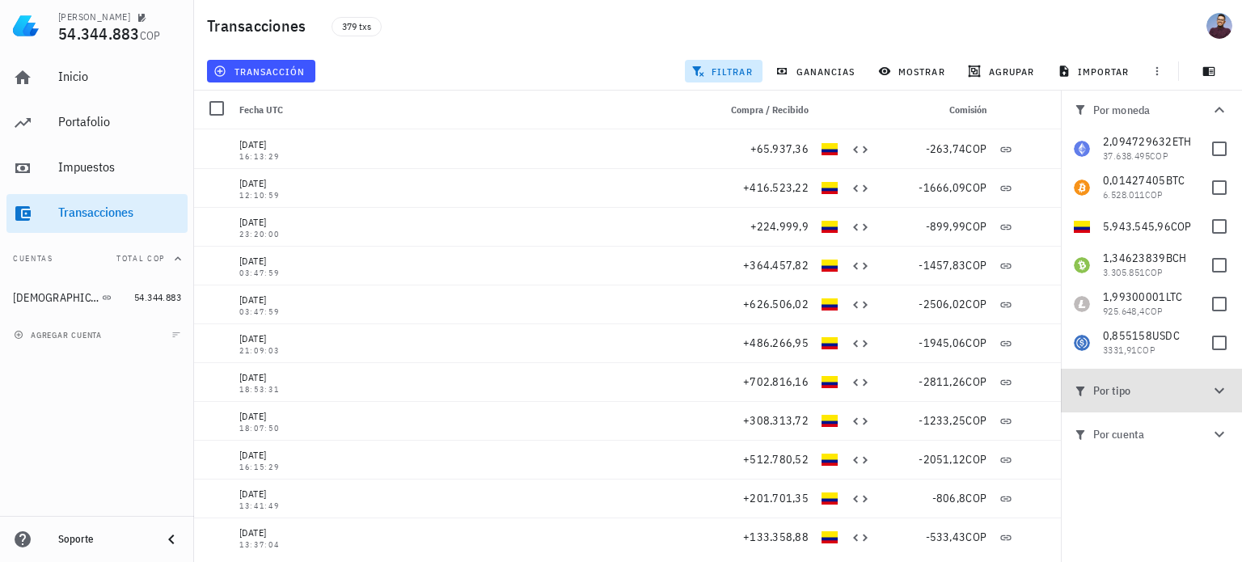
click at [1218, 397] on icon "button" at bounding box center [1219, 390] width 19 height 19
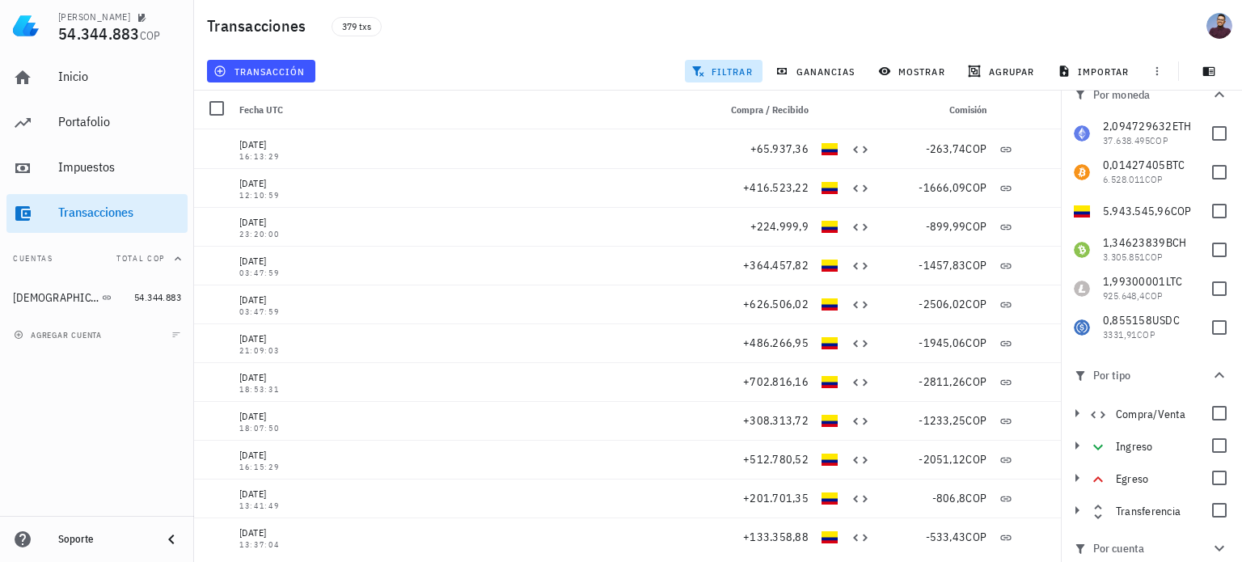
scroll to position [23, 0]
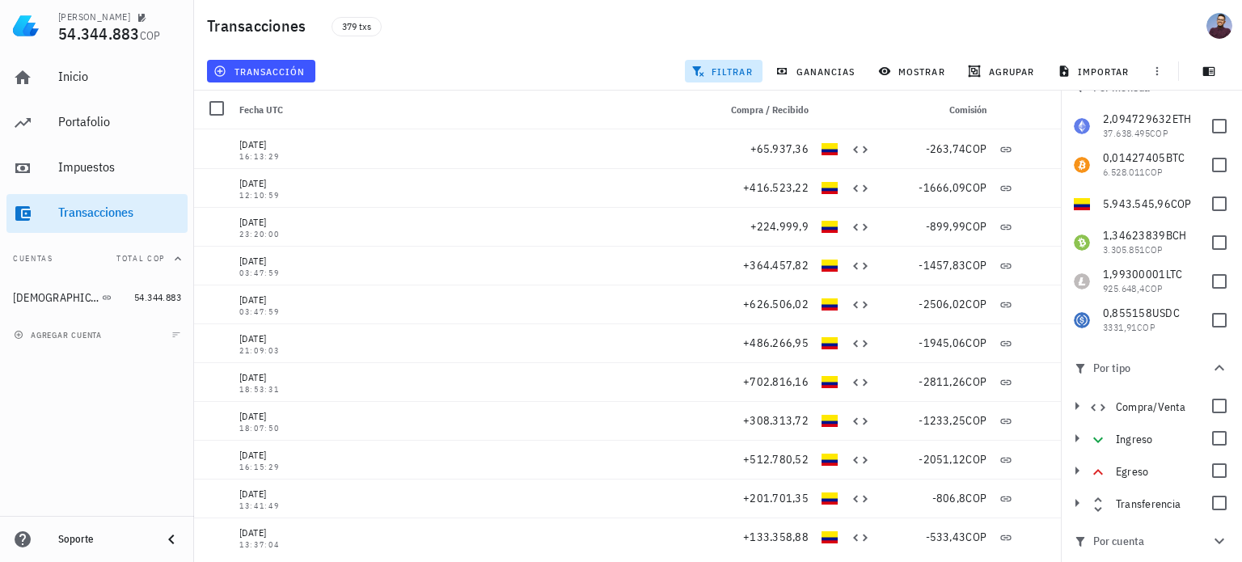
click at [1213, 552] on button "Por cuenta" at bounding box center [1151, 541] width 181 height 44
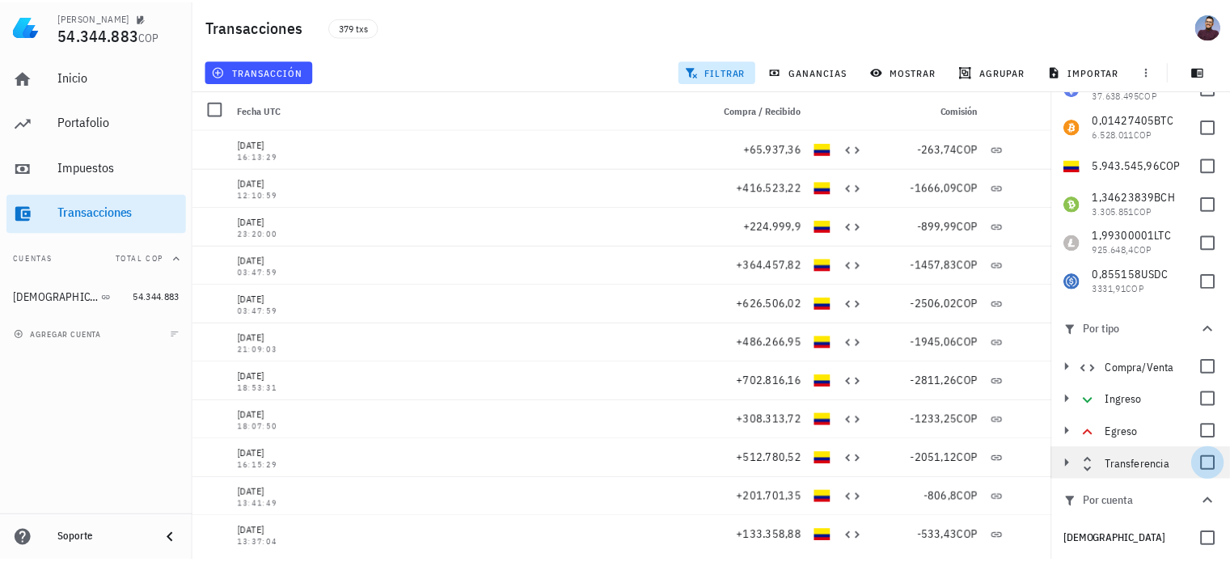
scroll to position [0, 0]
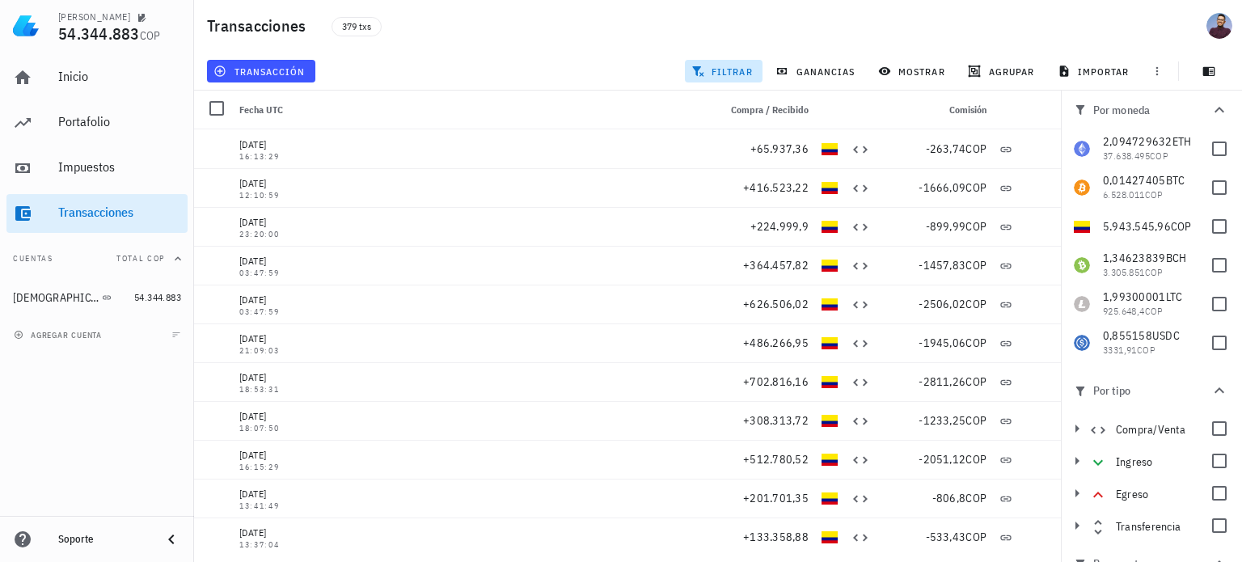
click at [1194, 387] on span "Por tipo" at bounding box center [1142, 391] width 136 height 18
click at [269, 110] on span "Fecha UTC" at bounding box center [261, 110] width 44 height 12
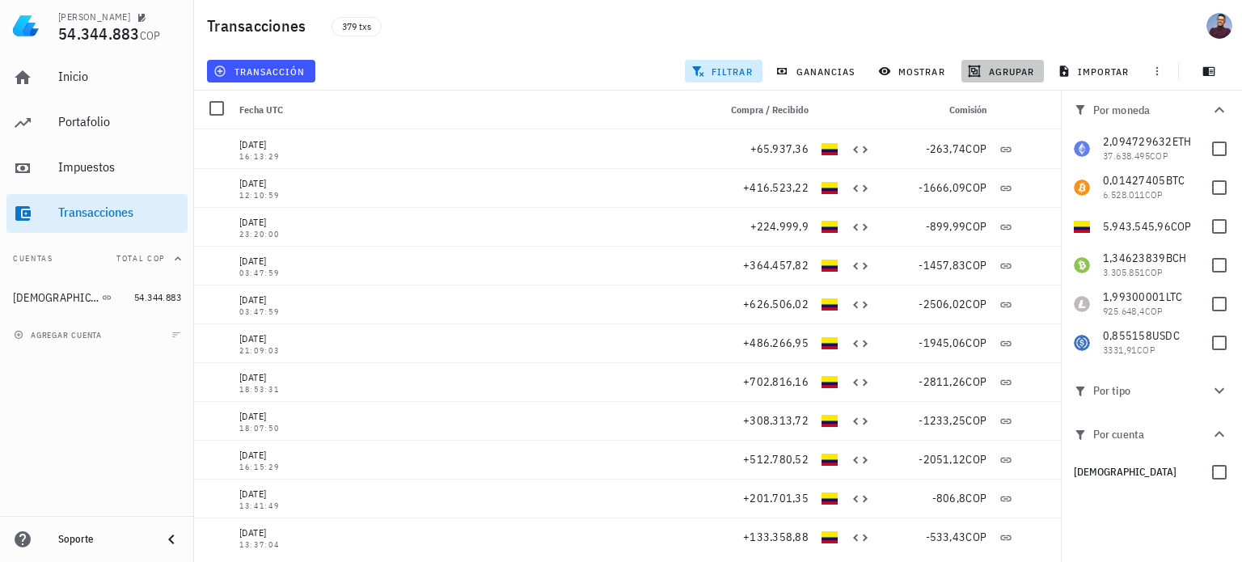
click at [1005, 70] on span "agrupar" at bounding box center [1002, 71] width 63 height 13
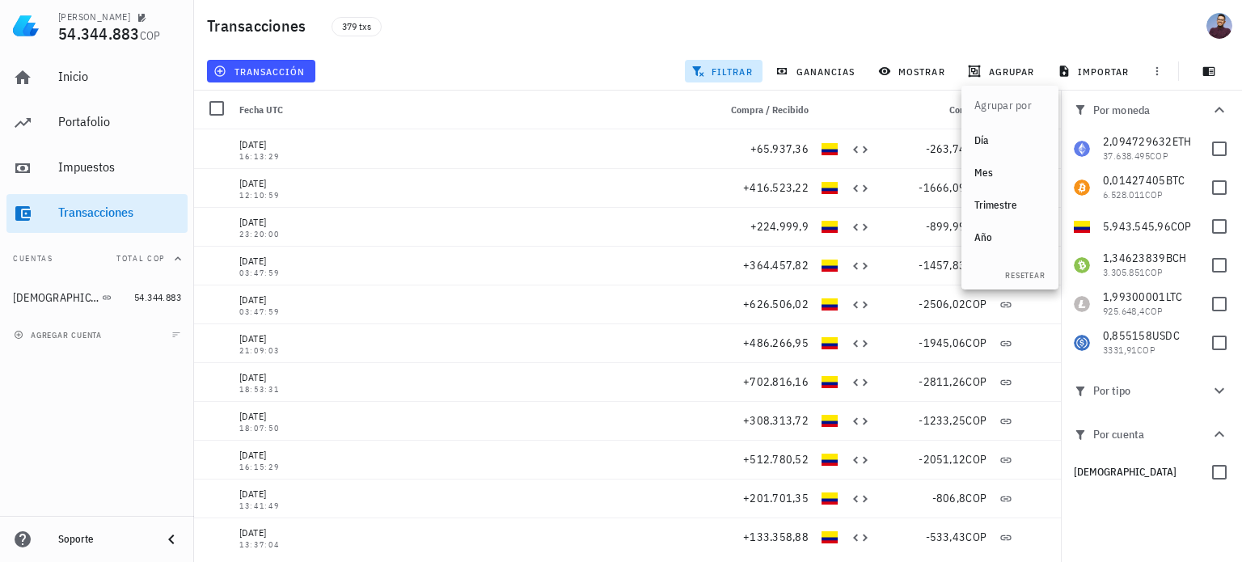
click at [1003, 241] on div "Año" at bounding box center [1010, 237] width 71 height 13
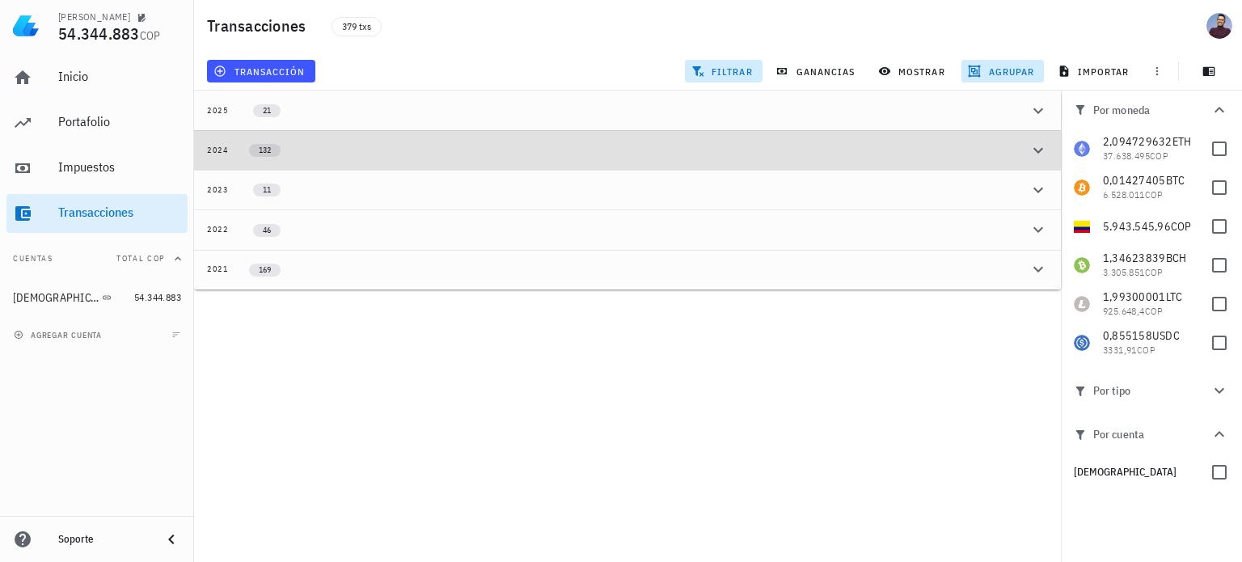
click at [1035, 151] on icon "button" at bounding box center [1038, 150] width 19 height 19
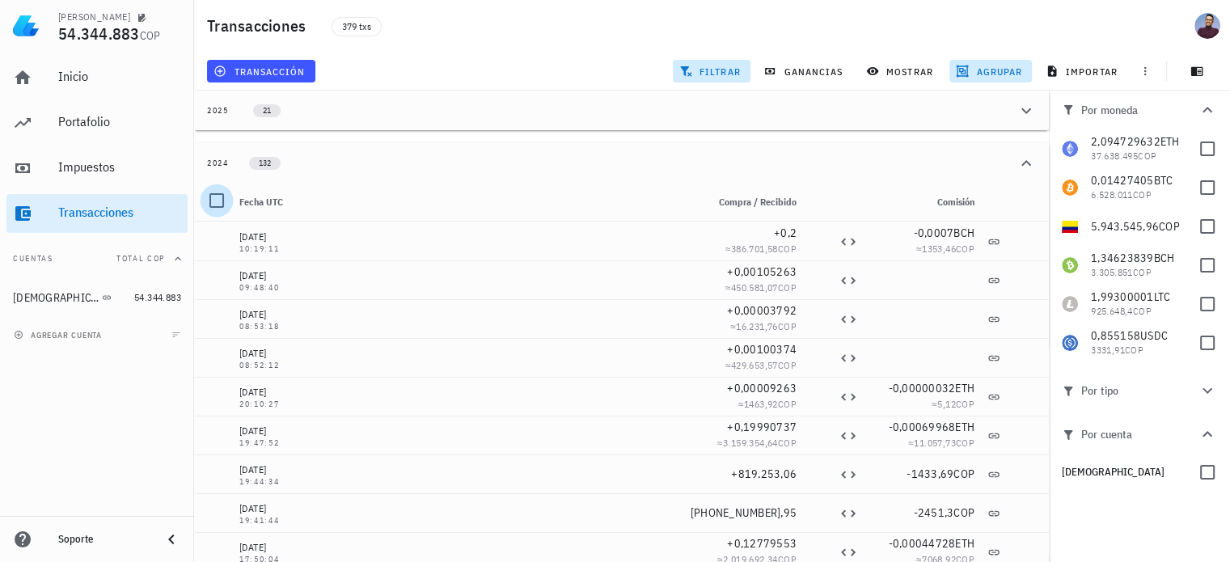
click at [214, 200] on div at bounding box center [217, 201] width 28 height 28
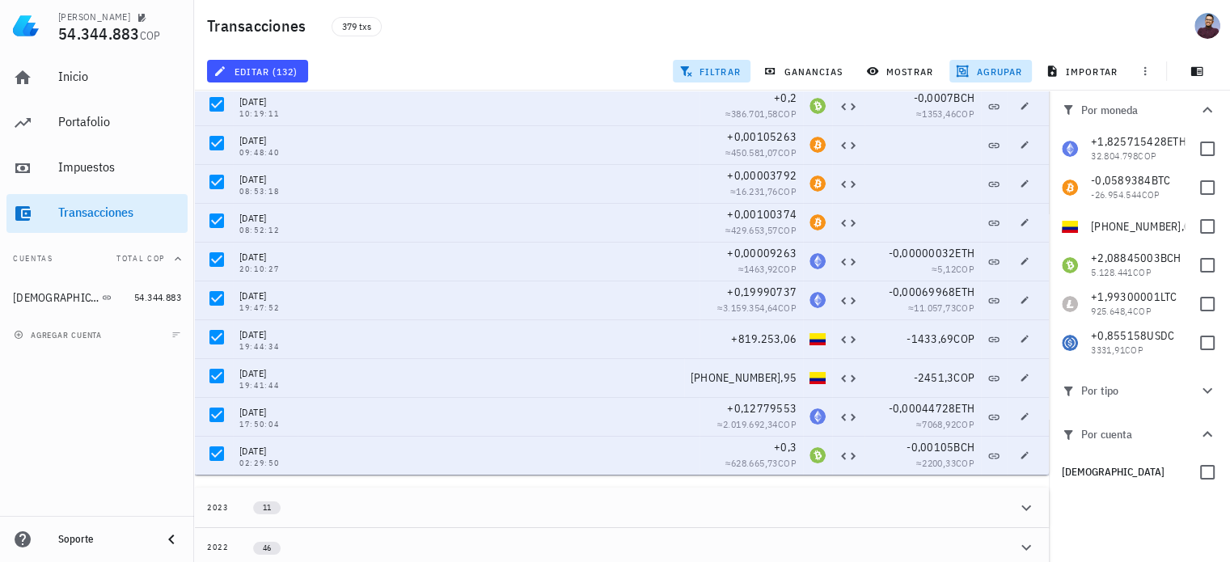
scroll to position [179, 0]
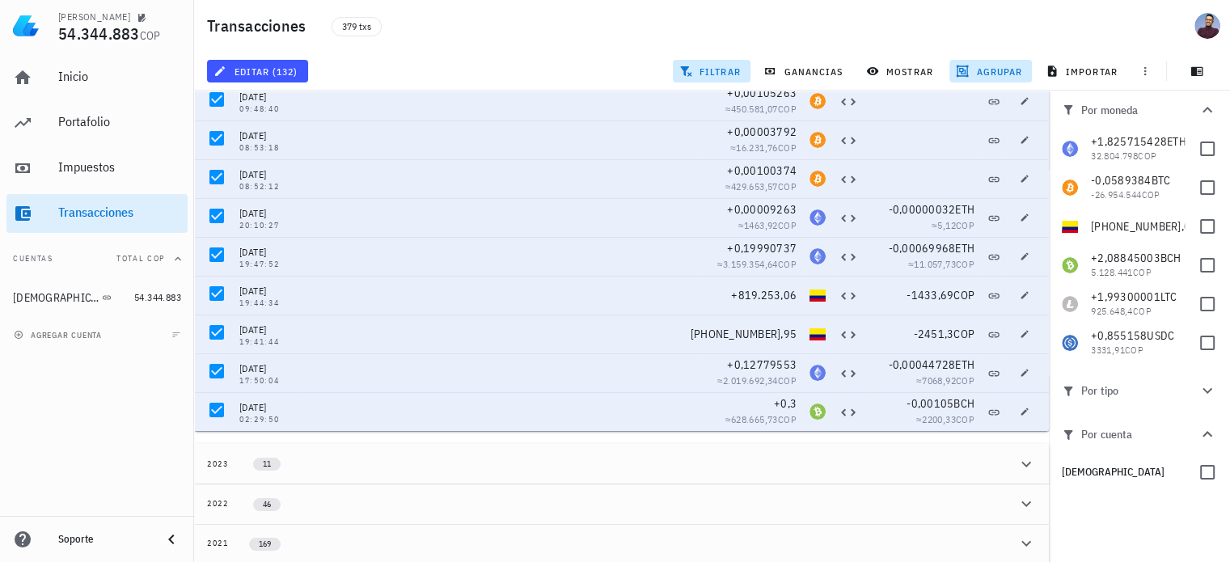
click at [479, 480] on button "2023 11" at bounding box center [621, 464] width 855 height 40
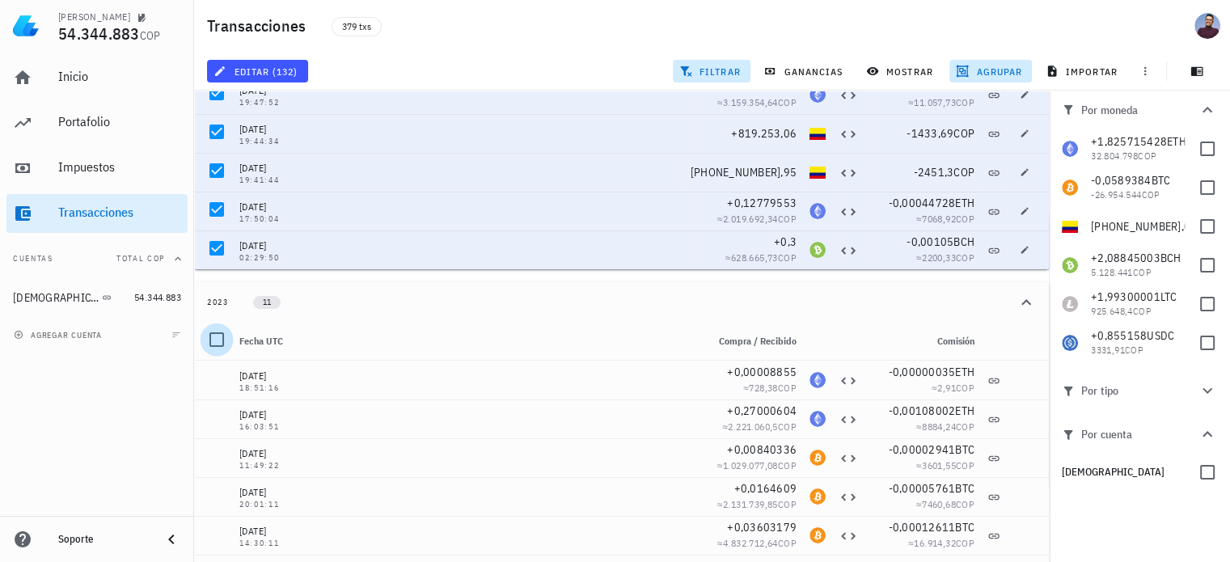
click at [207, 343] on div at bounding box center [217, 340] width 28 height 28
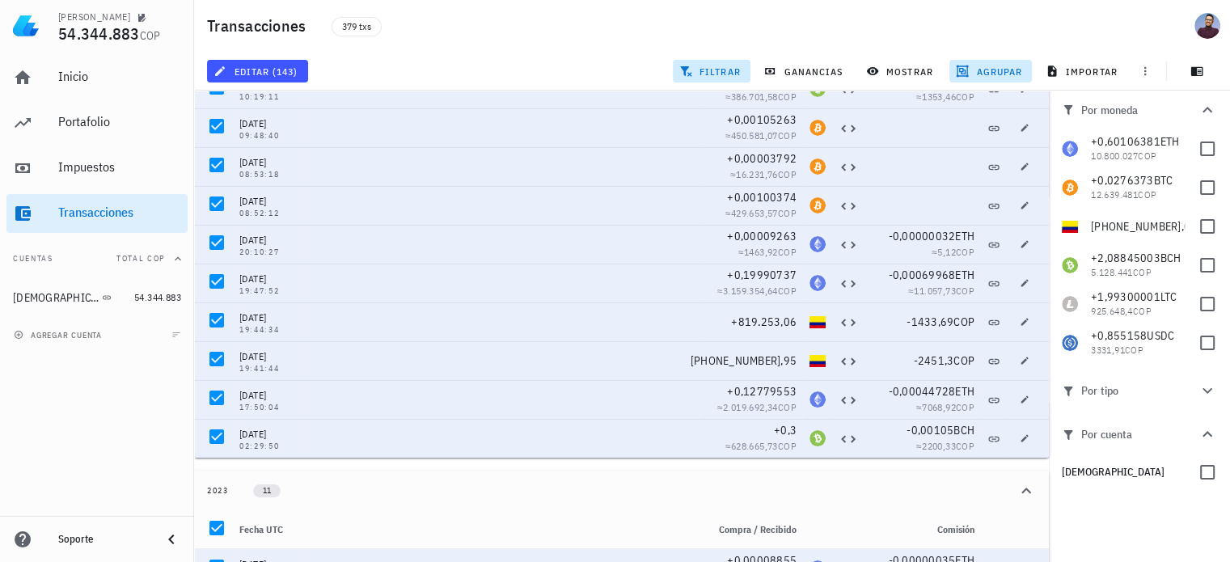
scroll to position [162, 0]
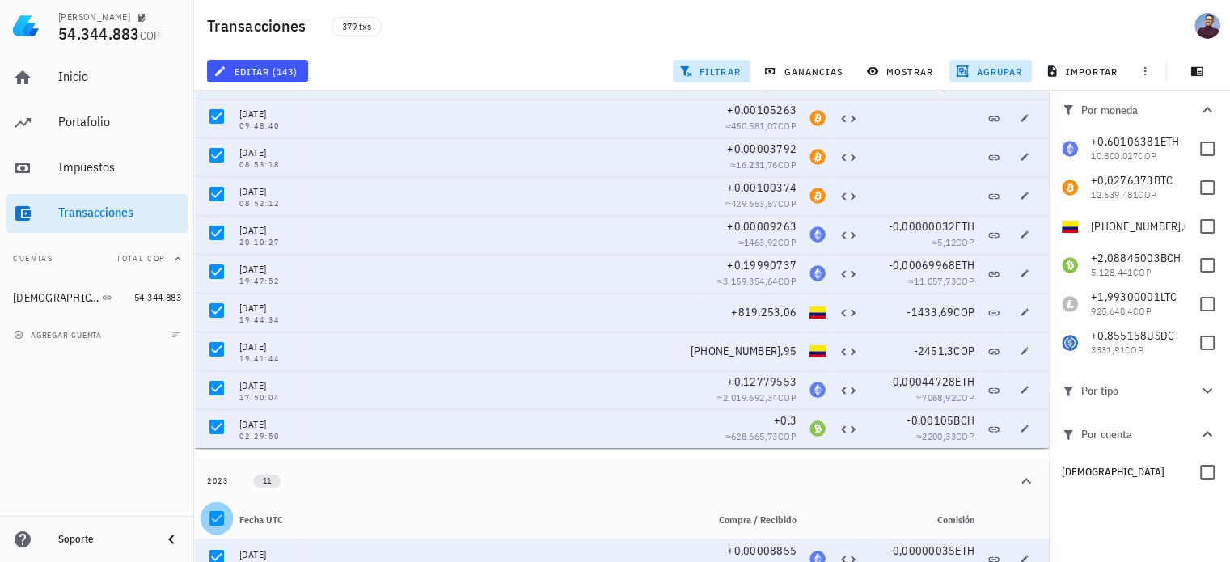
click at [223, 520] on div at bounding box center [217, 519] width 28 height 28
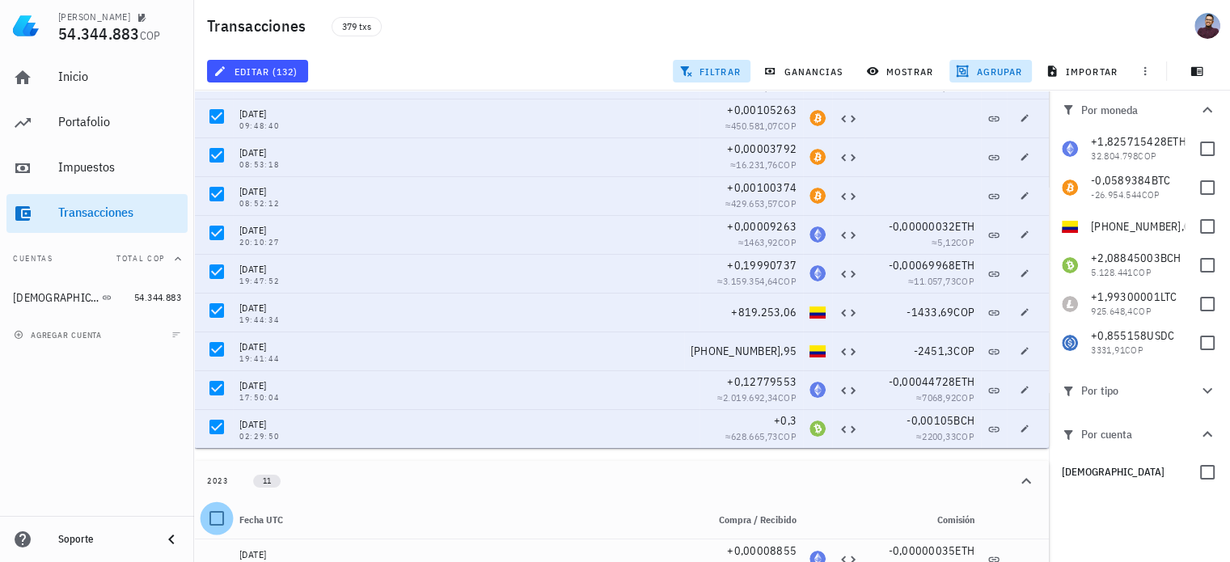
click at [223, 520] on div at bounding box center [217, 519] width 28 height 28
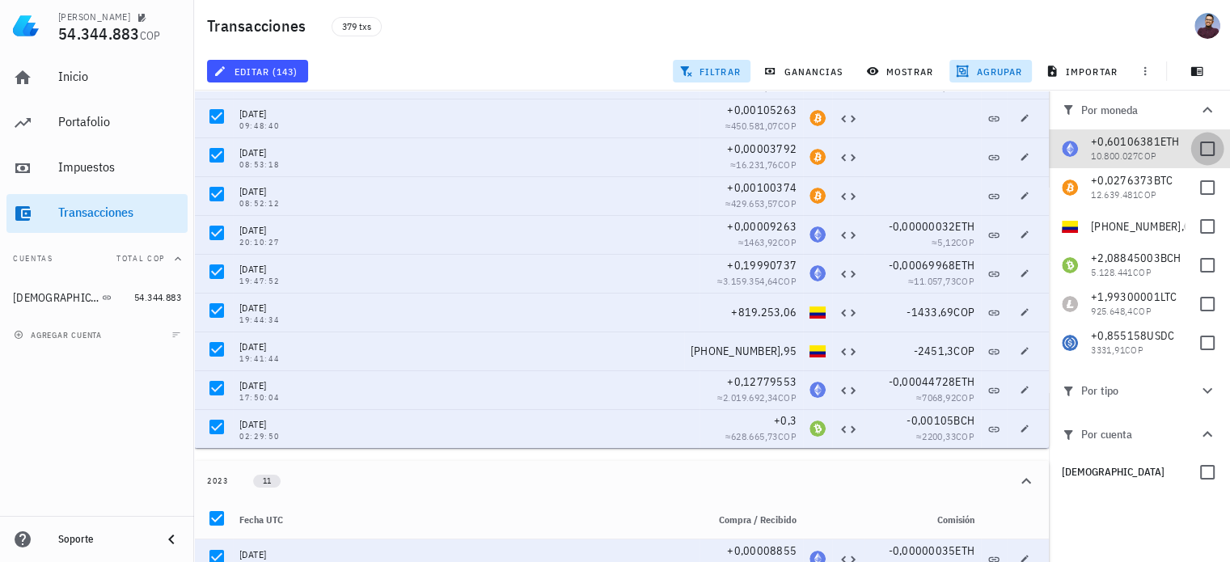
click at [1204, 146] on div at bounding box center [1208, 149] width 28 height 28
checkbox input "true"
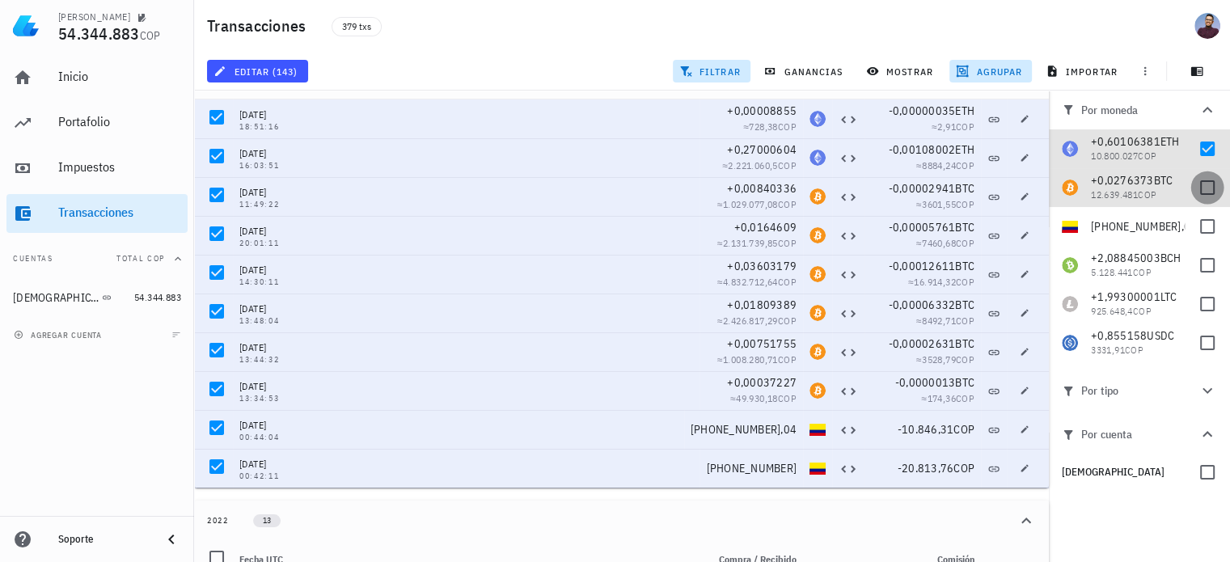
click at [1204, 187] on div at bounding box center [1208, 188] width 28 height 28
checkbox input "true"
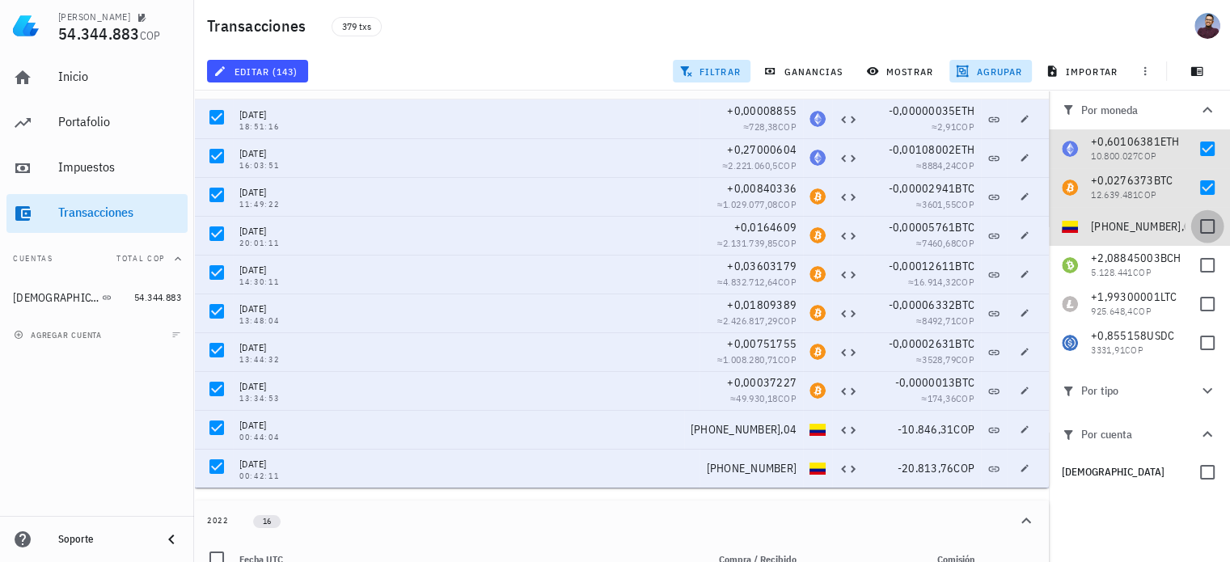
click at [1204, 226] on div at bounding box center [1208, 227] width 28 height 28
checkbox input "true"
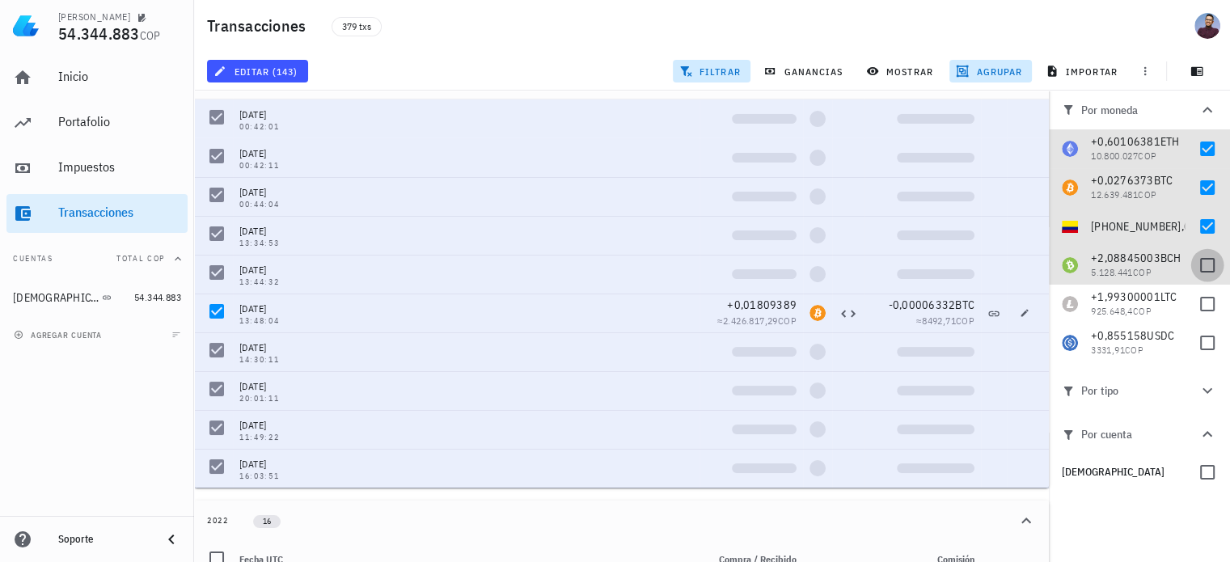
click at [1205, 272] on div at bounding box center [1208, 266] width 28 height 28
checkbox input "true"
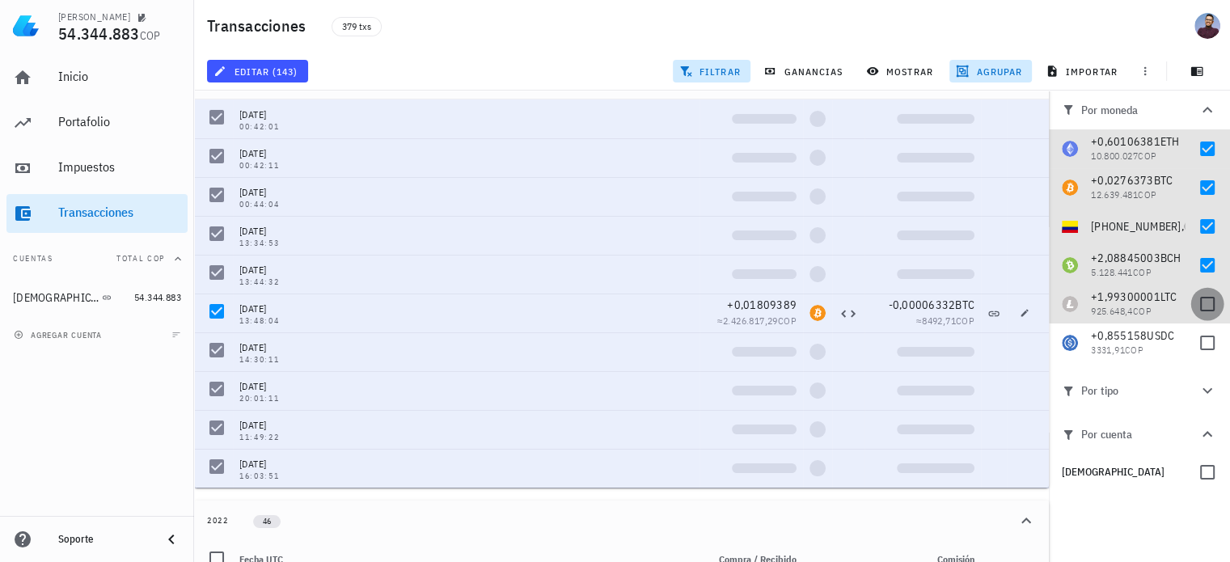
click at [1207, 295] on div at bounding box center [1208, 304] width 28 height 28
checkbox input "true"
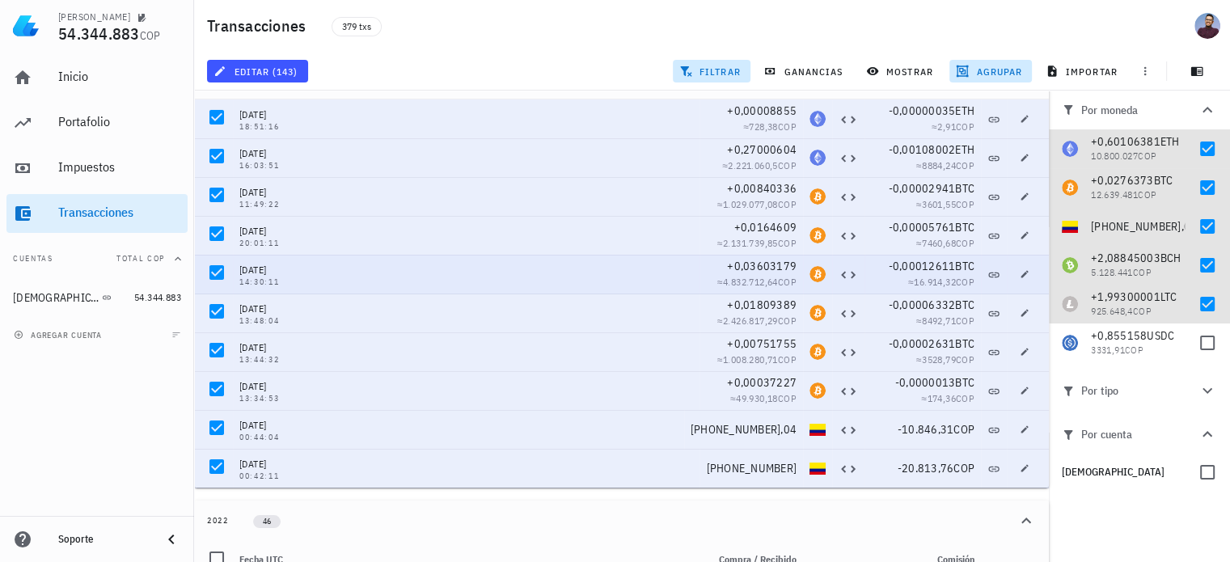
scroll to position [0, 0]
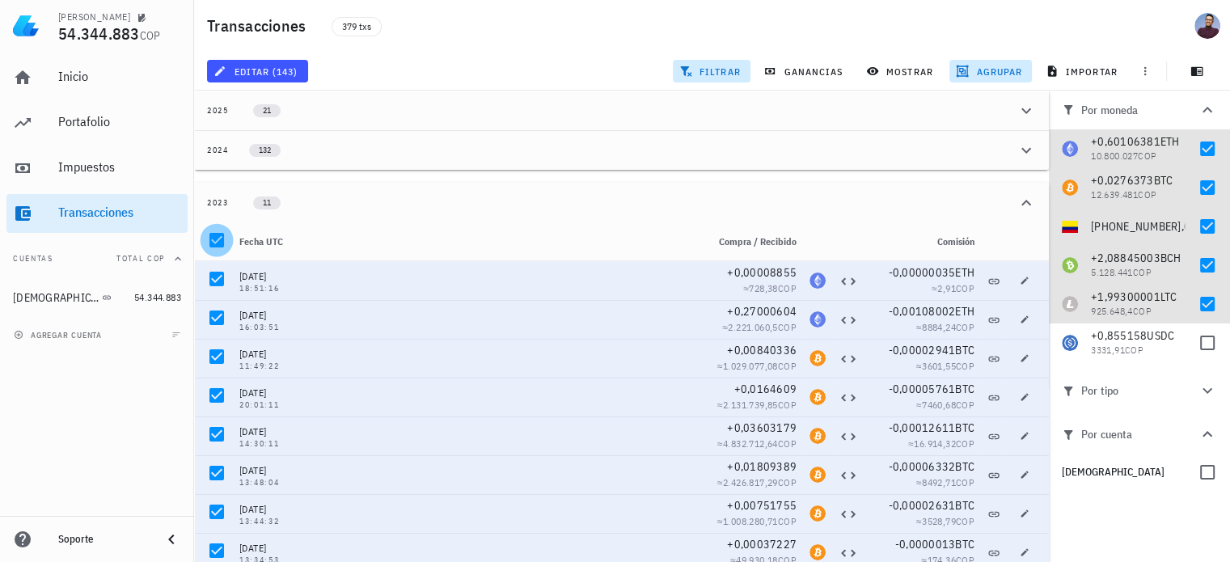
click at [223, 240] on div at bounding box center [217, 240] width 28 height 28
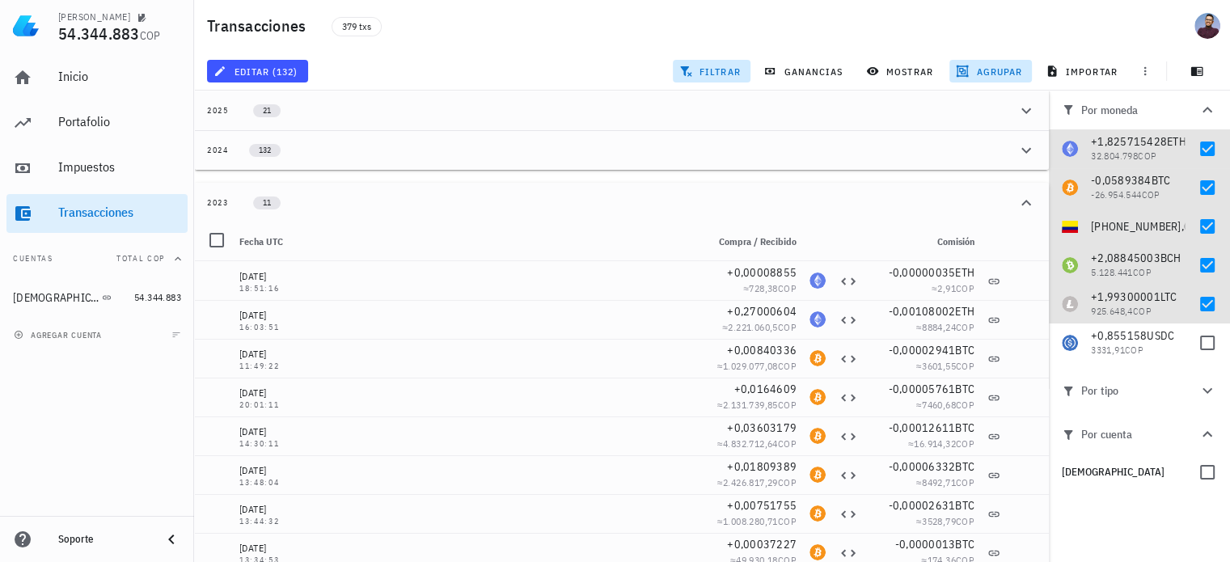
click at [414, 158] on button "2024 132" at bounding box center [621, 150] width 855 height 40
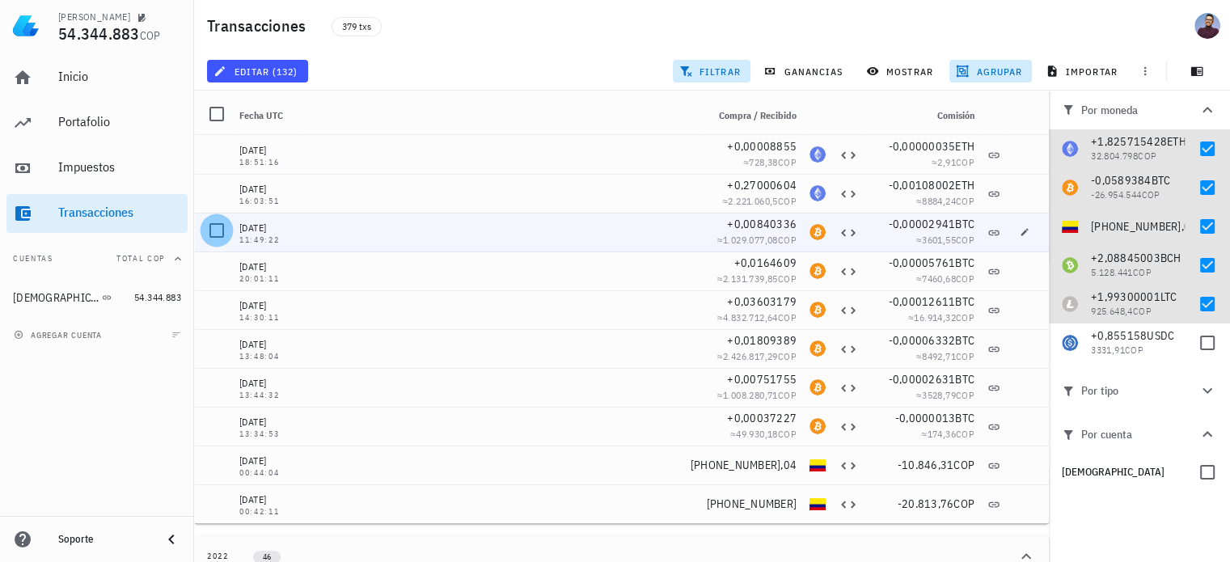
click at [221, 226] on div at bounding box center [217, 231] width 28 height 28
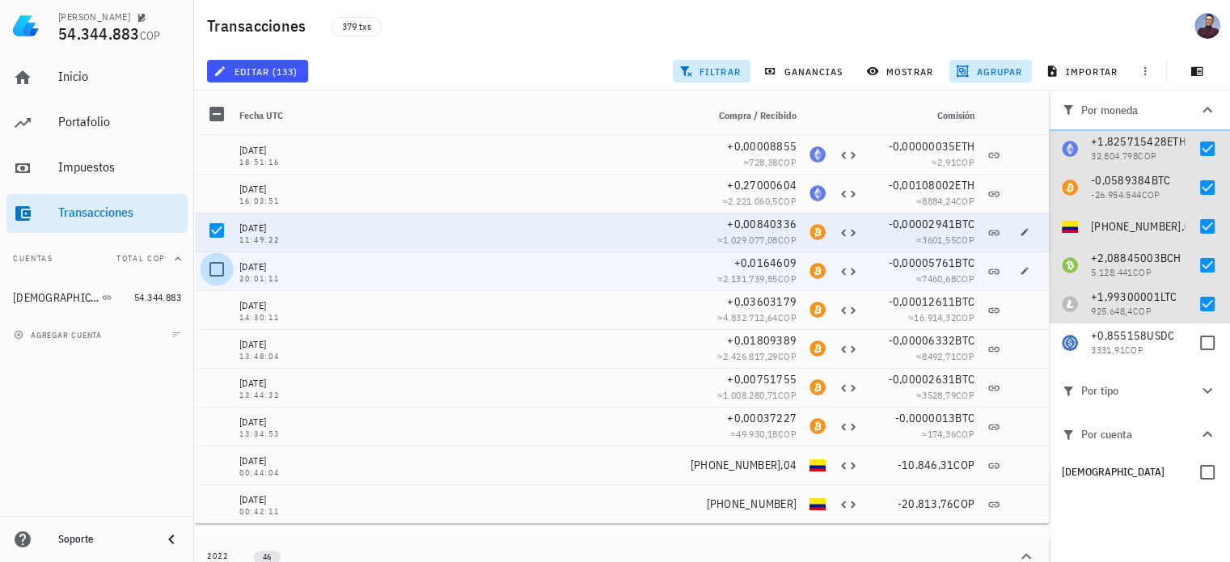
click at [210, 269] on div at bounding box center [217, 270] width 28 height 28
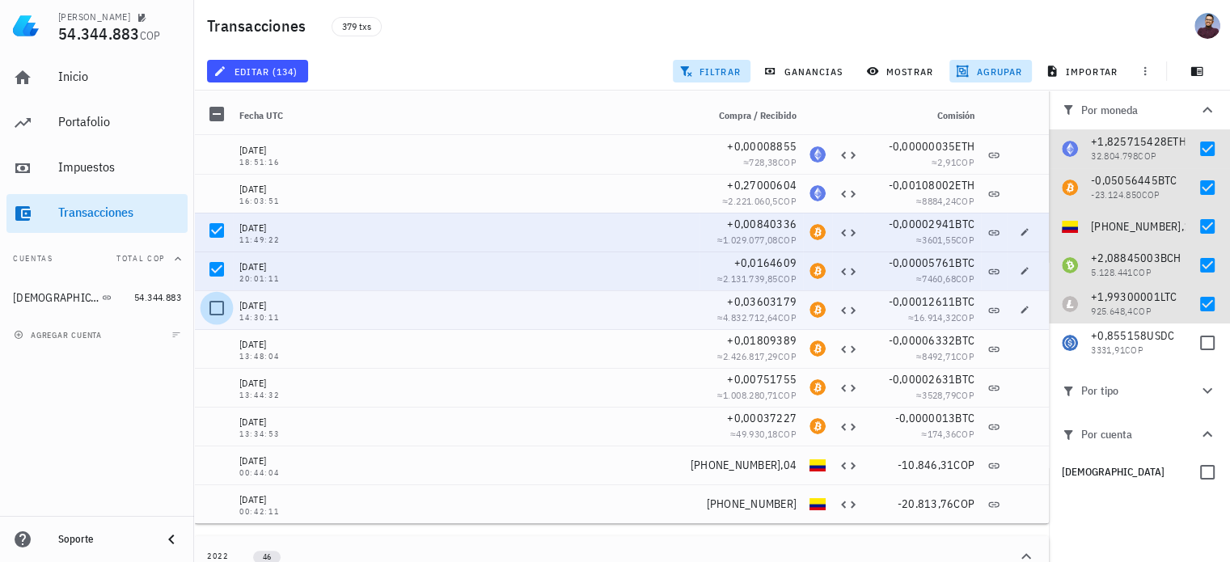
click at [217, 310] on div at bounding box center [217, 308] width 28 height 28
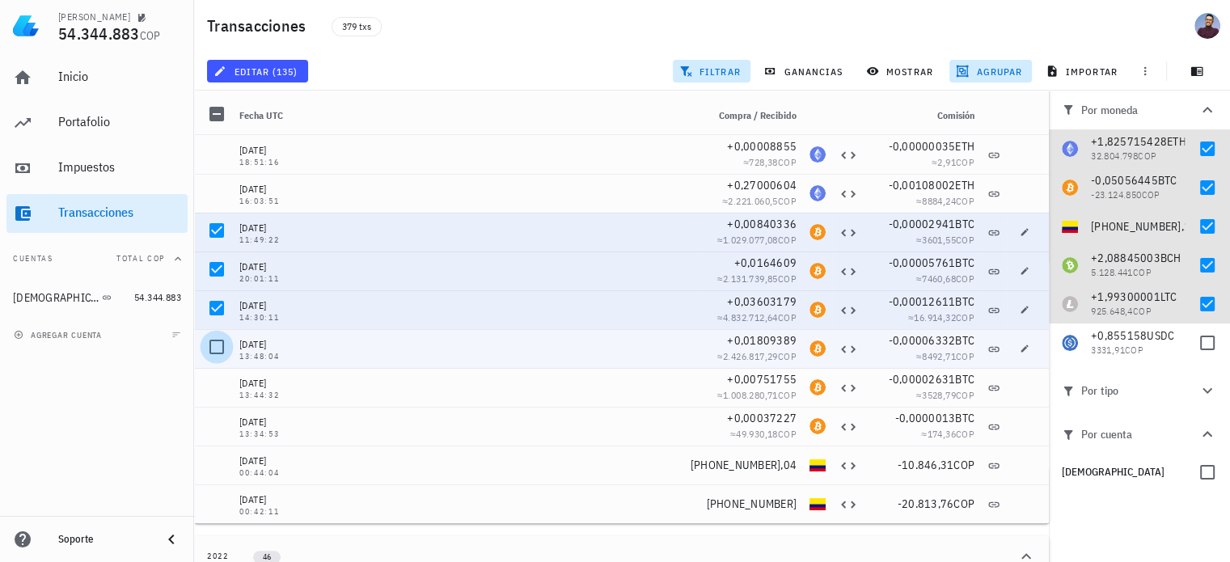
click at [219, 352] on div at bounding box center [217, 347] width 28 height 28
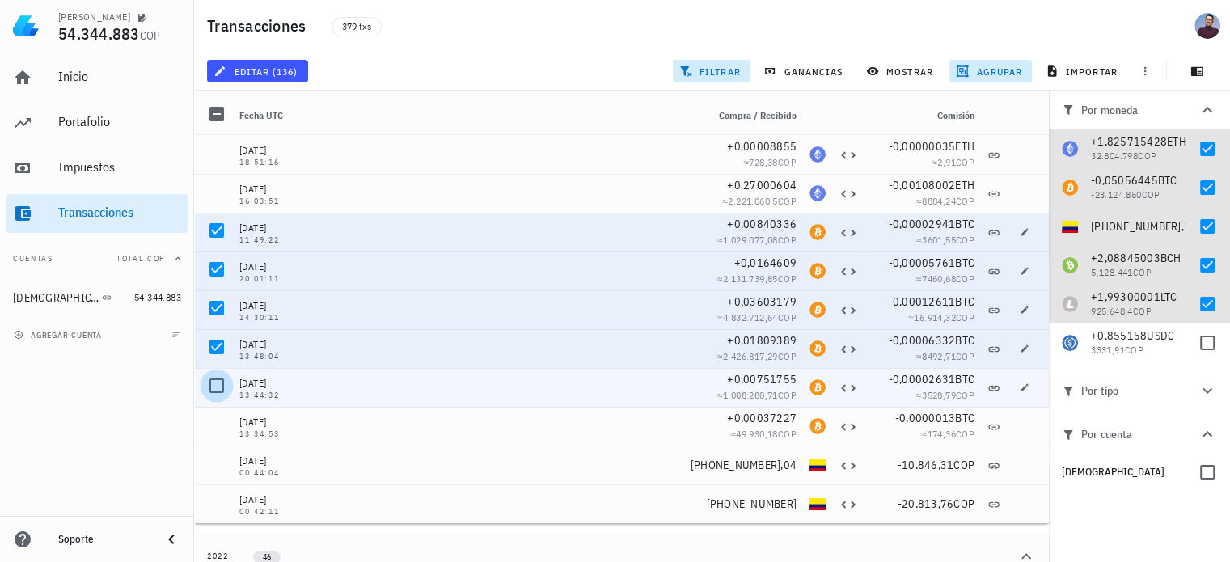
click at [223, 391] on div at bounding box center [217, 386] width 28 height 28
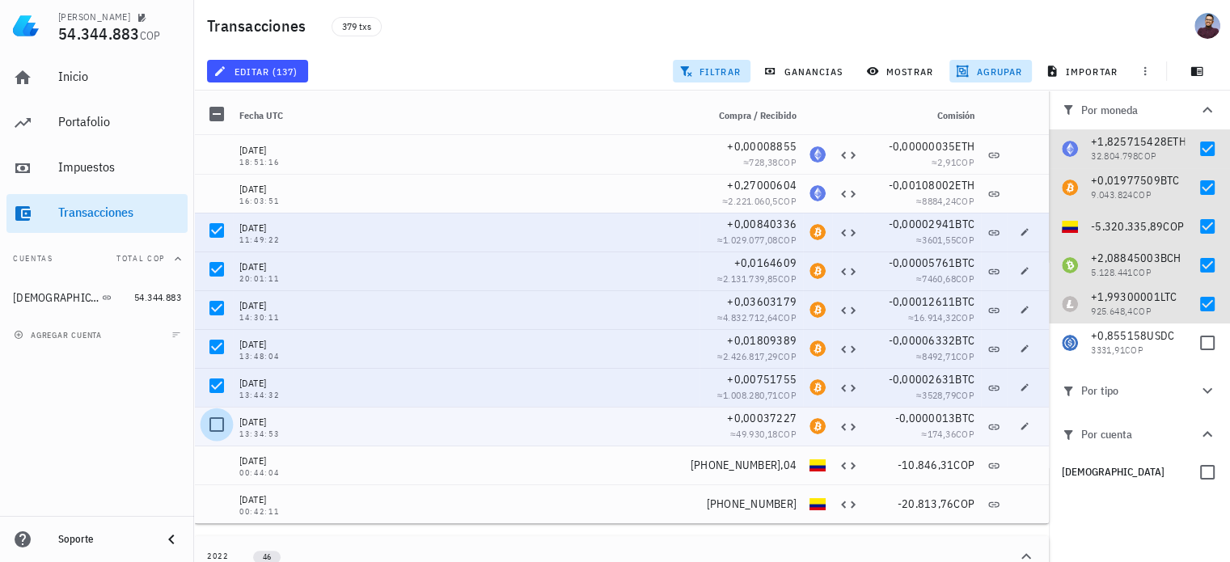
click at [218, 429] on div at bounding box center [217, 425] width 28 height 28
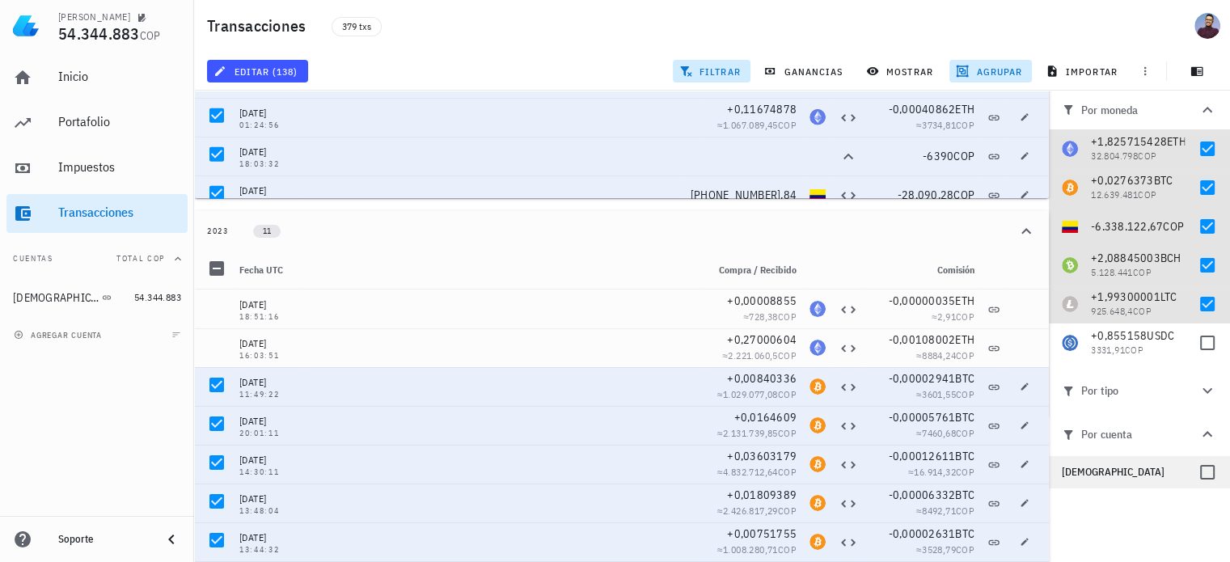
scroll to position [404, 0]
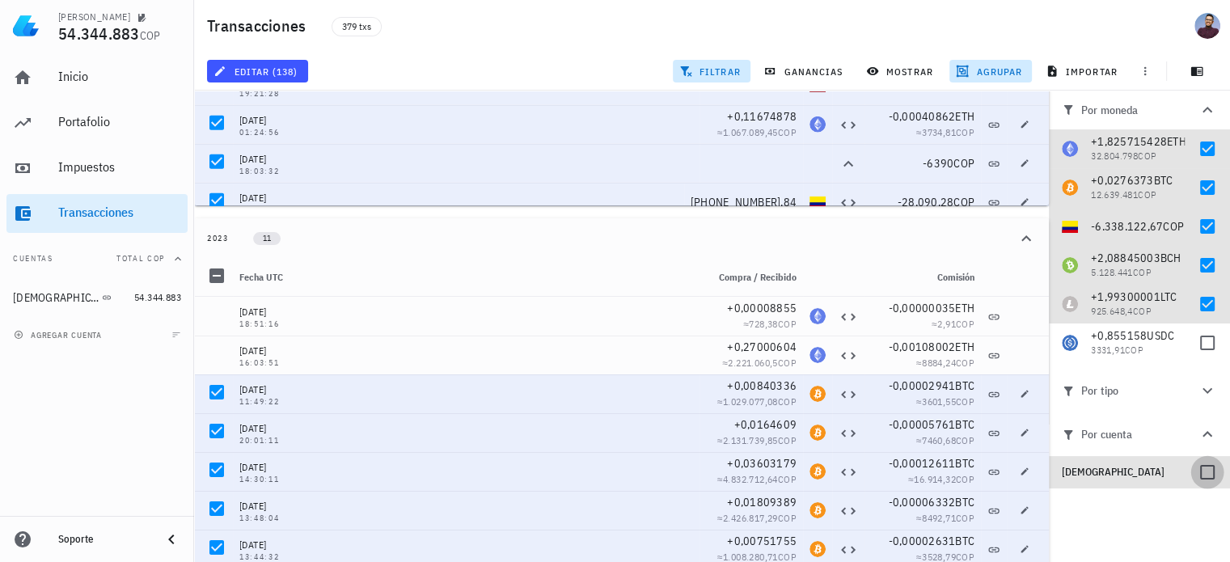
click at [1204, 472] on div at bounding box center [1208, 473] width 28 height 28
checkbox input "true"
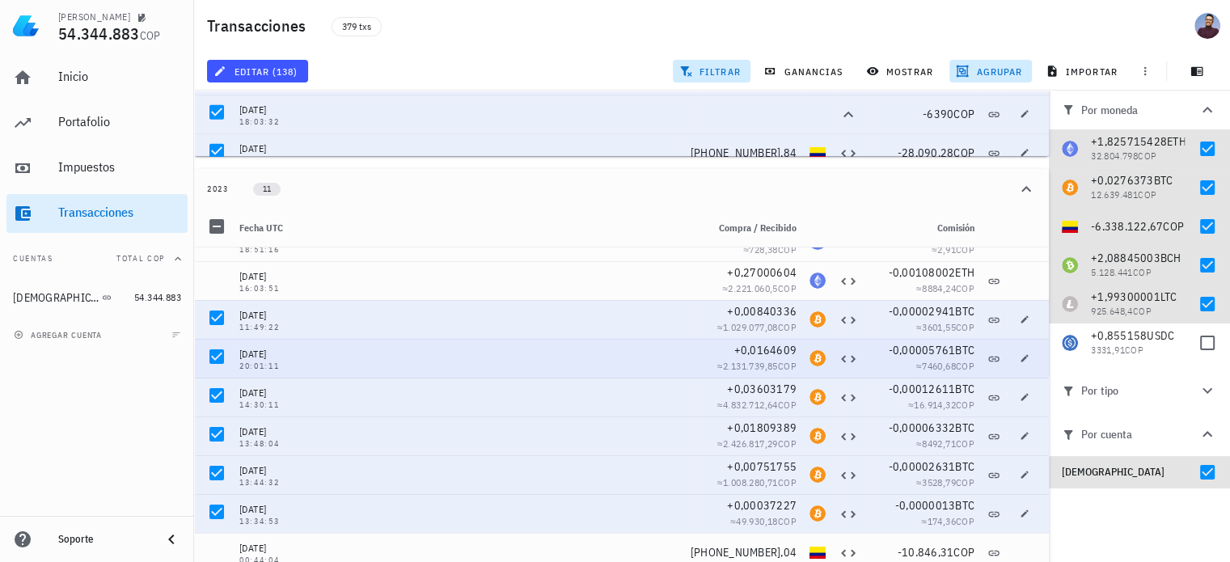
scroll to position [39, 0]
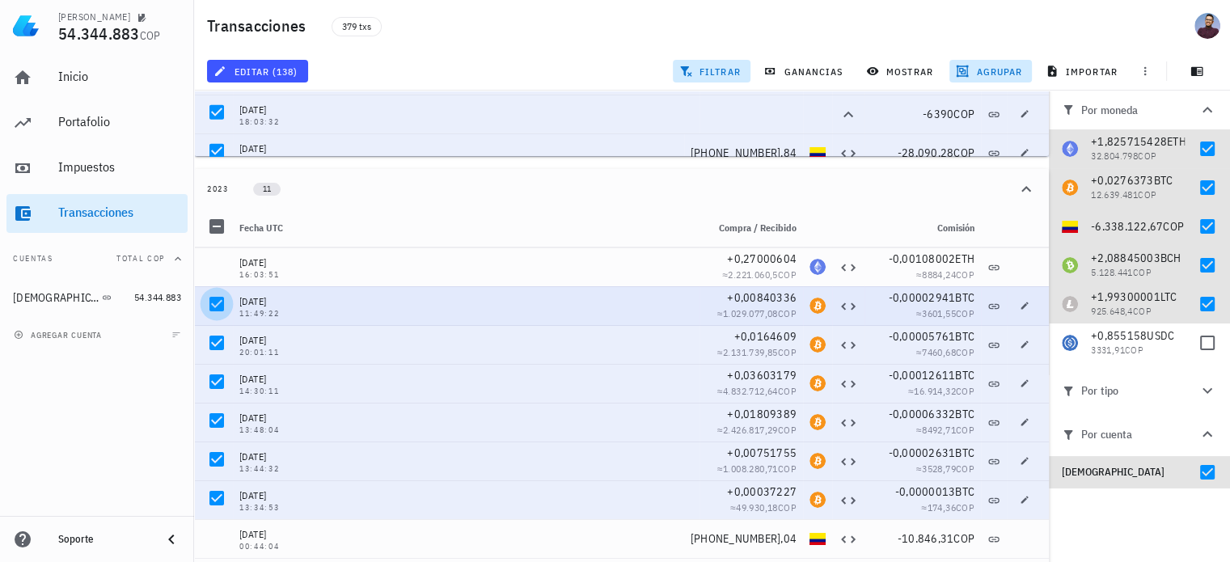
click at [209, 303] on div at bounding box center [217, 304] width 28 height 28
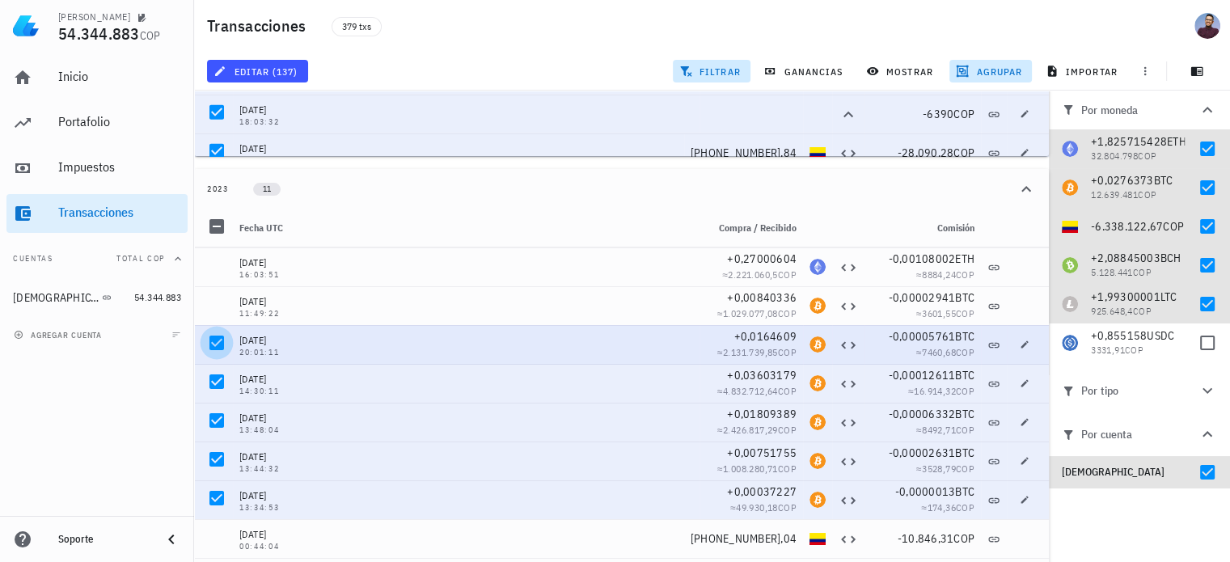
drag, startPoint x: 210, startPoint y: 351, endPoint x: 214, endPoint y: 365, distance: 14.6
click at [210, 352] on div at bounding box center [217, 343] width 28 height 28
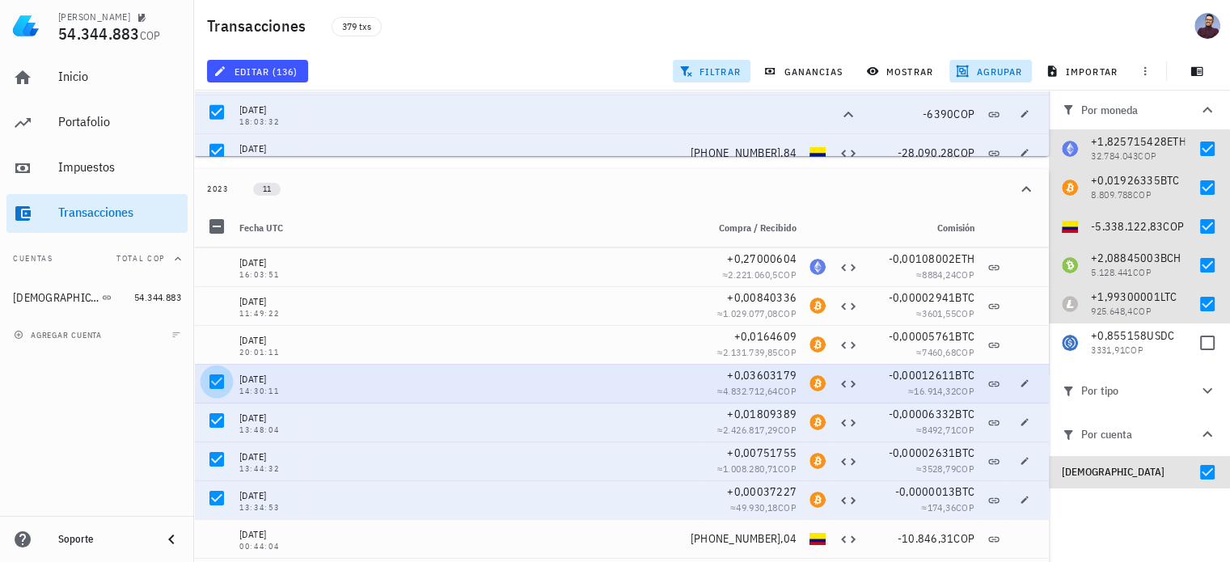
click at [213, 383] on div at bounding box center [217, 382] width 28 height 28
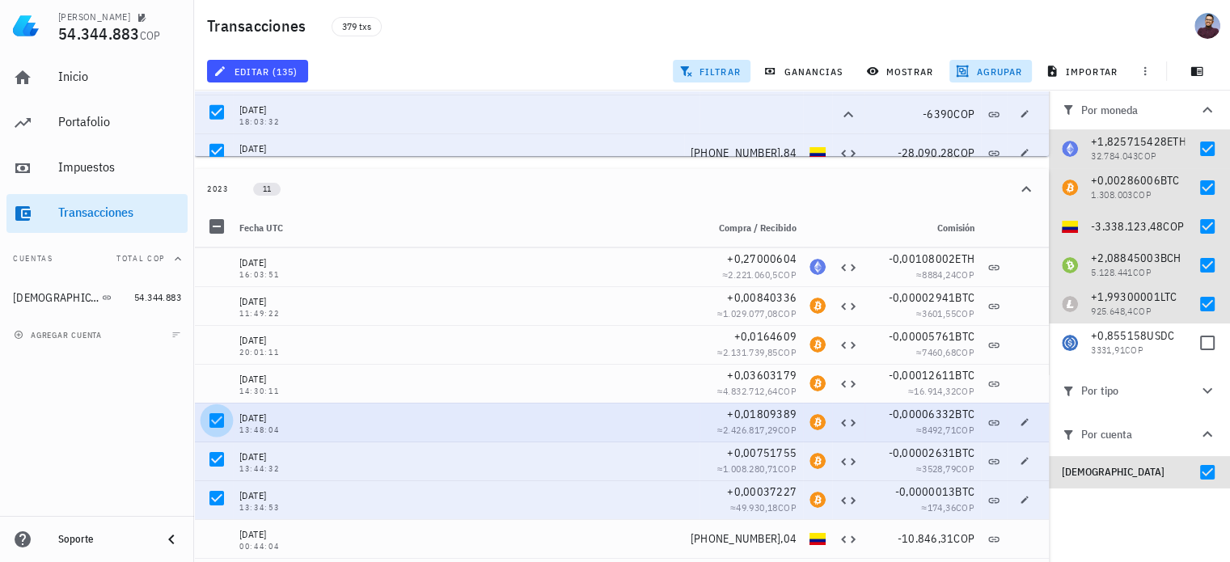
click at [217, 417] on div at bounding box center [217, 421] width 28 height 28
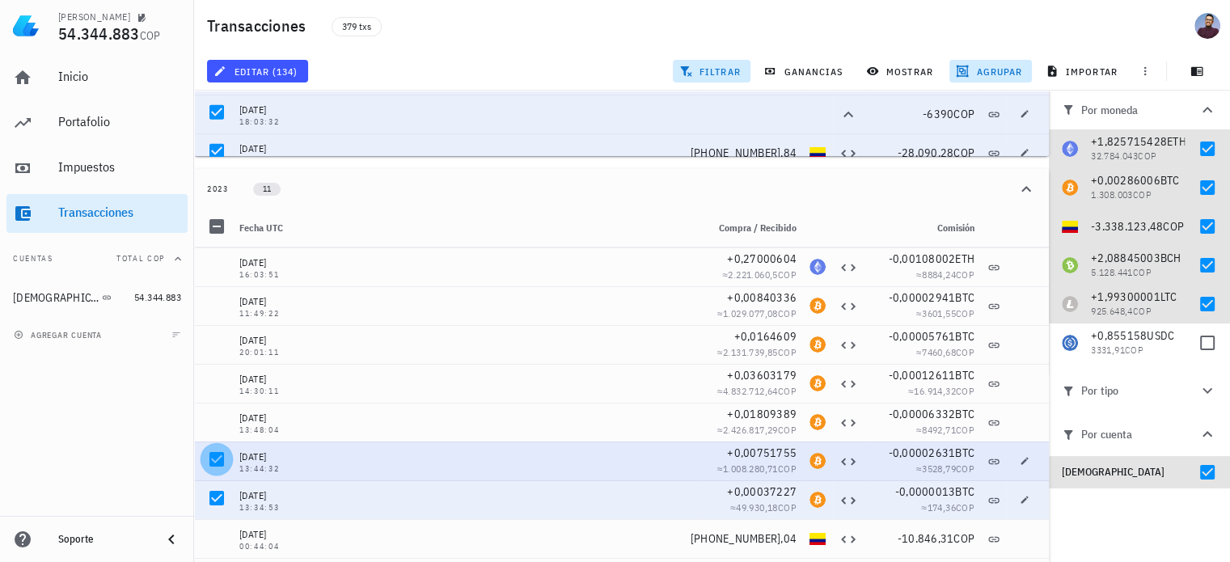
click at [215, 448] on div at bounding box center [217, 460] width 28 height 28
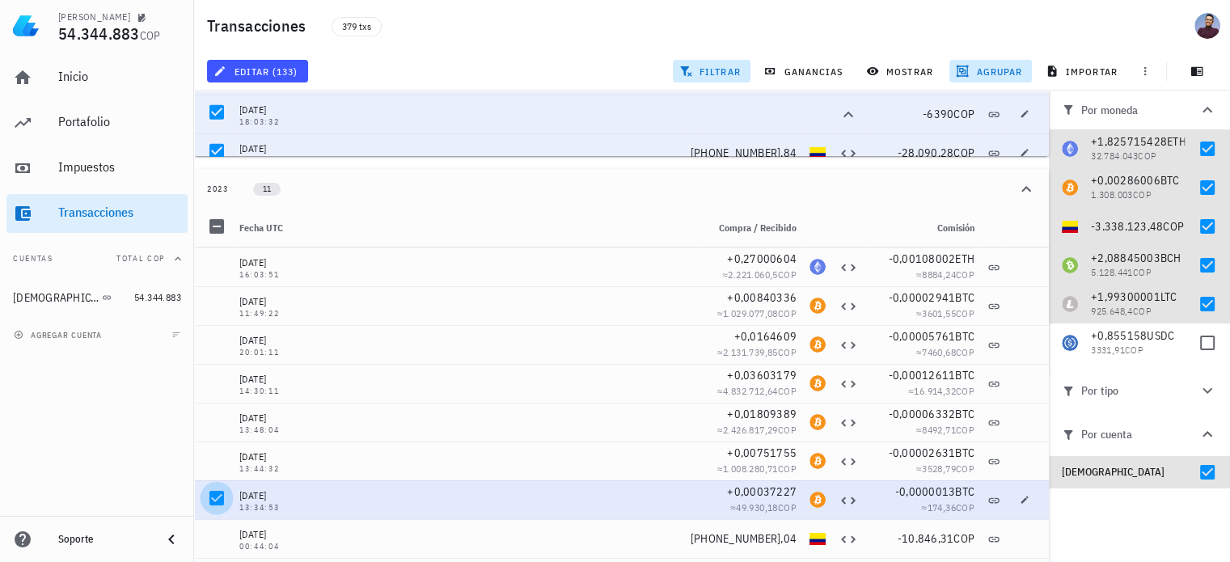
click at [207, 486] on div at bounding box center [213, 499] width 39 height 39
click at [219, 506] on div at bounding box center [217, 499] width 28 height 28
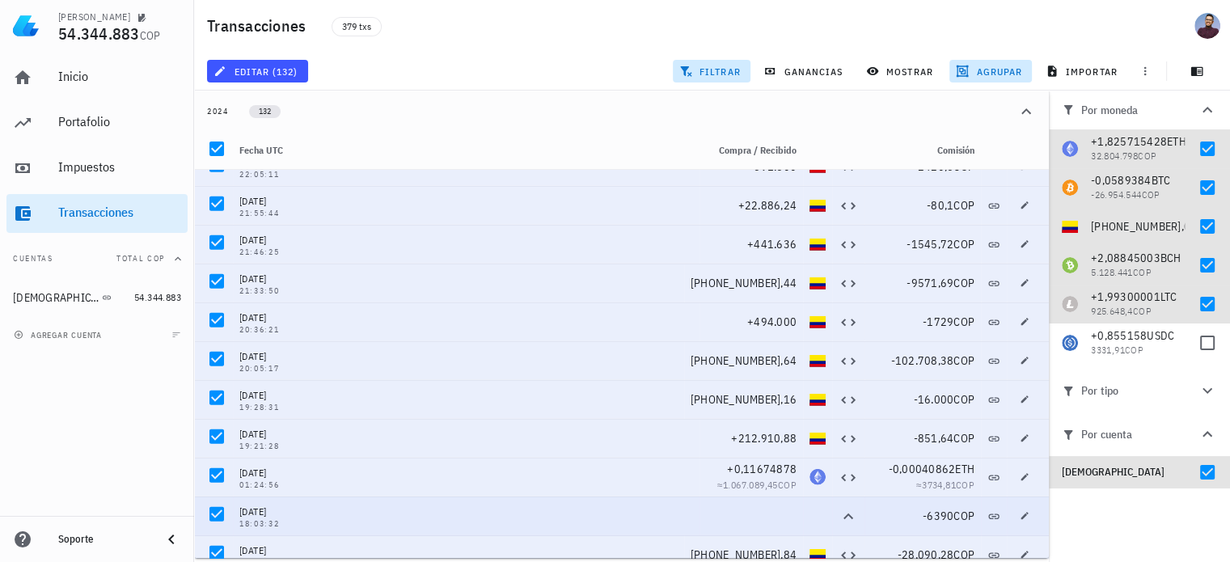
scroll to position [49, 0]
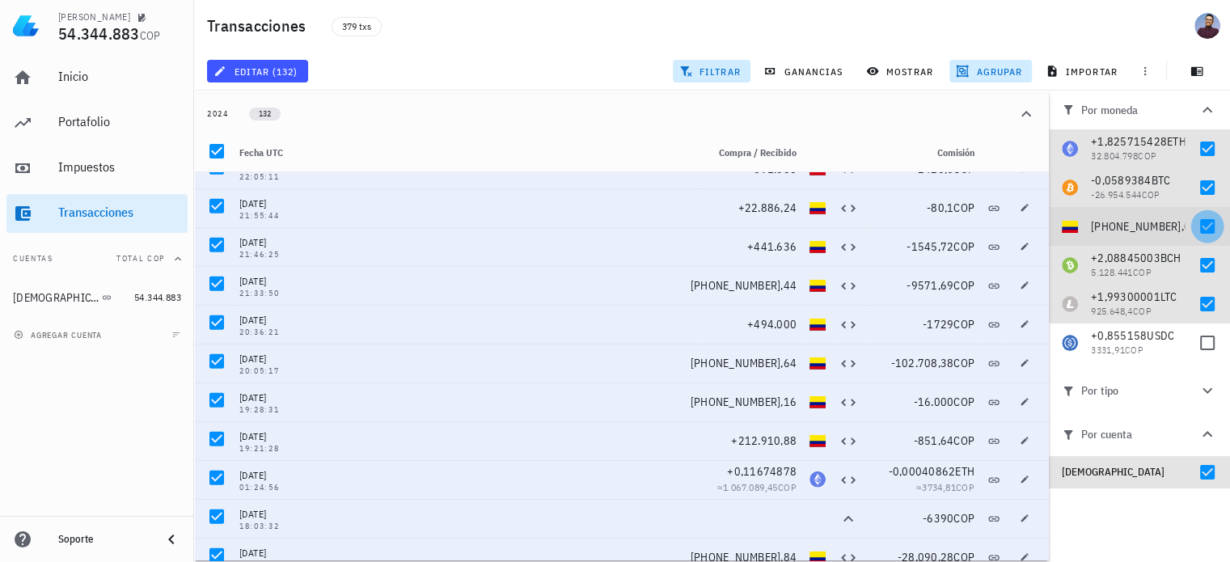
click at [1208, 226] on div at bounding box center [1208, 227] width 28 height 28
checkbox input "false"
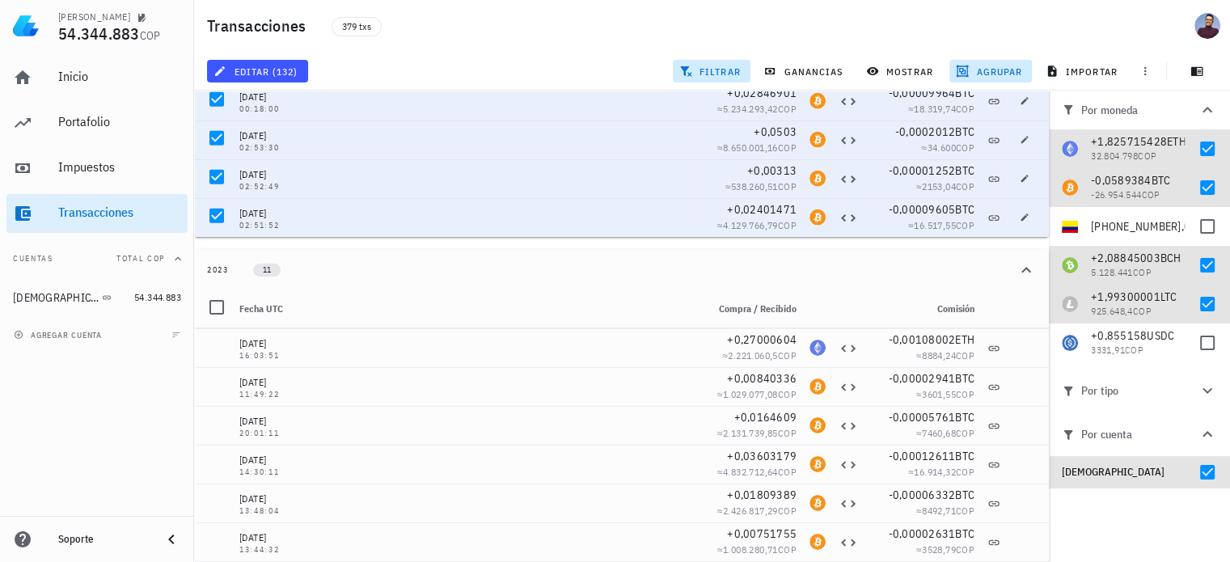
scroll to position [454, 0]
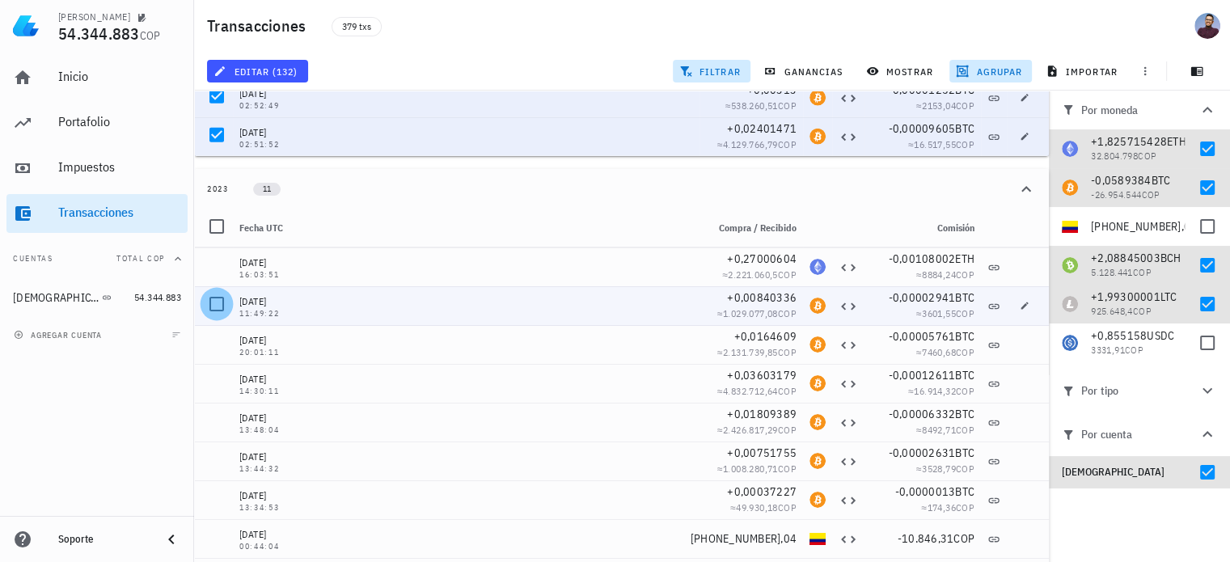
click at [220, 307] on div at bounding box center [217, 304] width 28 height 28
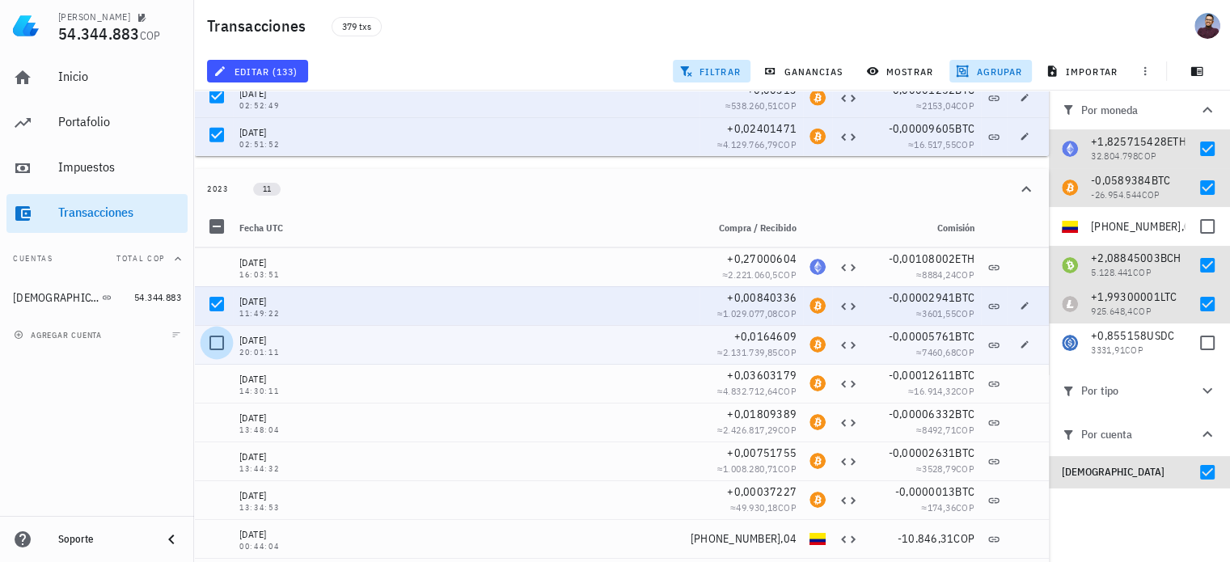
click at [214, 333] on div at bounding box center [217, 343] width 28 height 28
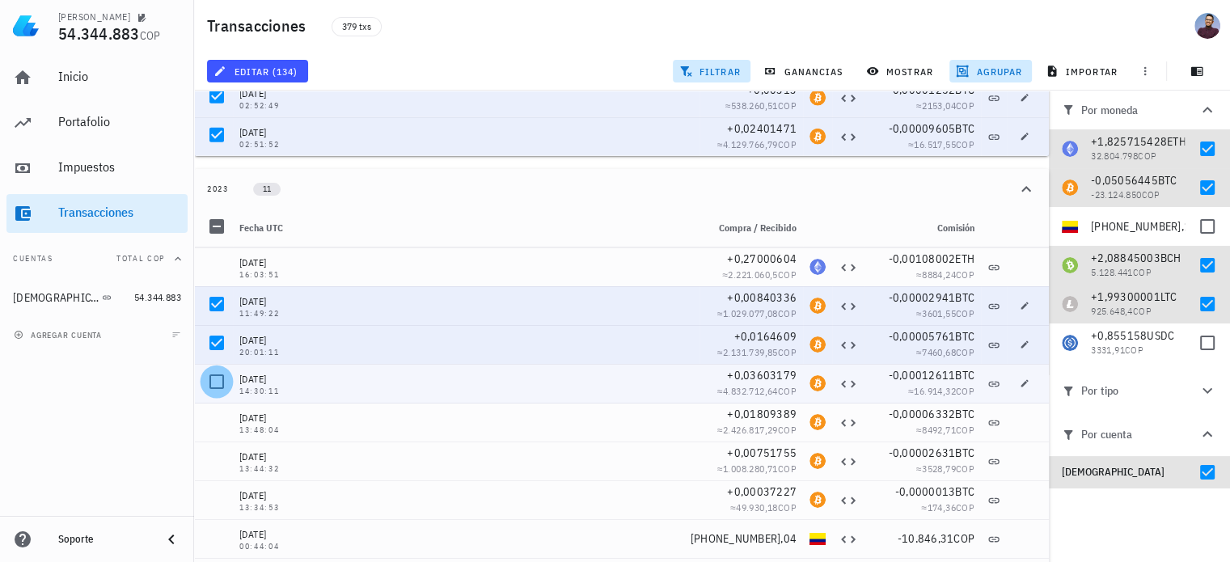
click at [211, 387] on div at bounding box center [217, 382] width 28 height 28
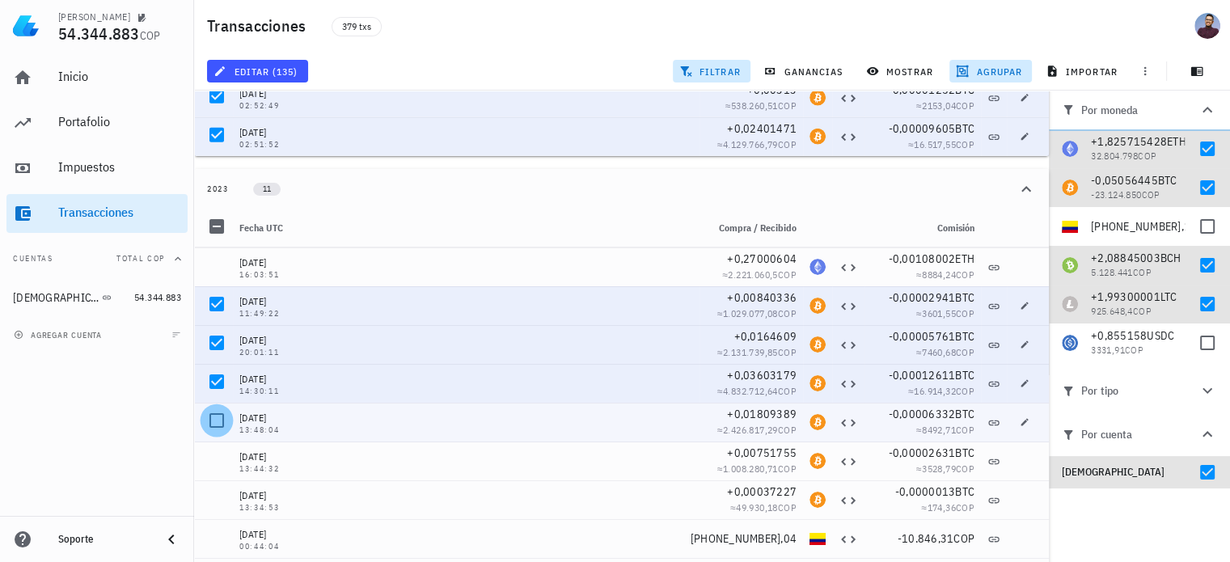
click at [212, 428] on div at bounding box center [217, 421] width 28 height 28
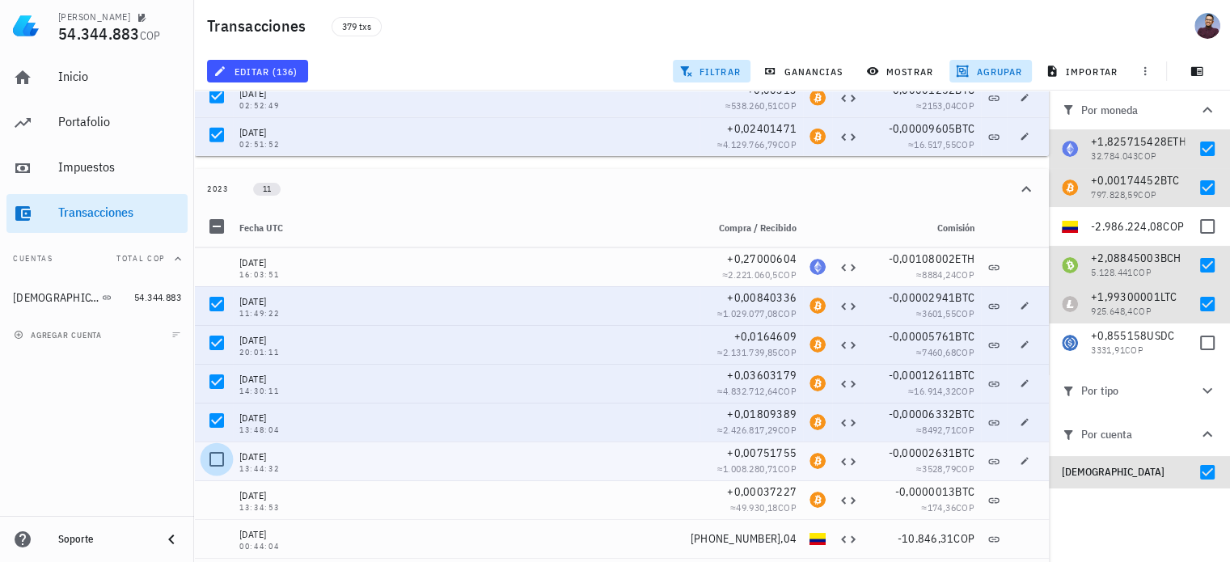
click at [215, 463] on div at bounding box center [217, 460] width 28 height 28
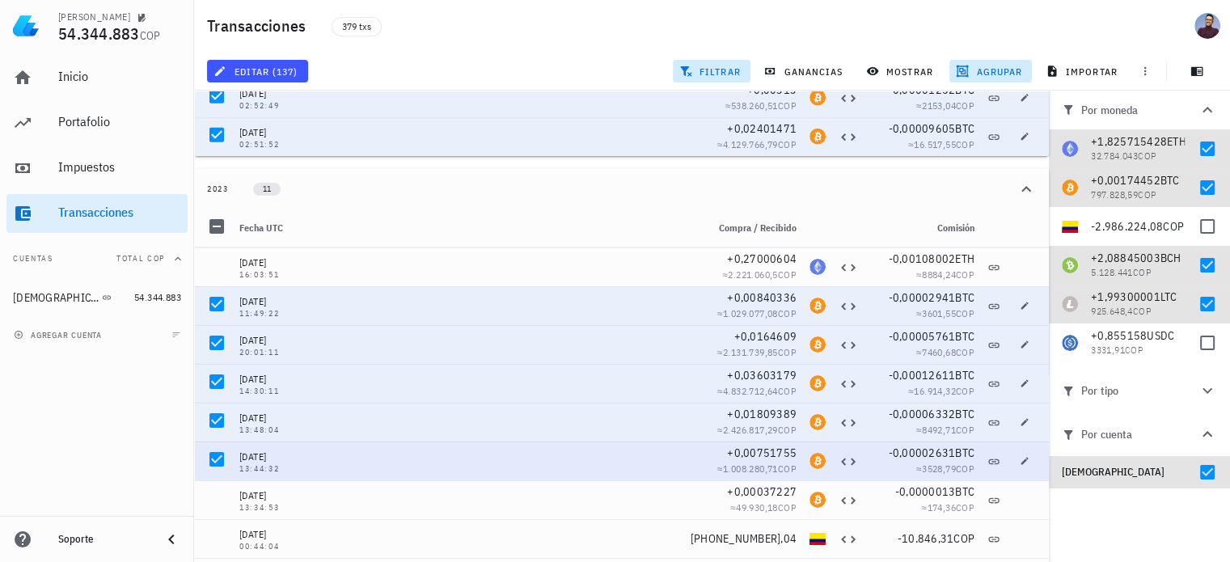
scroll to position [535, 0]
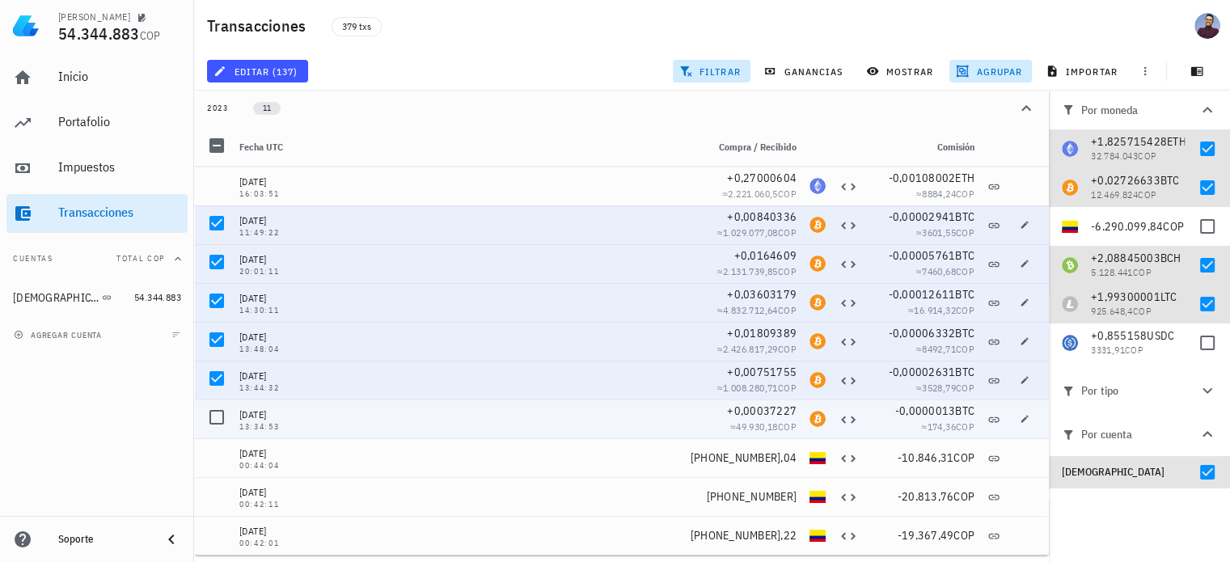
click at [197, 412] on div at bounding box center [213, 419] width 39 height 39
click at [225, 420] on div at bounding box center [217, 418] width 28 height 28
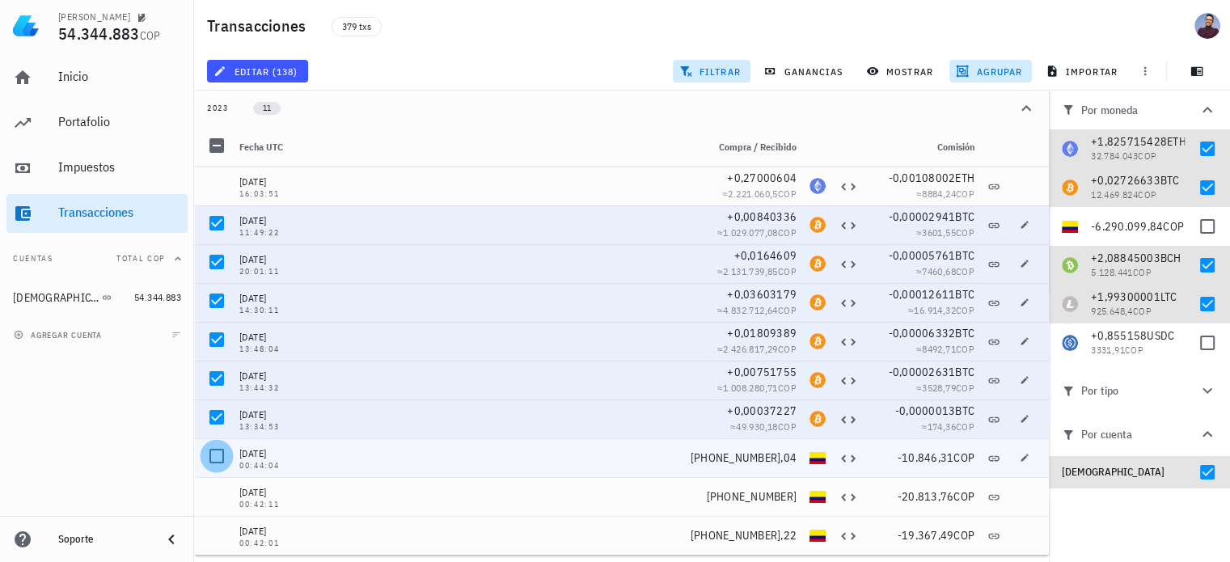
click at [225, 452] on div at bounding box center [217, 456] width 28 height 28
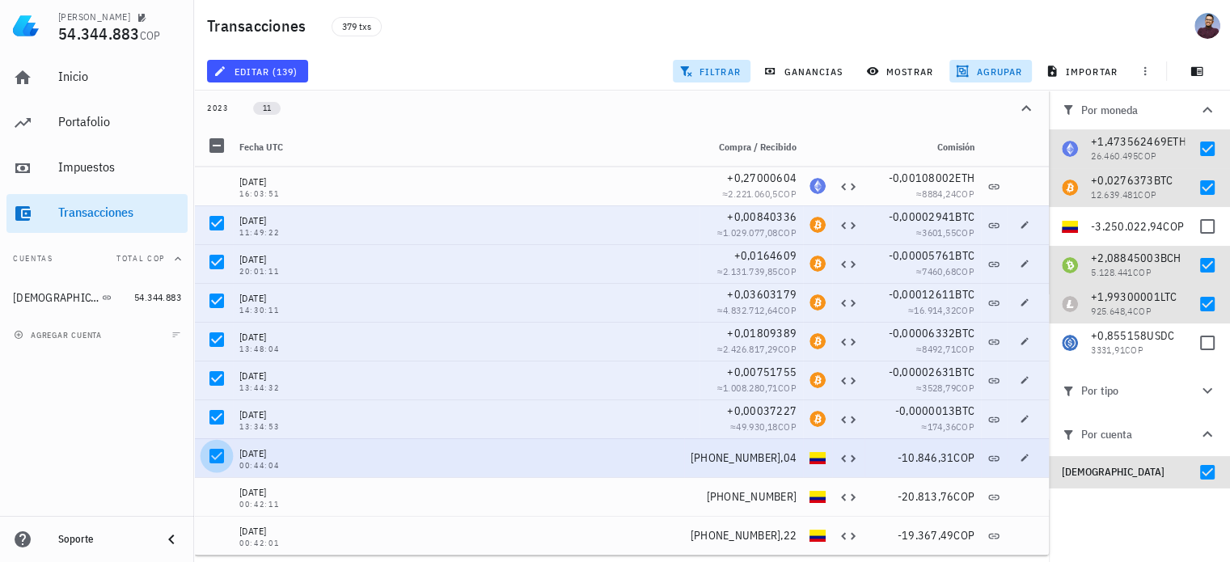
click at [223, 455] on div at bounding box center [217, 456] width 28 height 28
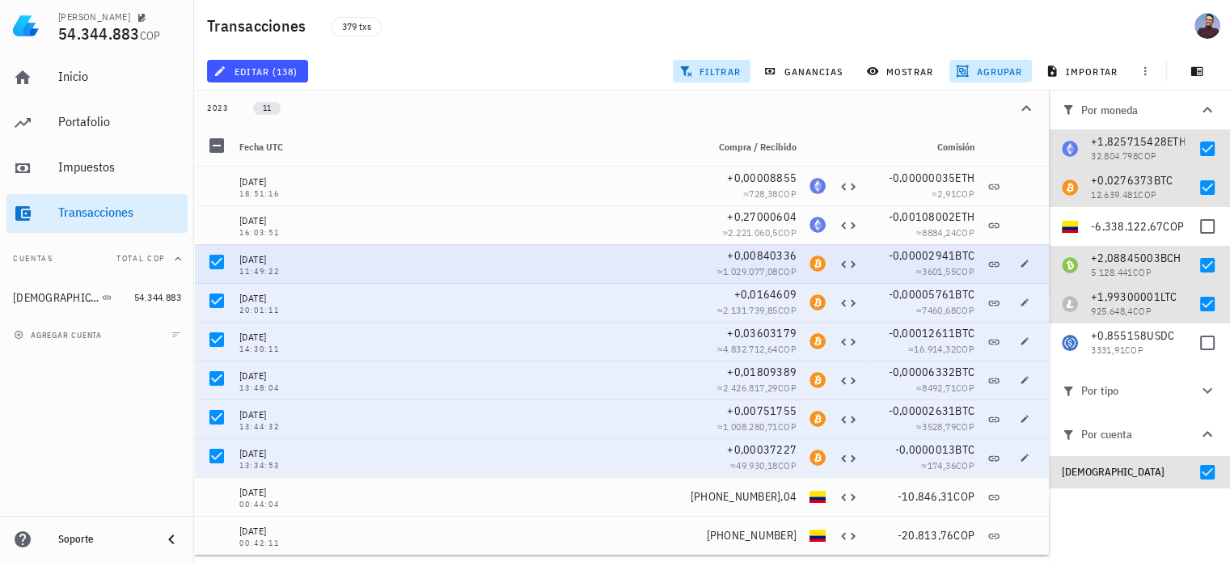
scroll to position [454, 0]
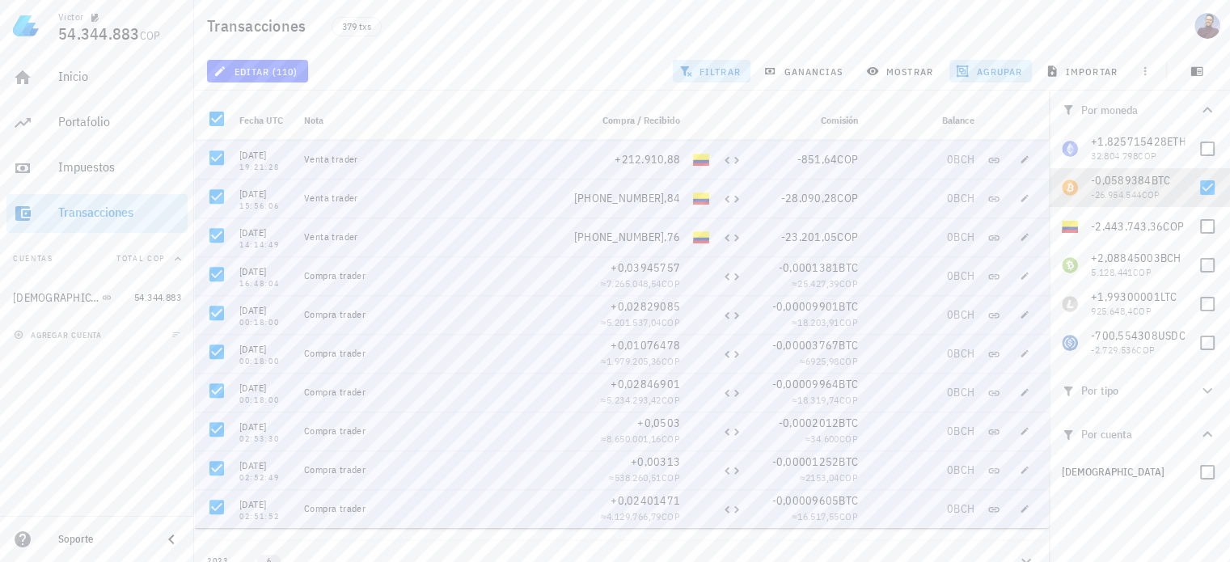
scroll to position [324, 0]
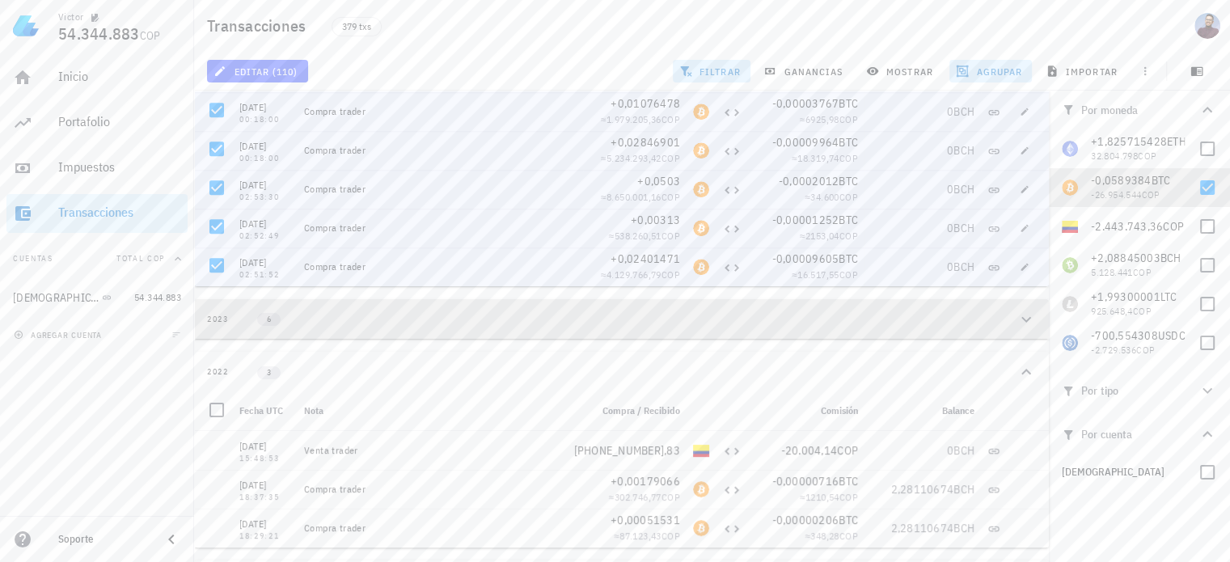
click at [1014, 322] on div "2023 6" at bounding box center [612, 319] width 810 height 14
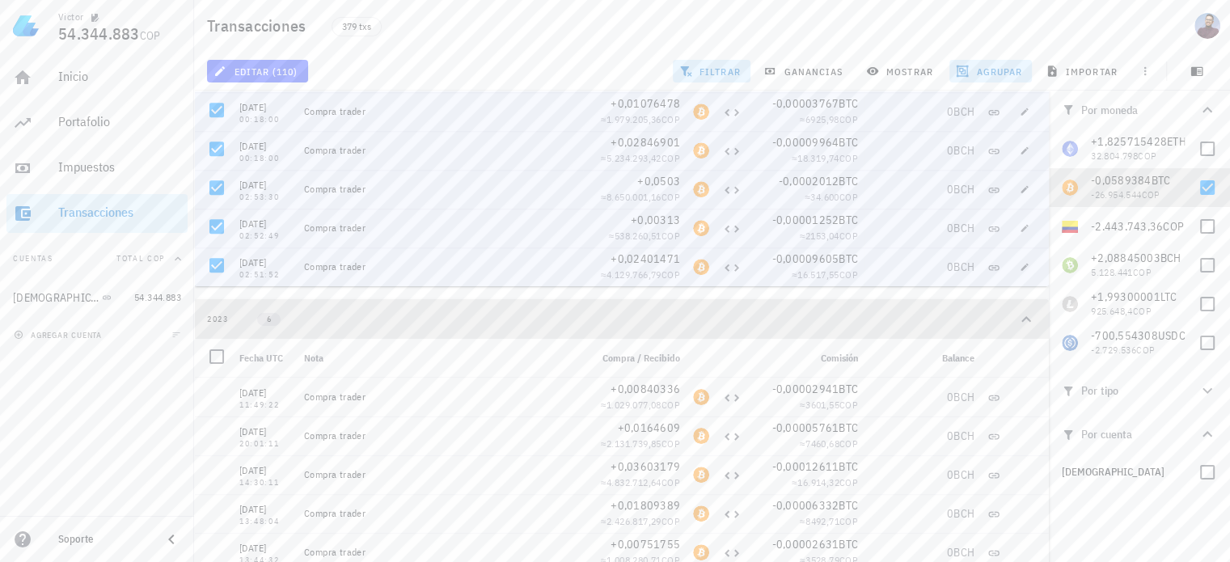
click at [1019, 323] on icon "button" at bounding box center [1026, 319] width 19 height 19
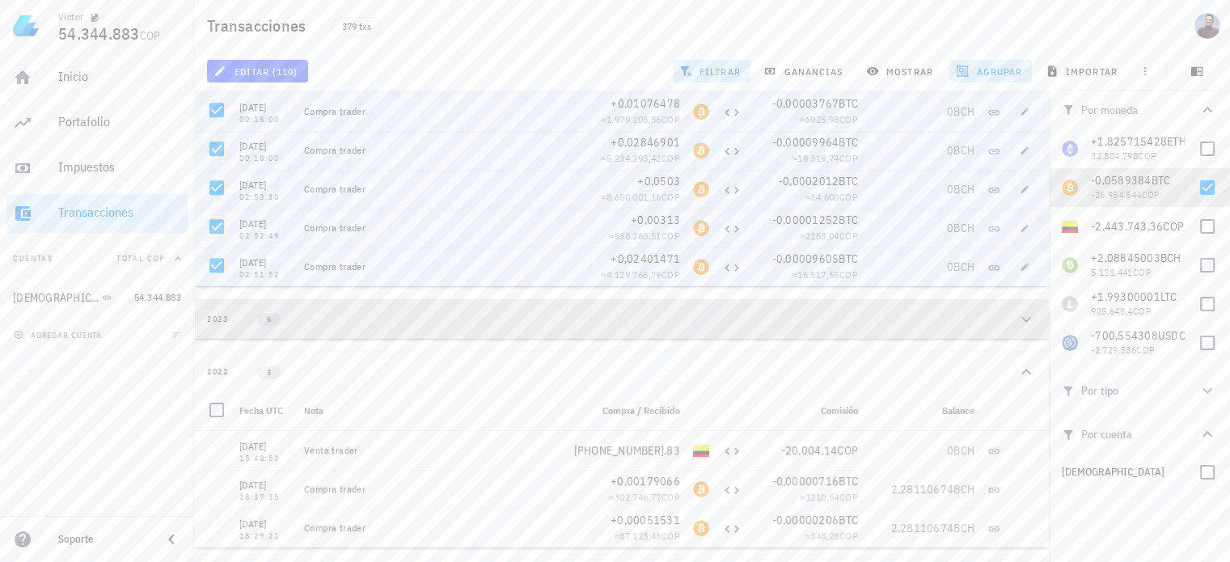
click at [1020, 323] on icon "button" at bounding box center [1026, 319] width 19 height 19
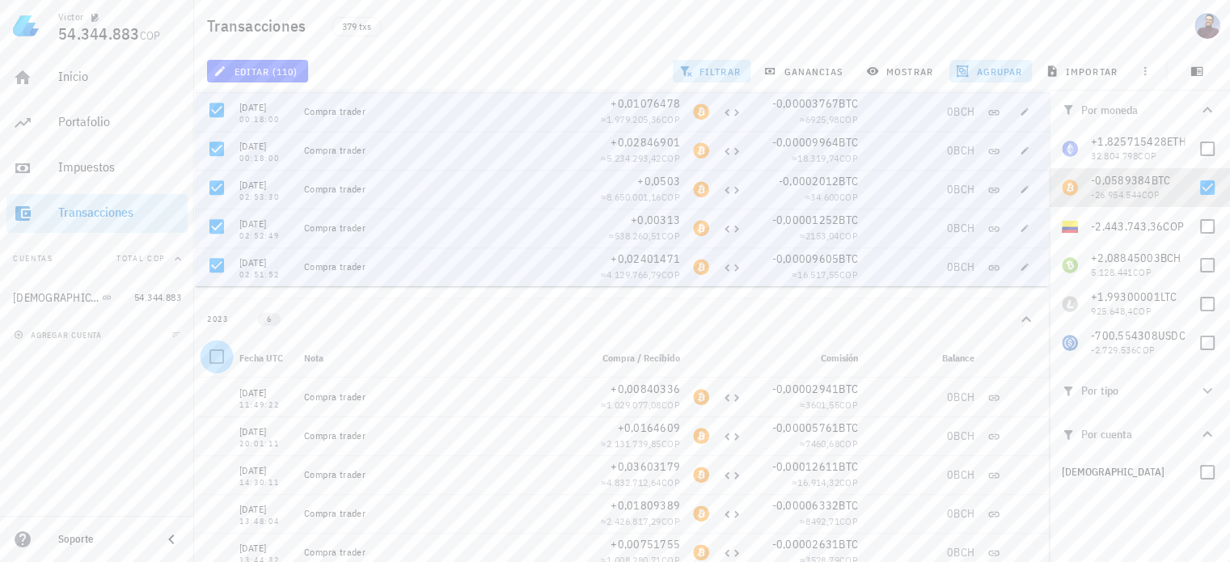
click at [216, 360] on div at bounding box center [217, 357] width 28 height 28
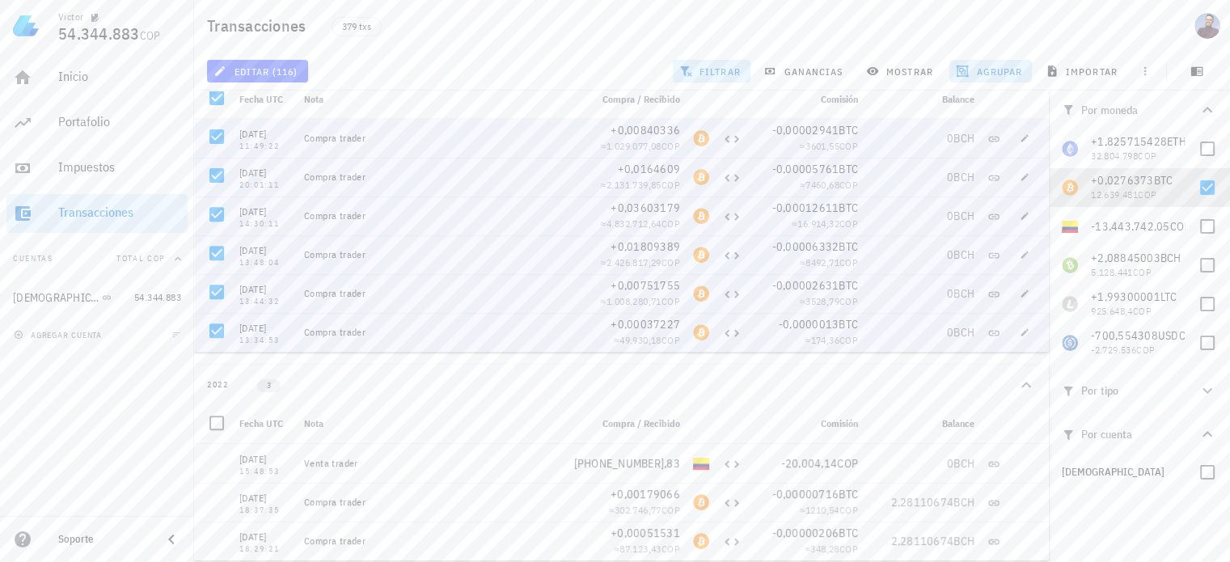
scroll to position [632, 0]
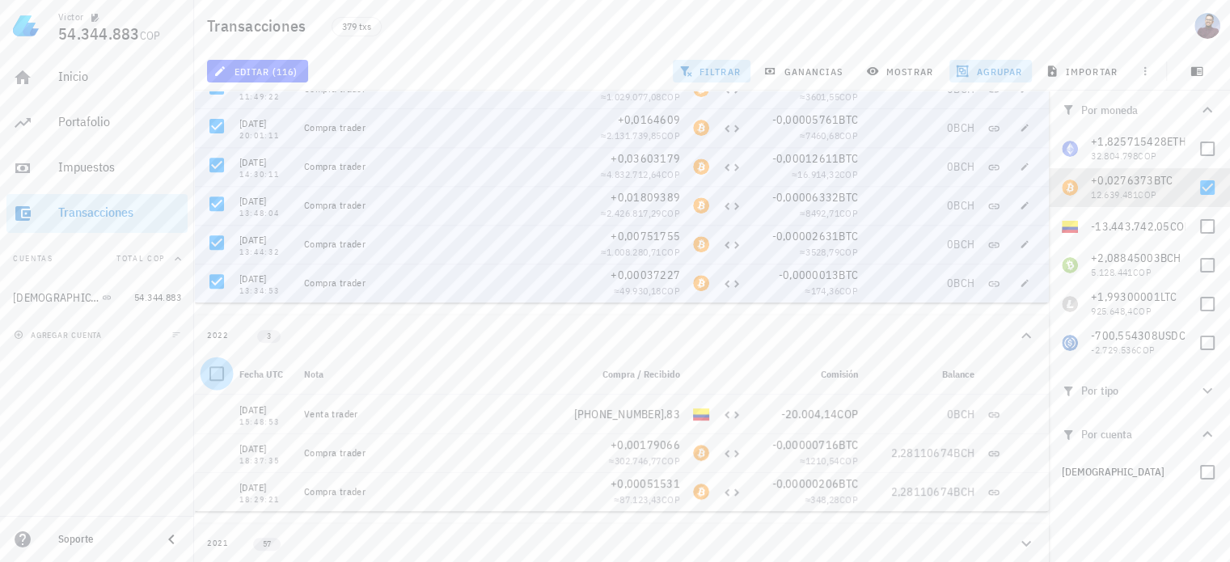
click at [222, 378] on div at bounding box center [217, 374] width 28 height 28
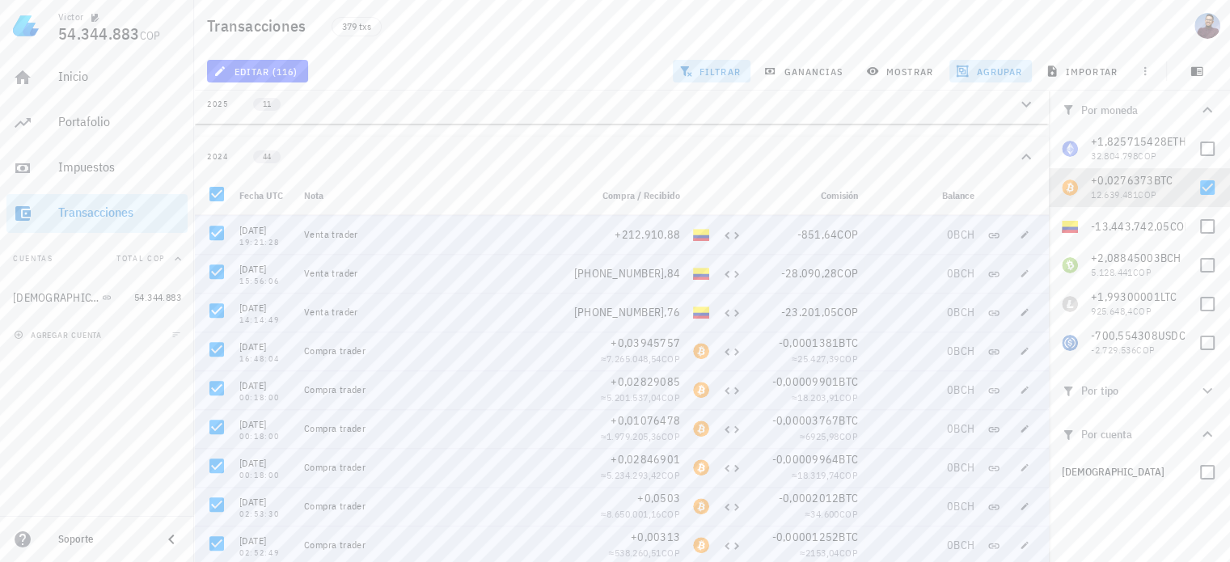
scroll to position [0, 0]
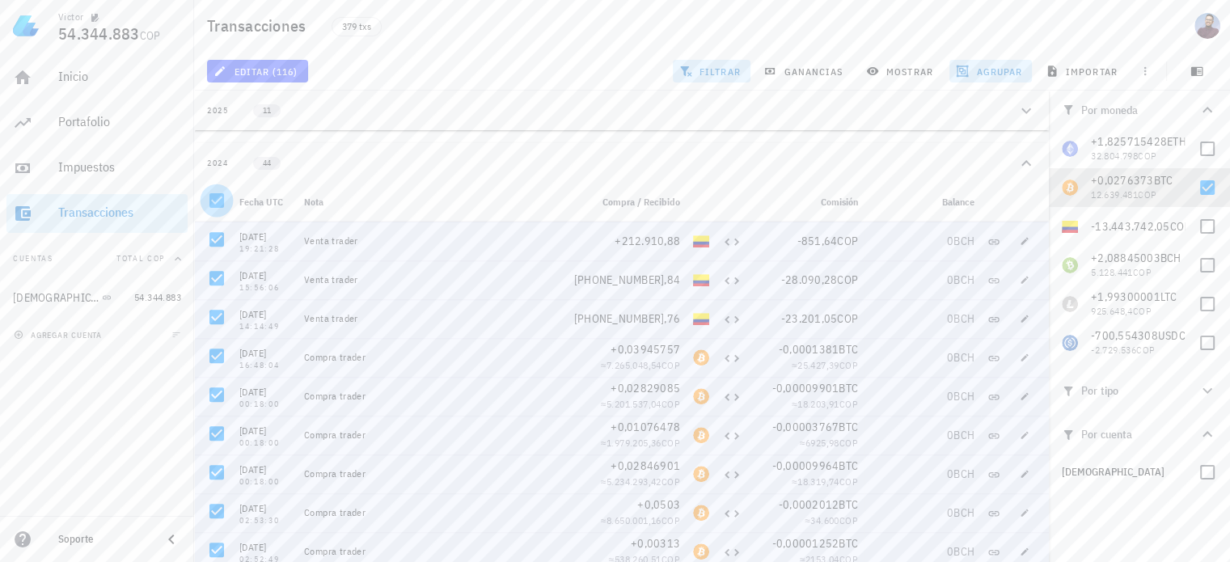
click at [216, 204] on div at bounding box center [217, 201] width 28 height 28
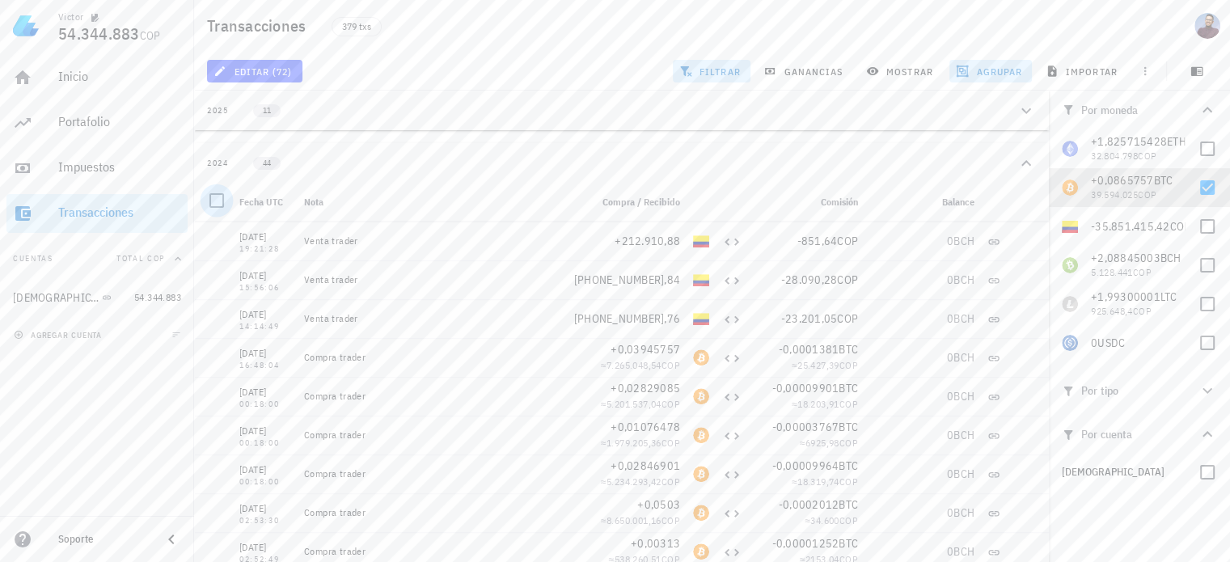
click at [213, 211] on div at bounding box center [217, 201] width 28 height 28
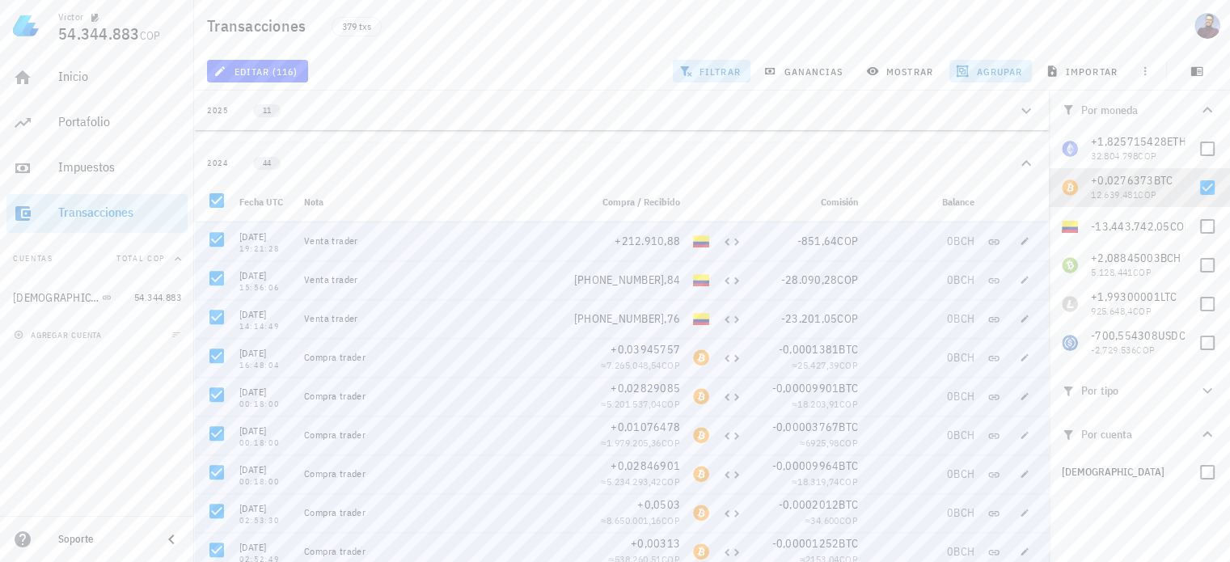
click at [621, 200] on span "Compra / Recibido" at bounding box center [642, 202] width 78 height 12
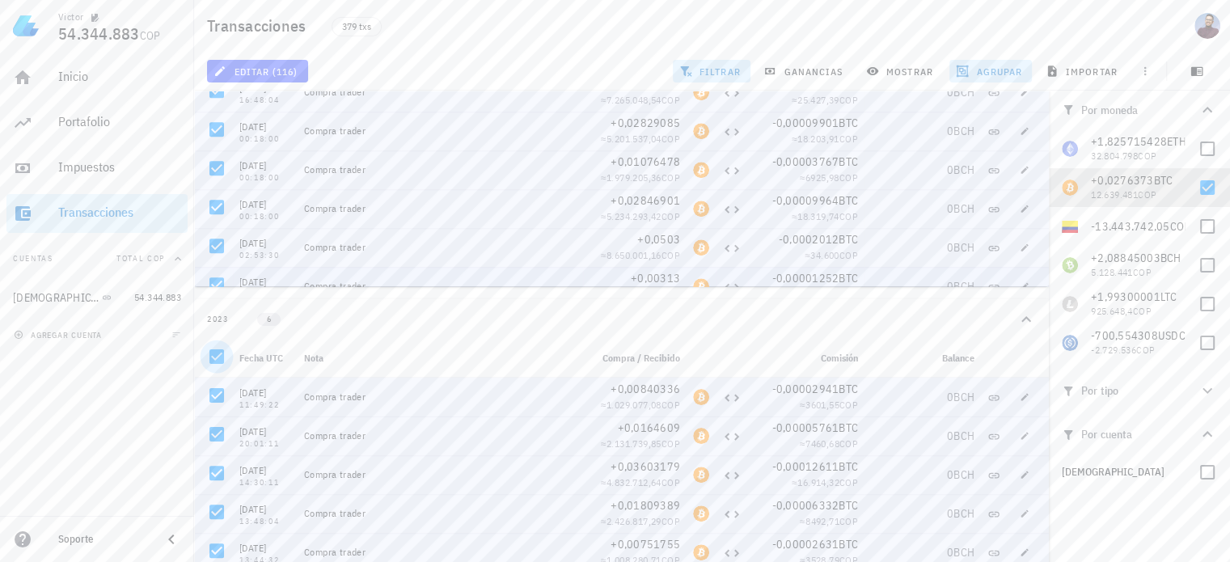
scroll to position [1320, 0]
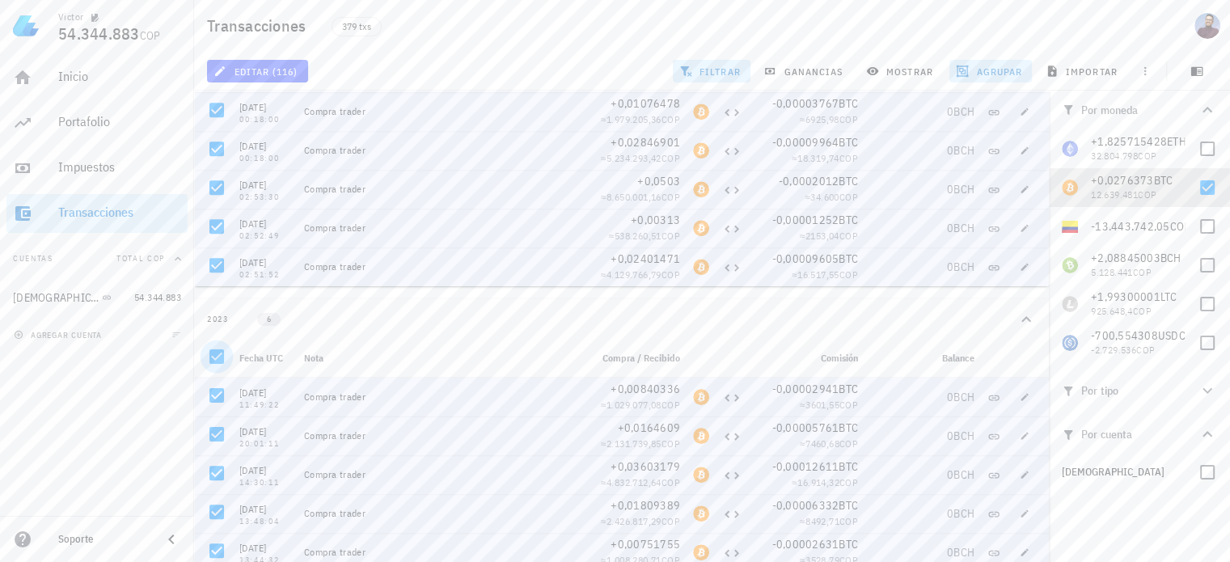
click at [228, 352] on div at bounding box center [217, 357] width 28 height 28
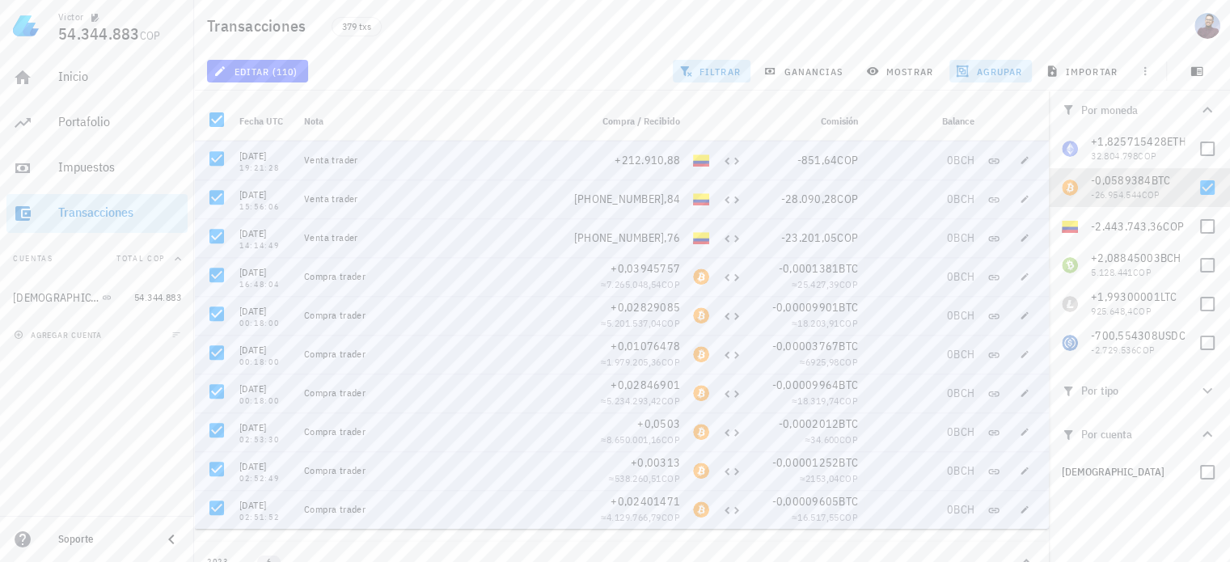
scroll to position [0, 0]
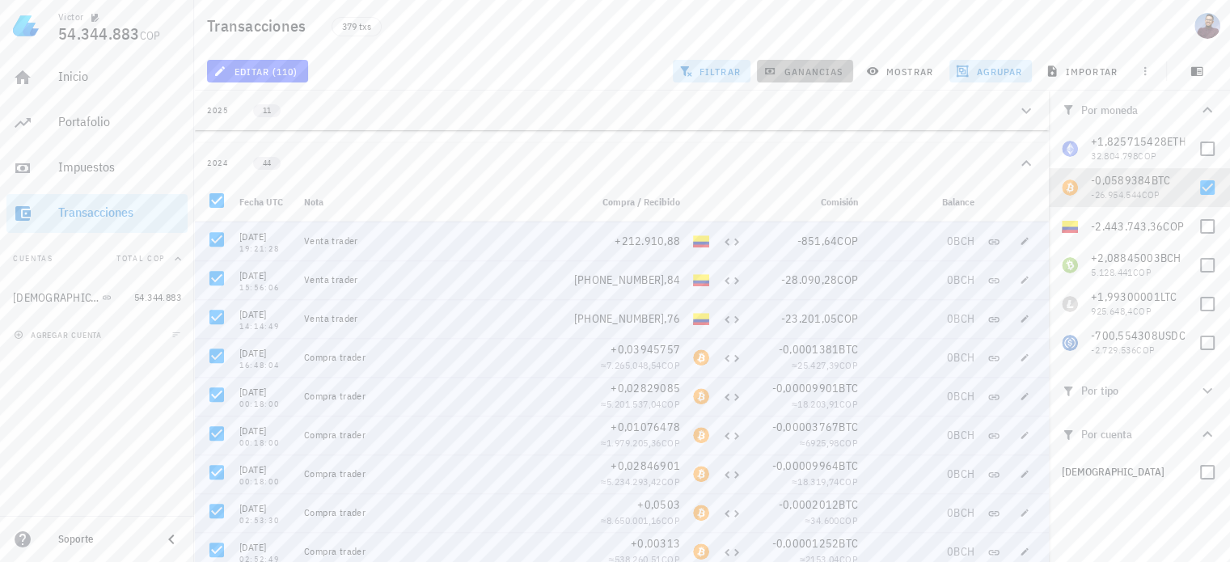
click at [794, 60] on button "ganancias" at bounding box center [805, 71] width 96 height 23
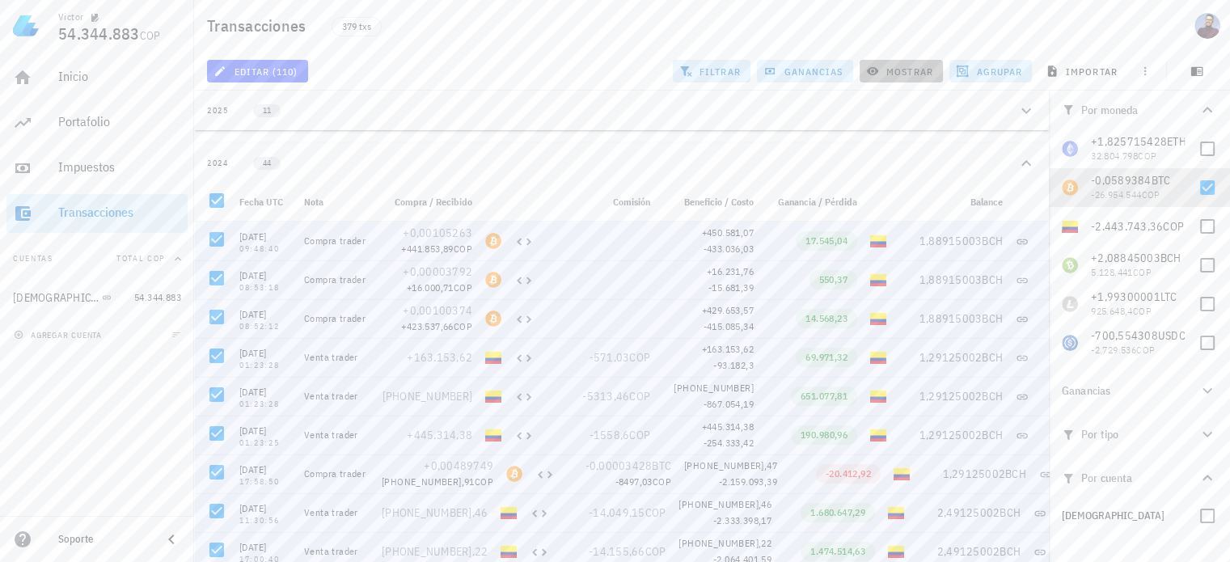
click at [919, 67] on span "mostrar" at bounding box center [902, 71] width 64 height 13
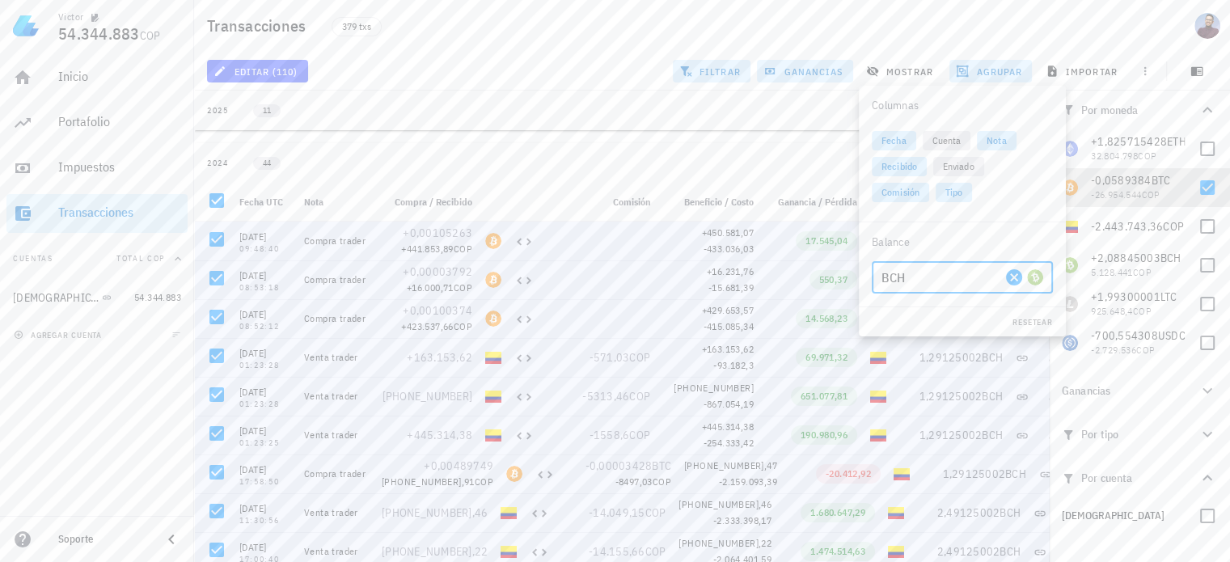
click at [984, 277] on input "BCH" at bounding box center [942, 278] width 120 height 26
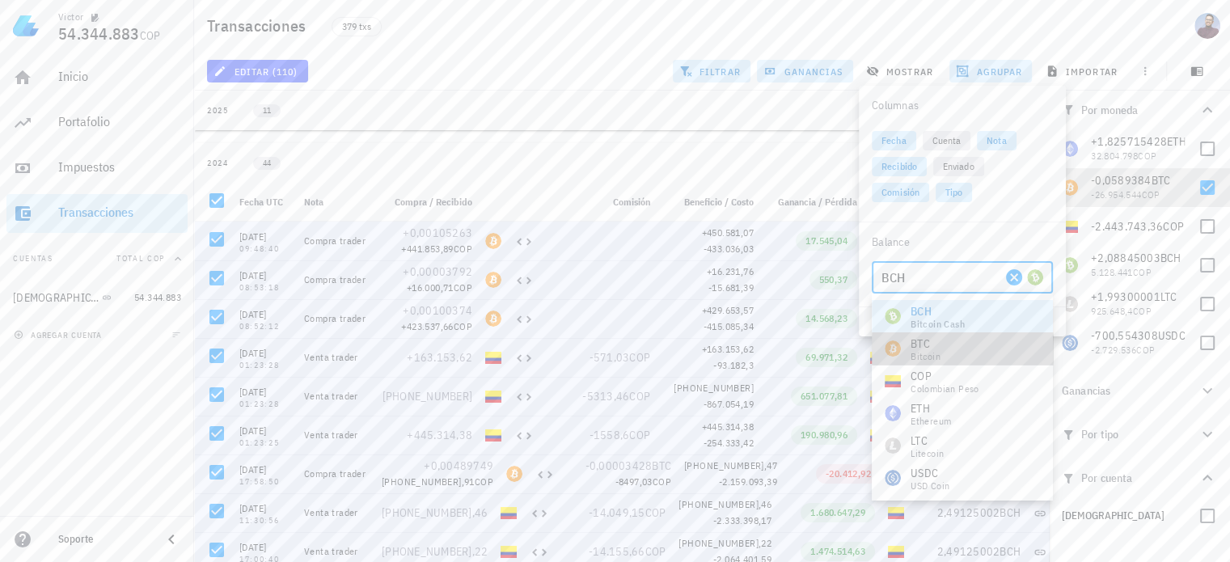
click at [943, 338] on div "BTC Bitcoin" at bounding box center [962, 348] width 181 height 32
type input "BTC"
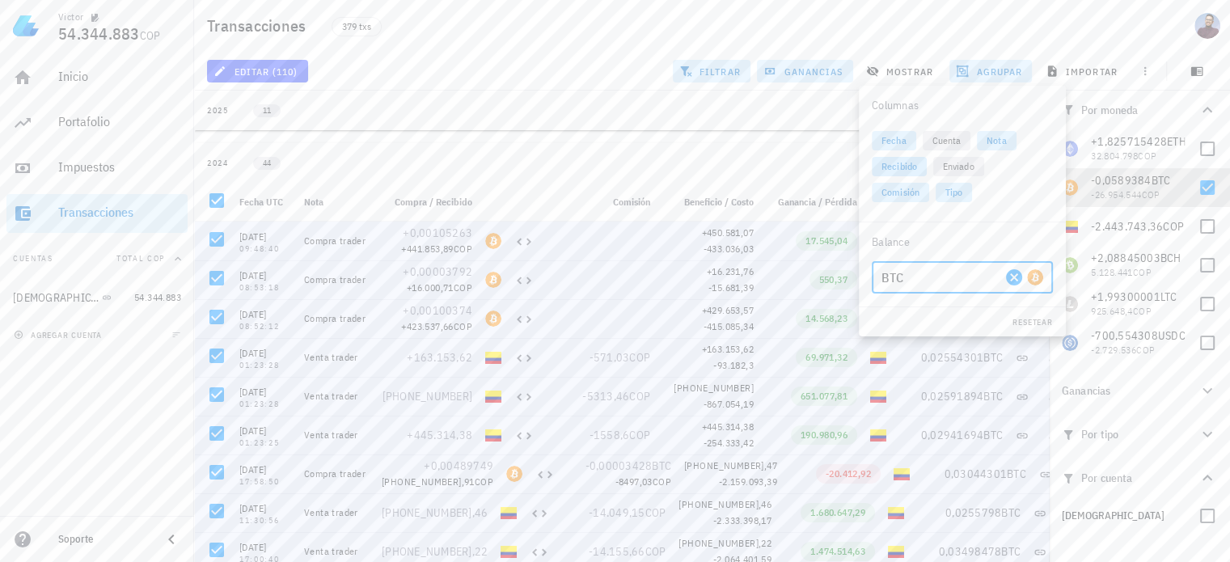
click at [915, 171] on span "Recibido" at bounding box center [900, 166] width 36 height 19
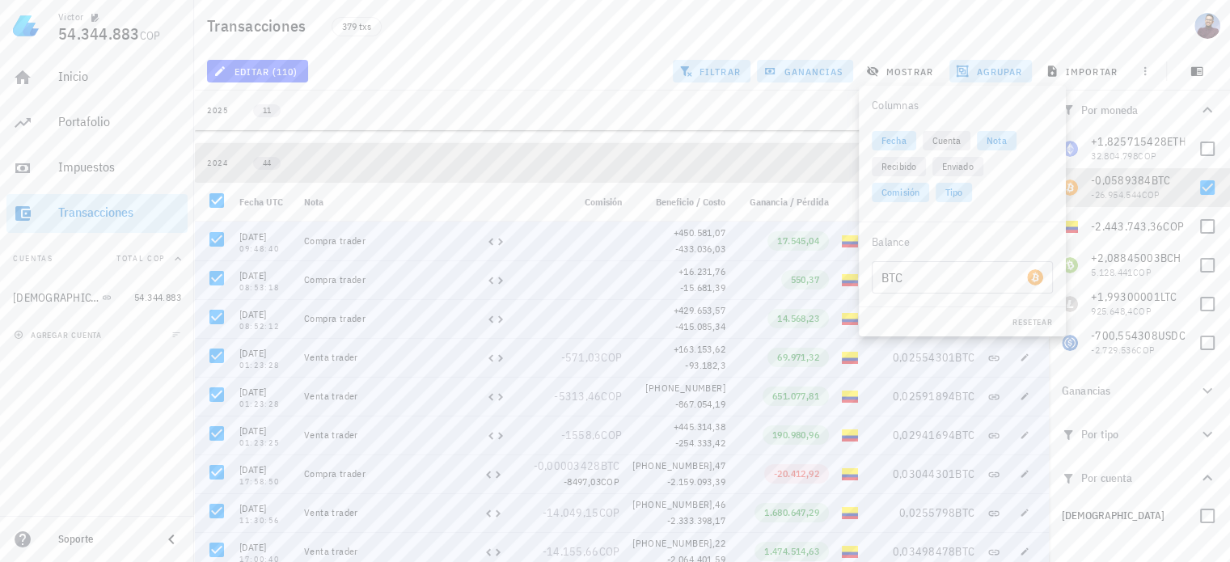
click at [733, 161] on div "2024 44" at bounding box center [612, 163] width 810 height 14
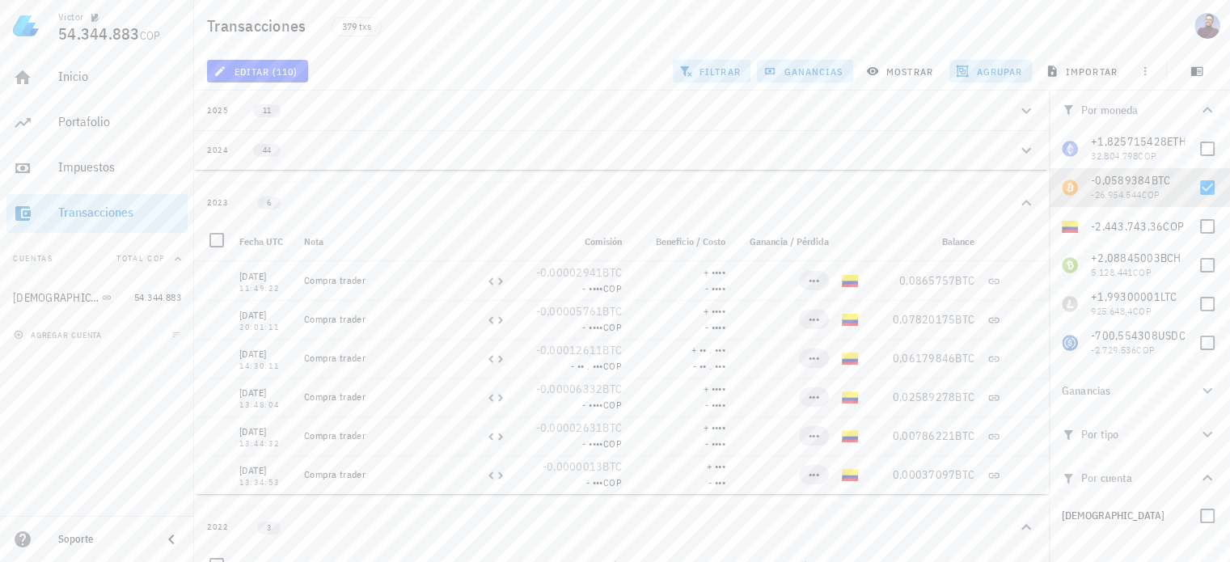
click at [733, 161] on button "2024 44" at bounding box center [621, 150] width 855 height 40
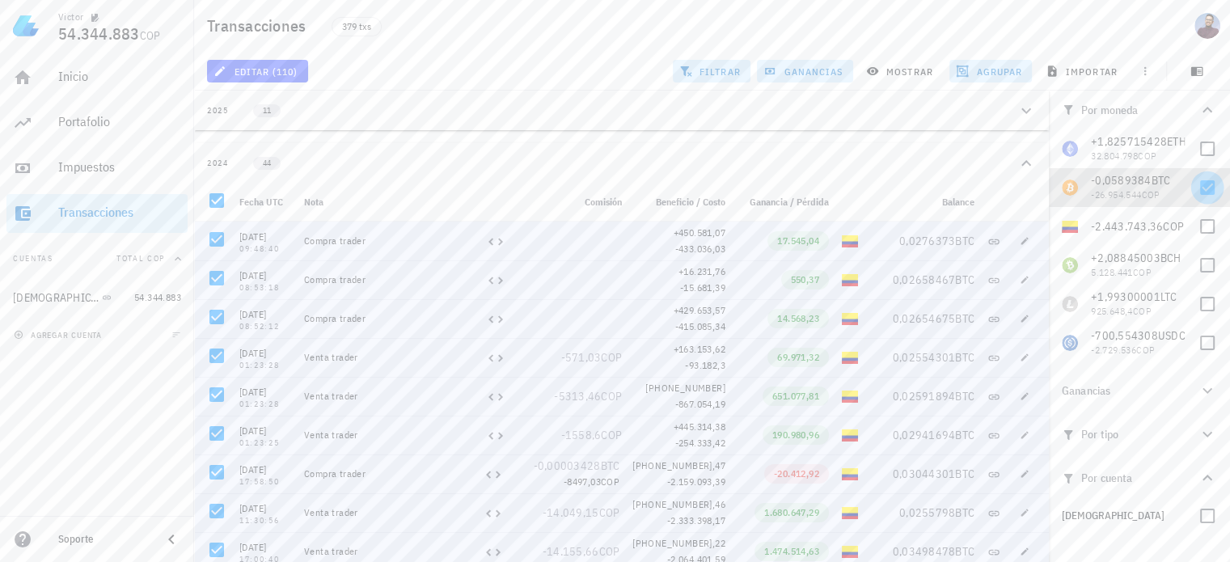
click at [1214, 183] on div at bounding box center [1208, 188] width 28 height 28
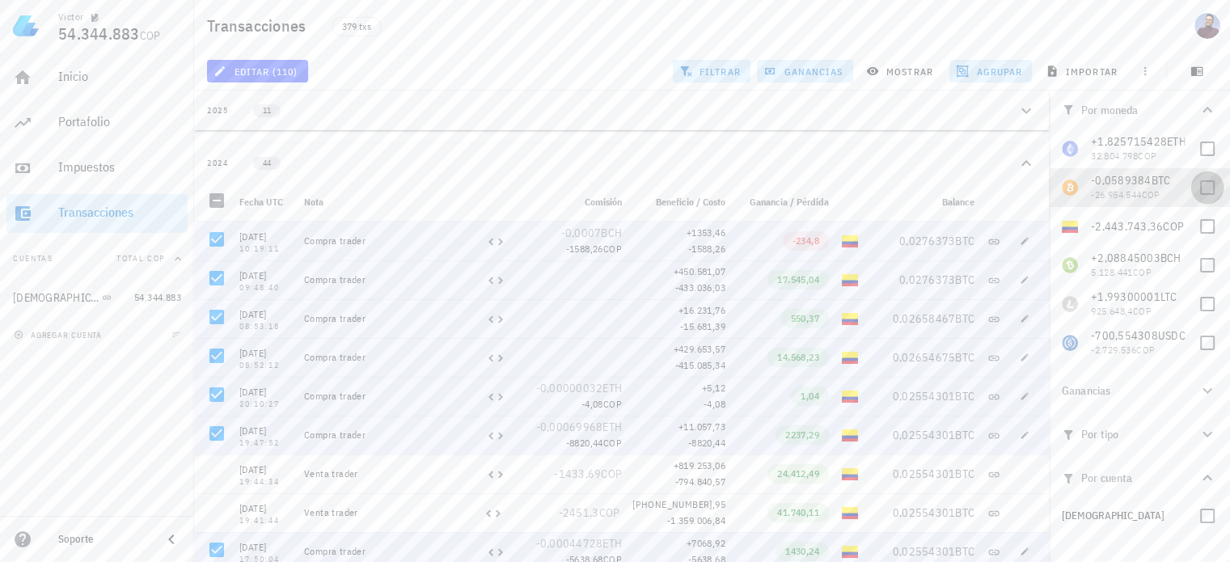
click at [1200, 196] on div at bounding box center [1208, 188] width 28 height 28
checkbox input "true"
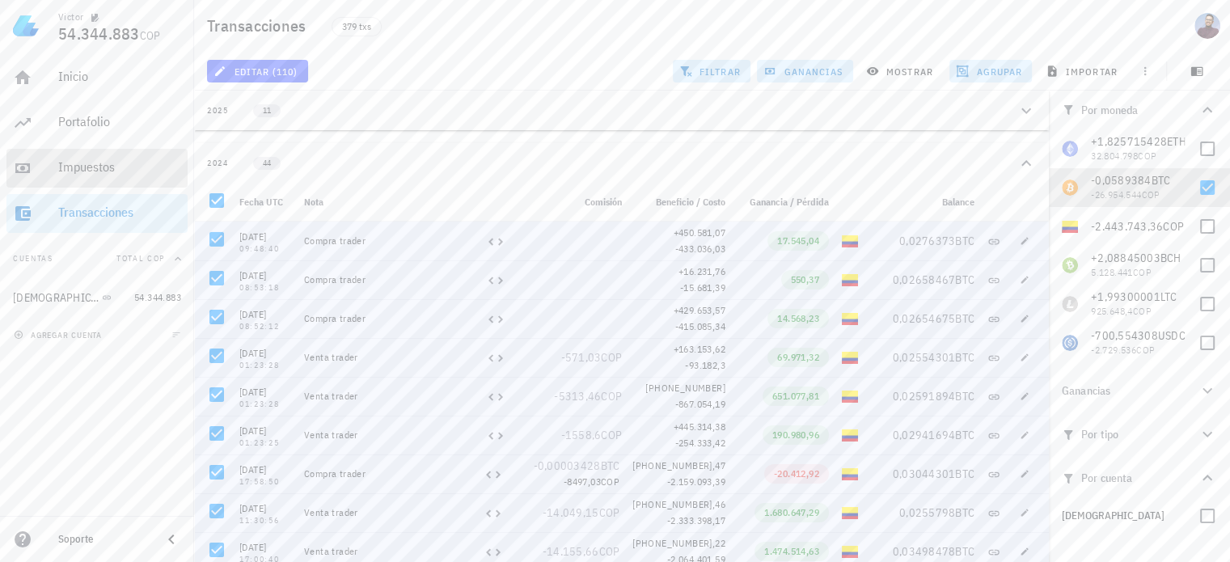
drag, startPoint x: 107, startPoint y: 167, endPoint x: 293, endPoint y: 161, distance: 186.2
click at [107, 168] on div "Impuestos" at bounding box center [119, 166] width 123 height 15
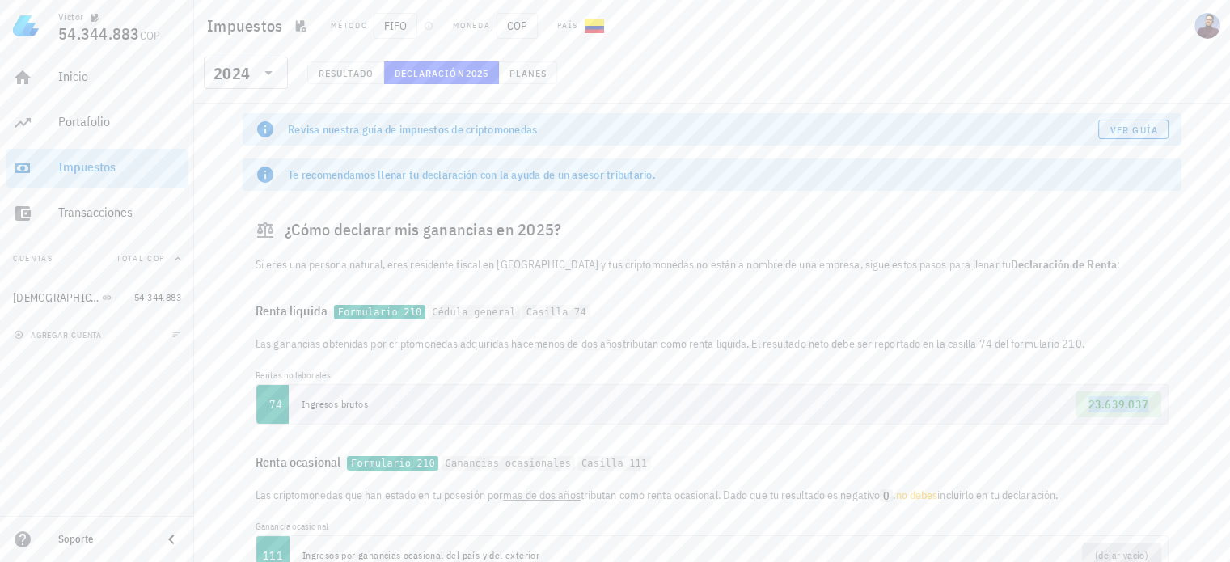
drag, startPoint x: 1150, startPoint y: 404, endPoint x: 1094, endPoint y: 404, distance: 56.6
click at [1094, 404] on span "23.639.037" at bounding box center [1119, 404] width 87 height 26
drag, startPoint x: 1097, startPoint y: 404, endPoint x: 1141, endPoint y: 219, distance: 189.5
click at [1141, 219] on div "¿Cómo declarar mis ganancias en 2025?" at bounding box center [712, 230] width 939 height 52
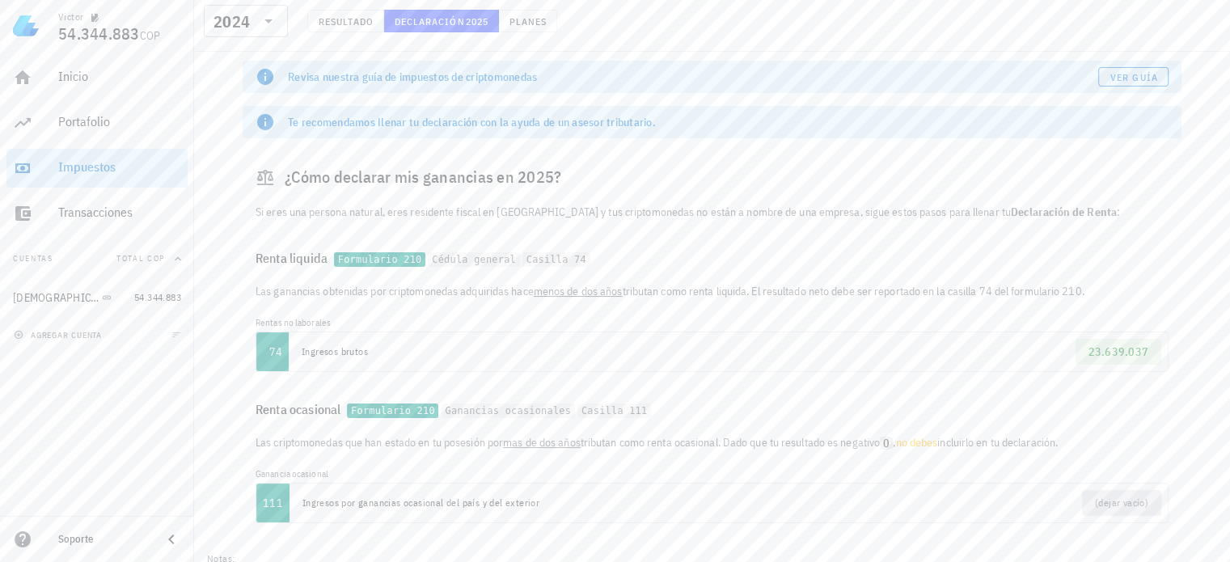
scroll to position [81, 0]
